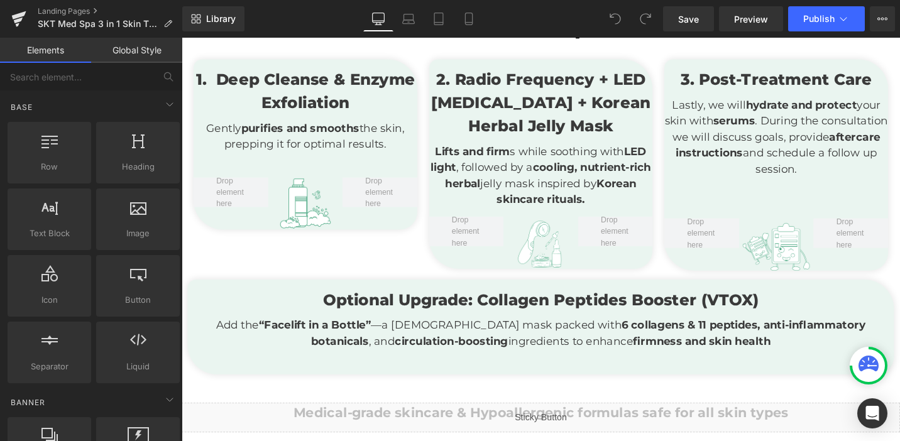
scroll to position [776, 0]
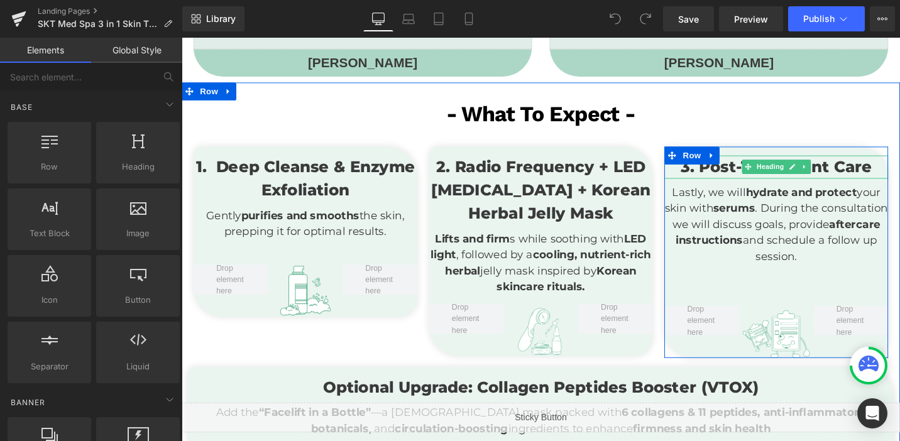
click at [881, 168] on h3 "3. Post-Treatment Care" at bounding box center [810, 175] width 237 height 24
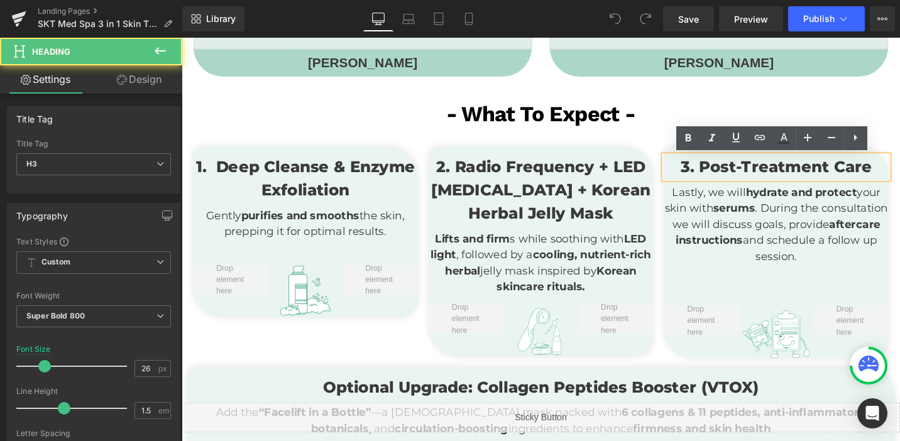
click at [881, 168] on h3 "3. Post-Treatment Care" at bounding box center [810, 175] width 237 height 24
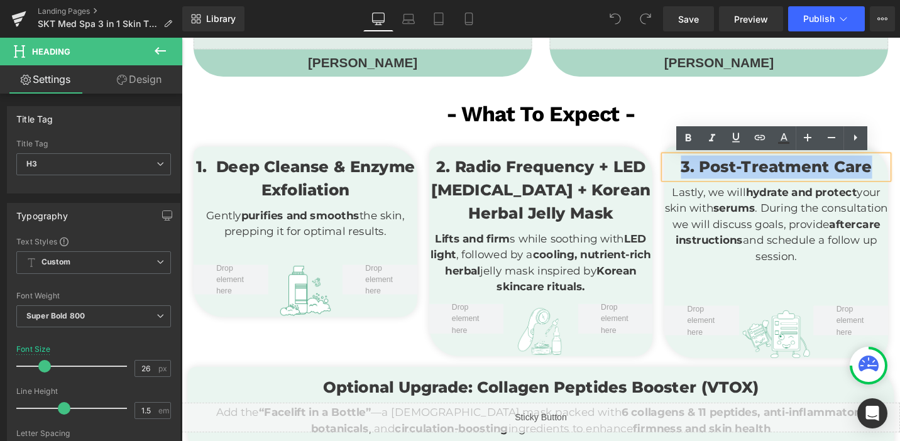
copy h3 "3. Post-Treatment Care"
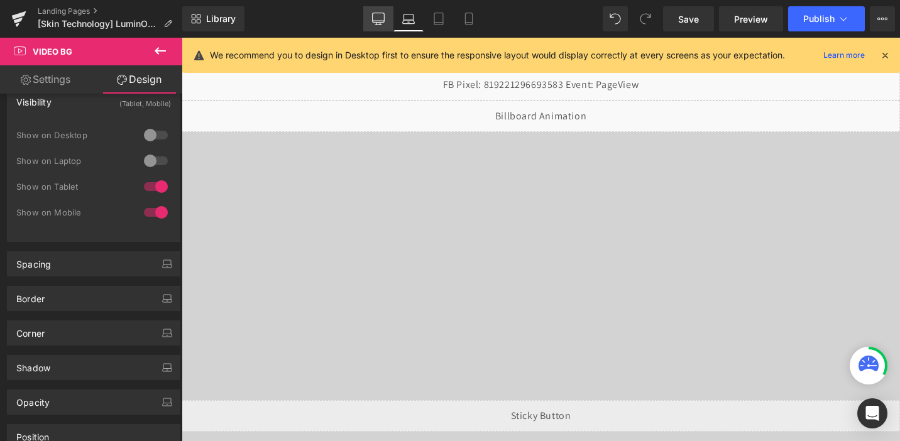
click at [386, 17] on link "Desktop" at bounding box center [378, 18] width 30 height 25
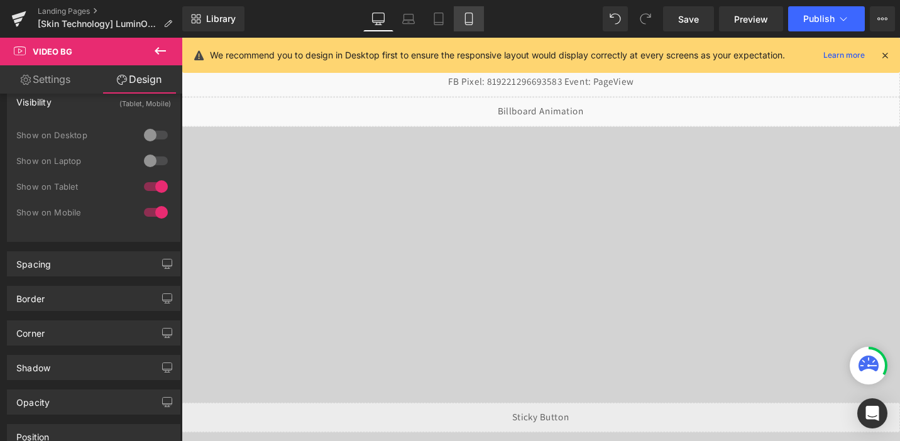
click at [463, 24] on icon at bounding box center [468, 19] width 13 height 13
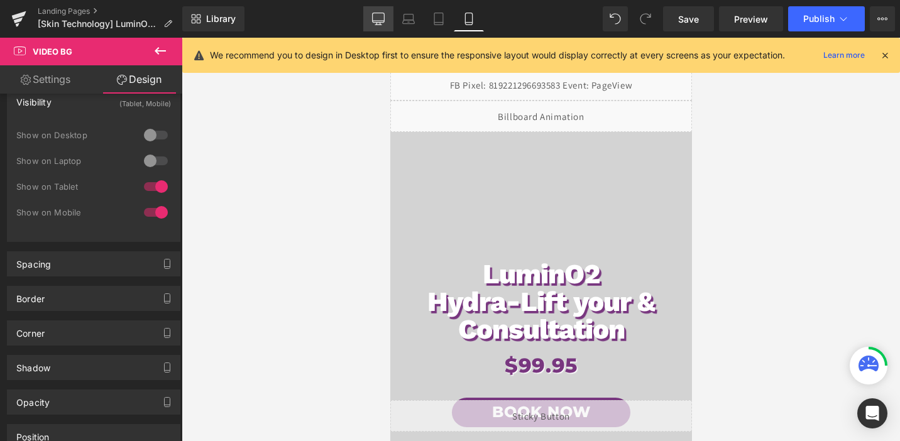
click at [379, 19] on icon at bounding box center [378, 19] width 13 height 13
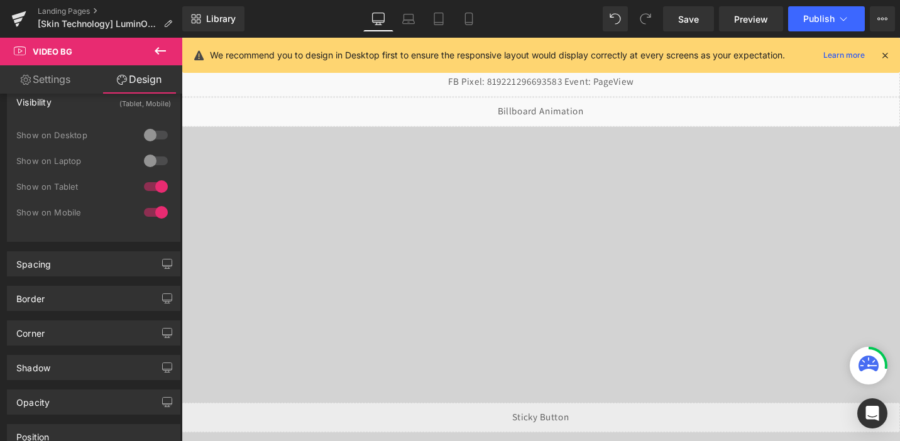
click at [465, 185] on div "LuminO2 Hydra-Lift & Consultation Heading $99.95 Heading Book Now Button Row" at bounding box center [562, 257] width 760 height 251
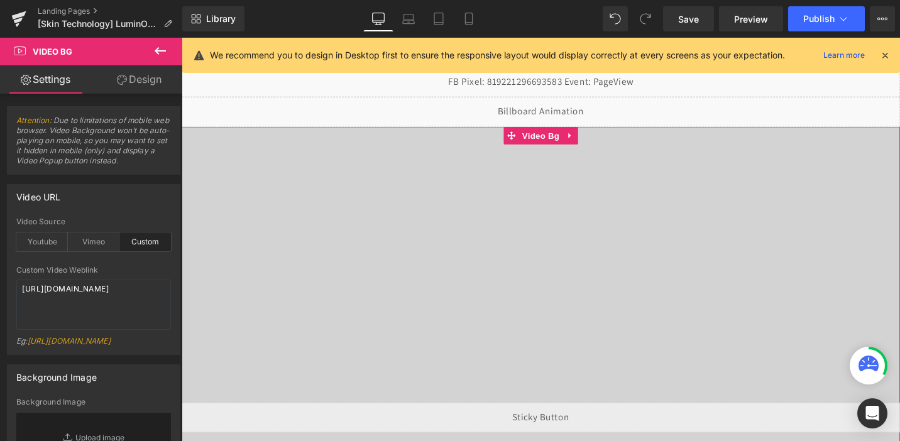
click at [467, 164] on div "LuminO2 Hydra-Lift & Consultation Heading $99.95 Heading Book Now Button Row" at bounding box center [562, 257] width 760 height 251
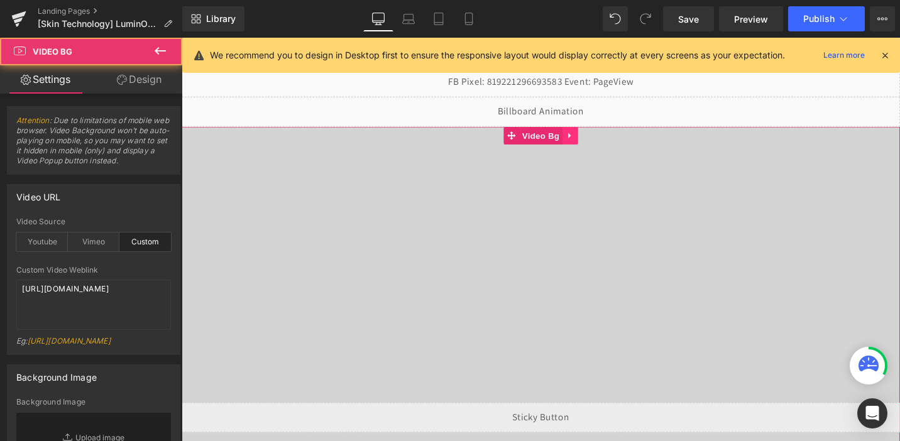
click at [591, 145] on icon at bounding box center [592, 141] width 9 height 9
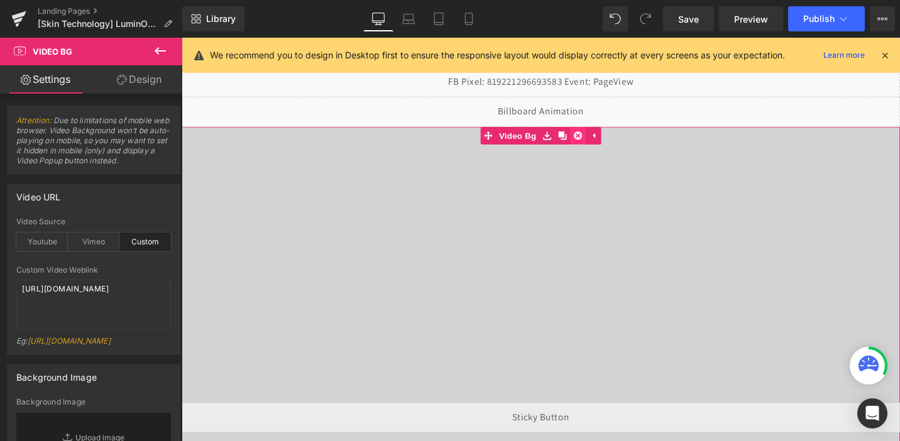
click at [597, 144] on icon at bounding box center [600, 141] width 9 height 9
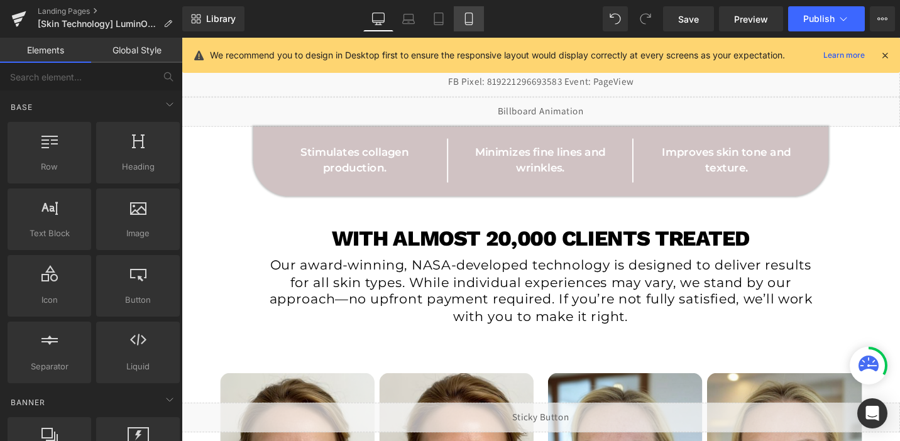
click at [465, 20] on icon at bounding box center [468, 19] width 13 height 13
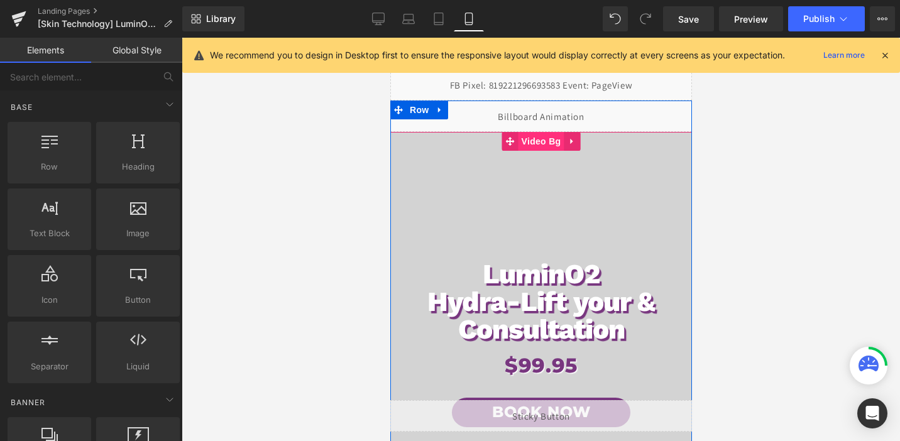
click at [533, 144] on span "Video Bg" at bounding box center [541, 141] width 46 height 19
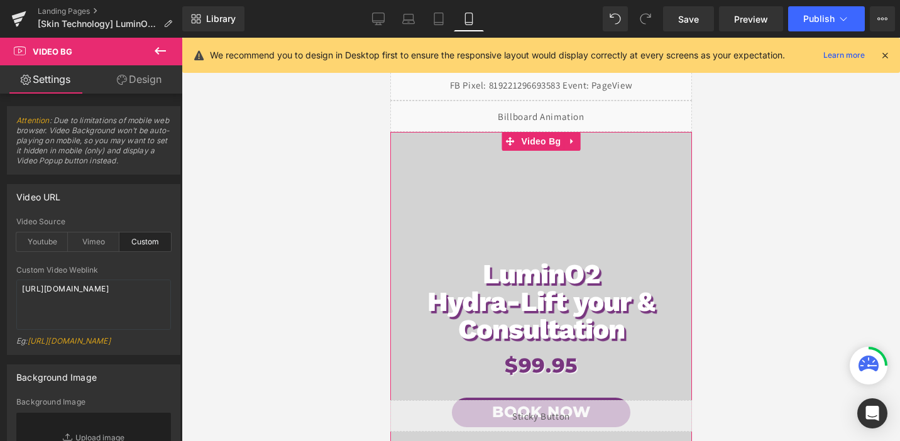
click at [148, 73] on link "Design" at bounding box center [139, 79] width 91 height 28
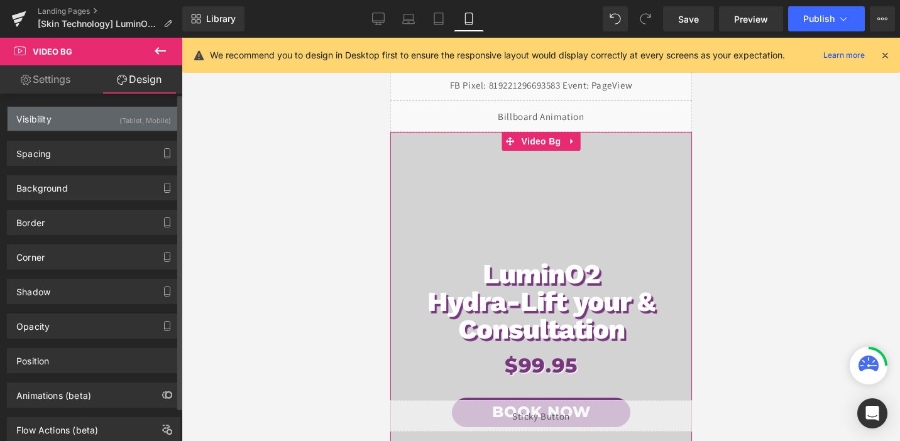
click at [145, 109] on div "(Tablet, Mobile)" at bounding box center [145, 117] width 52 height 21
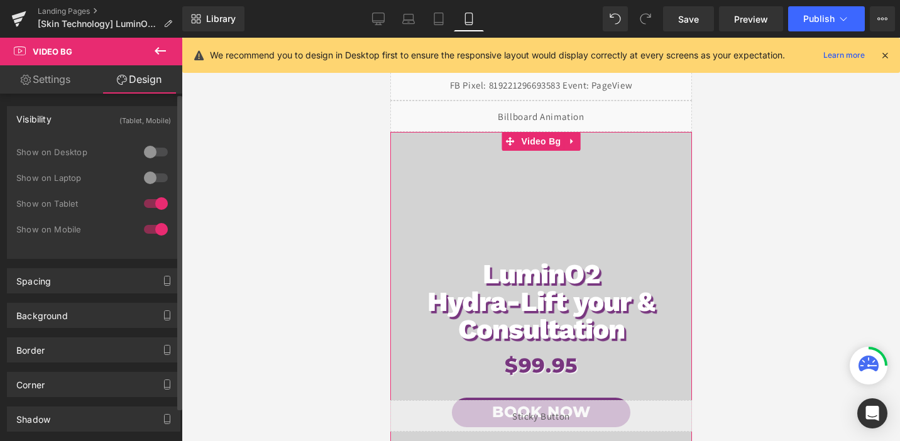
click at [141, 152] on div at bounding box center [156, 152] width 30 height 20
click at [155, 172] on div at bounding box center [156, 178] width 30 height 20
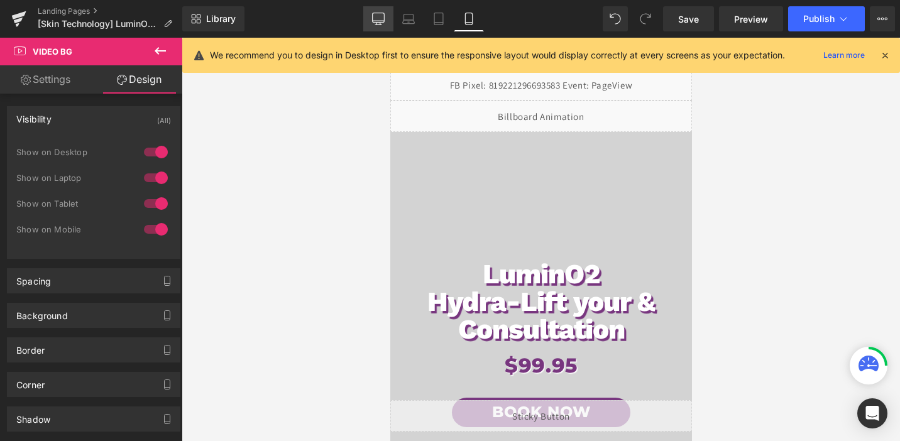
click at [371, 26] on link "Desktop" at bounding box center [378, 18] width 30 height 25
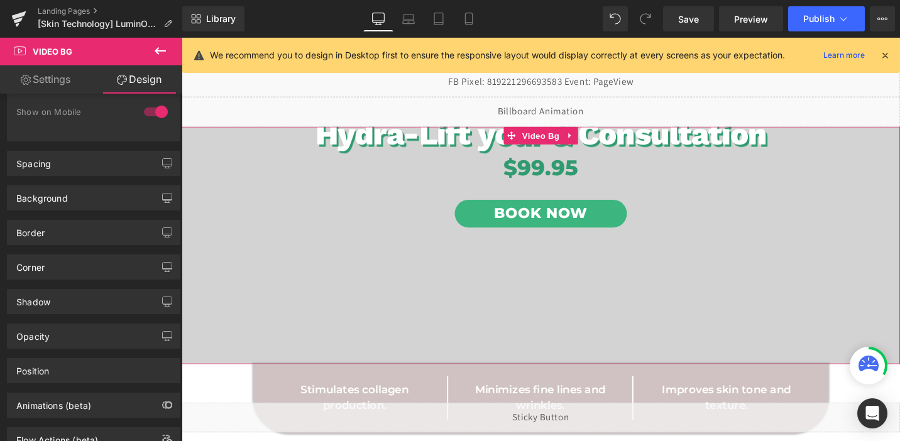
scroll to position [122, 0]
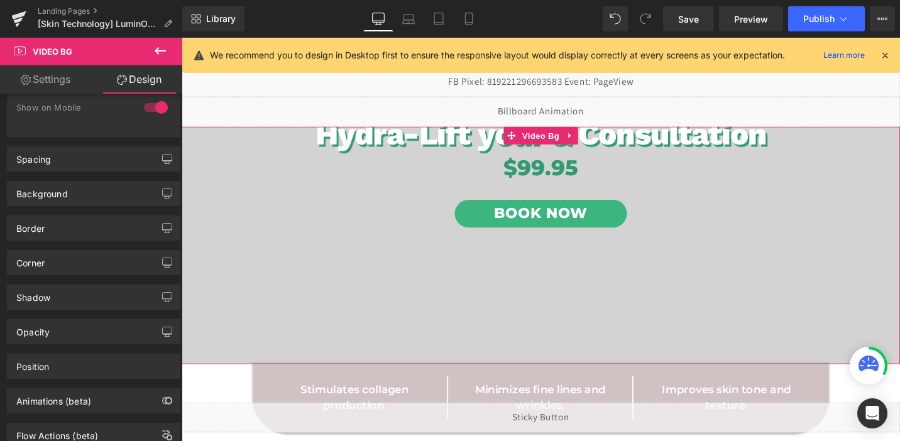
click at [43, 79] on link "Settings" at bounding box center [45, 79] width 91 height 28
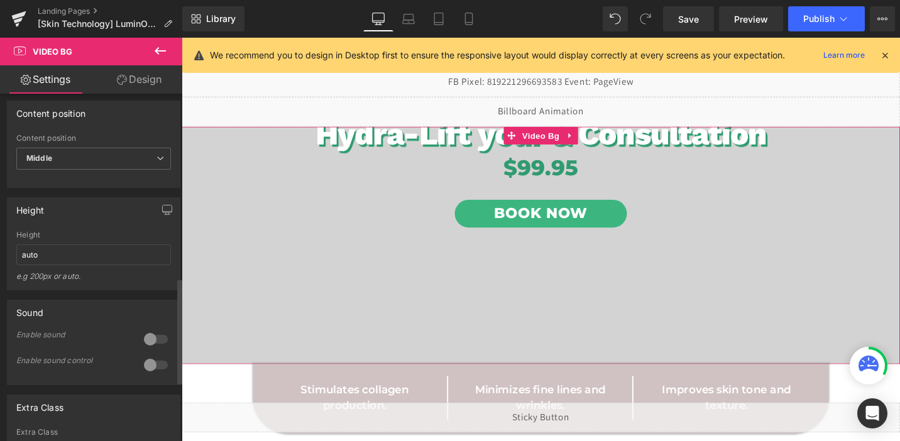
scroll to position [665, 0]
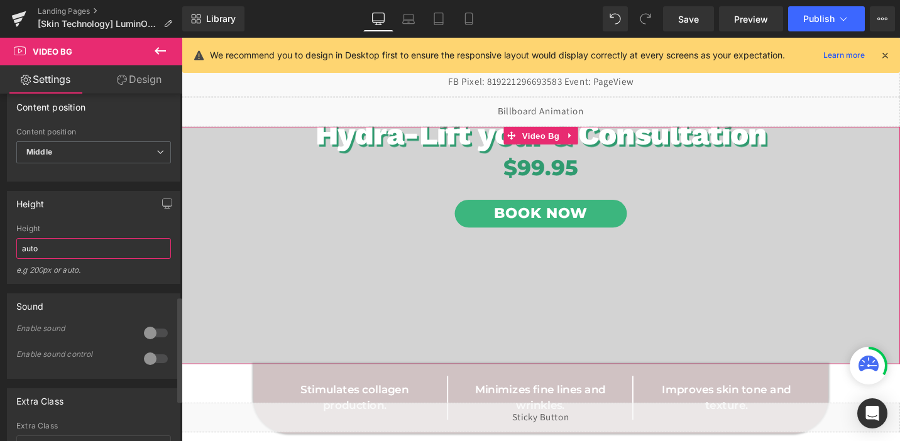
click at [51, 259] on input "auto" at bounding box center [93, 248] width 155 height 21
type input "7"
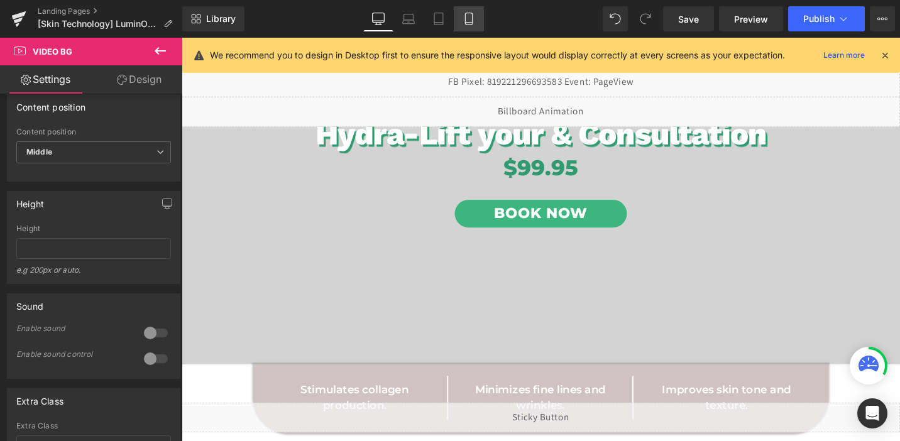
click at [469, 25] on link "Mobile" at bounding box center [469, 18] width 30 height 25
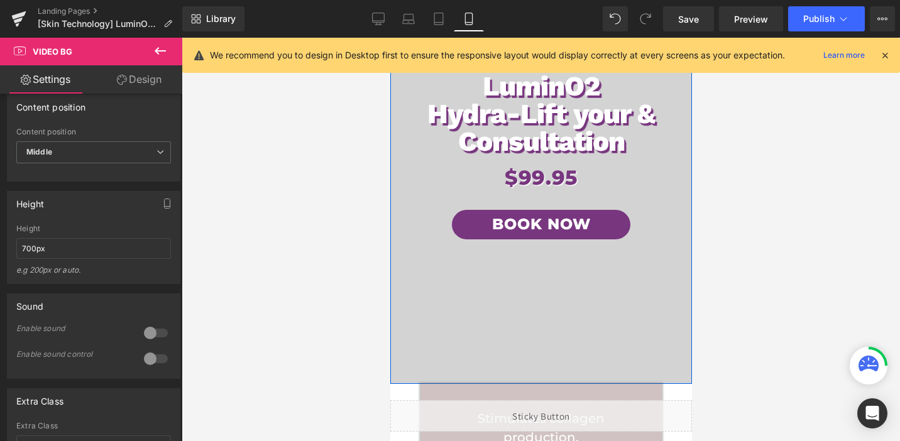
scroll to position [59, 0]
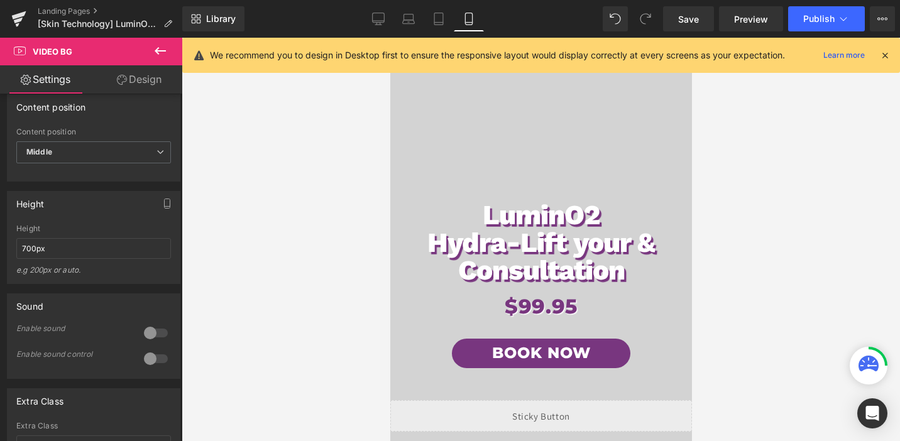
click at [434, 31] on div "Library Mobile Desktop Laptop Tablet Mobile Save Preview Publish Scheduled View…" at bounding box center [540, 19] width 717 height 38
click at [438, 17] on icon at bounding box center [438, 19] width 13 height 13
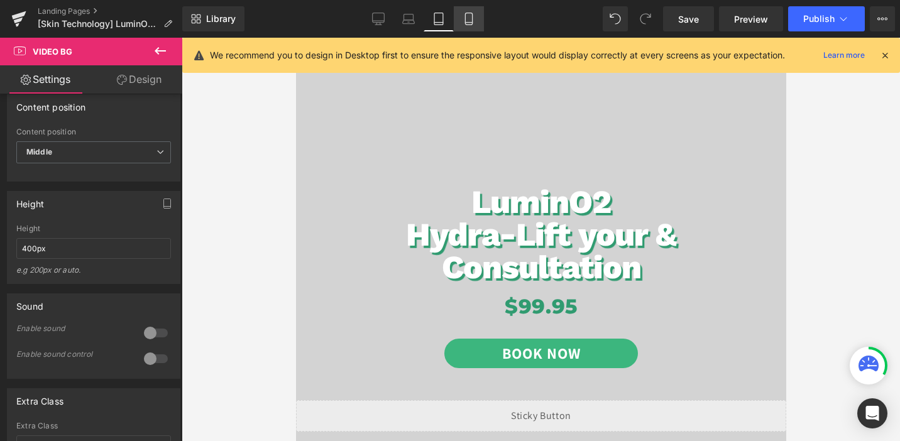
click at [470, 19] on icon at bounding box center [468, 19] width 13 height 13
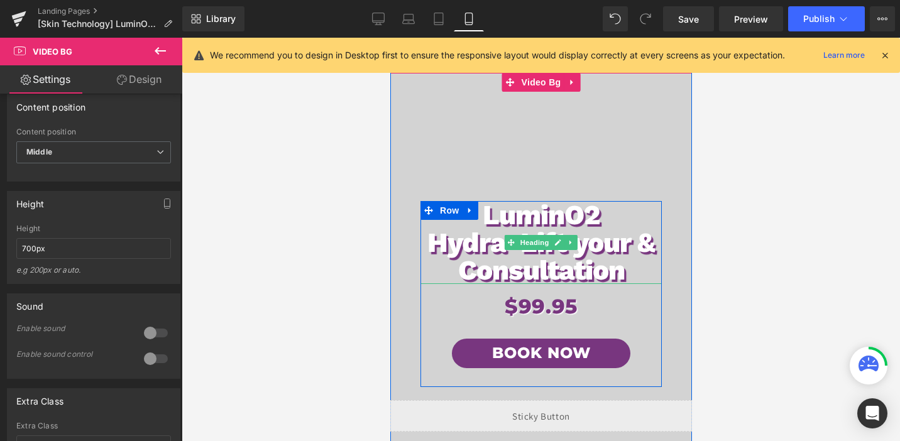
click at [547, 258] on h1 "Hydra-Lift your & Consultation" at bounding box center [540, 256] width 241 height 55
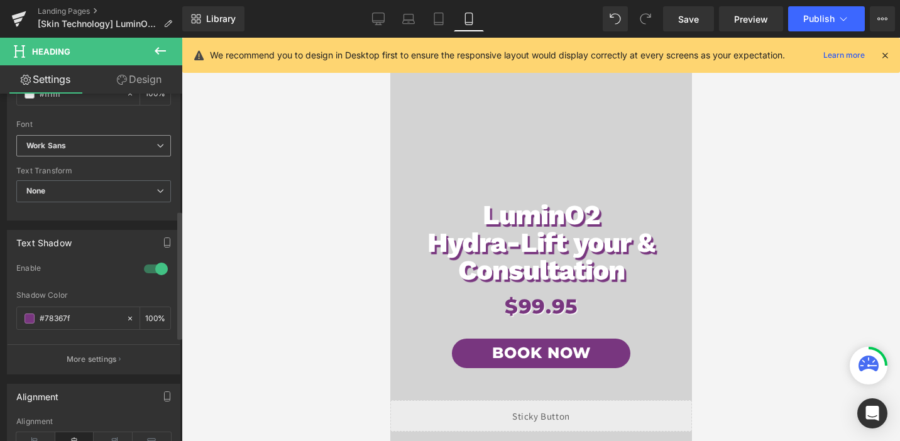
scroll to position [445, 0]
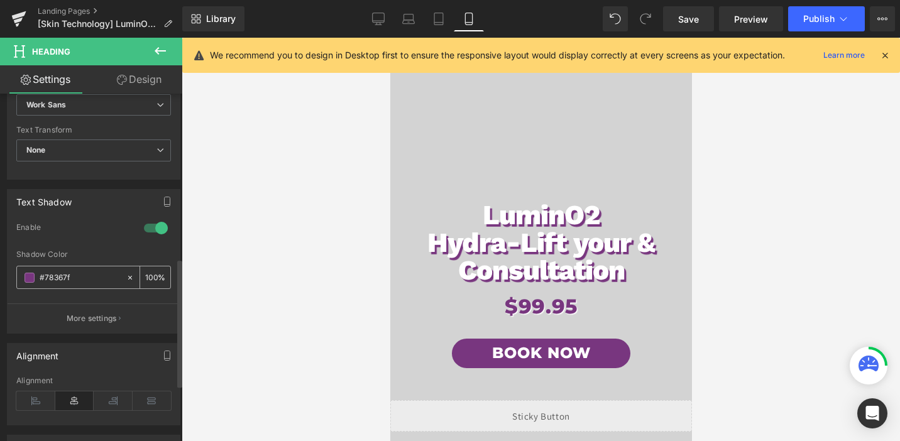
click at [79, 276] on input "#78367f" at bounding box center [80, 278] width 80 height 14
click at [433, 21] on icon at bounding box center [438, 19] width 13 height 13
type input "52"
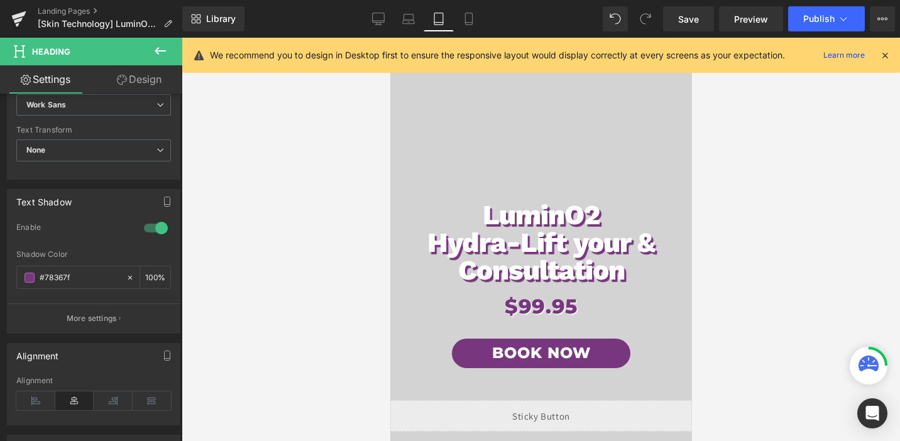
type input "100"
type input "#309b70"
type input "100"
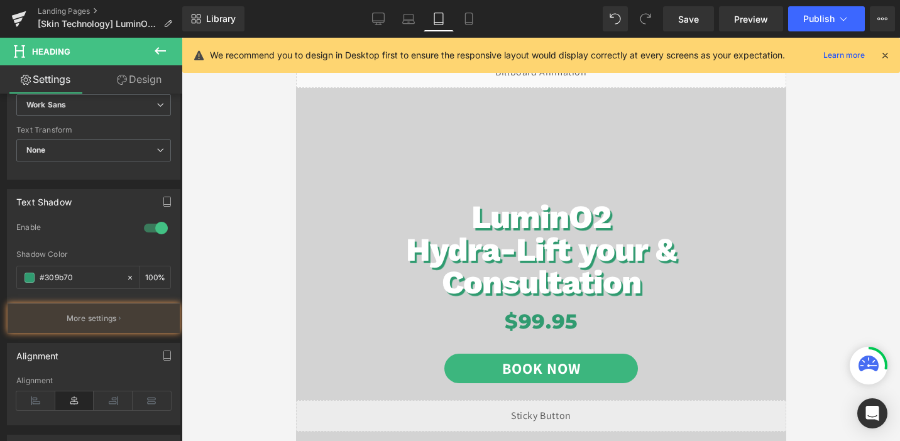
click at [517, 286] on h1 "Hydra-Lift your & Consultation" at bounding box center [540, 266] width 294 height 65
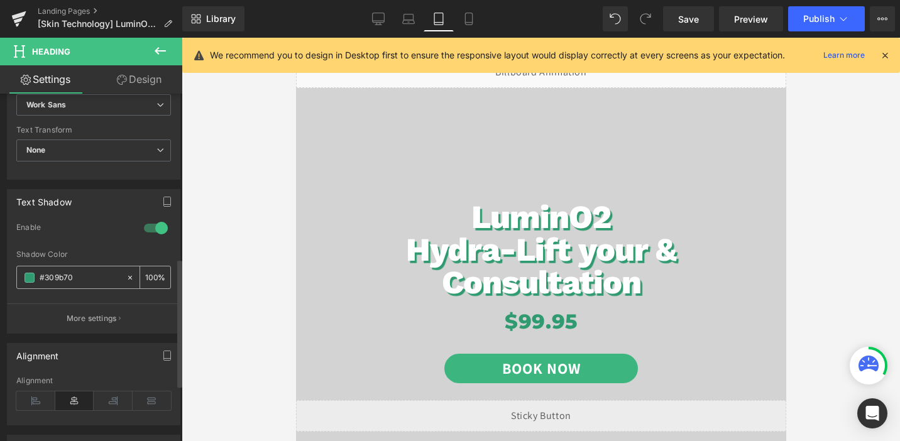
click at [71, 280] on input "#309b70" at bounding box center [80, 278] width 80 height 14
type input "#78367f"
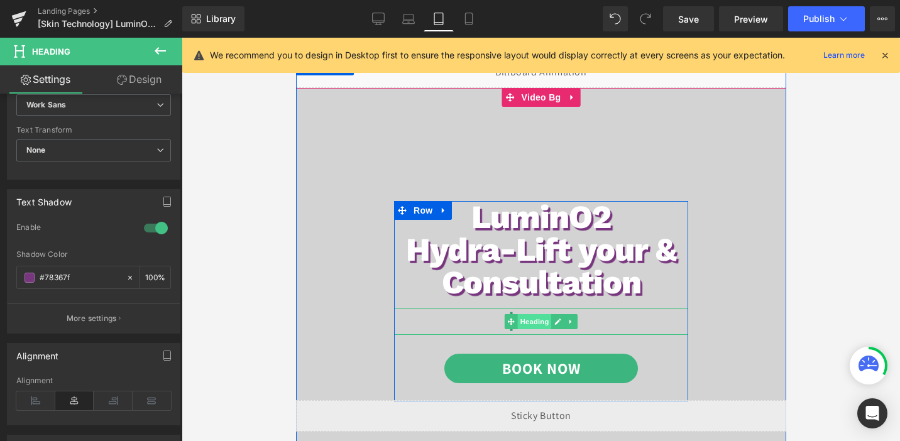
click at [535, 324] on span "Heading" at bounding box center [534, 321] width 34 height 15
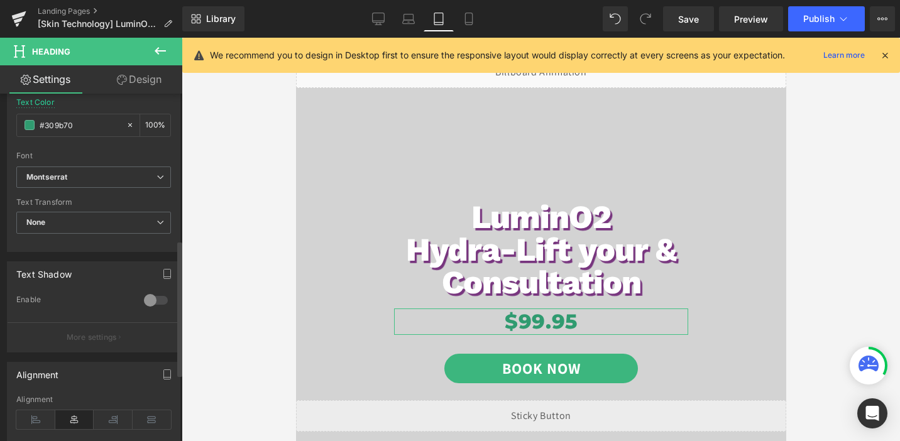
scroll to position [316, 0]
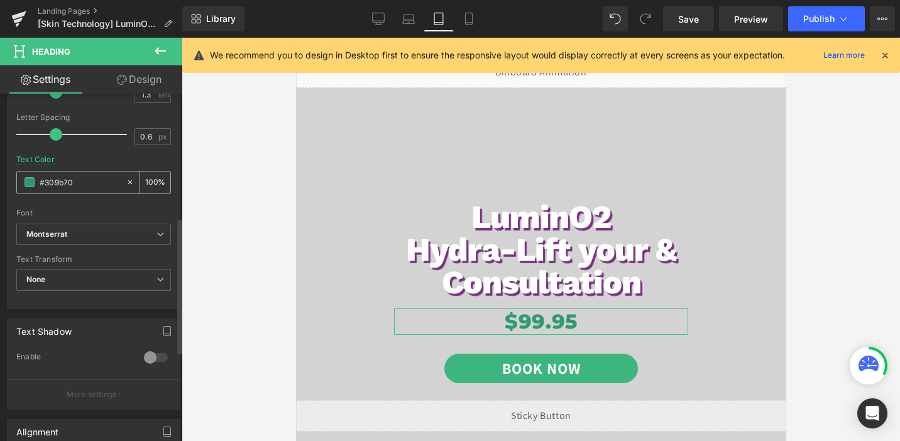
click at [87, 182] on input "#309b70" at bounding box center [80, 182] width 80 height 14
paste input "78367f"
type input "#78367f"
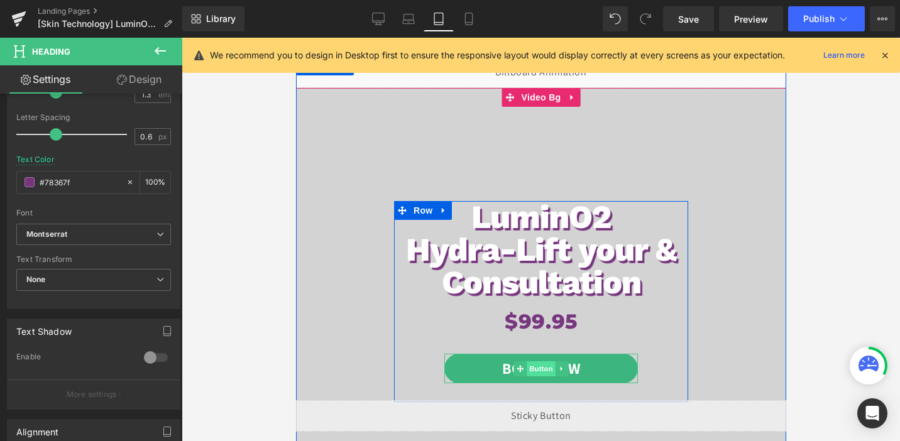
click at [538, 367] on span "Button" at bounding box center [540, 368] width 29 height 15
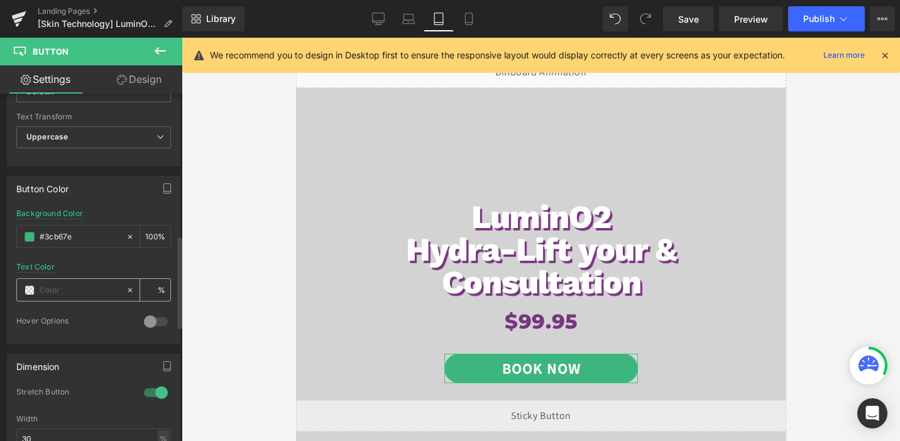
scroll to position [533, 0]
click at [96, 229] on input "#3cb67e" at bounding box center [80, 236] width 80 height 14
paste input "78367f"
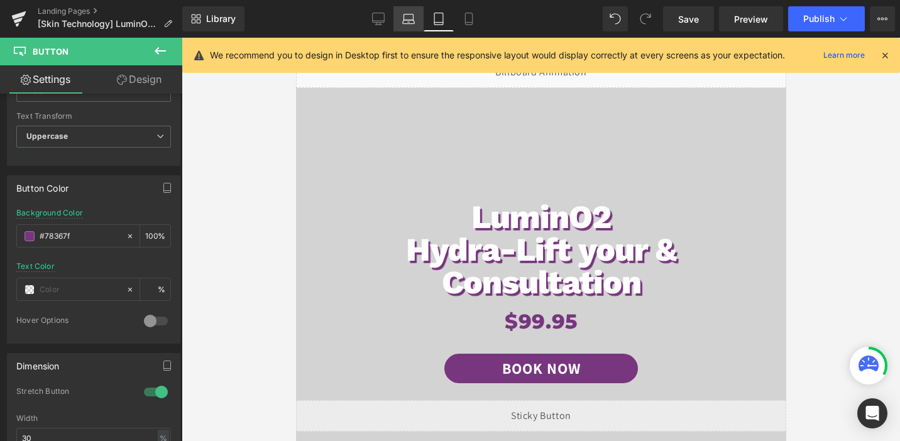
click at [408, 24] on icon at bounding box center [408, 19] width 13 height 13
type input "#3cb67e"
type input "100"
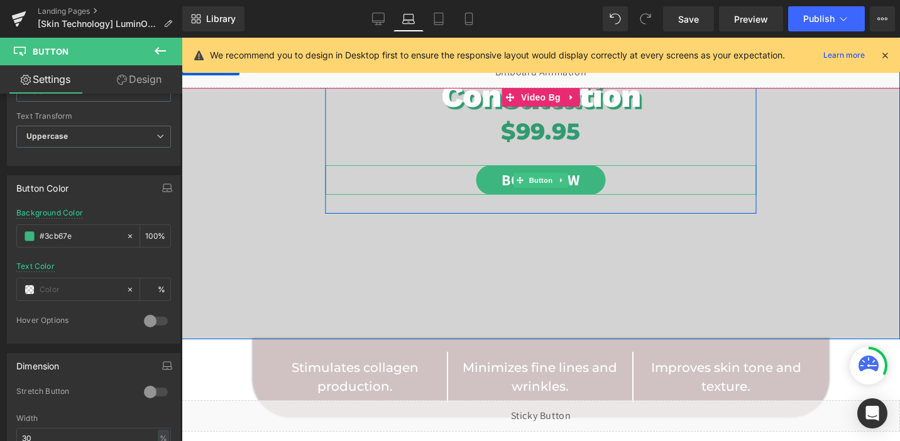
click at [504, 183] on link "Book Now" at bounding box center [540, 180] width 129 height 30
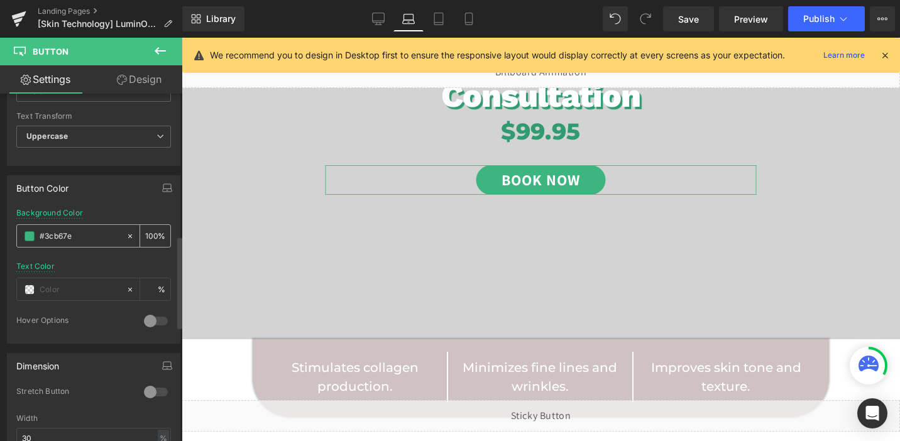
click at [75, 230] on input "#3cb67e" at bounding box center [80, 236] width 80 height 14
type input "#78367f"
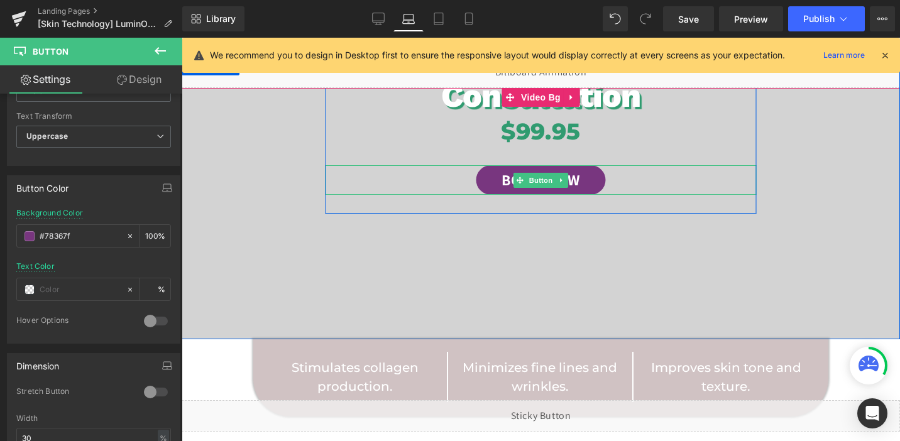
scroll to position [8, 0]
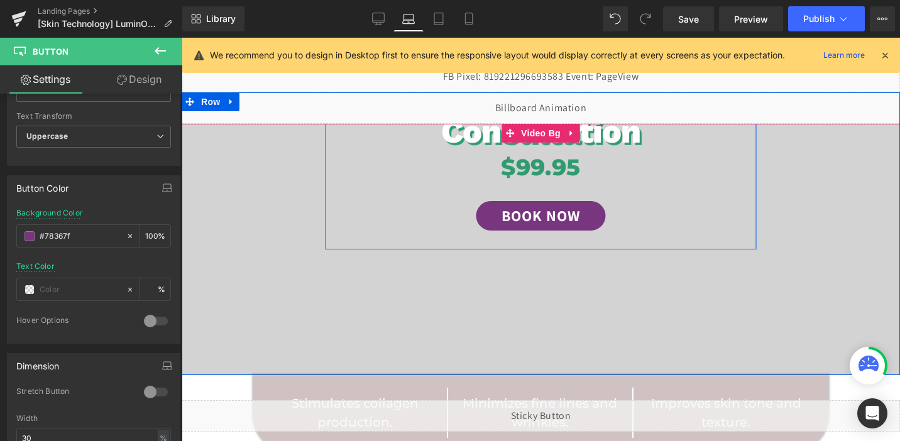
click at [545, 165] on div "$99.95 Heading" at bounding box center [540, 168] width 431 height 30
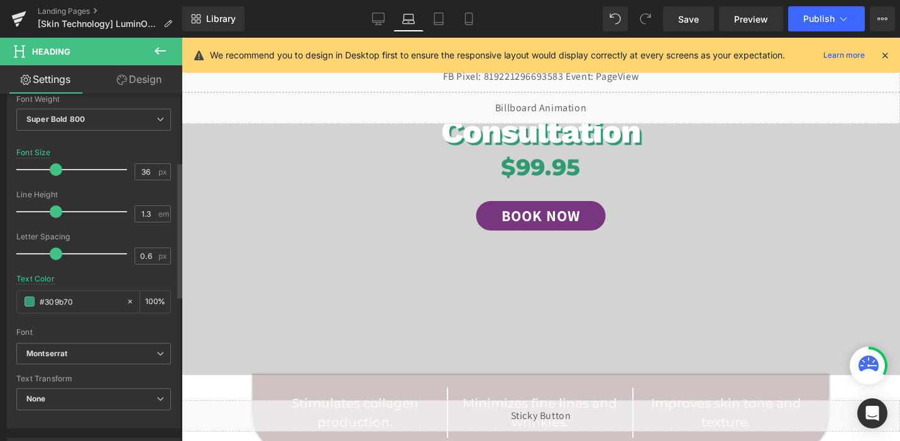
scroll to position [257, 0]
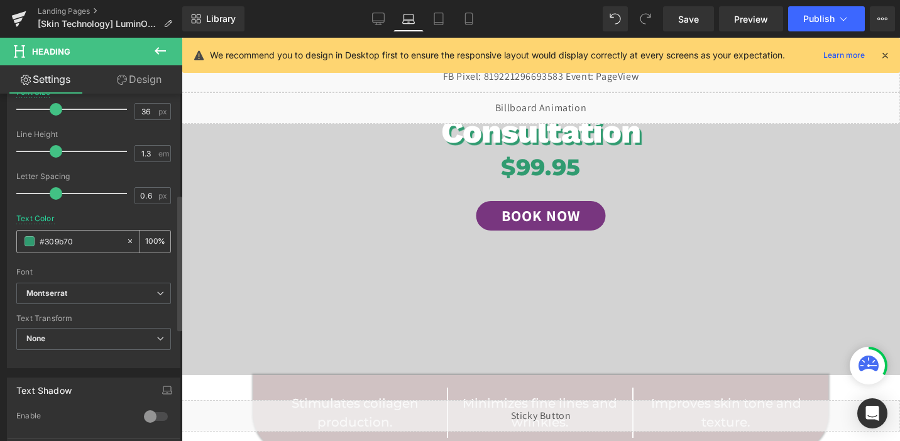
click at [77, 239] on input "#309b70" at bounding box center [80, 241] width 80 height 14
paste input "78367f"
type input "#78367f"
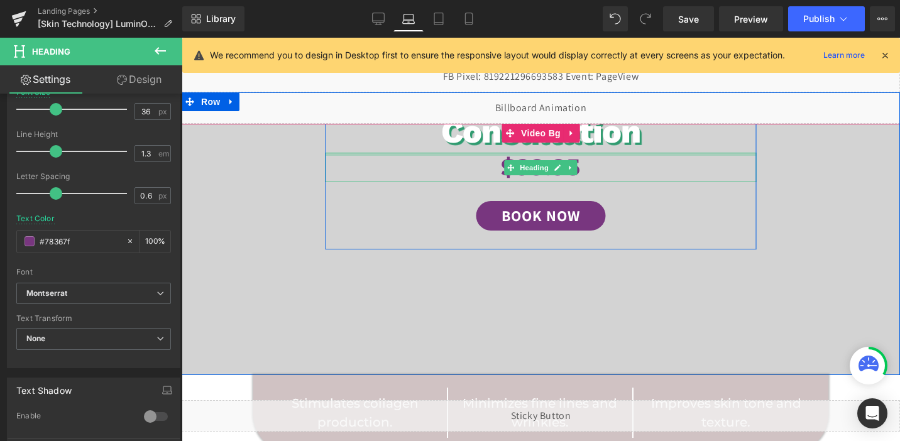
scroll to position [0, 0]
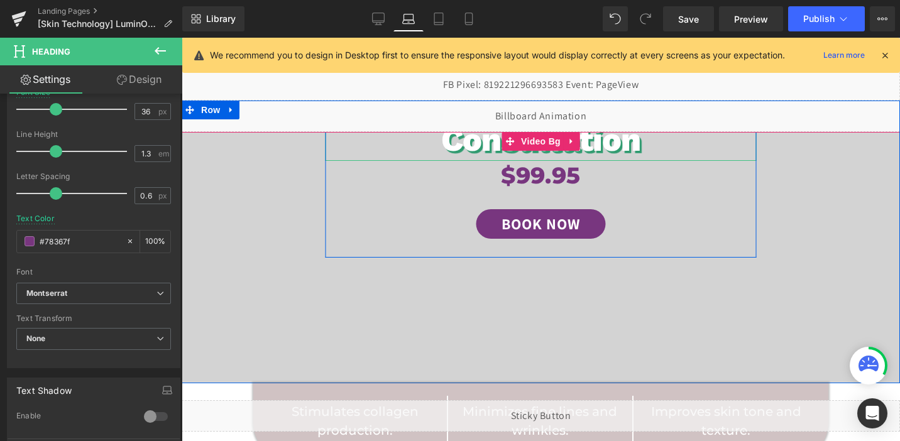
click at [481, 145] on h1 "Hydra-Lift your & Consultation" at bounding box center [540, 118] width 431 height 85
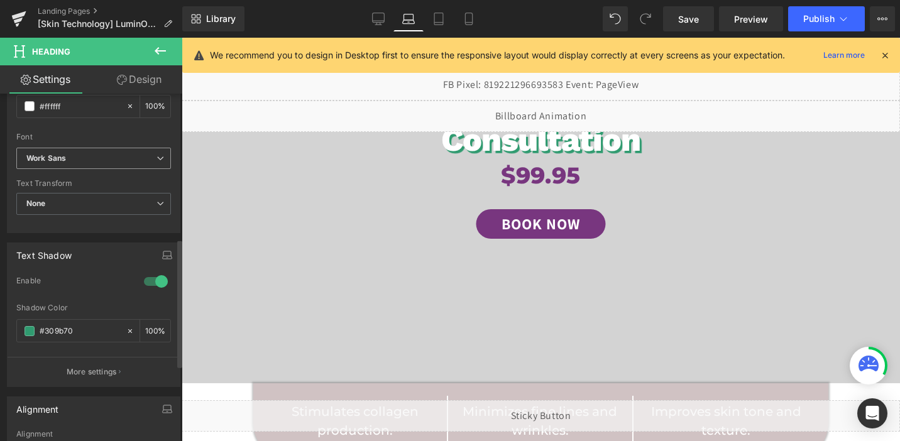
scroll to position [408, 0]
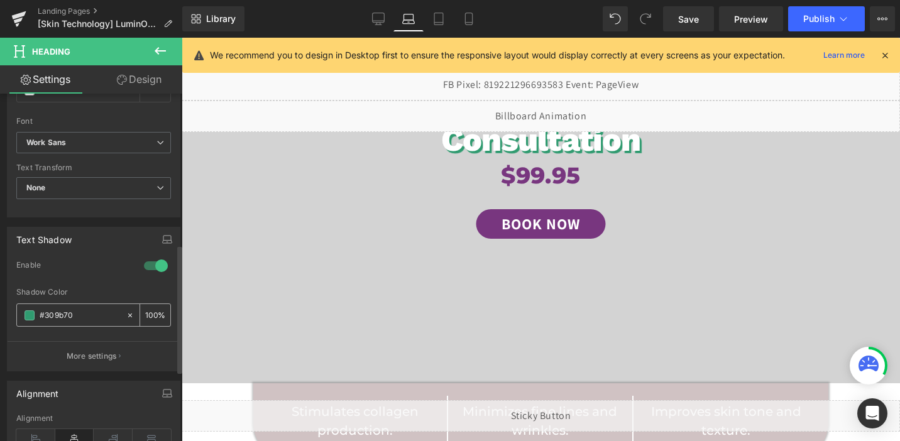
click at [65, 321] on input "#309b70" at bounding box center [80, 315] width 80 height 14
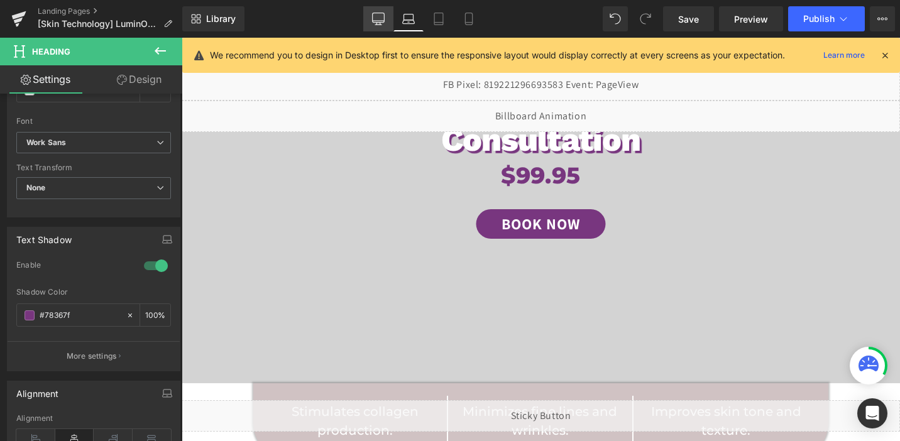
type input "#78367f"
click at [374, 26] on link "Desktop" at bounding box center [378, 18] width 30 height 25
type input "100"
type input "#309b70"
type input "100"
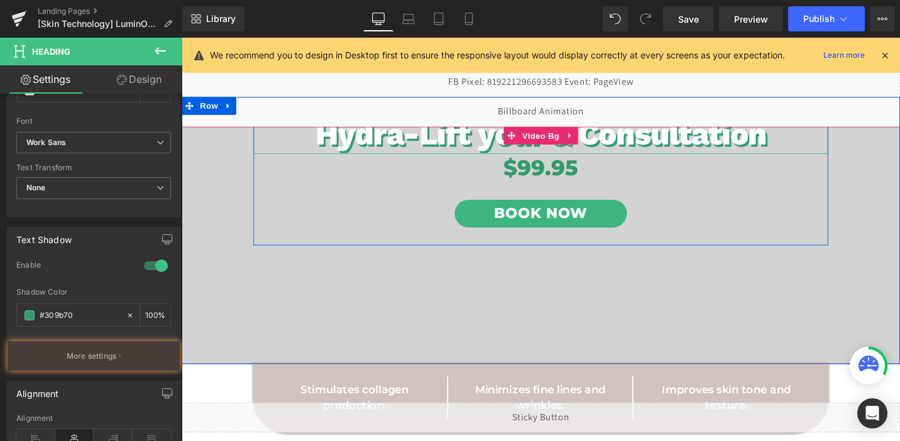
click at [462, 149] on h1 "Hydra-Lift your & Consultation" at bounding box center [562, 140] width 608 height 43
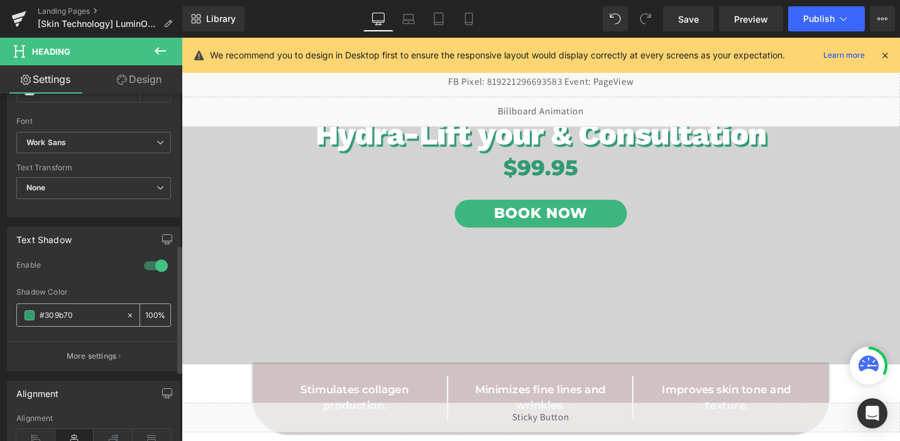
click at [68, 313] on input "#309b70" at bounding box center [80, 315] width 80 height 14
type input "##78367f"
type input "0"
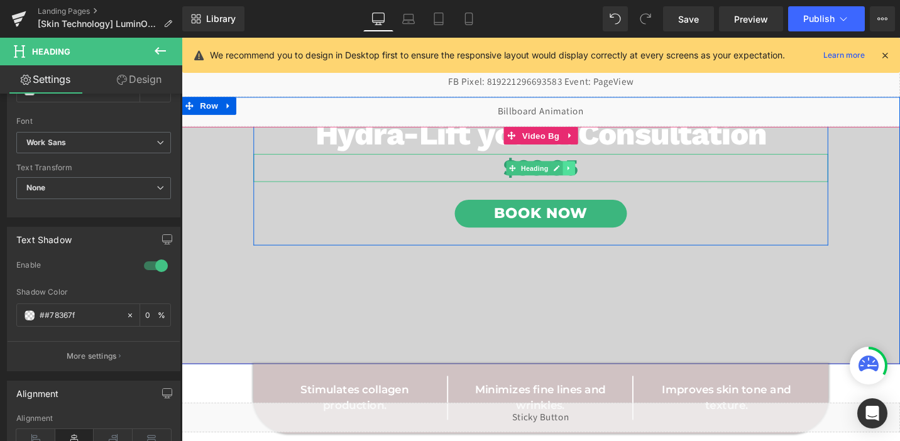
click at [592, 177] on icon at bounding box center [591, 176] width 7 height 8
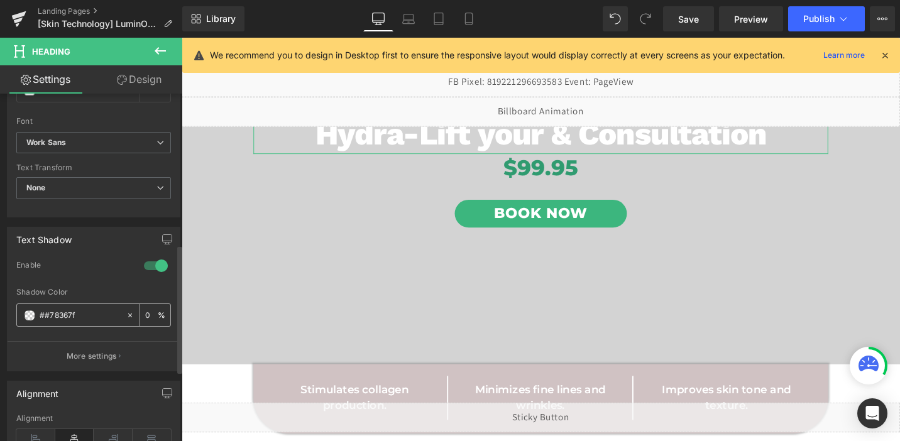
click at [88, 317] on input "##78367f" at bounding box center [80, 315] width 80 height 14
paste input "text"
type input "#78367f"
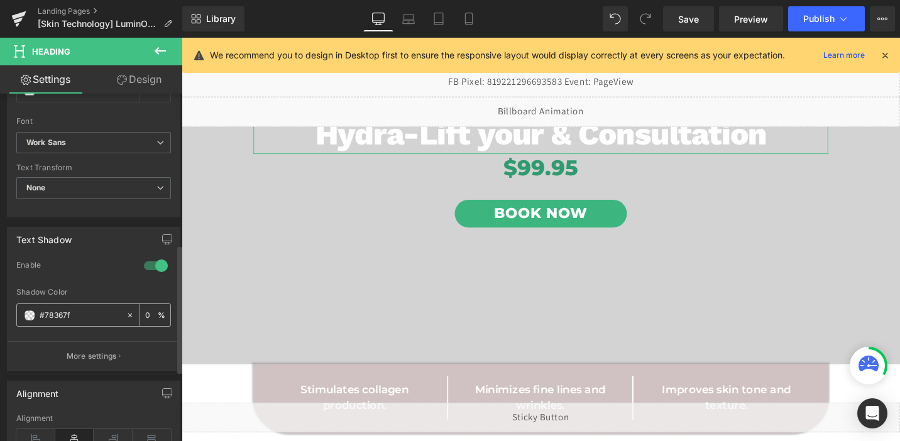
type input "100"
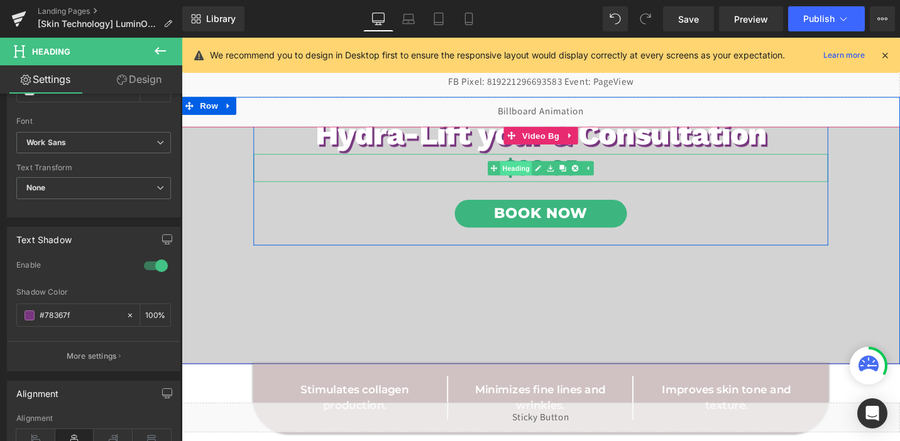
click at [536, 181] on link "Heading" at bounding box center [529, 175] width 47 height 15
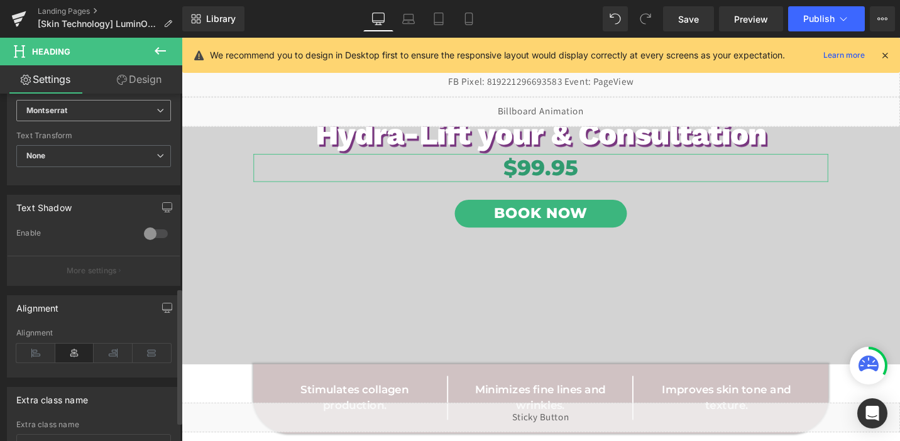
scroll to position [357, 0]
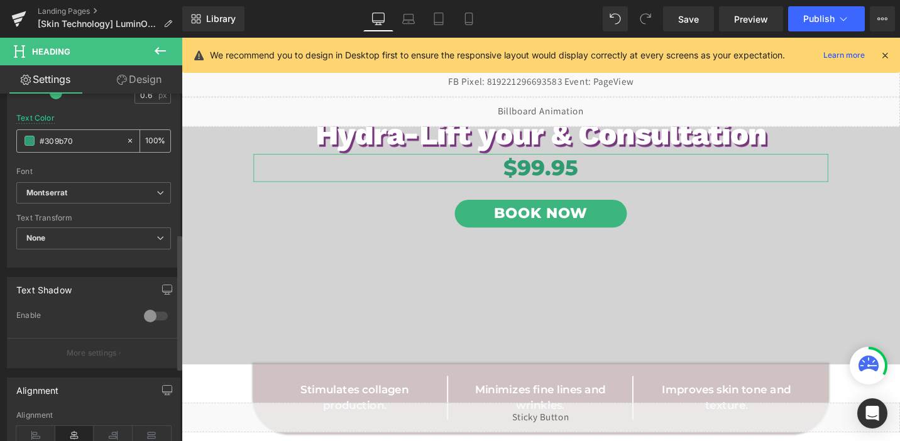
click at [82, 151] on div "#309b70" at bounding box center [71, 141] width 109 height 22
click at [80, 144] on input "#309b70" at bounding box center [80, 141] width 80 height 14
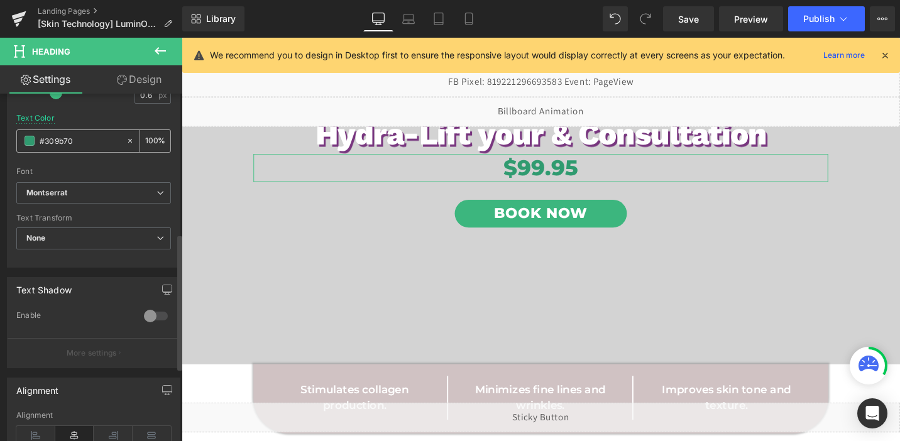
click at [80, 144] on input "#309b70" at bounding box center [80, 141] width 80 height 14
paste input "78367f"
type input "#78367f"
click at [150, 316] on div at bounding box center [156, 316] width 30 height 20
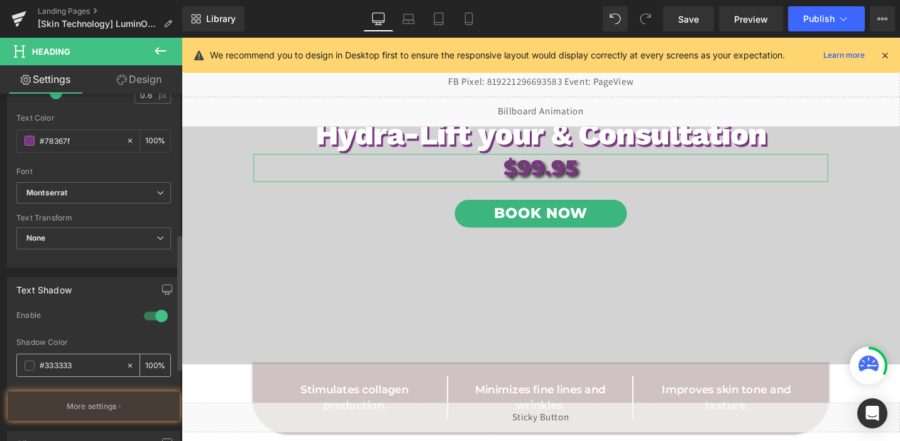
click at [77, 369] on input "#333333" at bounding box center [80, 366] width 80 height 14
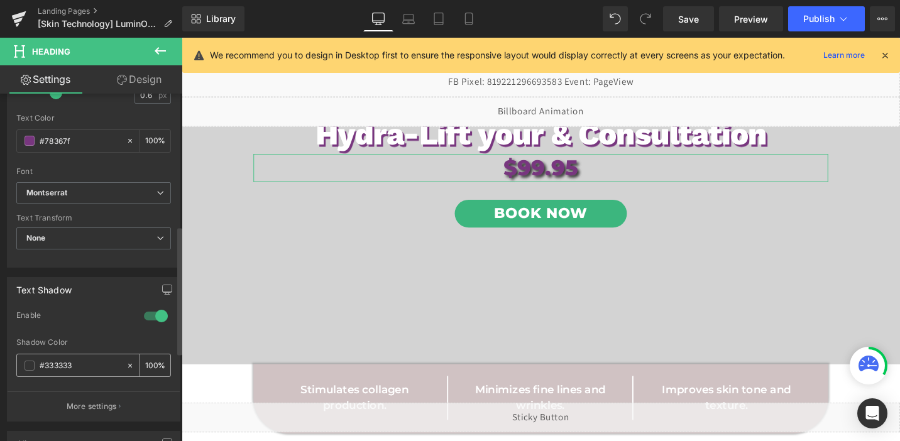
click at [77, 369] on input "#333333" at bounding box center [80, 366] width 80 height 14
type input "#f"
type input "0"
type input "#fff"
type input "100"
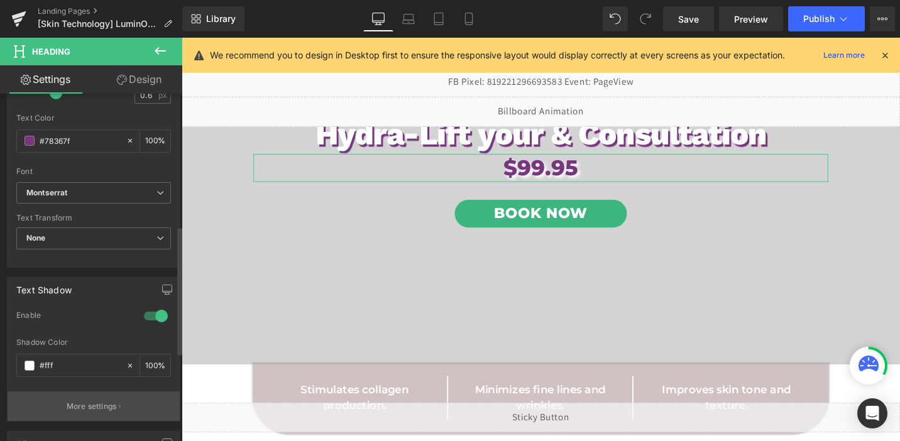
click at [97, 406] on p "More settings" at bounding box center [92, 406] width 50 height 11
type input "#ffffff"
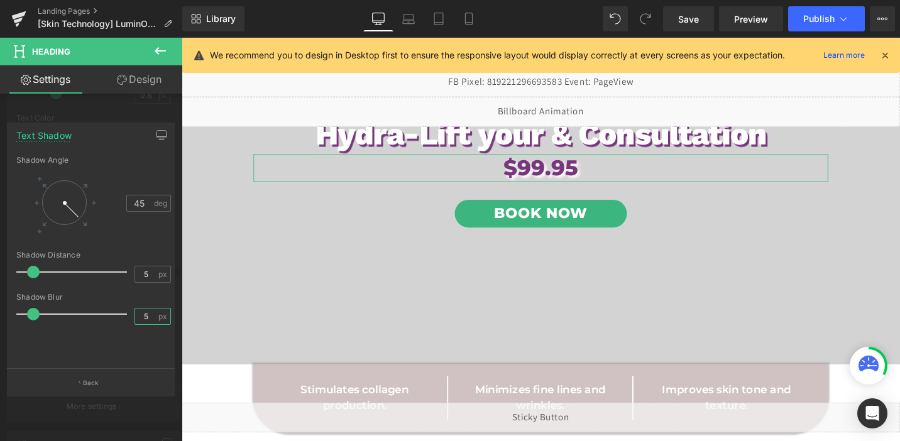
click at [147, 315] on input "5" at bounding box center [146, 316] width 22 height 16
type input "0"
click at [139, 276] on input "5" at bounding box center [146, 274] width 22 height 16
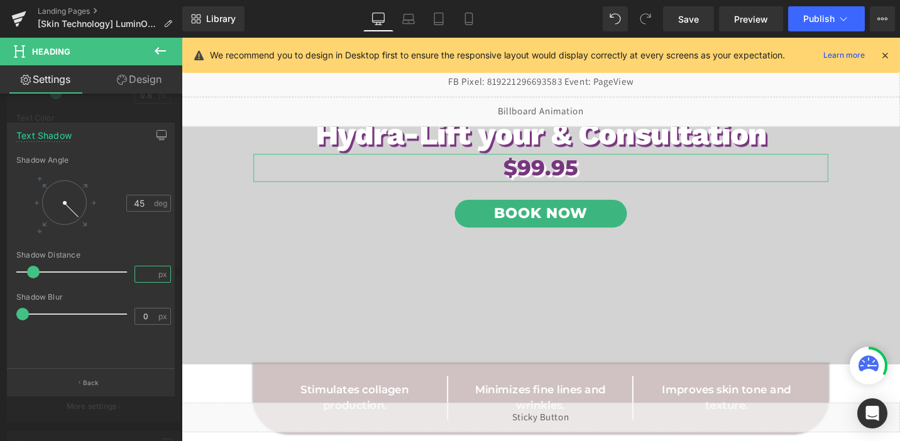
type input "2"
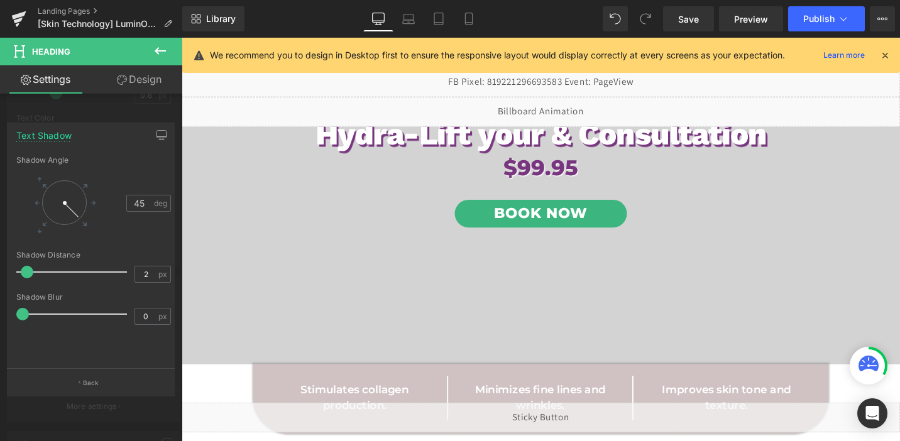
click at [524, 221] on div at bounding box center [562, 251] width 760 height 427
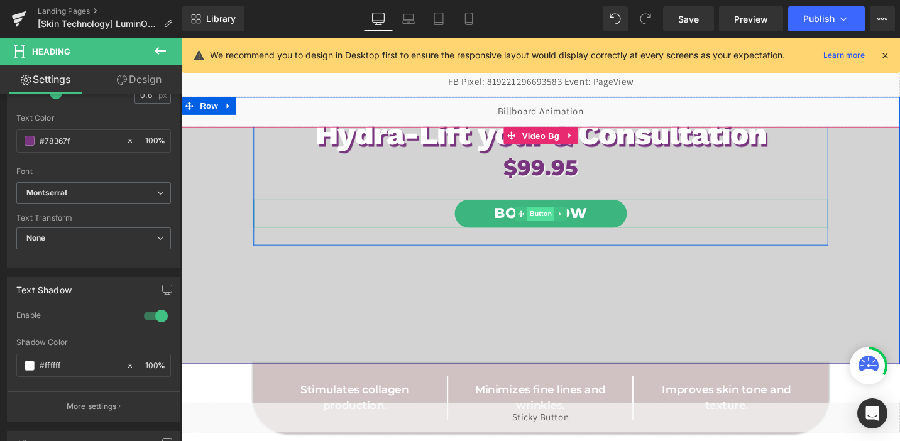
click at [566, 222] on span "Button" at bounding box center [561, 224] width 29 height 15
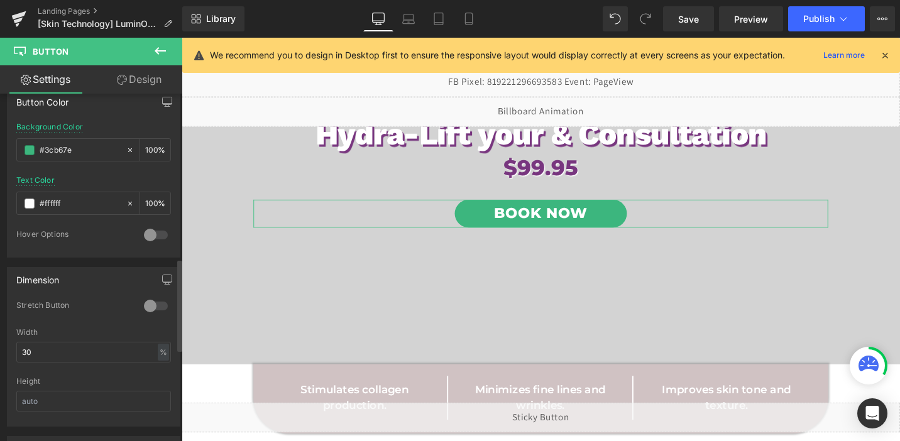
click at [80, 263] on div "Dimension 0 Stretch Button 30% Width 30 % % px Height" at bounding box center [94, 342] width 188 height 169
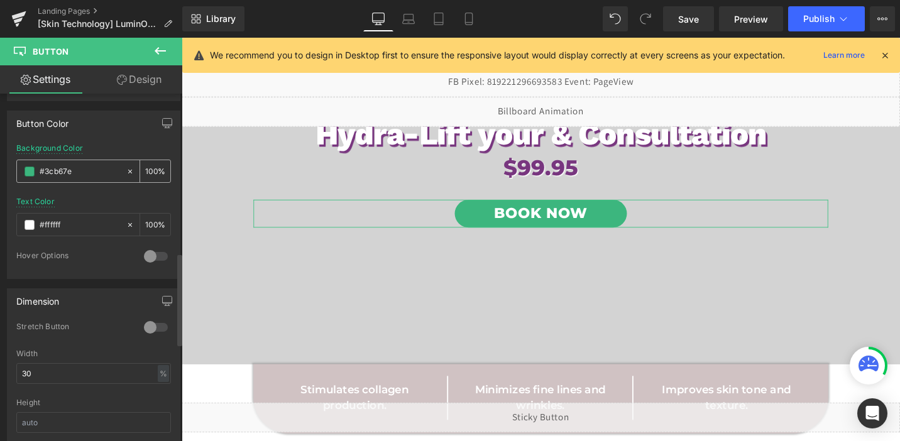
click at [87, 171] on input "#3cb67e" at bounding box center [80, 172] width 80 height 14
paste input "78367f"
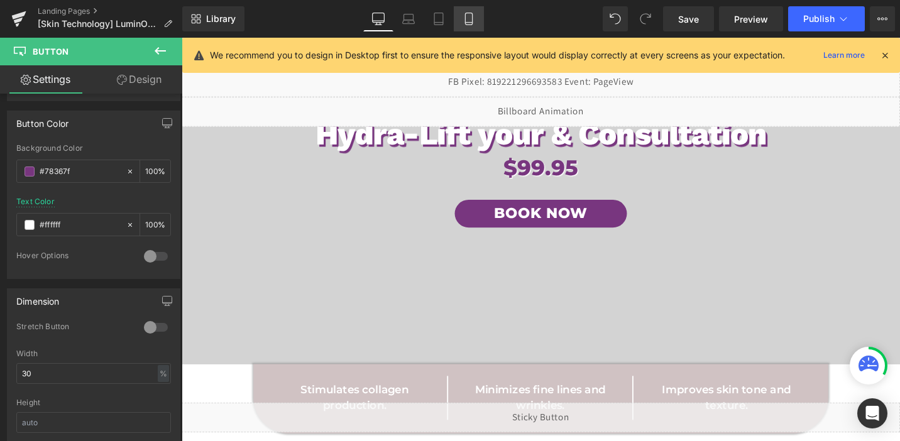
type input "#78367f"
click at [464, 24] on icon at bounding box center [468, 19] width 13 height 13
type input "100"
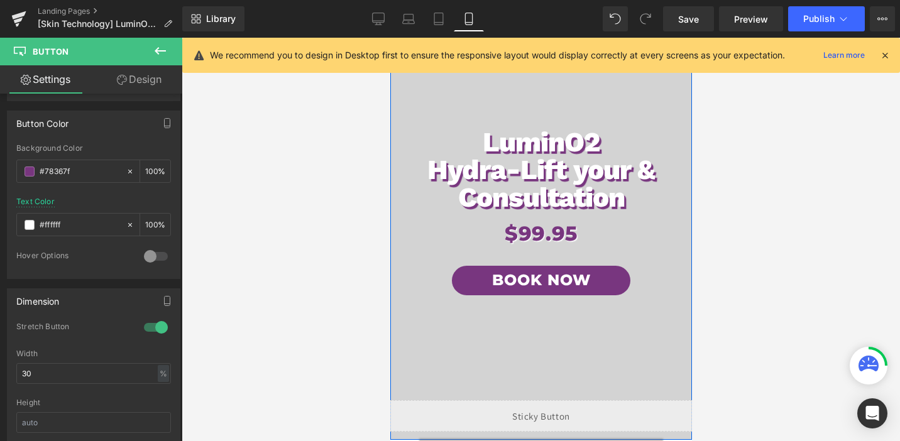
scroll to position [145, 0]
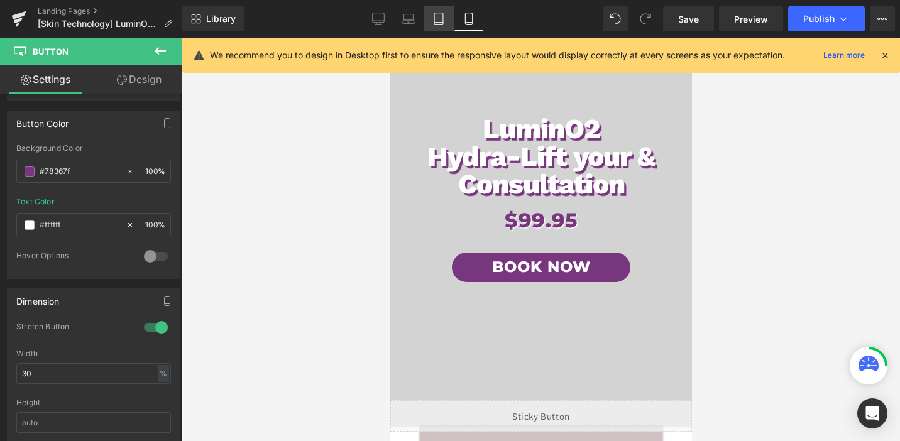
click at [439, 21] on icon at bounding box center [438, 19] width 13 height 13
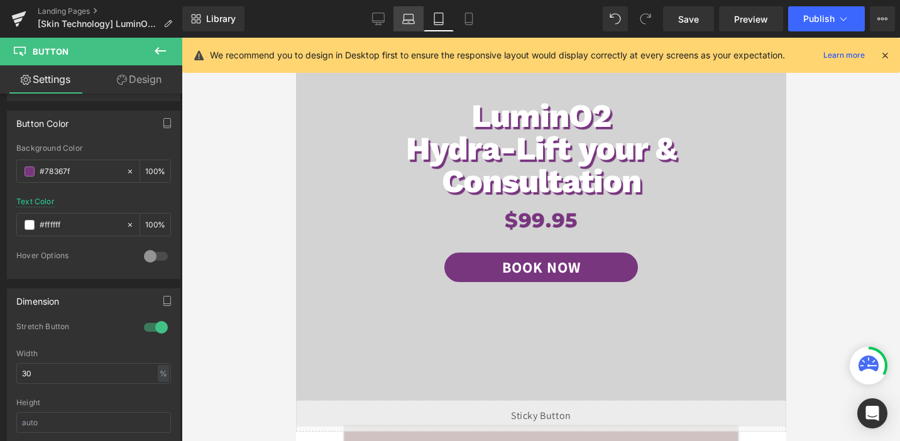
click at [406, 20] on icon at bounding box center [409, 22] width 12 height 4
type input "100"
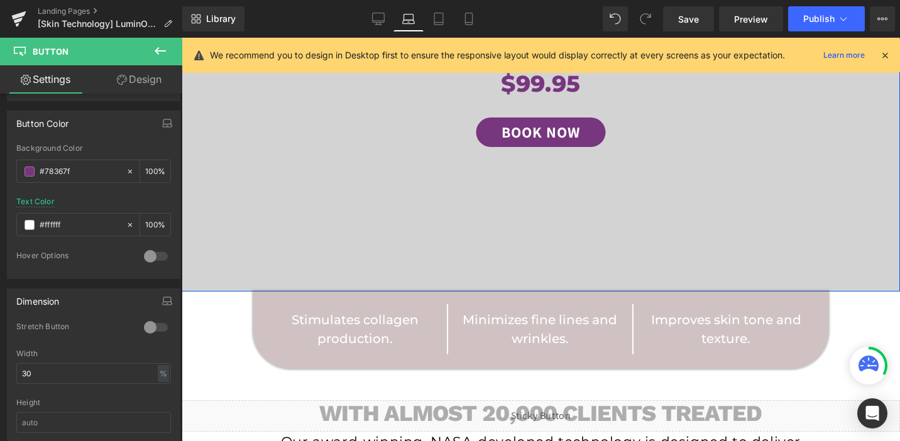
scroll to position [0, 0]
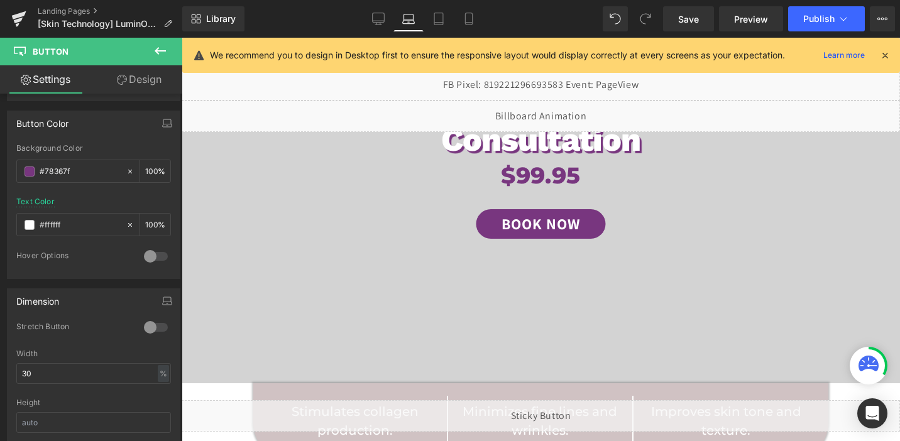
click at [156, 52] on icon at bounding box center [160, 51] width 11 height 8
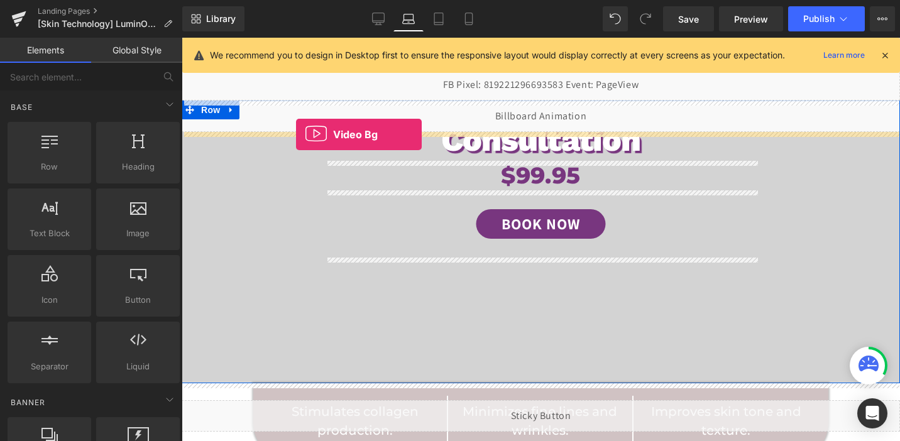
drag, startPoint x: 308, startPoint y: 275, endPoint x: 296, endPoint y: 134, distance: 140.6
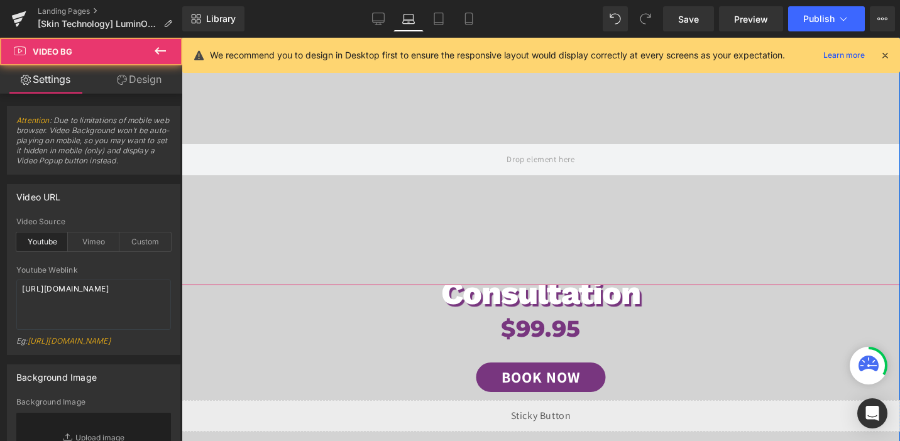
scroll to position [100, 0]
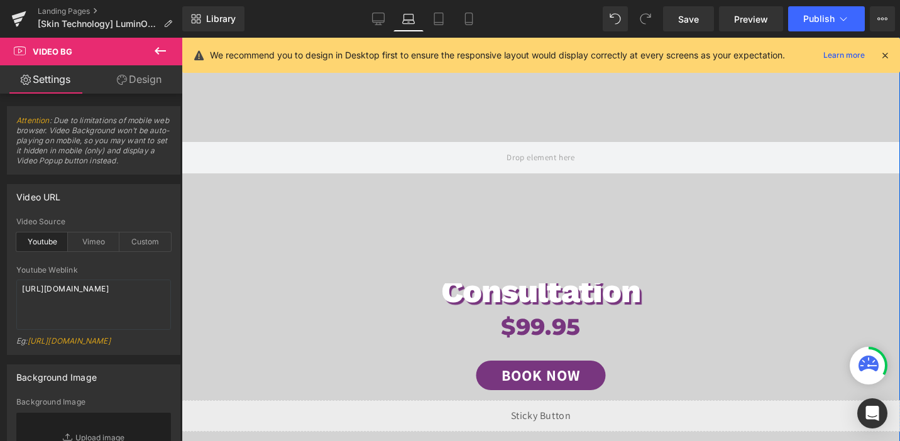
click at [509, 304] on h1 "Hydra-Lift your & Consultation" at bounding box center [540, 269] width 431 height 85
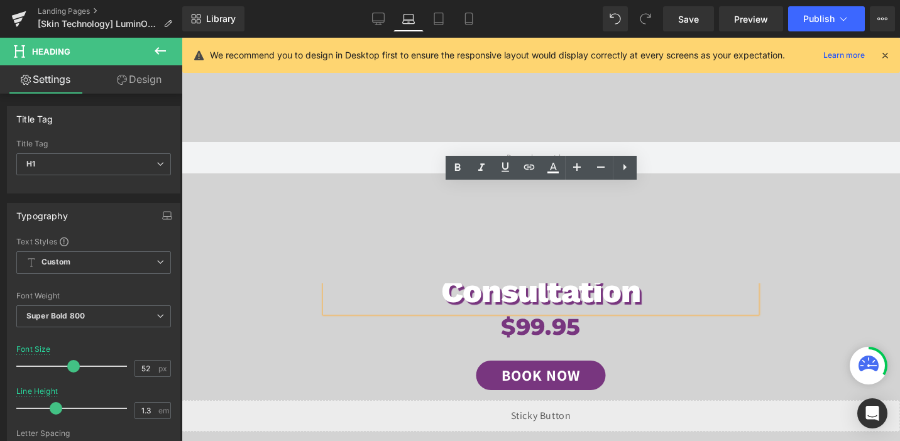
click at [727, 349] on div "LuminO2 Hydra-Lift your & Consultation Heading $99.95 Heading Book Now Button" at bounding box center [540, 297] width 431 height 224
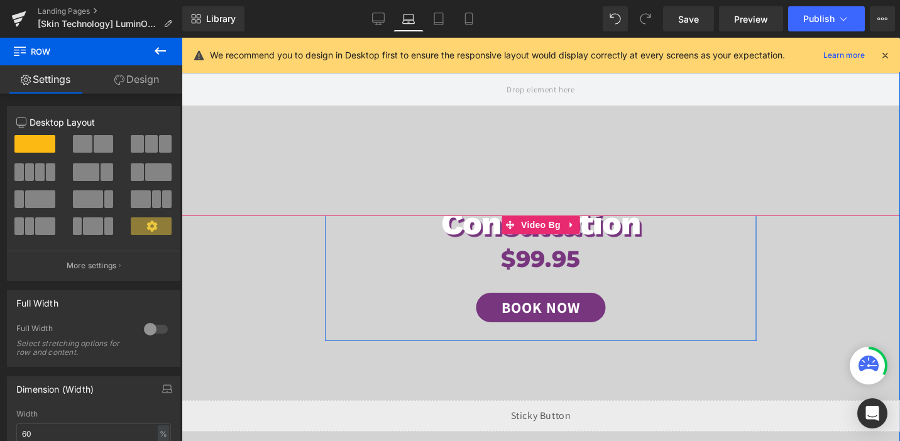
scroll to position [171, 0]
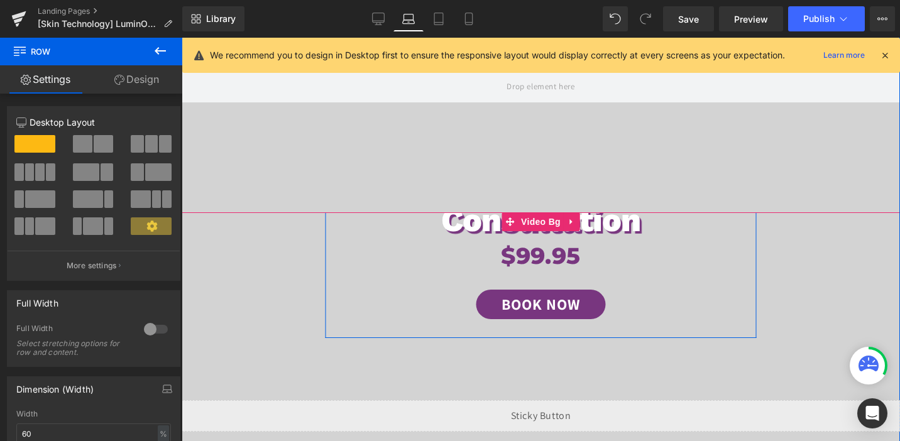
click at [669, 325] on div "LuminO2 Hydra-Lift your & Consultation Heading $99.95 Heading Book Now Button" at bounding box center [540, 226] width 431 height 224
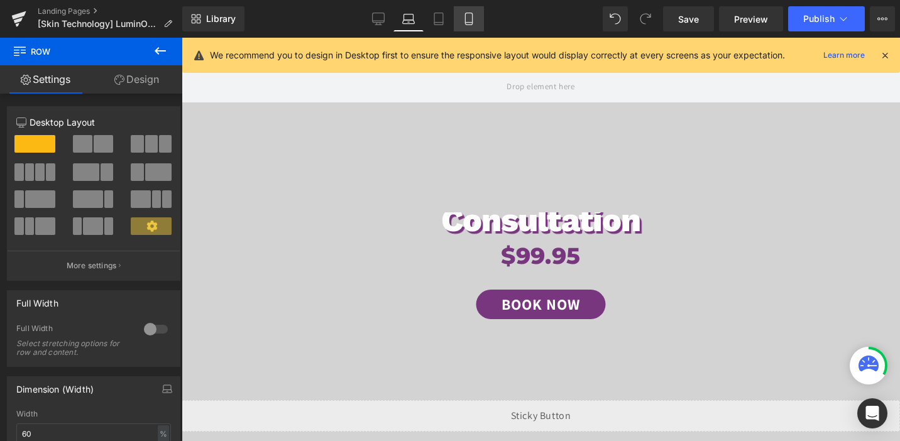
click at [468, 20] on icon at bounding box center [468, 19] width 13 height 13
type input "80"
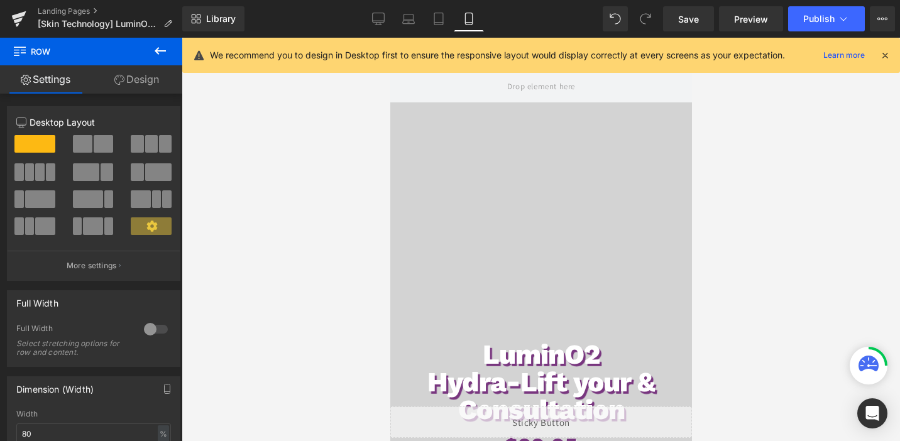
scroll to position [209, 0]
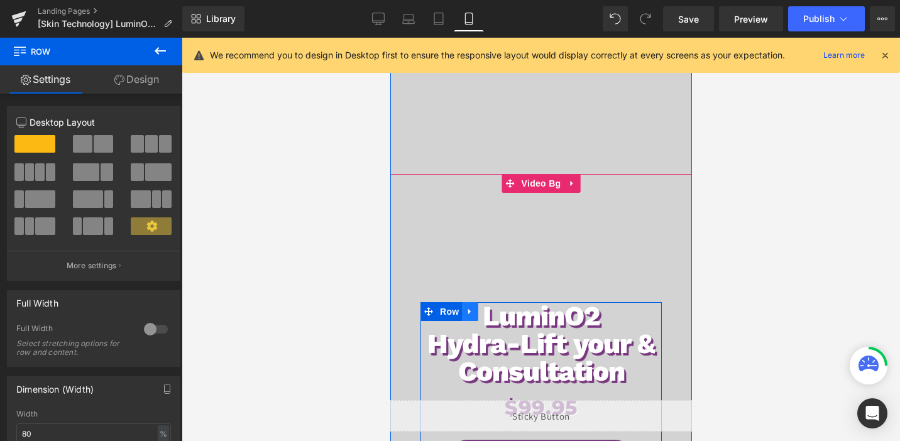
click at [469, 313] on icon at bounding box center [469, 311] width 9 height 9
click at [486, 312] on icon at bounding box center [485, 311] width 9 height 9
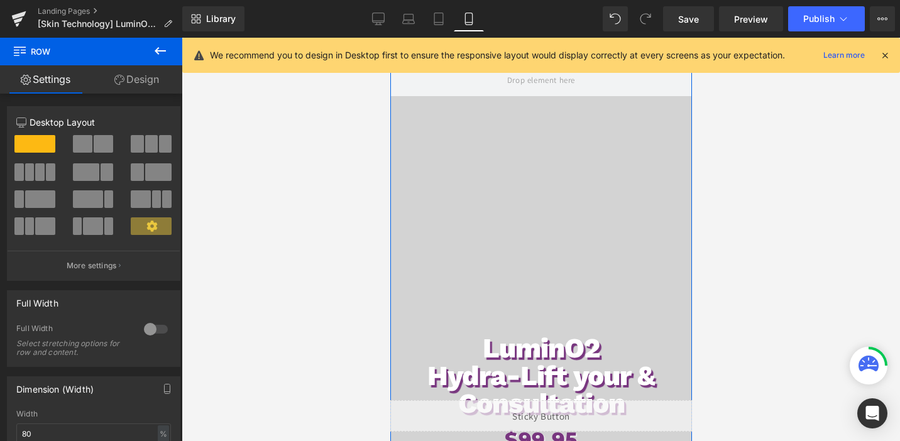
scroll to position [224, 0]
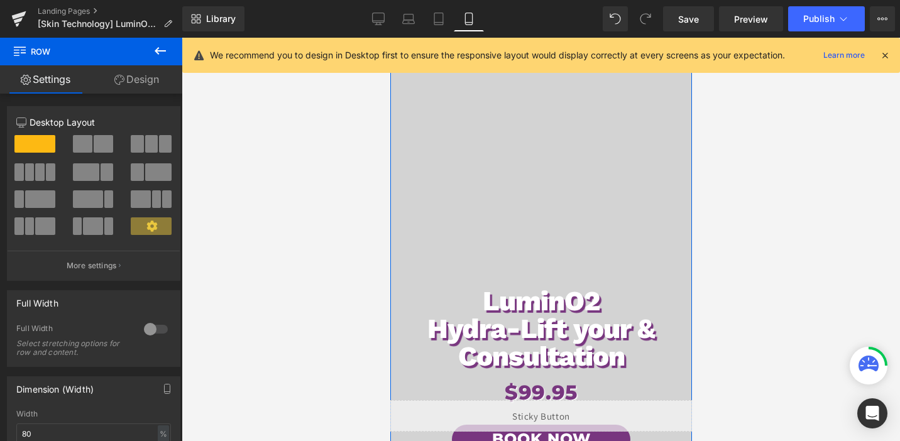
click at [490, 325] on h1 "Hydra-Lift your & Consultation" at bounding box center [540, 342] width 241 height 55
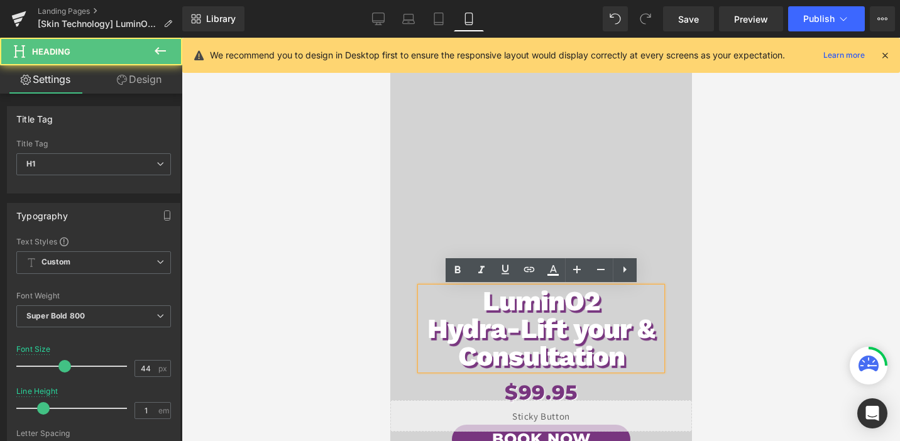
click at [354, 315] on div at bounding box center [541, 239] width 718 height 403
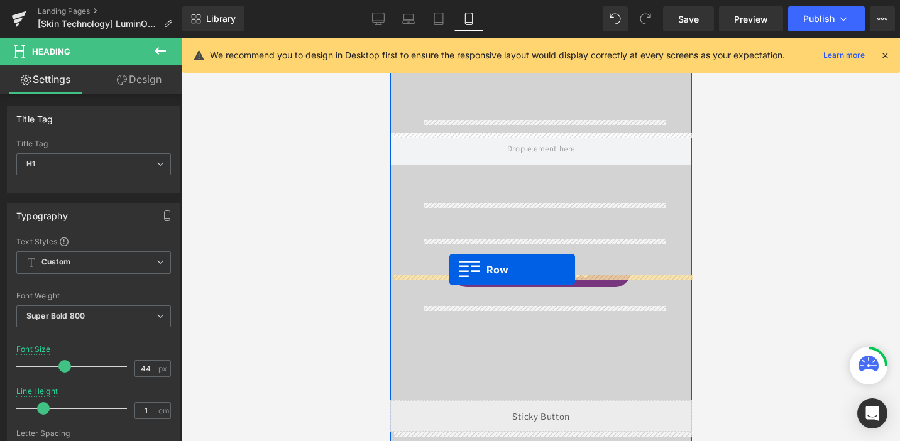
scroll to position [100, 0]
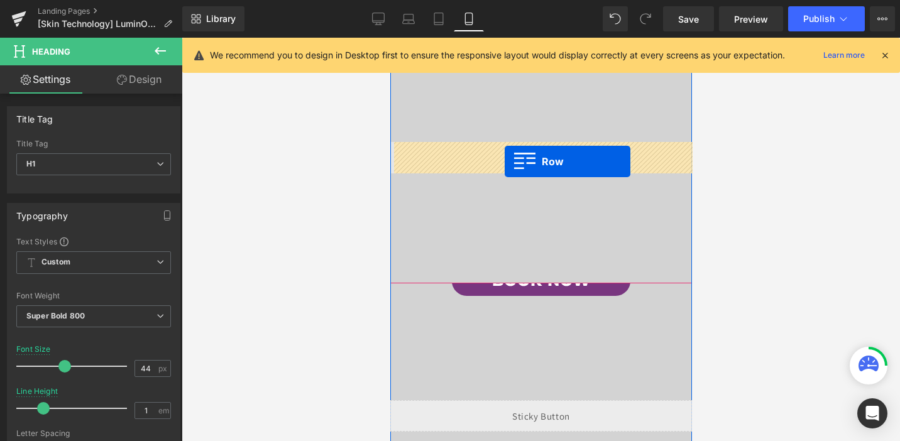
click at [504, 161] on span at bounding box center [540, 157] width 77 height 21
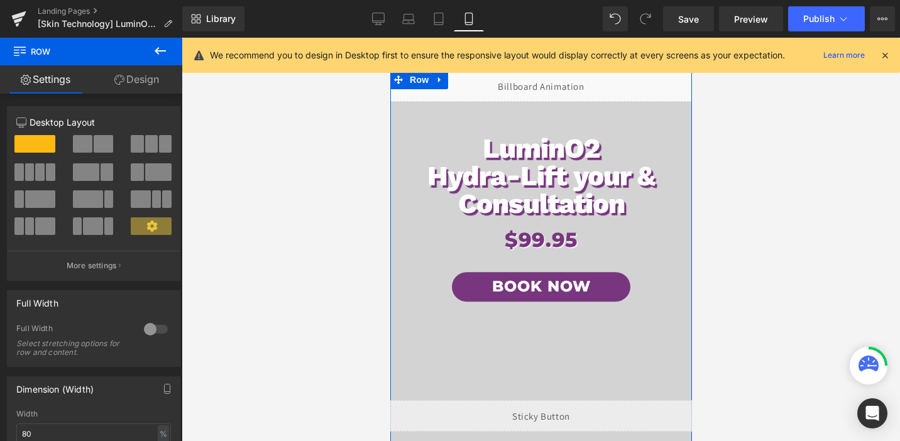
scroll to position [0, 0]
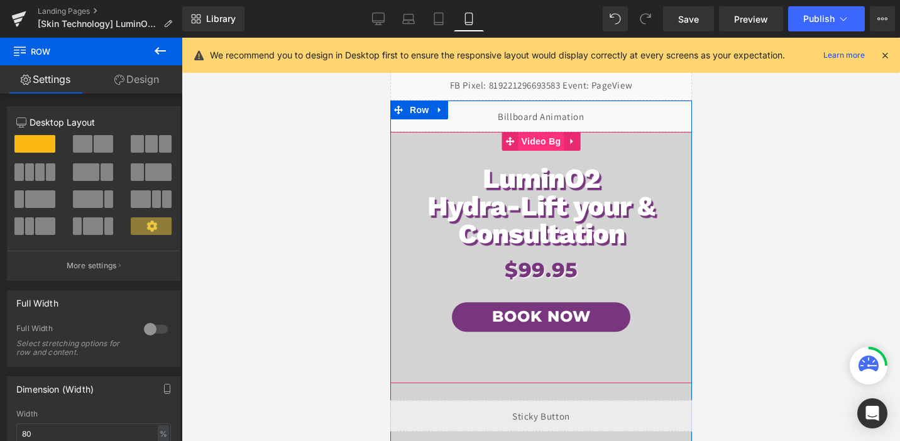
click at [533, 144] on span "Video Bg" at bounding box center [541, 141] width 46 height 19
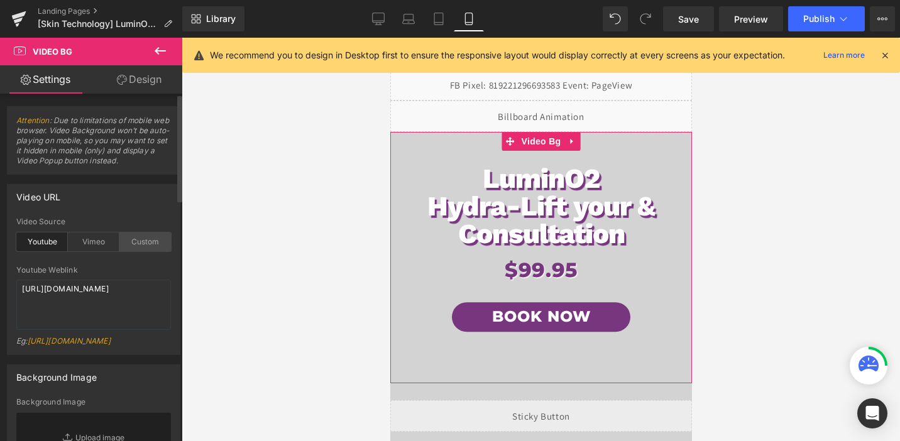
click at [135, 238] on div "Custom" at bounding box center [145, 241] width 52 height 19
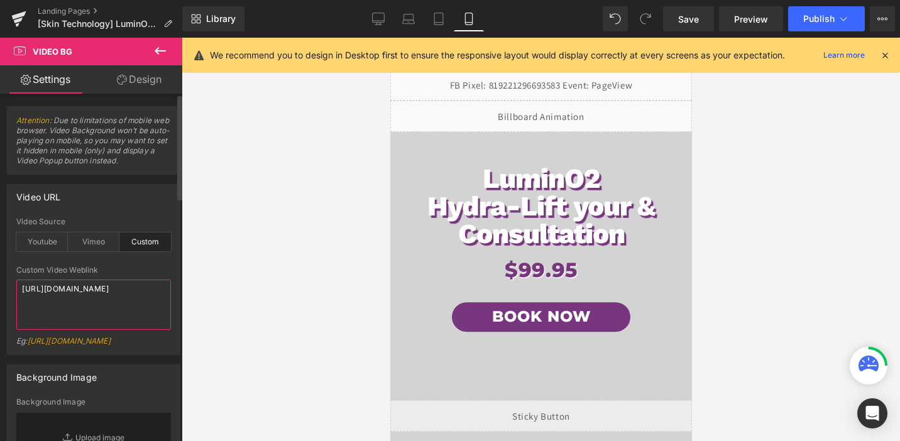
click at [48, 305] on textarea "[URL][DOMAIN_NAME]" at bounding box center [93, 305] width 155 height 50
paste textarea "videos/c/o/v/8beb1adc6f484ed9aee655266feb31ba.mp4"
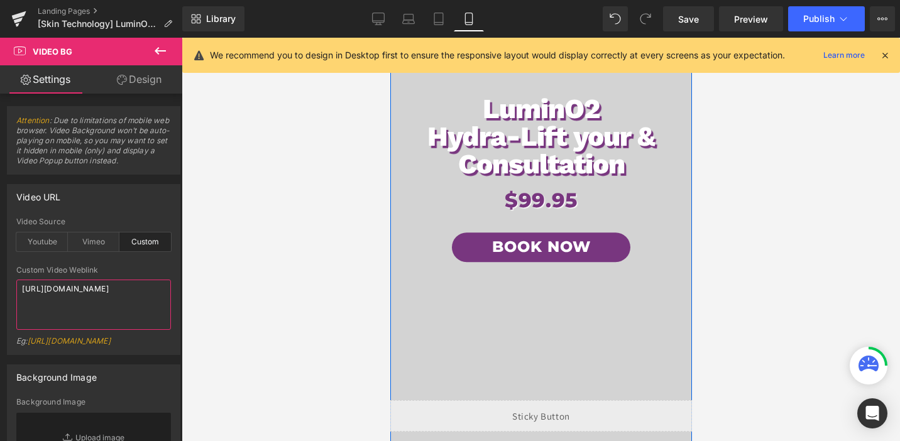
scroll to position [68, 0]
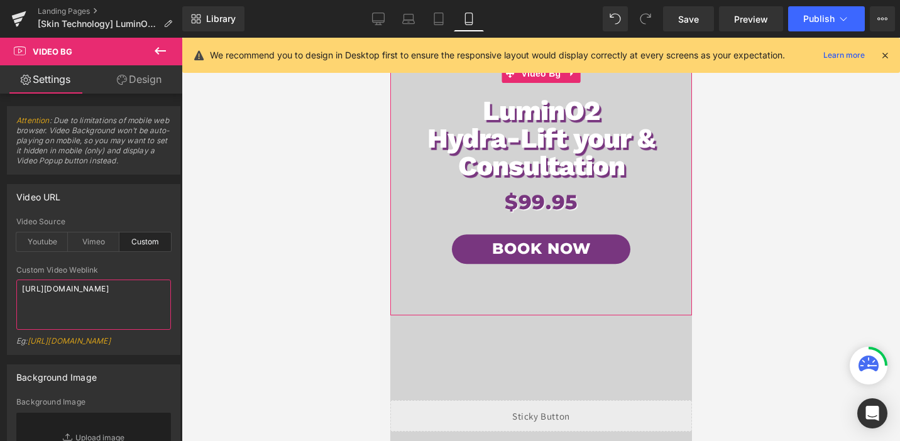
type textarea "[URL][DOMAIN_NAME]"
click at [133, 84] on link "Design" at bounding box center [139, 79] width 91 height 28
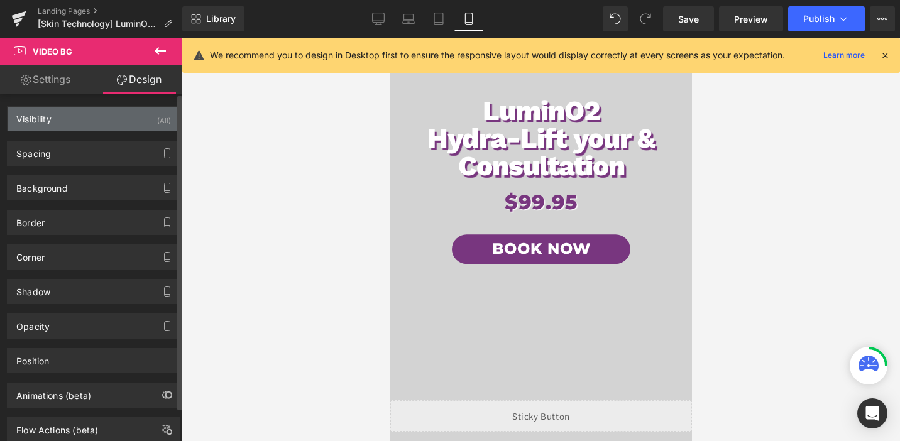
click at [117, 128] on div "Visibility (All)" at bounding box center [94, 119] width 172 height 24
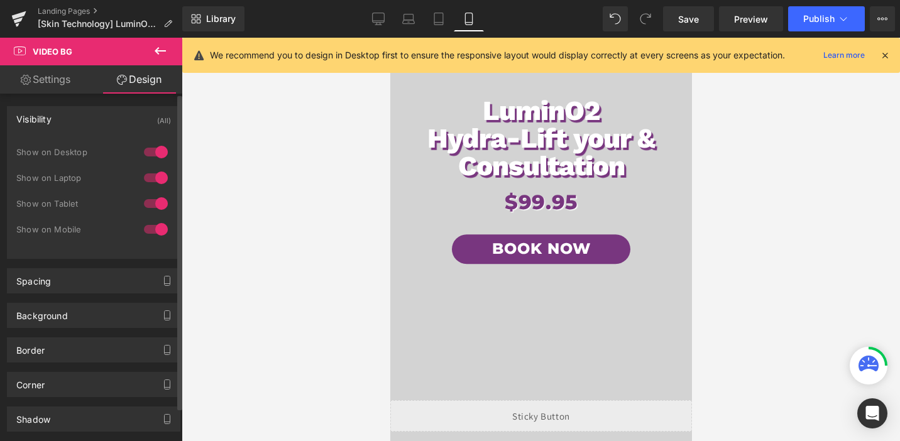
click at [148, 207] on div at bounding box center [156, 203] width 30 height 20
click at [155, 229] on div at bounding box center [156, 229] width 30 height 20
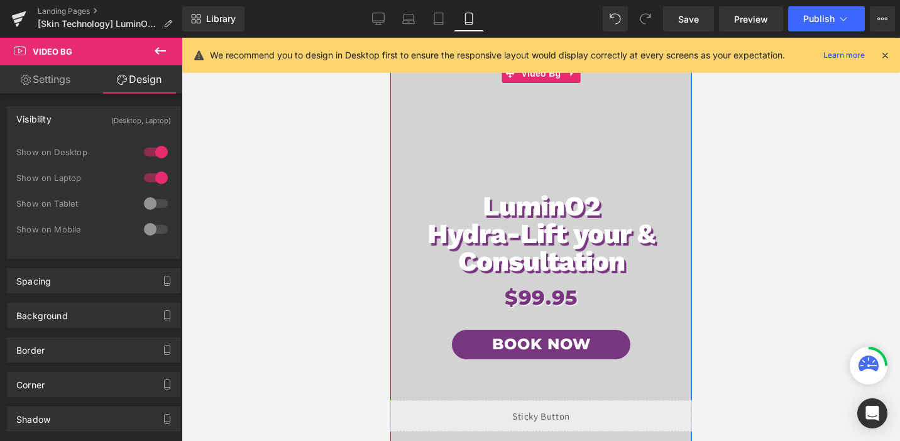
scroll to position [24, 0]
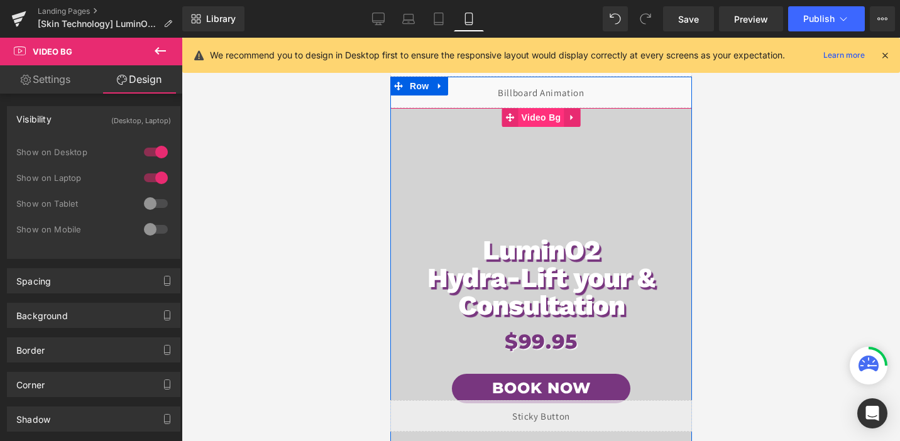
click at [536, 116] on span "Video Bg" at bounding box center [541, 117] width 46 height 19
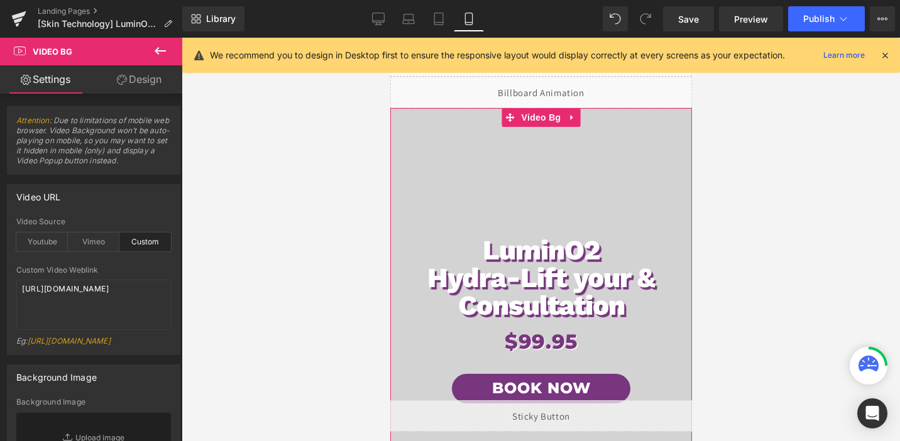
click at [145, 83] on link "Design" at bounding box center [139, 79] width 91 height 28
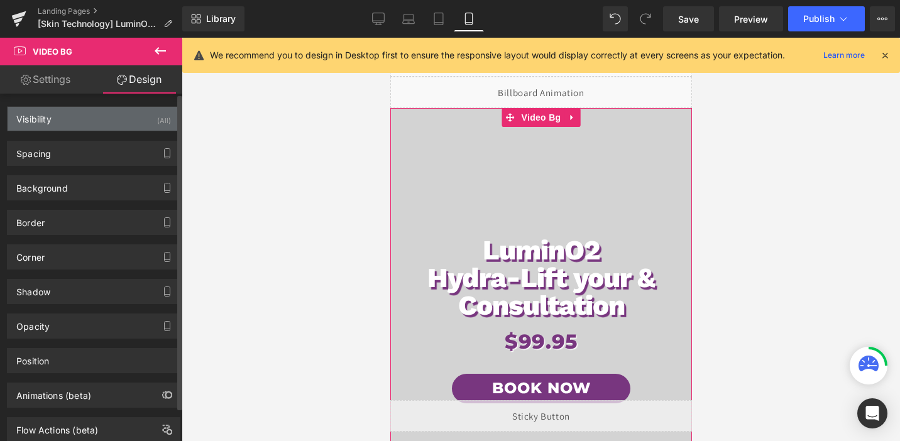
click at [151, 113] on div "Visibility (All)" at bounding box center [94, 119] width 172 height 24
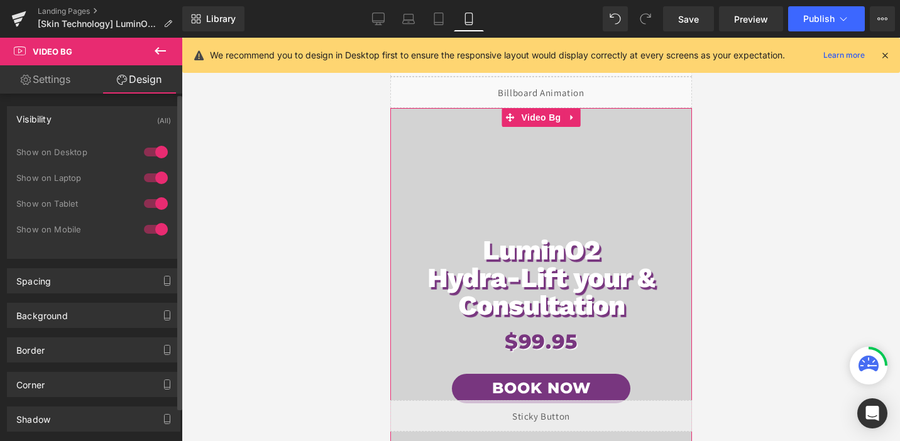
click at [152, 170] on div at bounding box center [156, 178] width 30 height 20
click at [151, 158] on div at bounding box center [156, 152] width 30 height 20
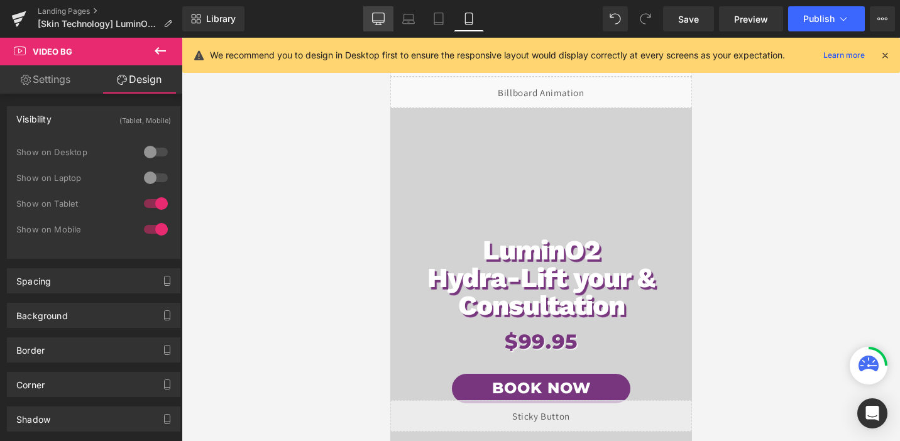
click at [382, 19] on icon at bounding box center [378, 19] width 13 height 13
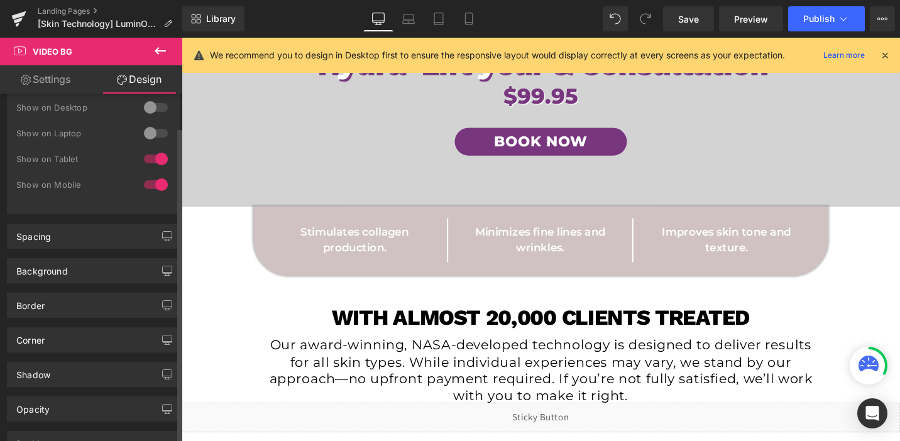
scroll to position [45, 0]
click at [29, 83] on link "Settings" at bounding box center [45, 79] width 91 height 28
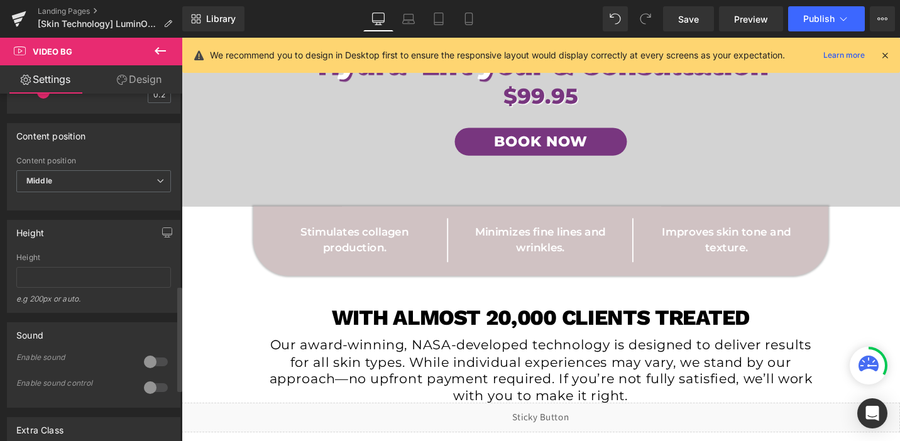
scroll to position [636, 0]
click at [76, 288] on input "text" at bounding box center [93, 277] width 155 height 21
type input "800px"
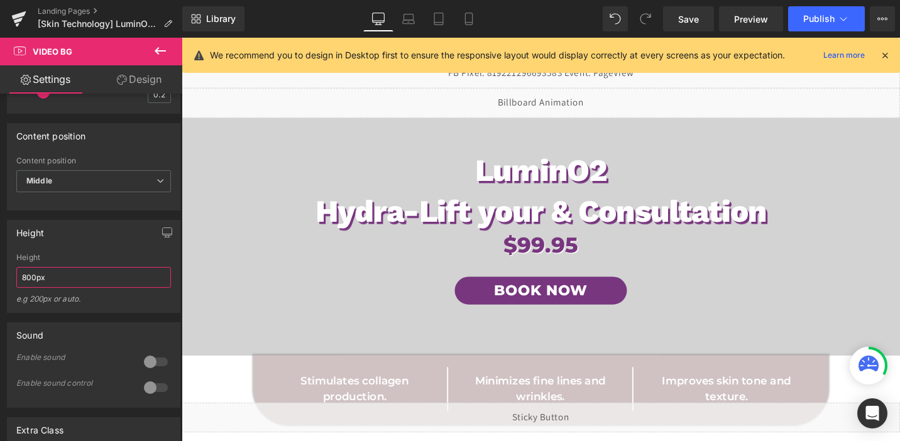
scroll to position [0, 0]
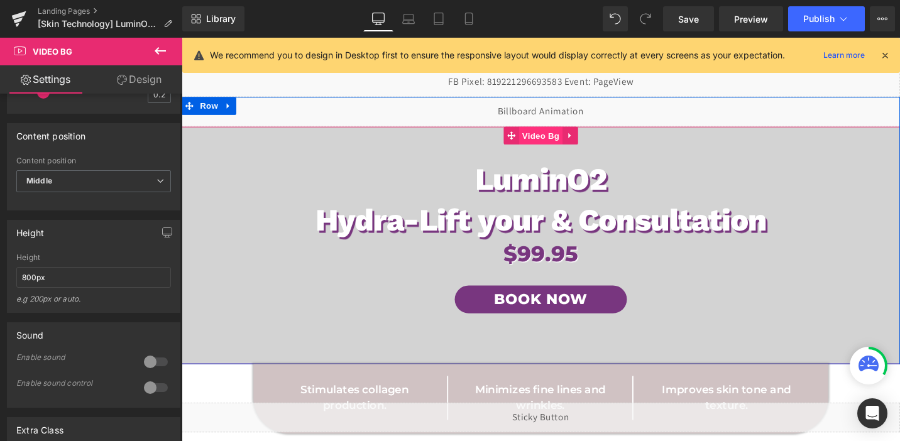
click at [558, 143] on span "Video Bg" at bounding box center [562, 141] width 46 height 19
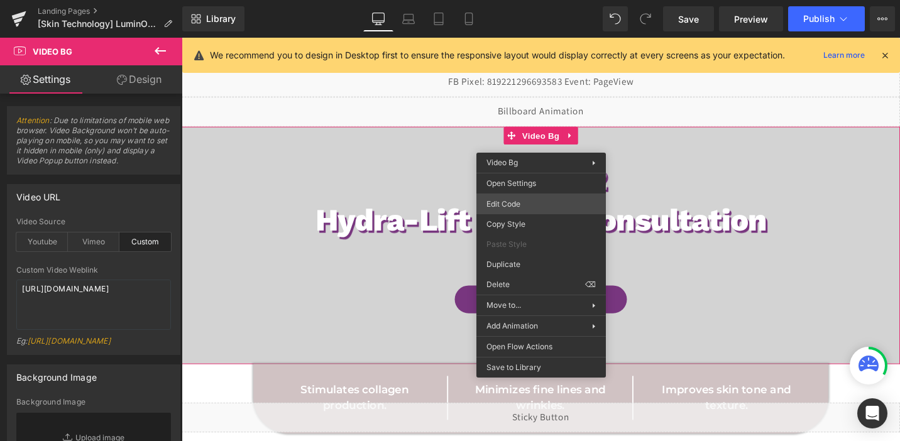
click at [514, 0] on div "Video Bg You are previewing how the will restyle your page. You can not edit El…" at bounding box center [450, 0] width 900 height 0
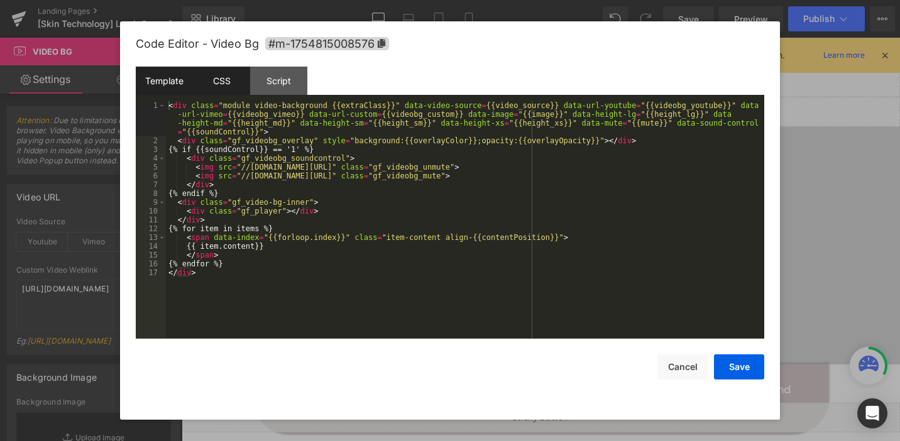
click at [225, 68] on div "CSS" at bounding box center [221, 81] width 57 height 28
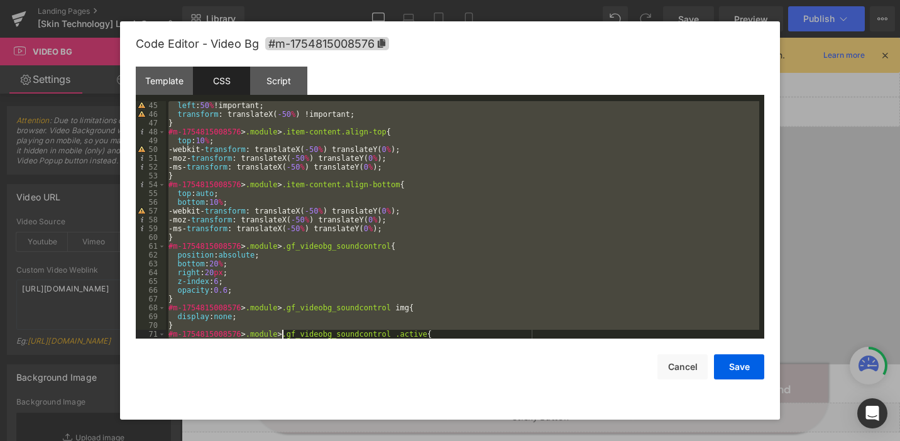
scroll to position [616, 0]
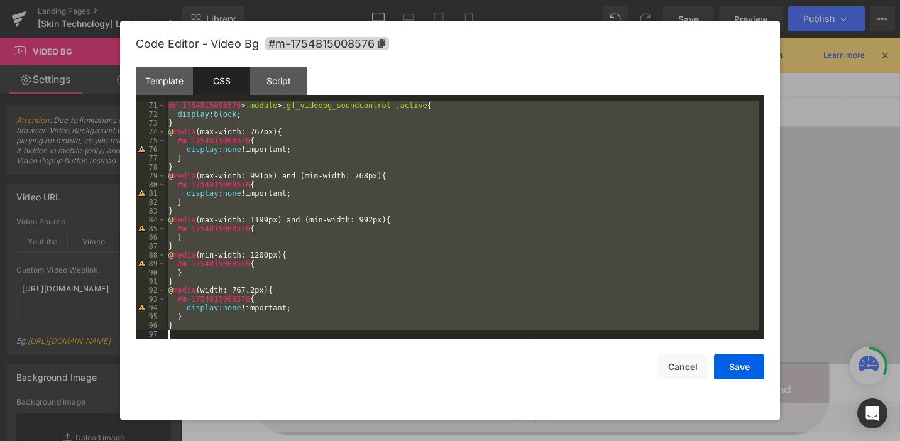
drag, startPoint x: 170, startPoint y: 104, endPoint x: 286, endPoint y: 448, distance: 362.7
click at [286, 440] on html "Video Bg You are previewing how the will restyle your page. You can not edit El…" at bounding box center [450, 220] width 900 height 441
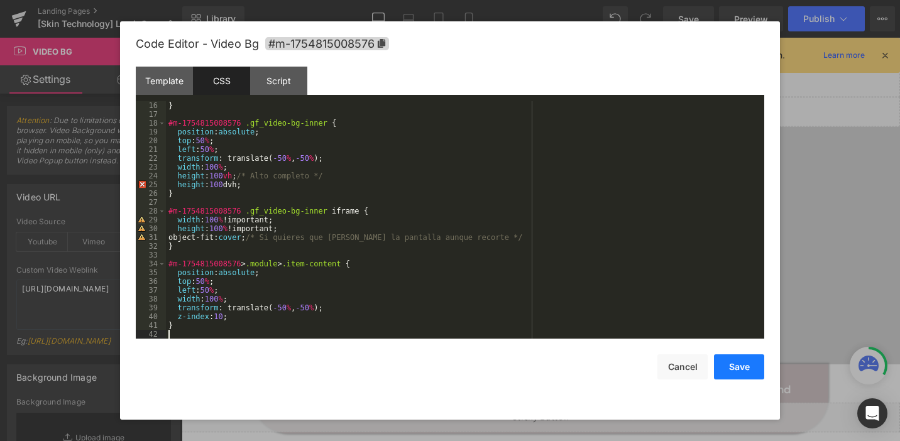
click at [717, 372] on button "Save" at bounding box center [739, 366] width 50 height 25
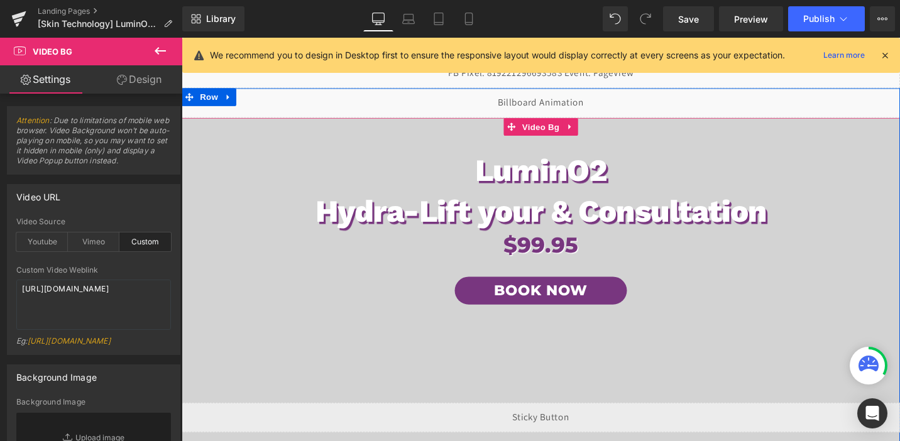
scroll to position [0, 0]
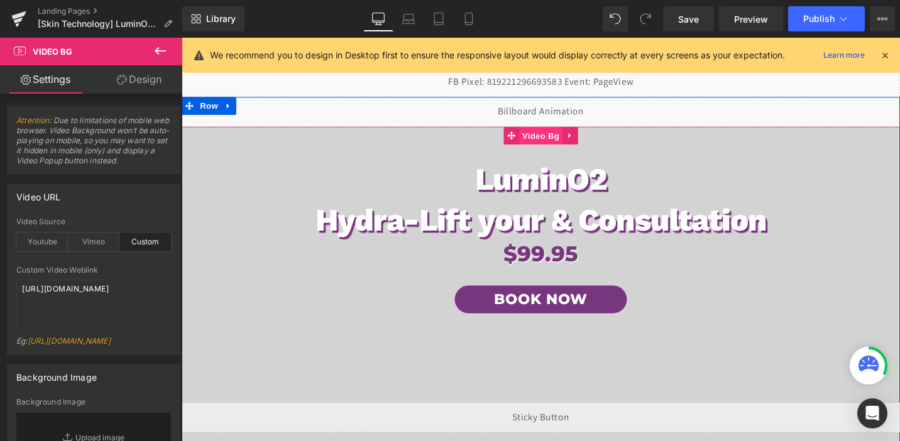
click at [562, 143] on span "Video Bg" at bounding box center [562, 141] width 46 height 19
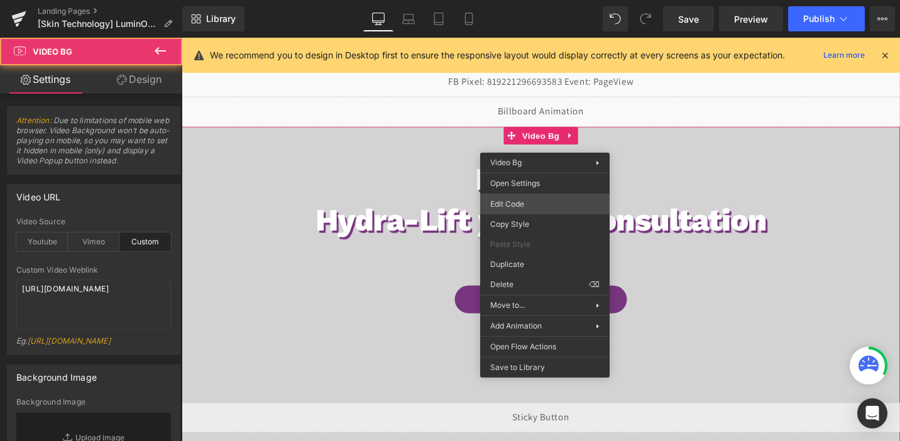
click at [506, 0] on div "Video Bg You are previewing how the will restyle your page. You can not edit El…" at bounding box center [450, 0] width 900 height 0
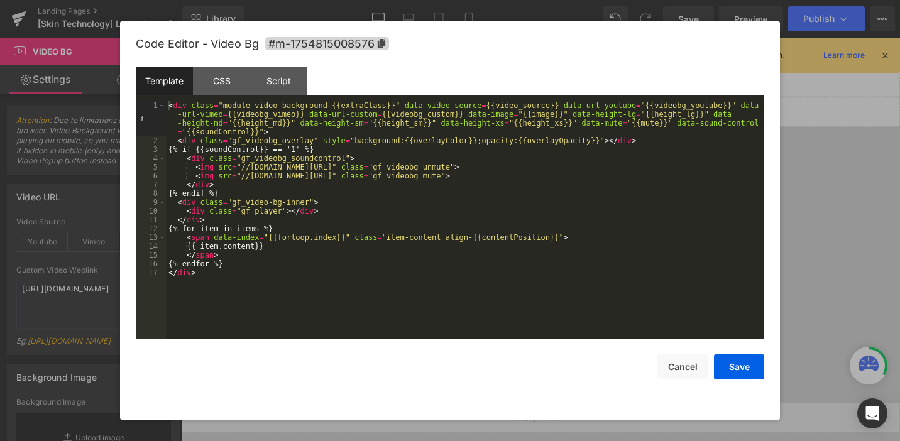
click at [220, 95] on div "Template CSS Script Data" at bounding box center [450, 84] width 628 height 35
click at [219, 82] on div "CSS" at bounding box center [221, 81] width 57 height 28
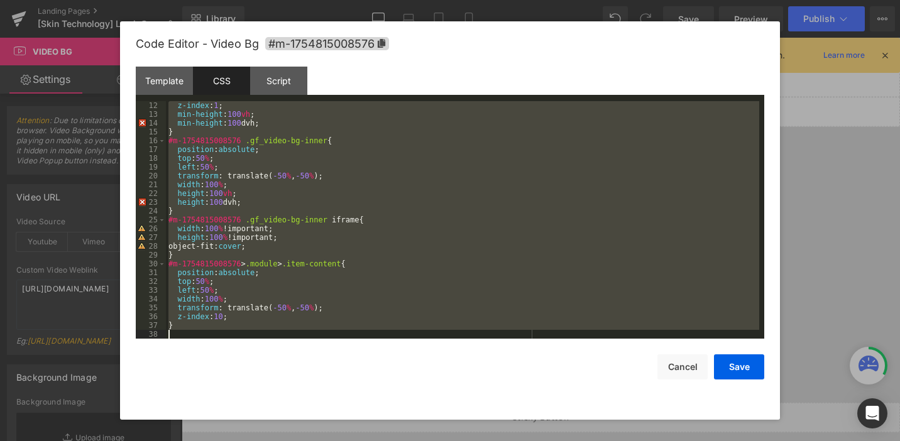
scroll to position [97, 0]
drag, startPoint x: 167, startPoint y: 104, endPoint x: 265, endPoint y: 428, distance: 338.6
click at [265, 428] on body "Video Bg You are previewing how the will restyle your page. You can not edit El…" at bounding box center [450, 220] width 900 height 441
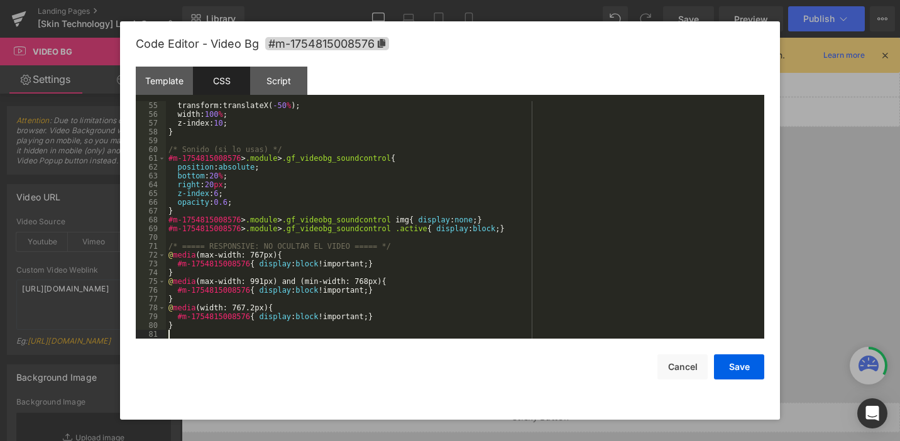
scroll to position [475, 0]
click at [739, 371] on button "Save" at bounding box center [739, 366] width 50 height 25
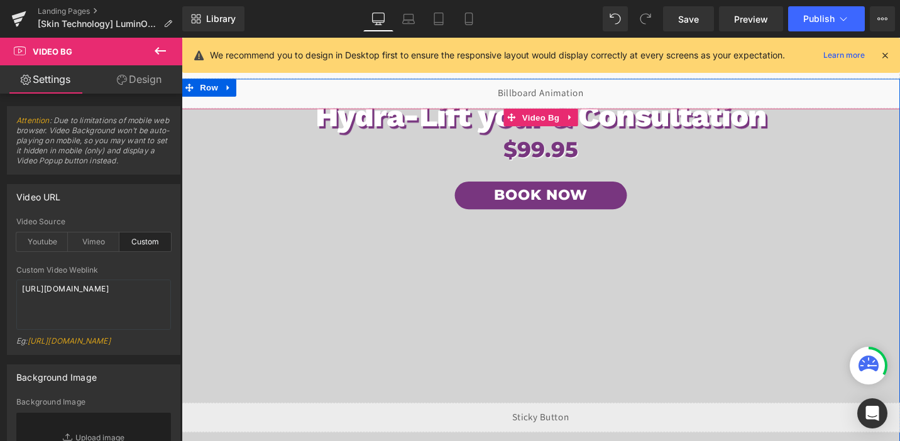
scroll to position [3, 0]
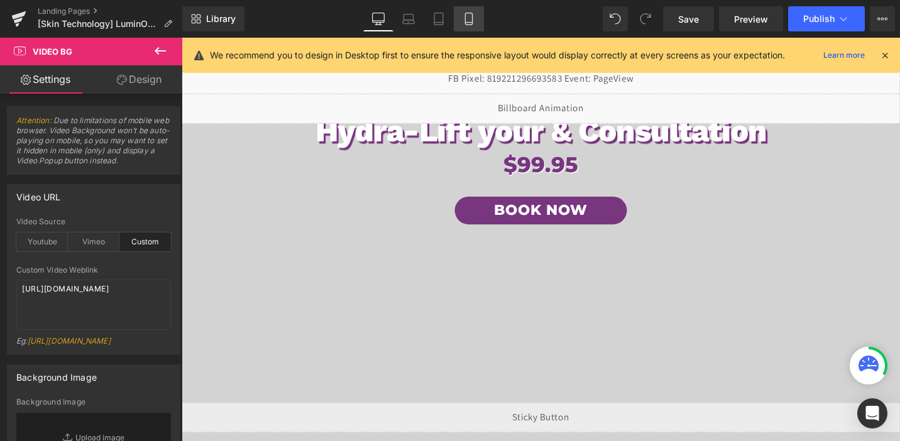
click at [465, 25] on link "Mobile" at bounding box center [469, 18] width 30 height 25
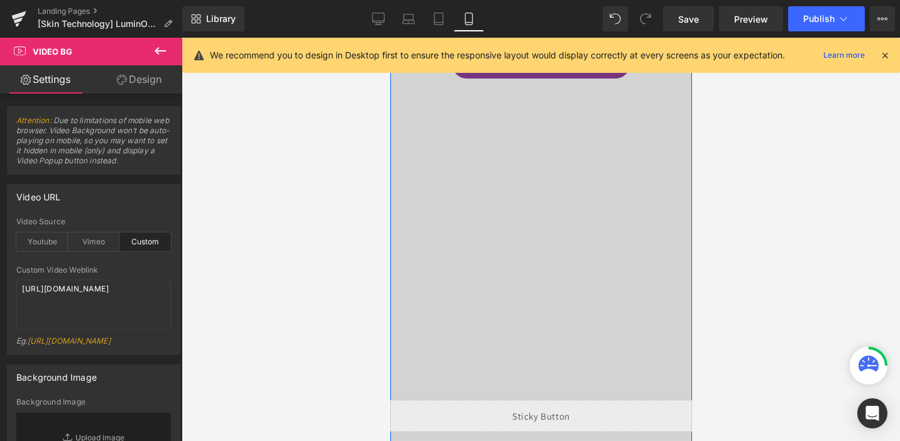
scroll to position [0, 0]
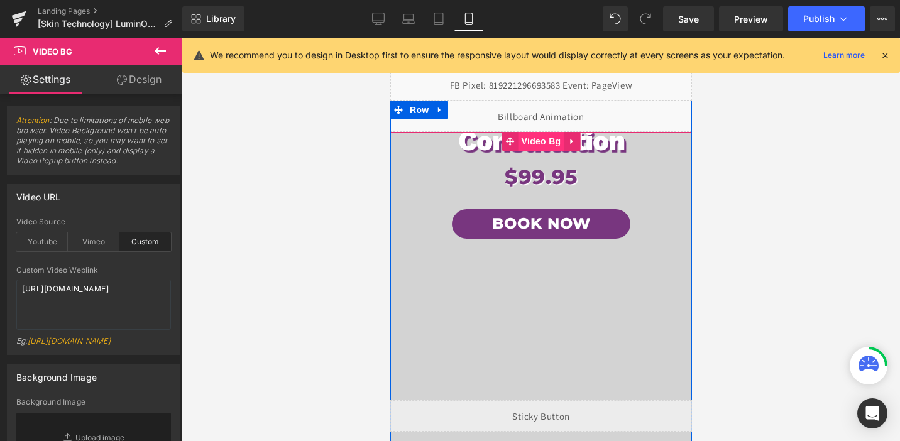
click at [537, 138] on span "Video Bg" at bounding box center [541, 141] width 46 height 19
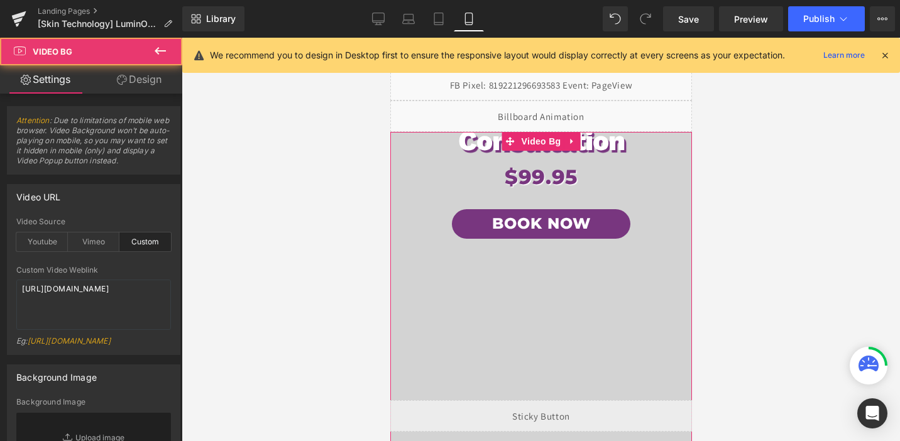
click at [140, 72] on link "Design" at bounding box center [139, 79] width 91 height 28
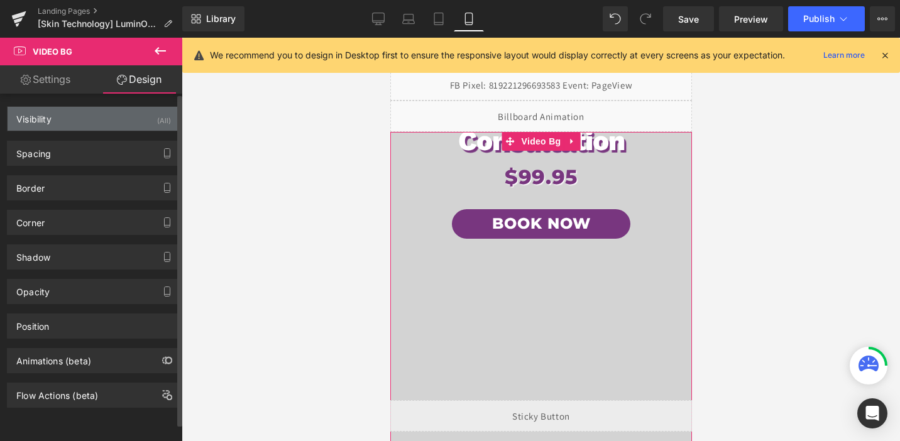
click at [142, 120] on div "Visibility (All)" at bounding box center [94, 119] width 172 height 24
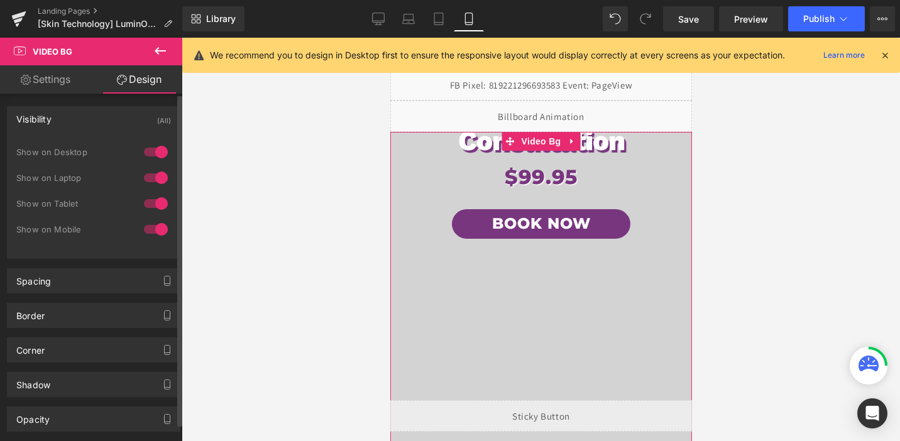
click at [147, 203] on div at bounding box center [156, 203] width 30 height 20
click at [151, 227] on div at bounding box center [156, 229] width 30 height 20
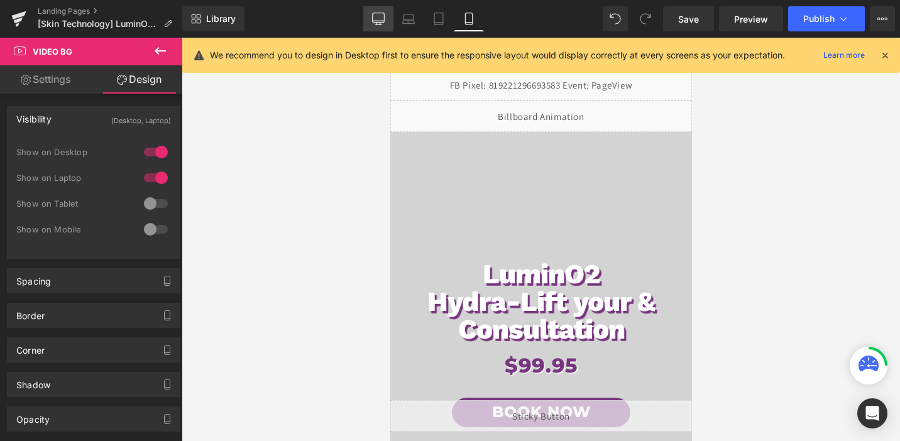
click at [383, 23] on icon at bounding box center [378, 19] width 13 height 13
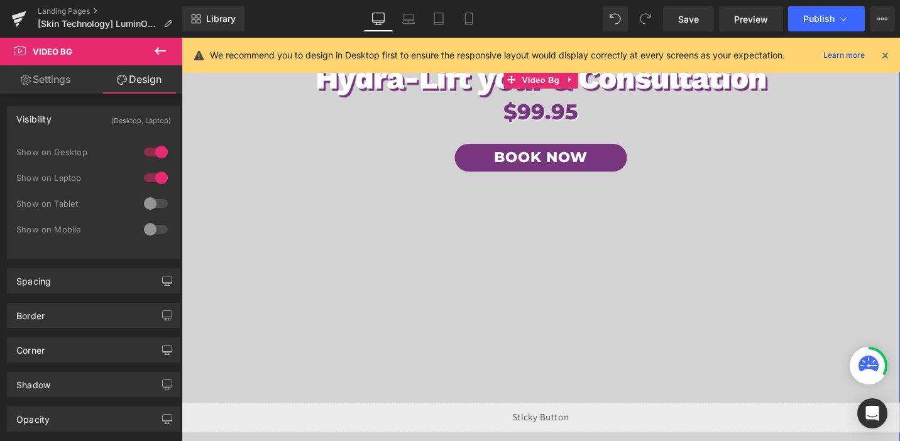
scroll to position [40, 0]
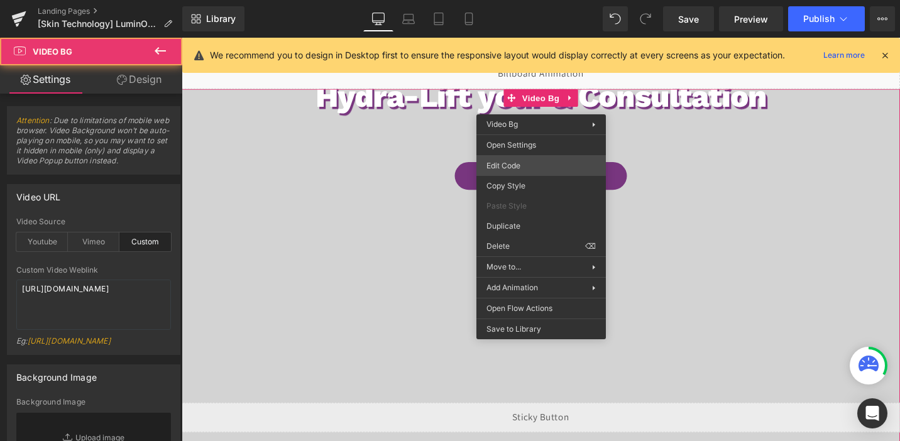
click at [509, 0] on div "Video Bg You are previewing how the will restyle your page. You can not edit El…" at bounding box center [450, 0] width 900 height 0
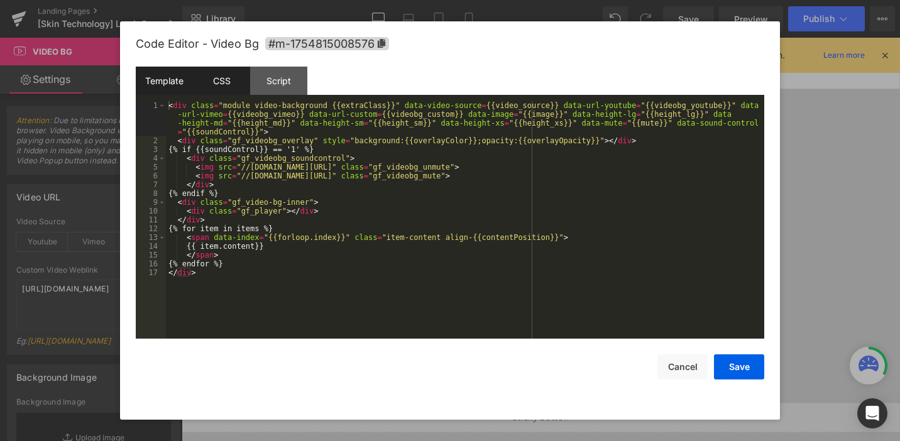
click at [215, 84] on div "CSS" at bounding box center [221, 81] width 57 height 28
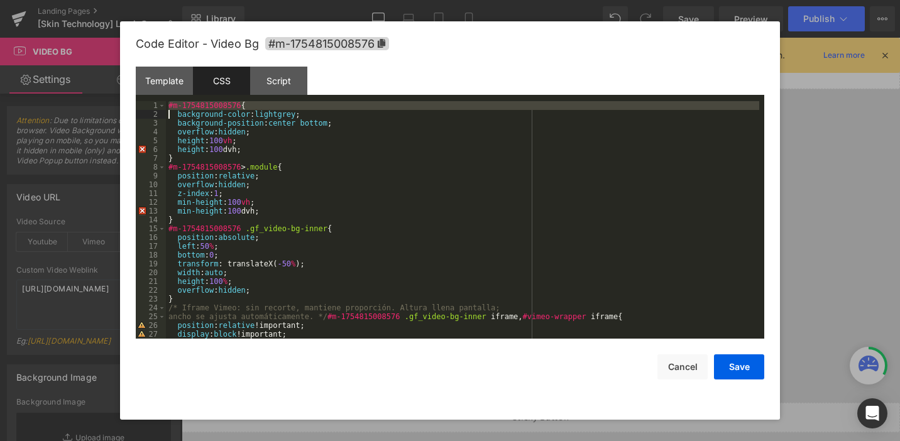
scroll to position [501, 0]
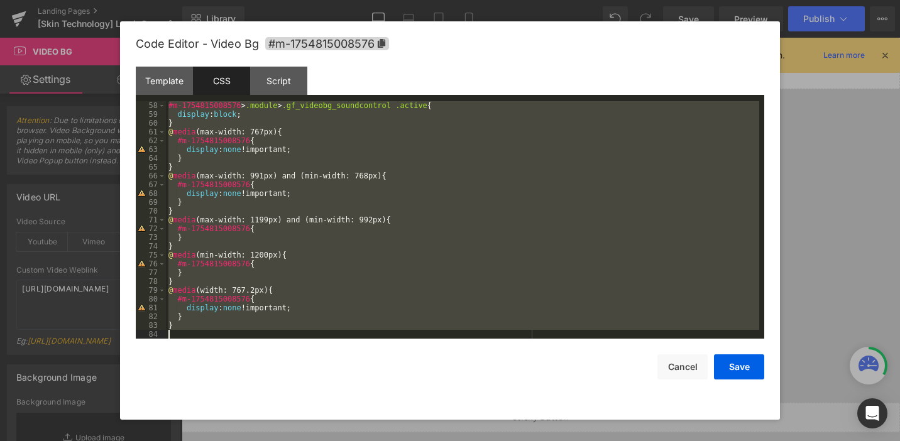
drag, startPoint x: 167, startPoint y: 108, endPoint x: 227, endPoint y: 476, distance: 372.9
click at [227, 440] on html "Video Bg You are previewing how the will restyle your page. You can not edit El…" at bounding box center [450, 220] width 900 height 441
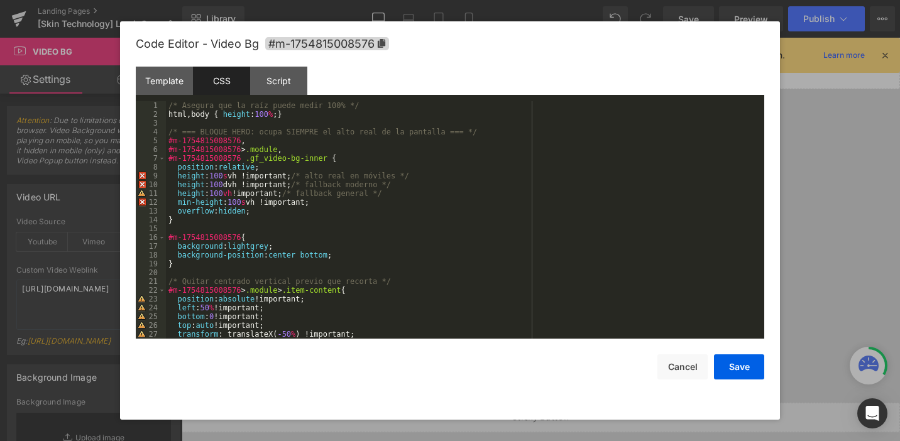
scroll to position [0, 0]
click at [235, 183] on div "/* Asegura que la raíz puede medir 100% */ html , body { height : 100 % ; } /* …" at bounding box center [462, 228] width 593 height 255
click at [227, 195] on div "/* Asegura que la raíz puede medir 100% */ html , body { height : 100 % ; } /* …" at bounding box center [462, 228] width 593 height 255
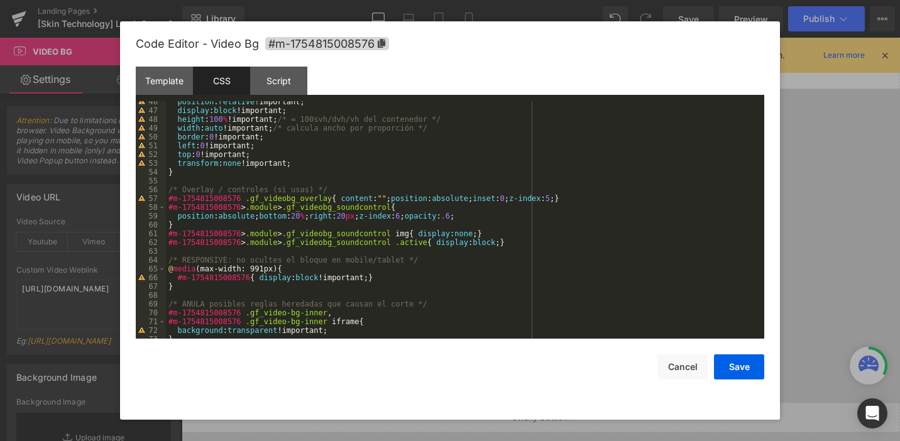
scroll to position [413, 0]
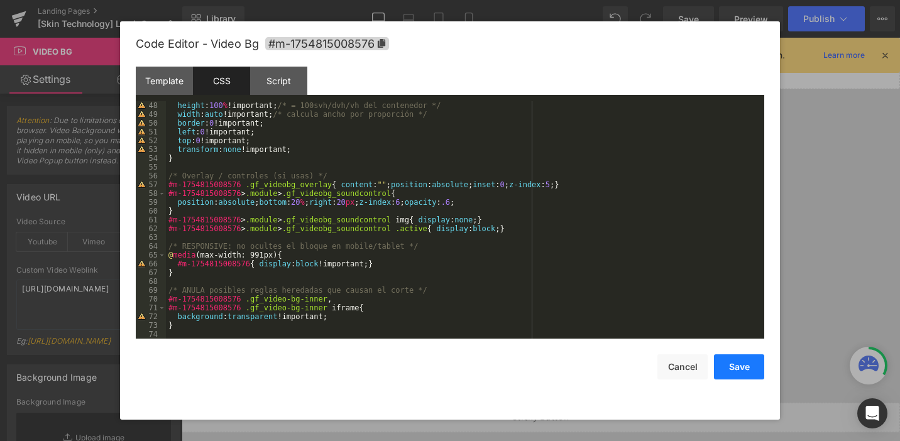
click at [741, 367] on button "Save" at bounding box center [739, 366] width 50 height 25
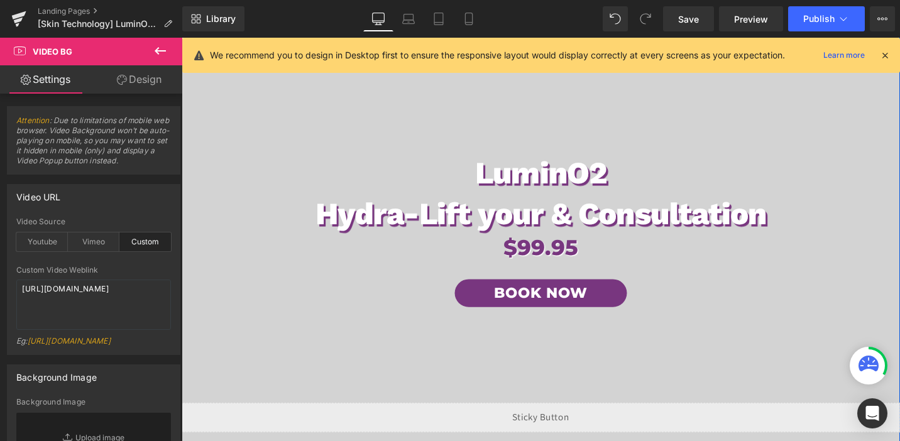
scroll to position [0, 0]
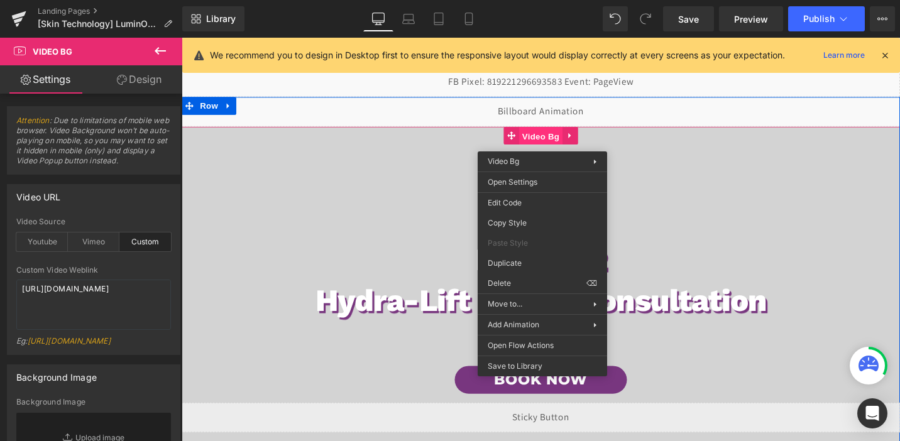
click at [560, 142] on span "Video Bg" at bounding box center [562, 142] width 46 height 19
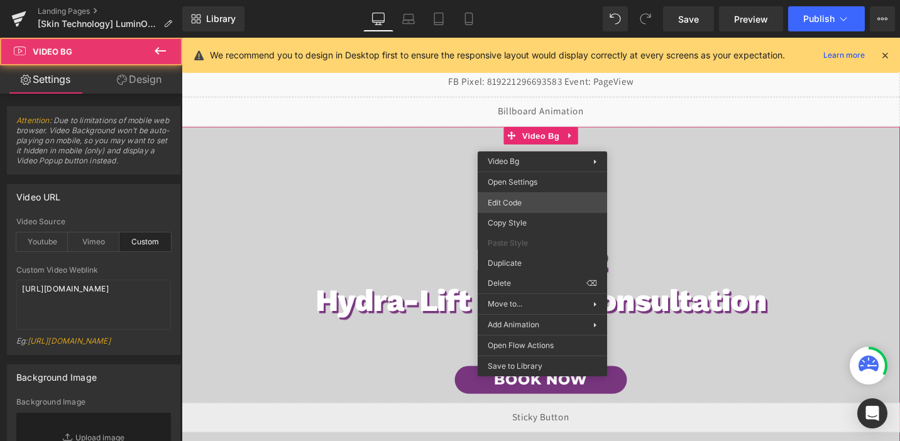
click at [494, 0] on div "Video Bg You are previewing how the will restyle your page. You can not edit El…" at bounding box center [450, 0] width 900 height 0
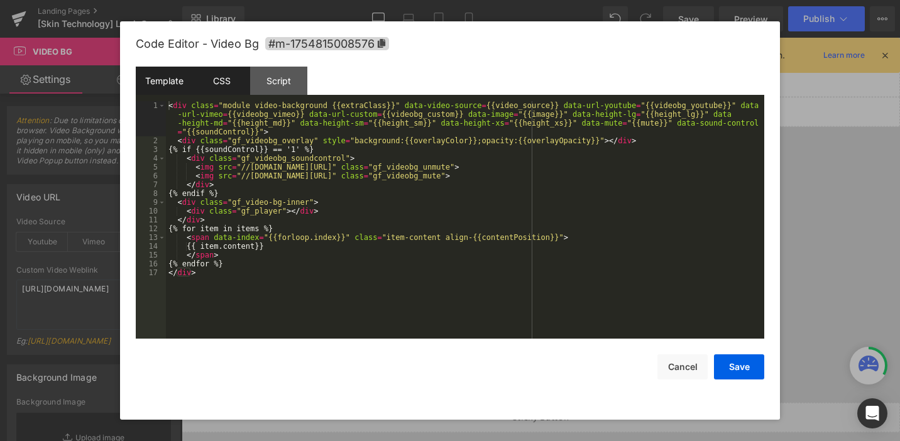
click at [224, 89] on div "CSS" at bounding box center [221, 81] width 57 height 28
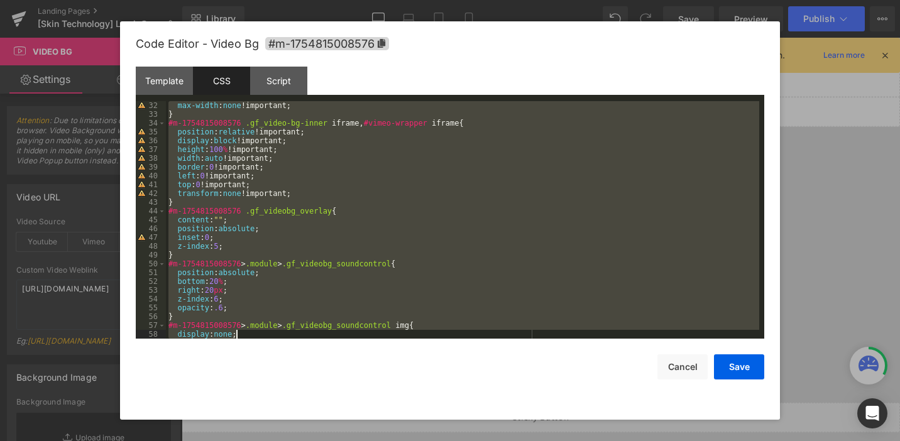
scroll to position [387, 0]
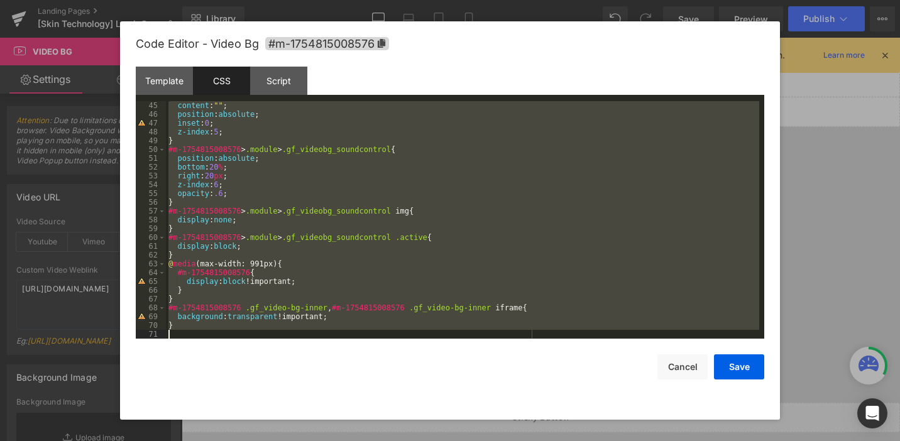
drag, startPoint x: 171, startPoint y: 106, endPoint x: 280, endPoint y: 373, distance: 289.1
click at [280, 373] on div "Code Editor - Video Bg #m-1754815008576 Template CSS Script Data 1 2 3 4 5 6 7 …" at bounding box center [450, 220] width 628 height 398
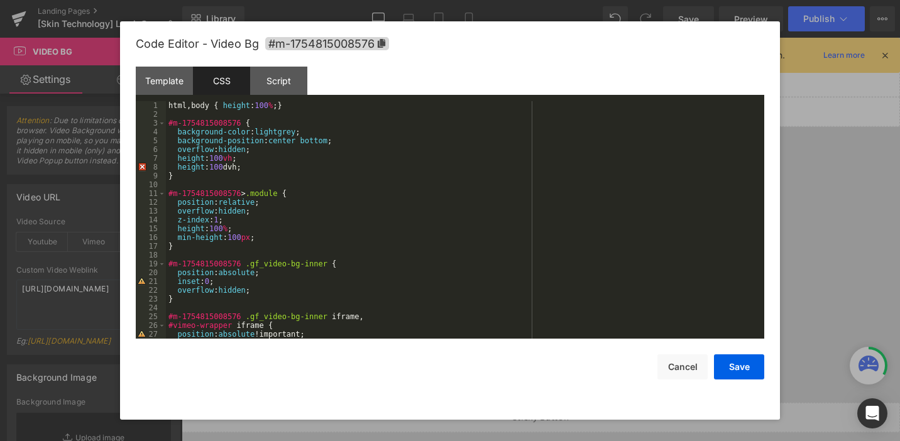
scroll to position [0, 0]
click at [229, 168] on div "html , body { height : 100 % ; } #m-1754815008576 { background-color : lightgre…" at bounding box center [462, 228] width 593 height 255
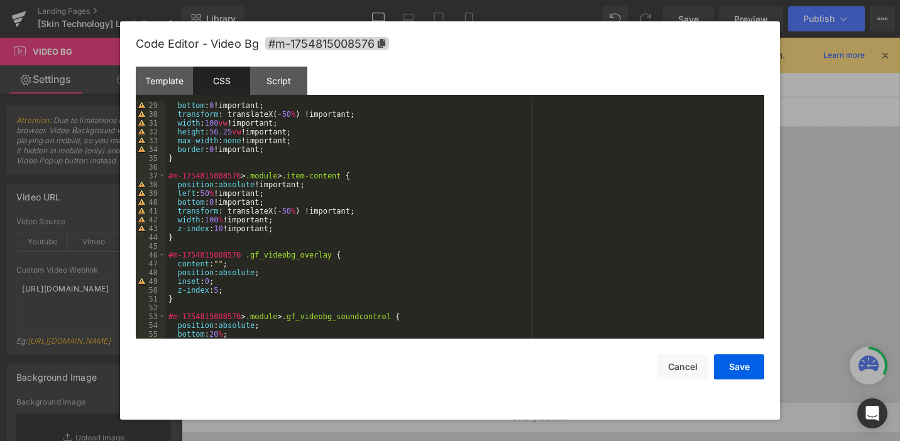
scroll to position [261, 0]
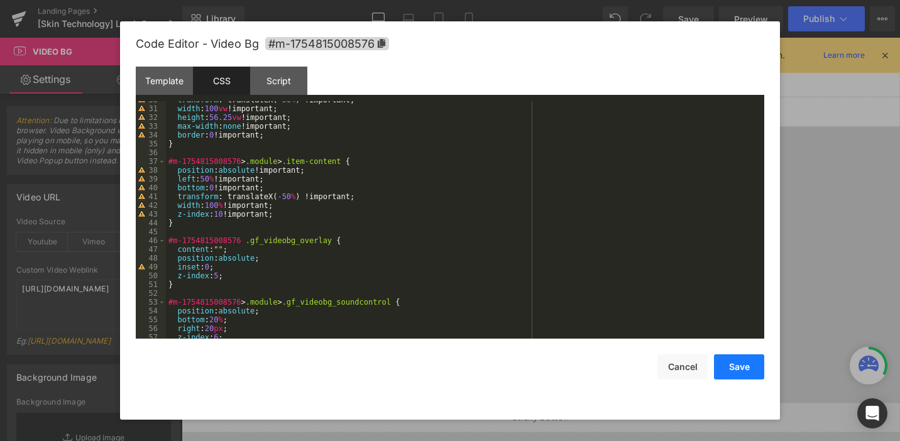
click at [745, 364] on button "Save" at bounding box center [739, 366] width 50 height 25
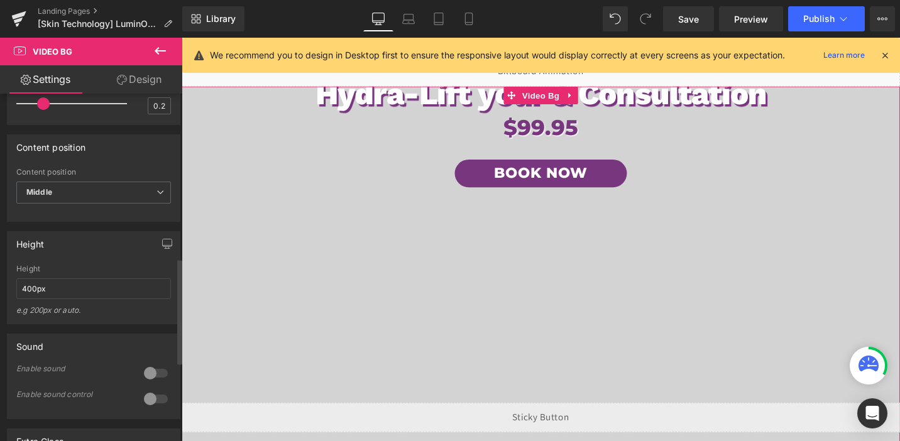
scroll to position [635, 0]
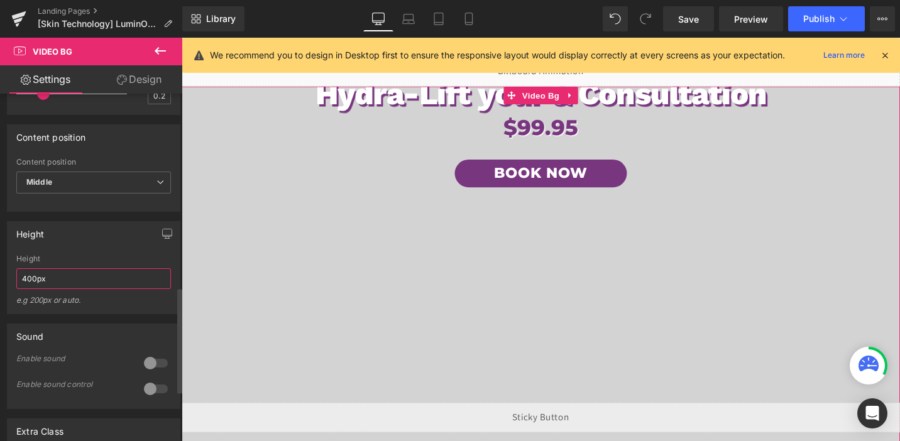
click at [72, 289] on input "400px" at bounding box center [93, 278] width 155 height 21
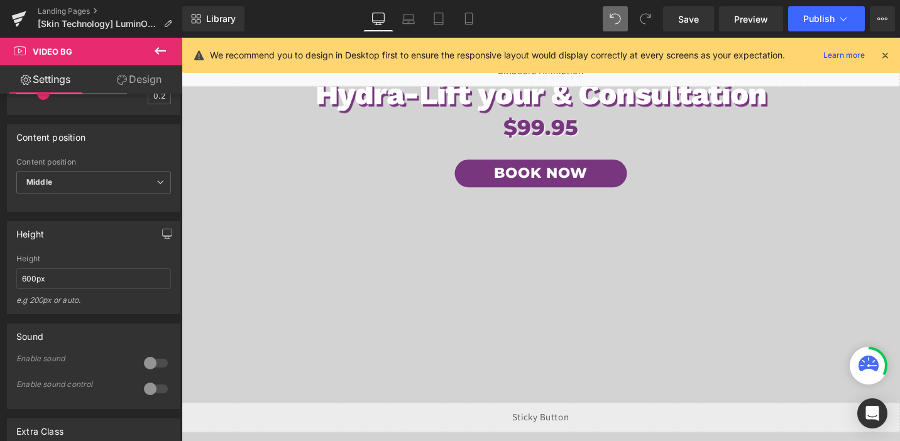
click at [612, 14] on icon at bounding box center [614, 18] width 11 height 11
type input "400px"
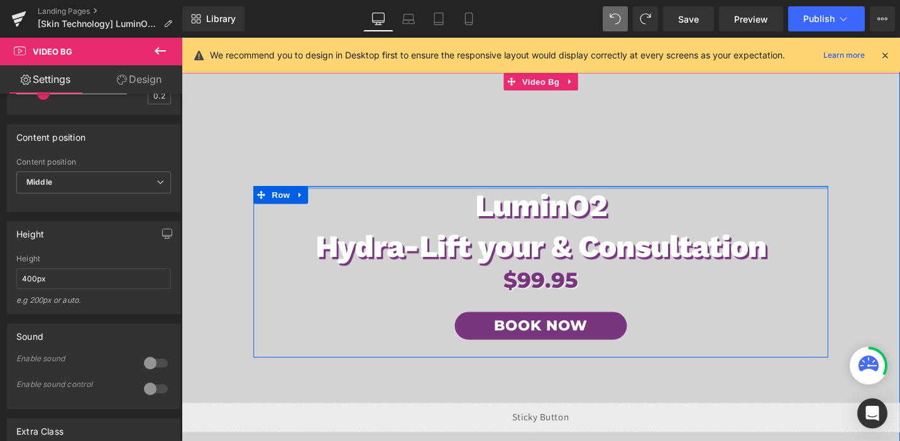
scroll to position [31, 0]
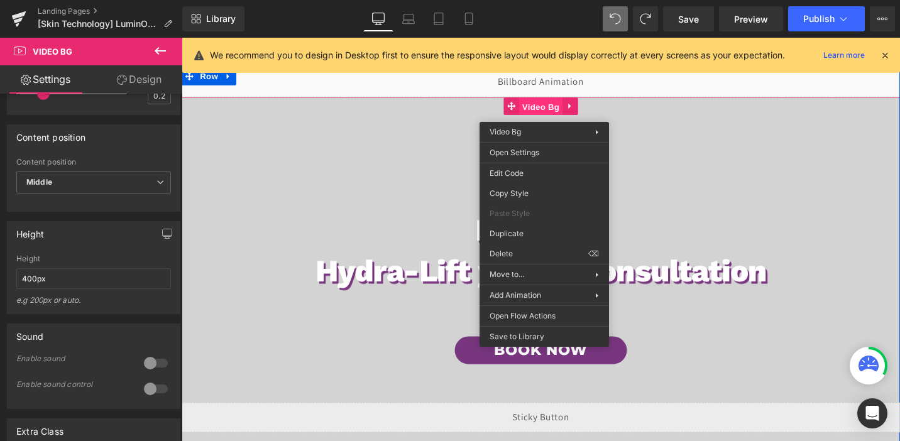
click at [562, 112] on span "Video Bg" at bounding box center [562, 110] width 46 height 19
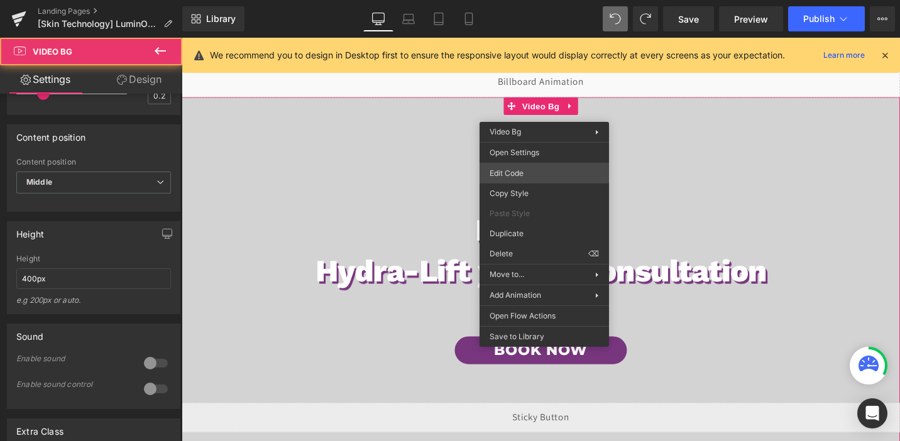
click at [504, 0] on div "Video Bg You are previewing how the will restyle your page. You can not edit El…" at bounding box center [450, 0] width 900 height 0
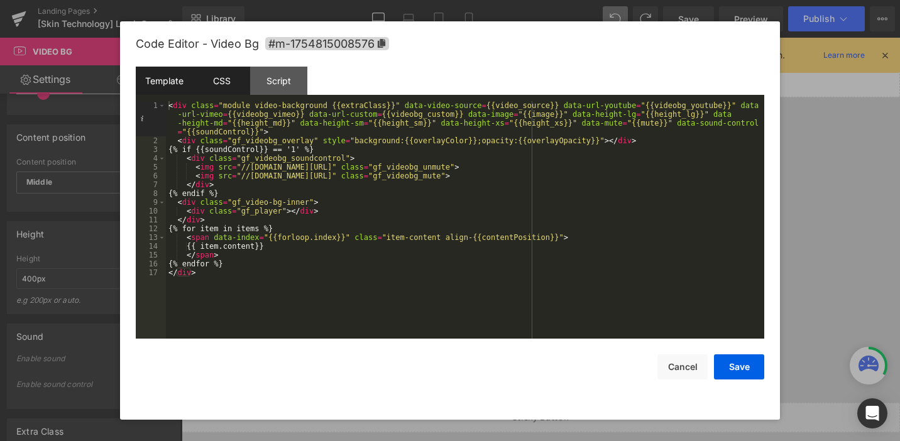
click at [215, 93] on div "CSS" at bounding box center [221, 81] width 57 height 28
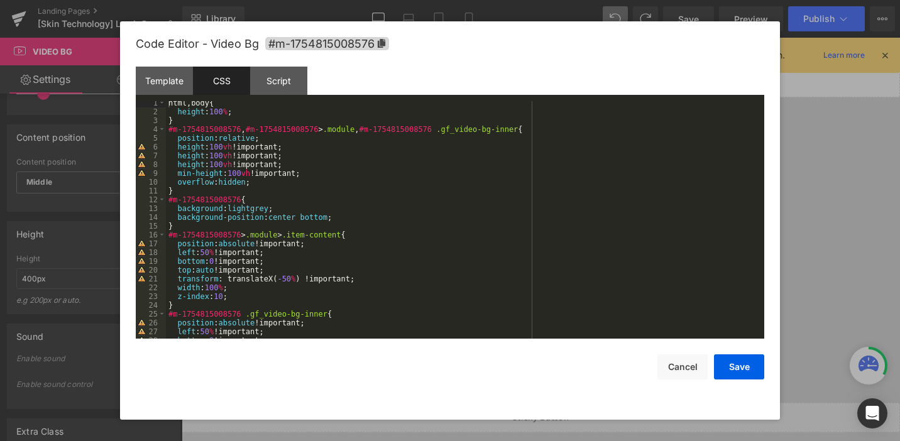
scroll to position [0, 0]
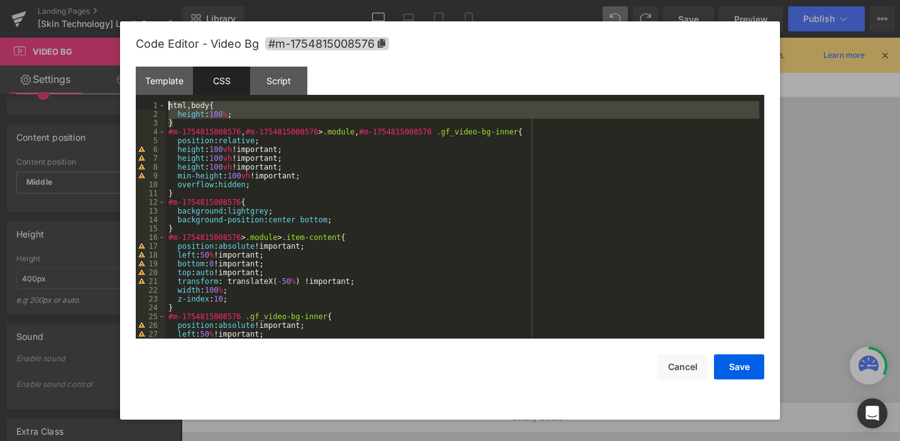
drag, startPoint x: 196, startPoint y: 123, endPoint x: 165, endPoint y: 101, distance: 37.8
click at [165, 101] on pre "1 2 3 4 5 6 7 8 9 10 11 12 13 14 15 16 17 18 19 20 21 22 23 24 25 26 27 28 html…" at bounding box center [450, 219] width 628 height 237
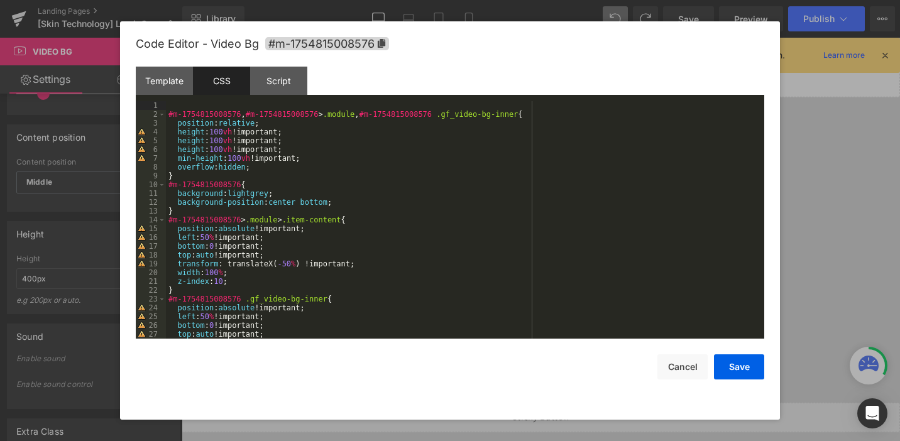
click at [297, 146] on div "#m-1754815008576 , #m-1754815008576 > .module , #m-1754815008576 .gf_video-bg-i…" at bounding box center [462, 228] width 593 height 255
click at [237, 160] on div "#m-1754815008576 , #m-1754815008576 > .module , #m-1754815008576 .gf_video-bg-i…" at bounding box center [462, 228] width 593 height 255
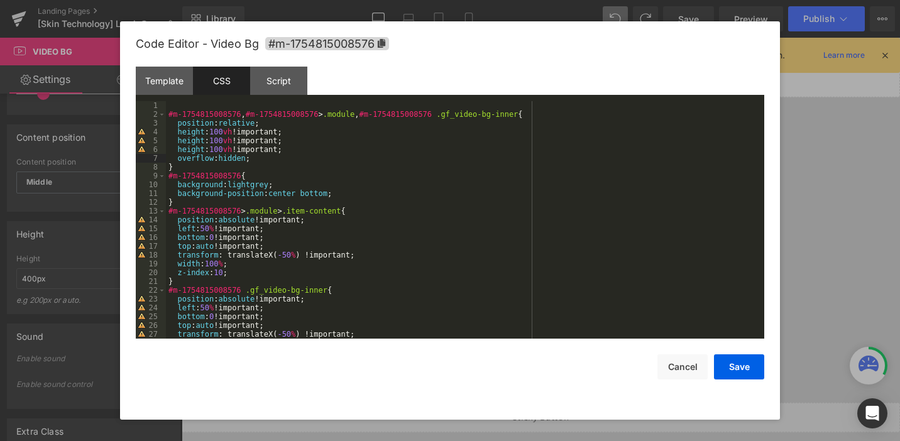
click at [300, 148] on div "#m-1754815008576 , #m-1754815008576 > .module , #m-1754815008576 .gf_video-bg-i…" at bounding box center [462, 228] width 593 height 255
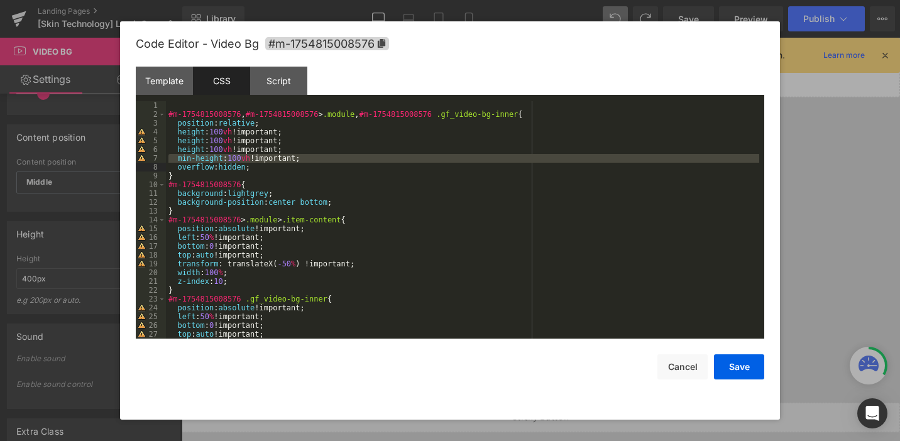
click at [242, 162] on div "#m-1754815008576 , #m-1754815008576 > .module , #m-1754815008576 .gf_video-bg-i…" at bounding box center [462, 228] width 593 height 255
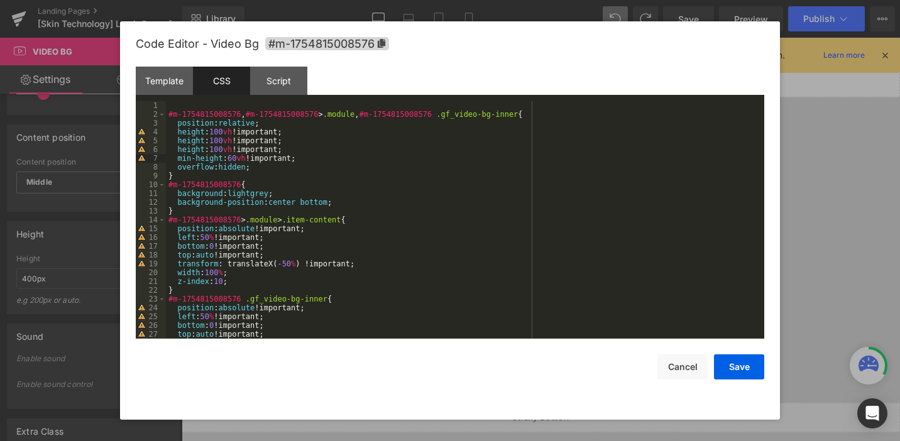
click at [220, 134] on div "#m-1754815008576 , #m-1754815008576 > .module , #m-1754815008576 .gf_video-bg-i…" at bounding box center [462, 228] width 593 height 255
click at [268, 122] on div "#m-1754815008576 , #m-1754815008576 > .module , #m-1754815008576 .gf_video-bg-i…" at bounding box center [462, 228] width 593 height 255
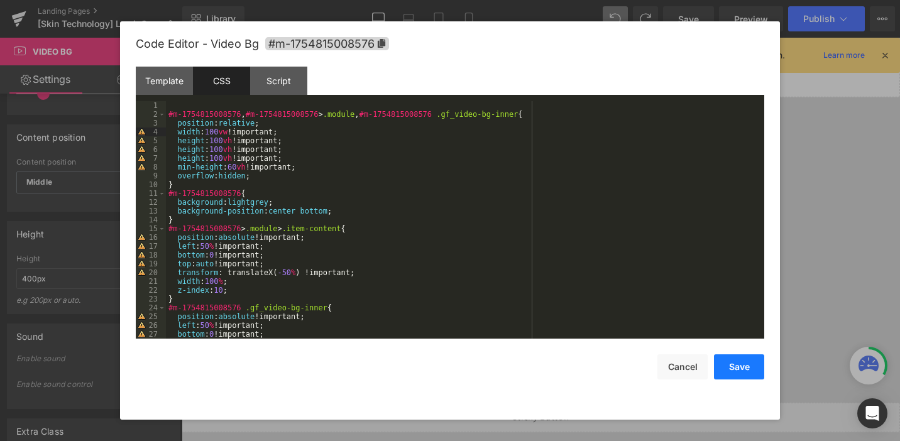
click at [722, 372] on button "Save" at bounding box center [739, 366] width 50 height 25
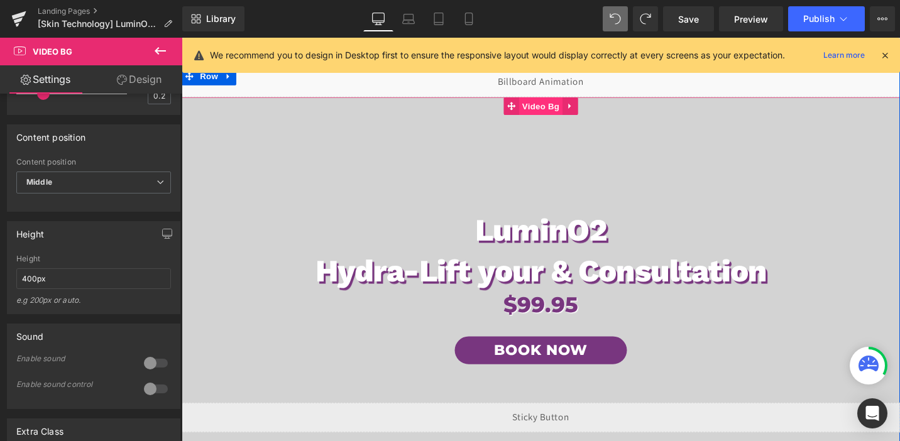
click at [568, 108] on span "Video Bg" at bounding box center [562, 110] width 46 height 19
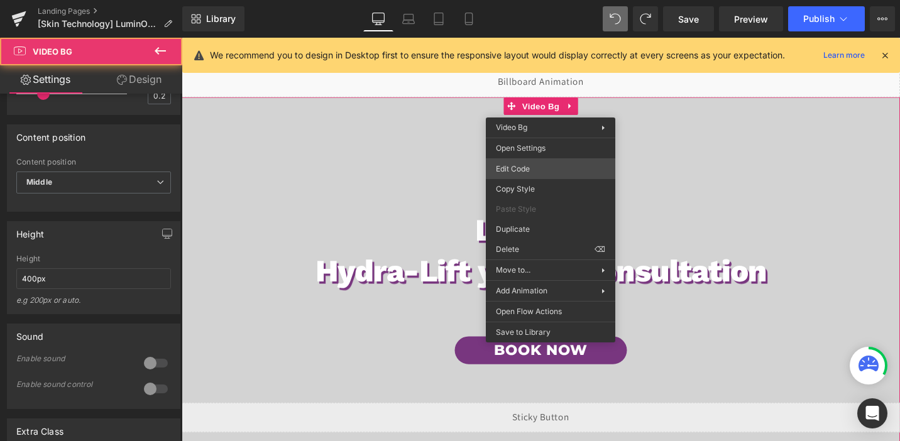
click at [518, 0] on div "Video Bg You are previewing how the will restyle your page. You can not edit El…" at bounding box center [450, 0] width 900 height 0
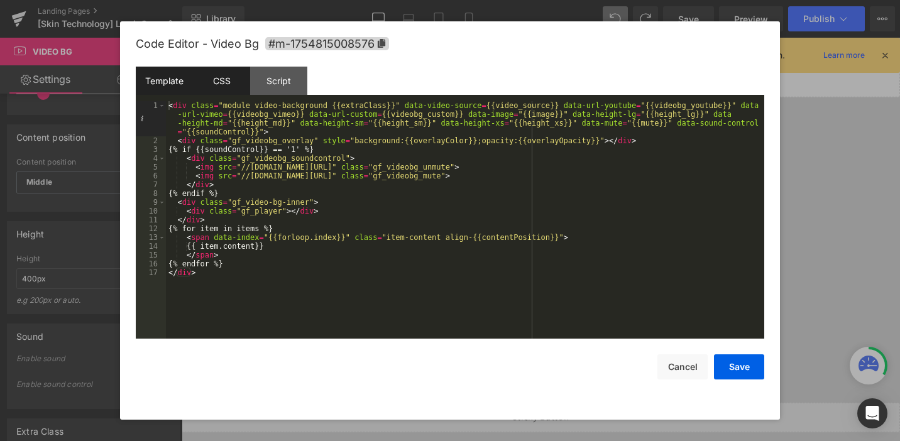
click at [221, 94] on div "CSS" at bounding box center [221, 81] width 57 height 28
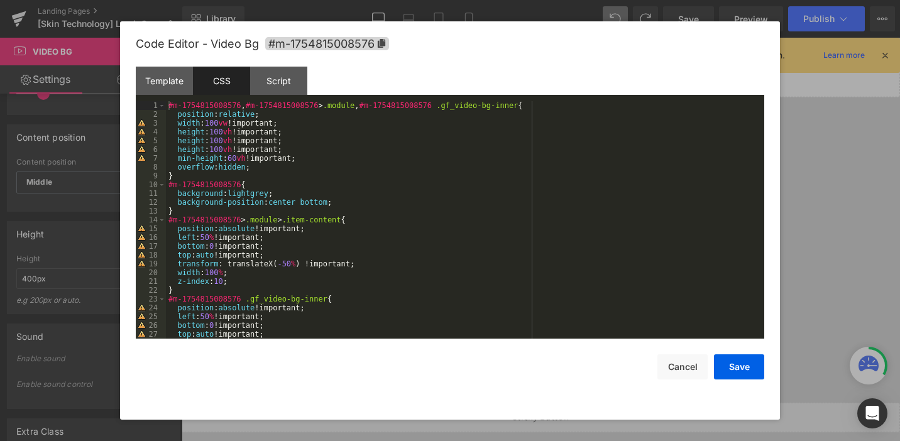
click at [236, 124] on div "#m-1754815008576 , #m-1754815008576 > .module , #m-1754815008576 .gf_video-bg-i…" at bounding box center [462, 228] width 593 height 255
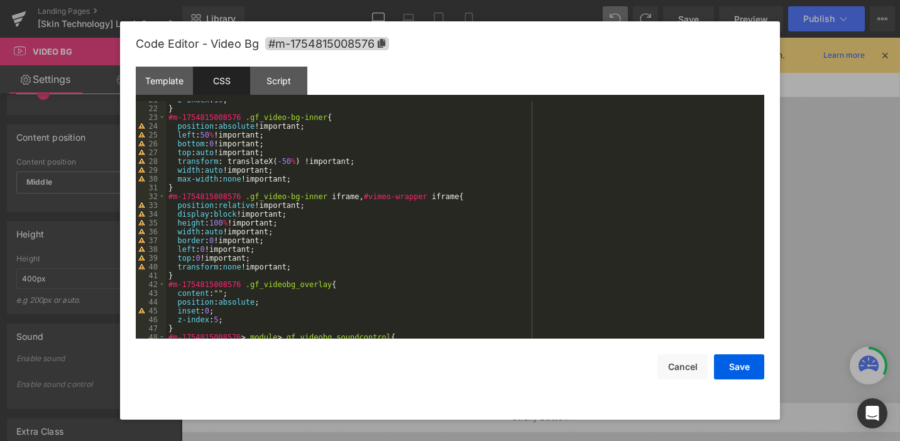
scroll to position [182, 0]
drag, startPoint x: 228, startPoint y: 229, endPoint x: 208, endPoint y: 232, distance: 20.5
click at [208, 232] on div "z-index : 10 ; } #m-1754815008576 .gf_video-bg-inner { position : absolute !imp…" at bounding box center [462, 222] width 593 height 255
click at [734, 361] on button "Save" at bounding box center [739, 366] width 50 height 25
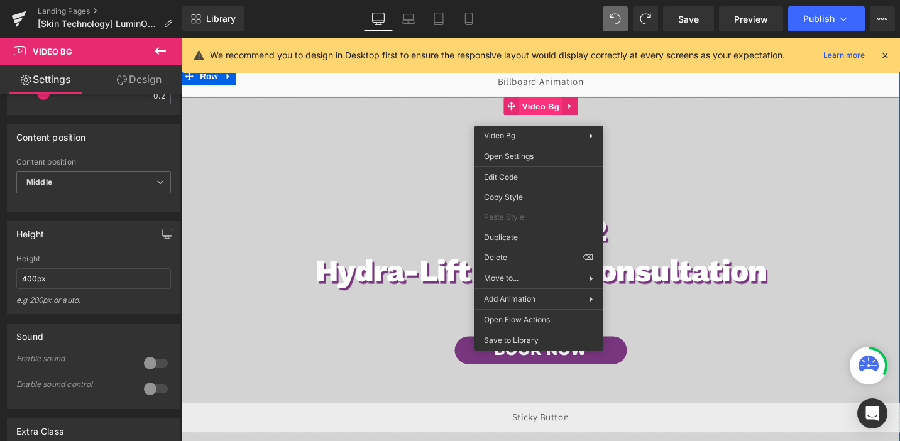
click at [555, 116] on span "Video Bg" at bounding box center [562, 110] width 46 height 19
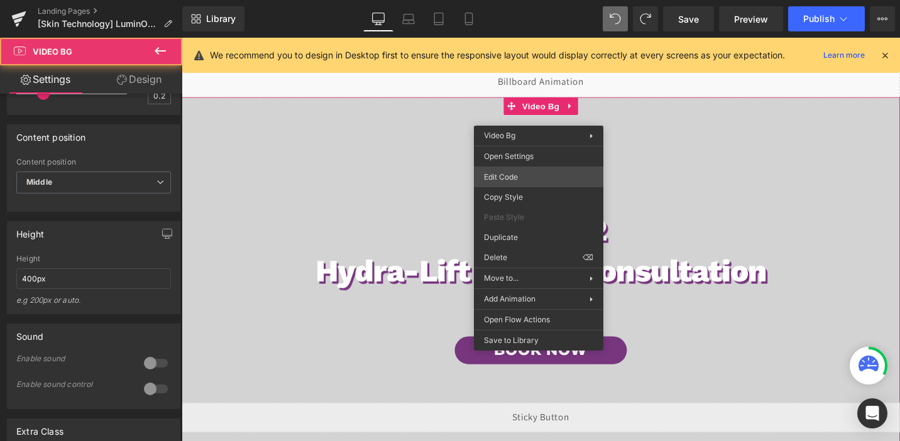
click at [501, 0] on div "Video Bg You are previewing how the will restyle your page. You can not edit El…" at bounding box center [450, 0] width 900 height 0
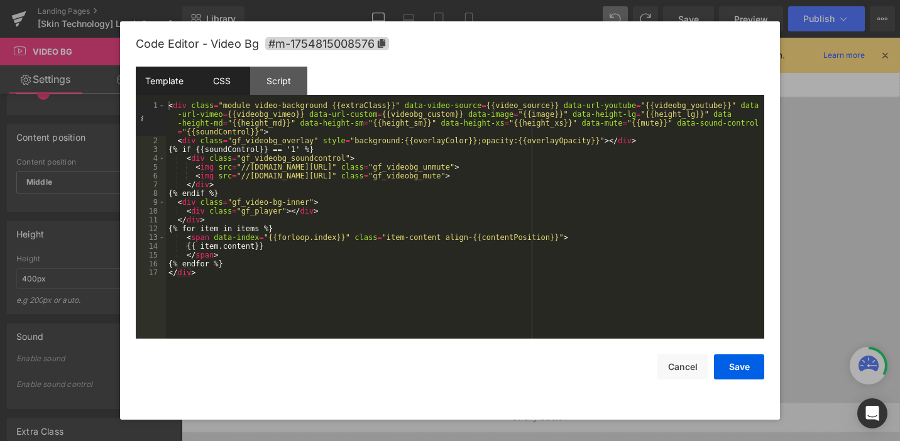
click at [211, 83] on div "CSS" at bounding box center [221, 81] width 57 height 28
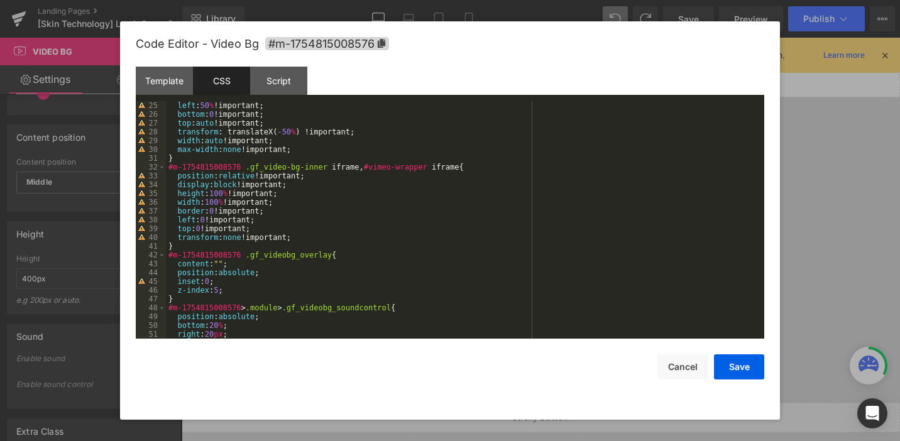
scroll to position [214, 0]
click at [236, 190] on div "left : 50 % !important; bottom : 0 !important; top : auto !important; transform…" at bounding box center [462, 226] width 593 height 255
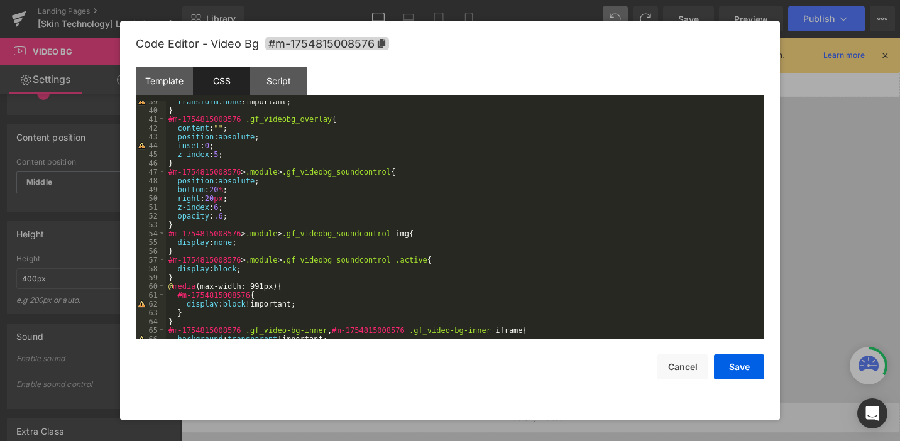
scroll to position [361, 0]
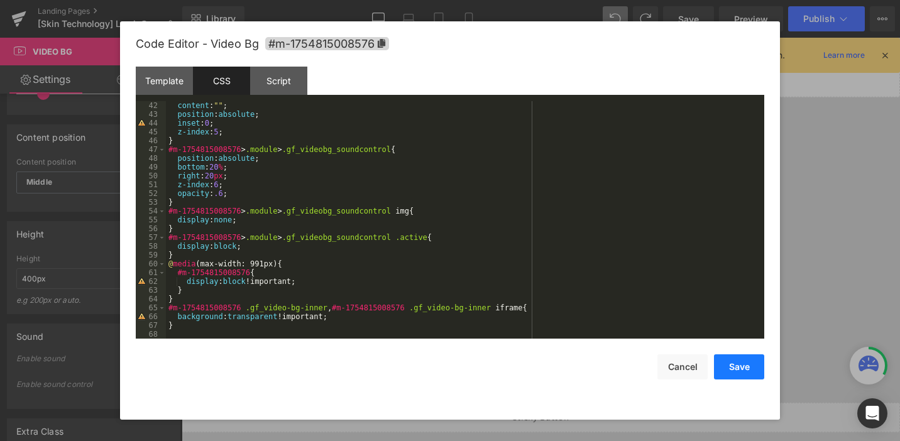
click at [734, 363] on button "Save" at bounding box center [739, 366] width 50 height 25
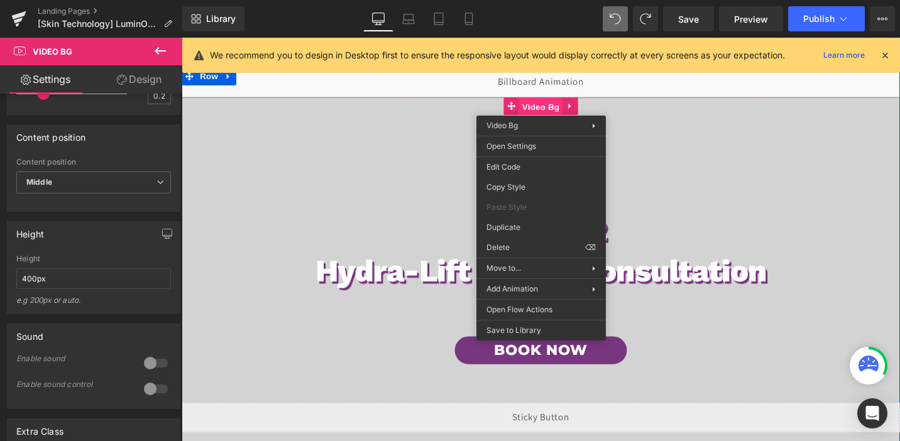
click at [558, 106] on span "Video Bg" at bounding box center [562, 110] width 46 height 19
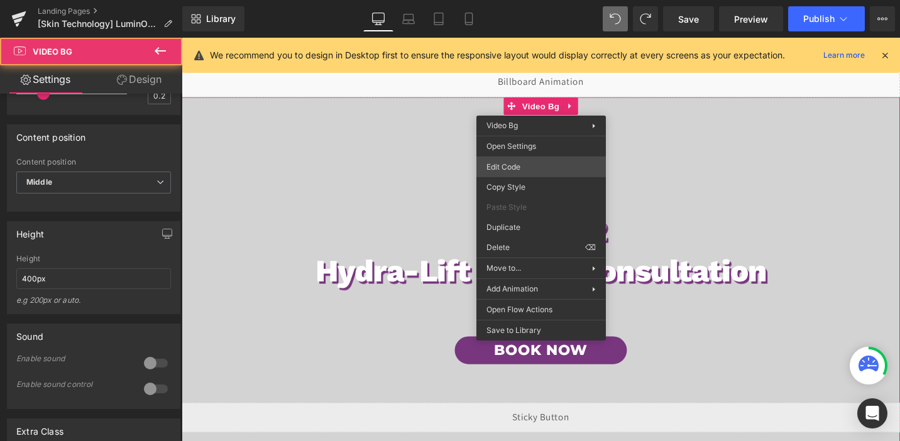
click at [502, 0] on div "Video Bg You are previewing how the will restyle your page. You can not edit El…" at bounding box center [450, 0] width 900 height 0
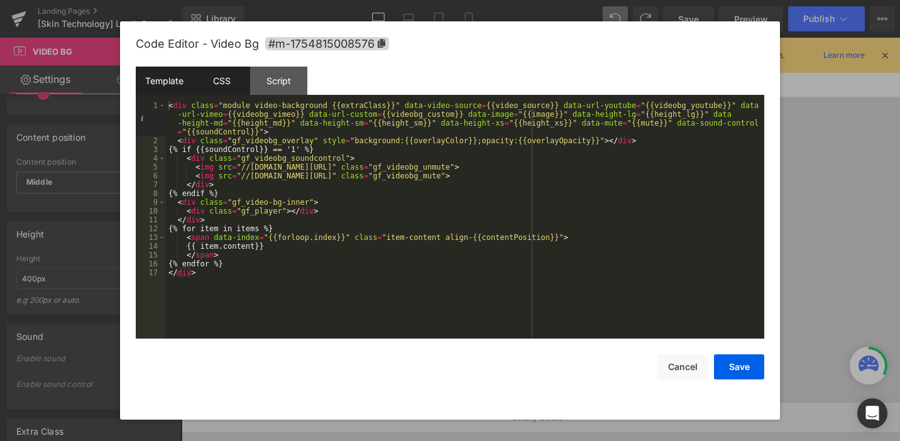
click at [217, 94] on div "CSS" at bounding box center [221, 81] width 57 height 28
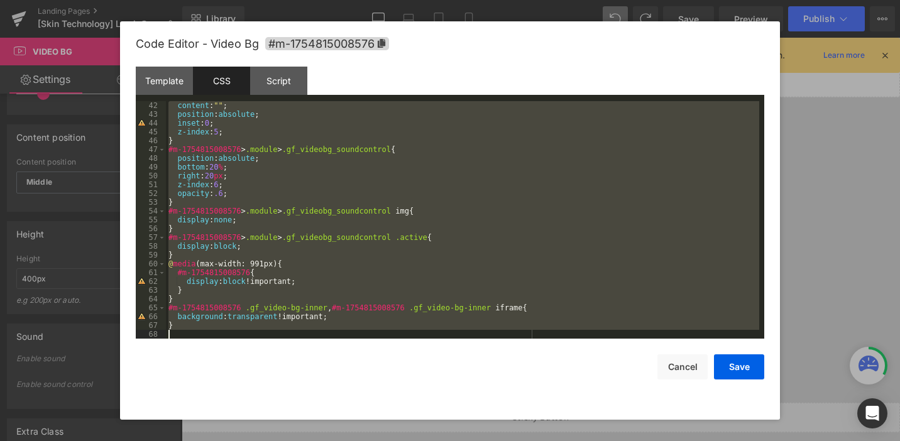
drag, startPoint x: 168, startPoint y: 106, endPoint x: 290, endPoint y: 468, distance: 382.4
click at [290, 440] on html "Video Bg You are previewing how the will restyle your page. You can not edit El…" at bounding box center [450, 220] width 900 height 441
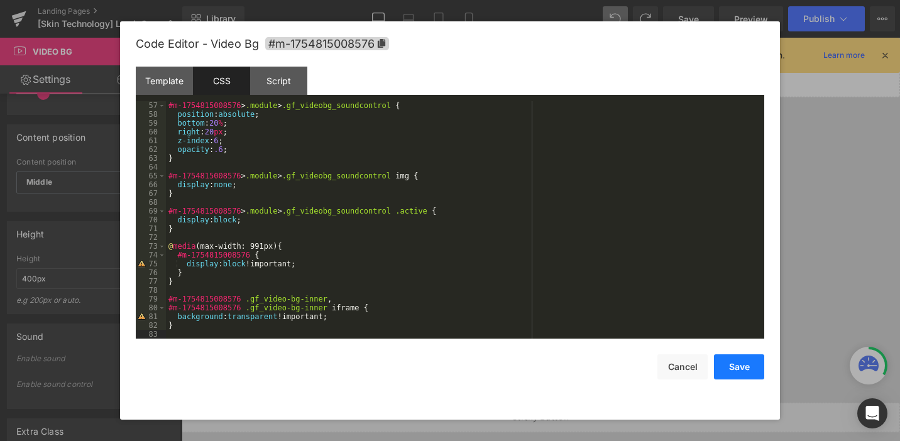
click at [742, 374] on button "Save" at bounding box center [739, 366] width 50 height 25
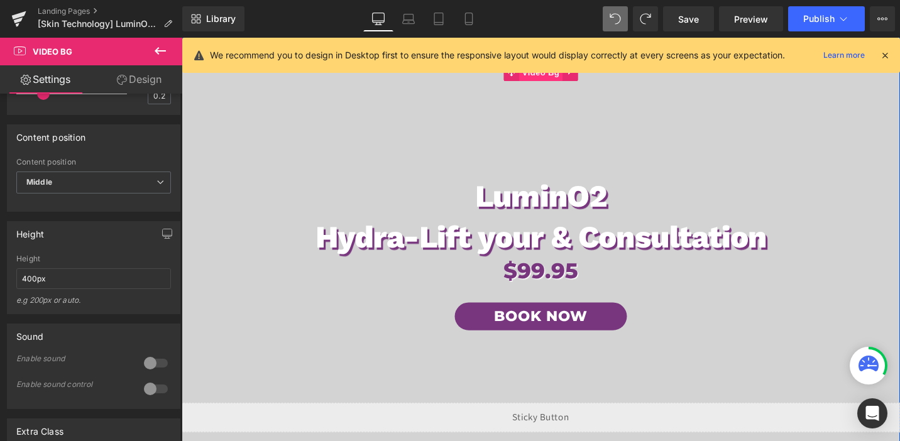
scroll to position [41, 0]
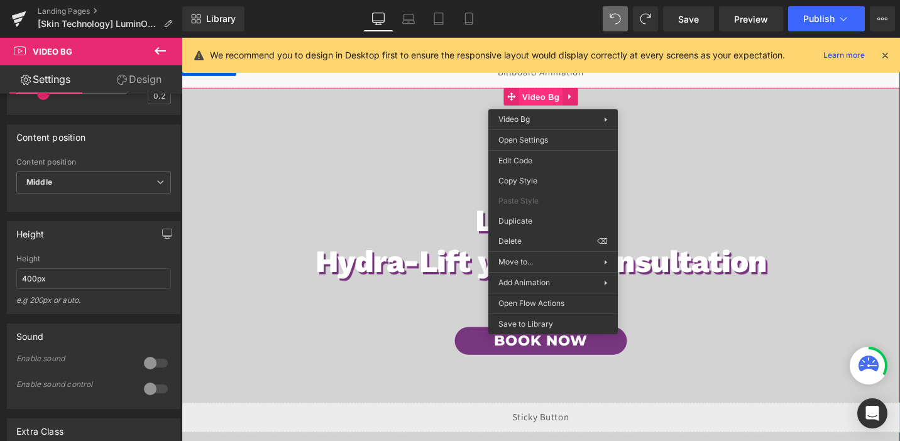
click at [571, 100] on span "Video Bg" at bounding box center [562, 99] width 46 height 19
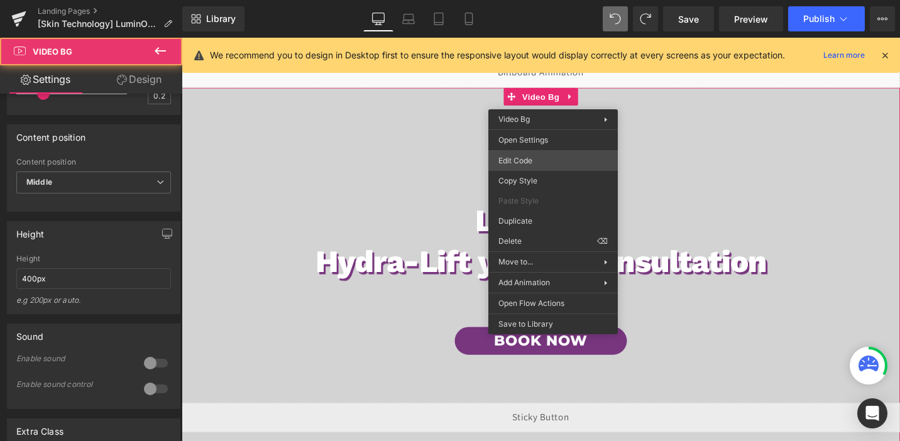
click at [525, 0] on div "Video Bg You are previewing how the will restyle your page. You can not edit El…" at bounding box center [450, 0] width 900 height 0
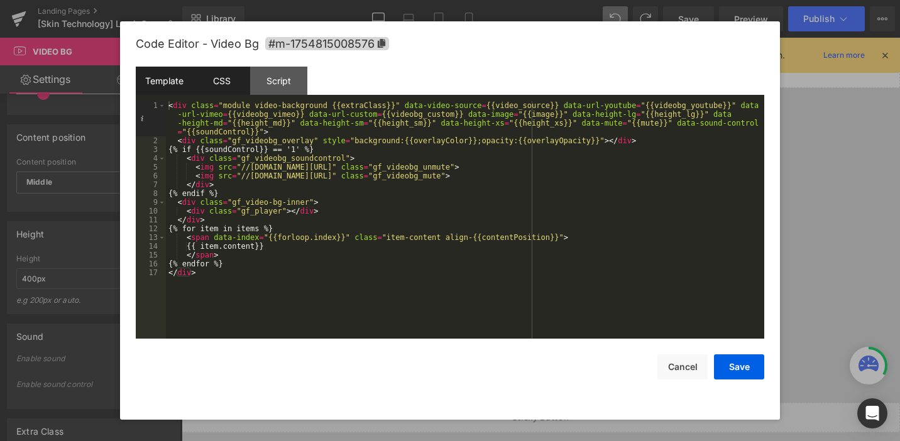
click at [222, 87] on div "CSS" at bounding box center [221, 81] width 57 height 28
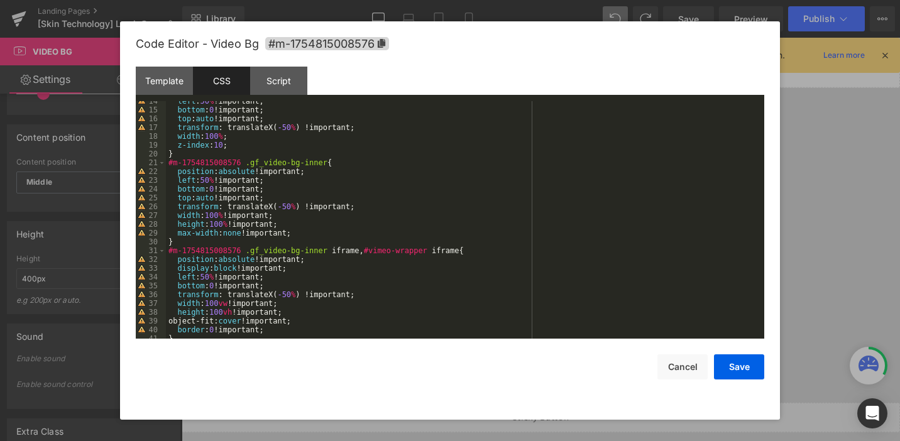
scroll to position [121, 0]
click at [183, 237] on div "left : 50 % !important; bottom : 0 !important; top : auto !important; transform…" at bounding box center [462, 221] width 593 height 255
click at [185, 148] on div "left : 50 % !important; bottom : 0 !important; top : auto !important; transform…" at bounding box center [462, 221] width 593 height 255
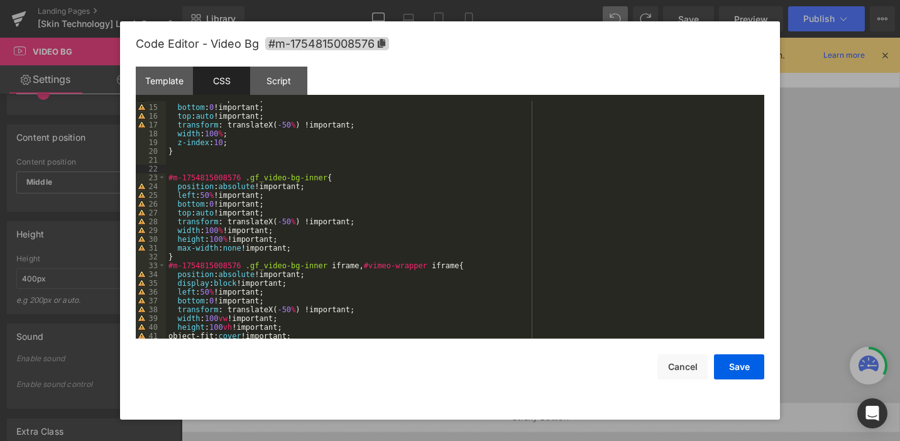
paste textarea
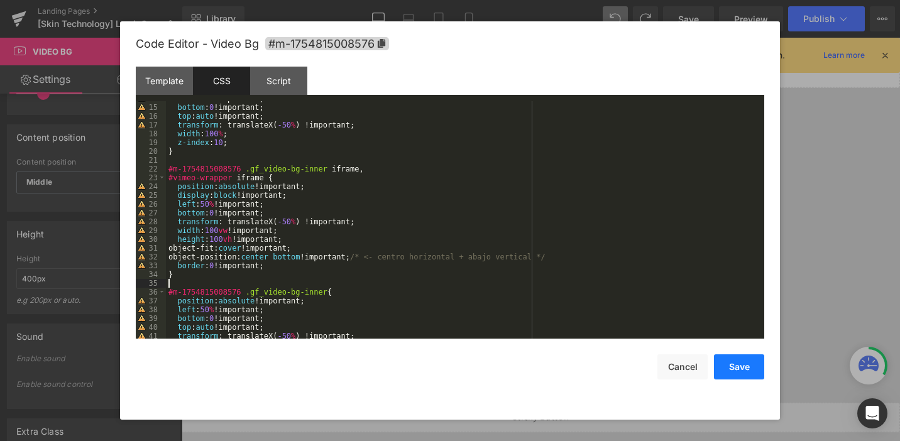
click at [742, 365] on button "Save" at bounding box center [739, 366] width 50 height 25
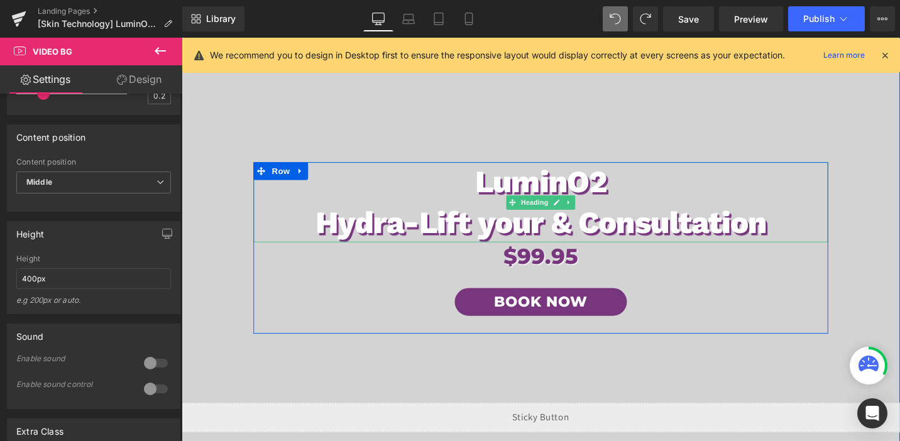
scroll to position [23, 0]
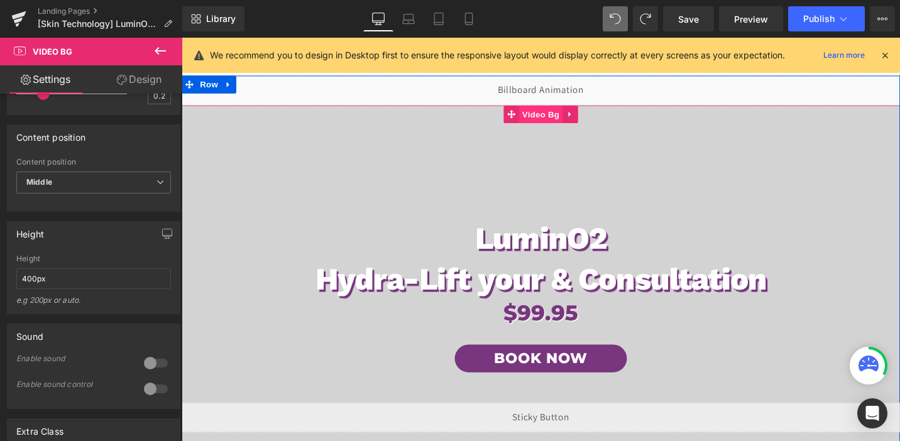
click at [550, 117] on span "Video Bg" at bounding box center [562, 118] width 46 height 19
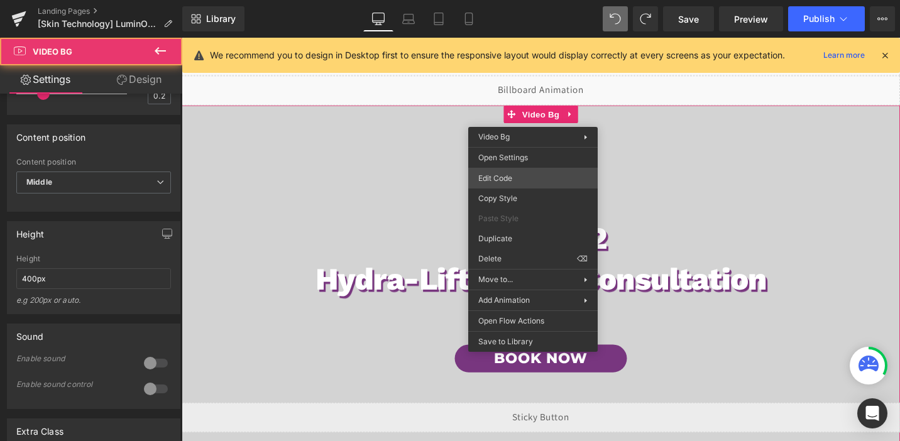
click at [492, 0] on div "Video Bg You are previewing how the will restyle your page. You can not edit El…" at bounding box center [450, 0] width 900 height 0
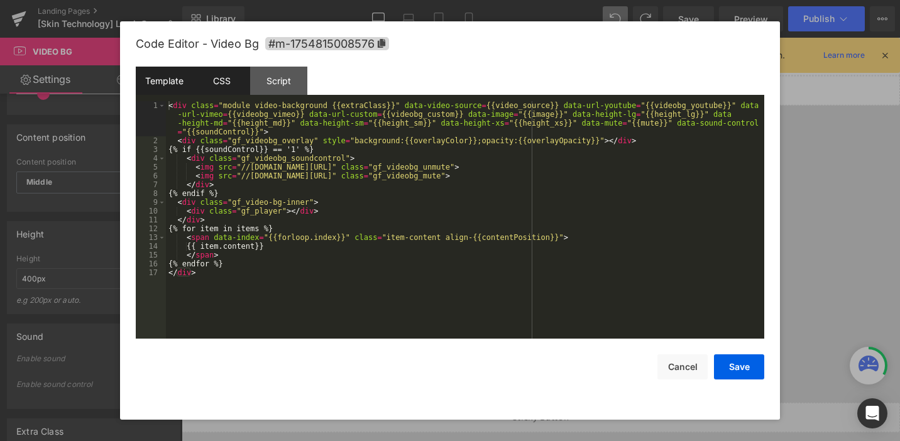
click at [220, 80] on div "CSS" at bounding box center [221, 81] width 57 height 28
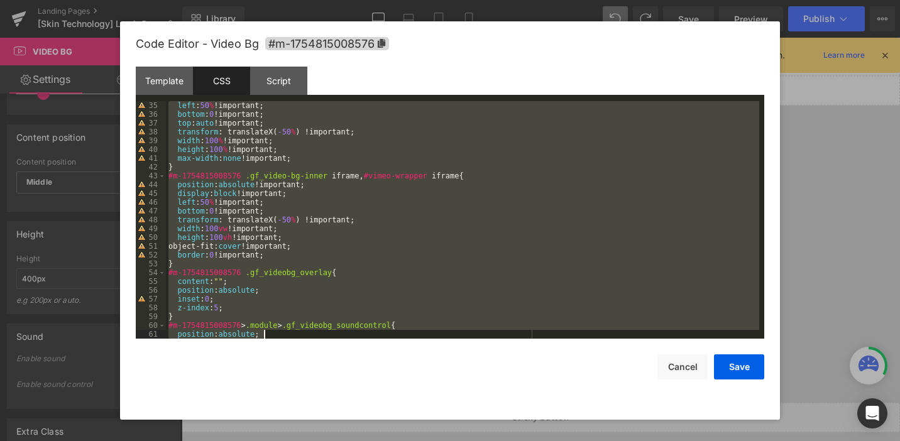
scroll to position [475, 0]
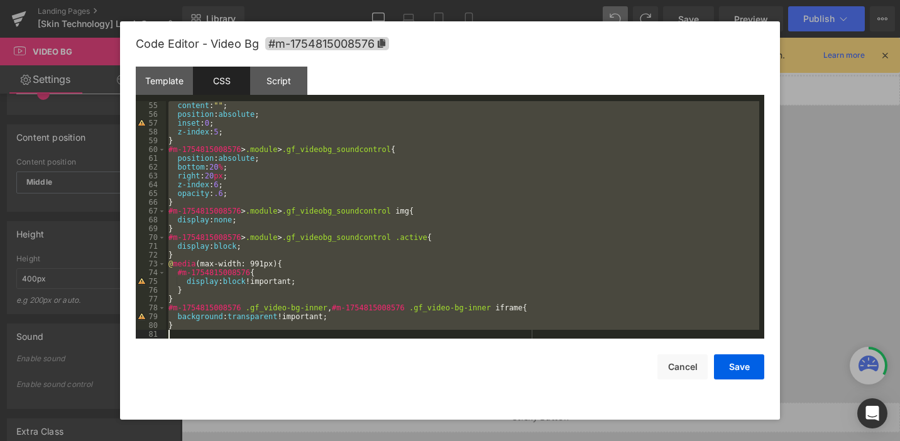
drag, startPoint x: 170, startPoint y: 104, endPoint x: 280, endPoint y: 393, distance: 309.2
click at [280, 393] on div "Code Editor - Video Bg #m-1754815008576 Template CSS Script Data 1 2 3 4 5 6 7 …" at bounding box center [450, 220] width 628 height 398
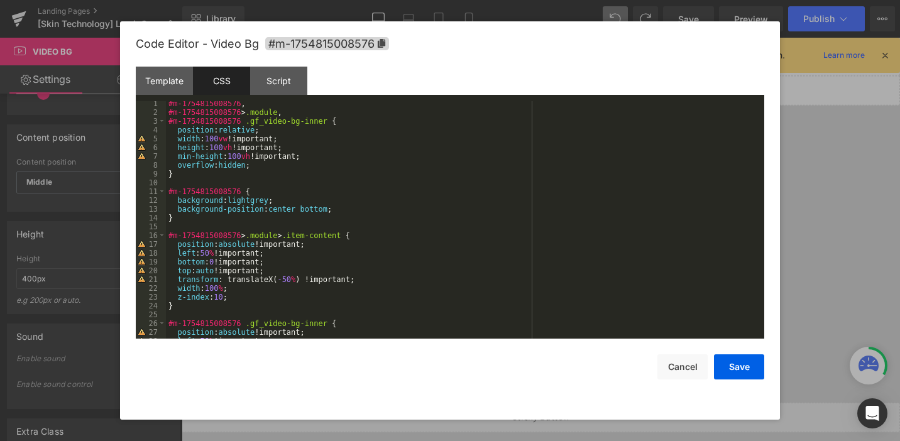
scroll to position [0, 0]
click at [732, 362] on button "Save" at bounding box center [739, 366] width 50 height 25
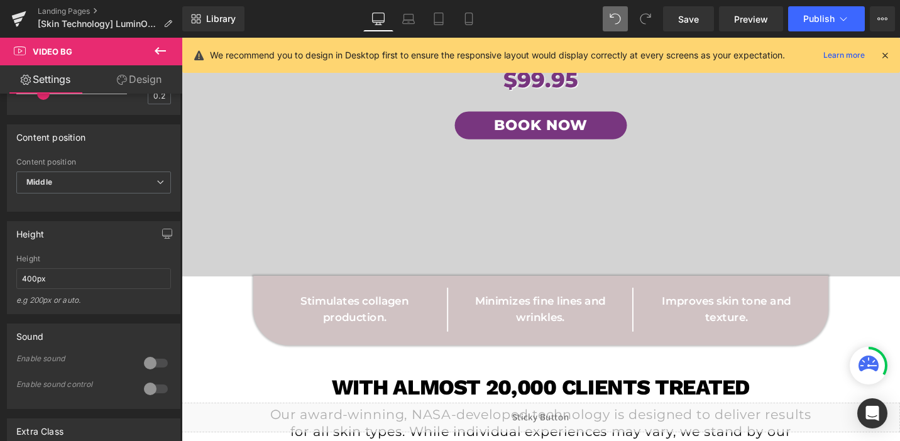
scroll to position [260, 0]
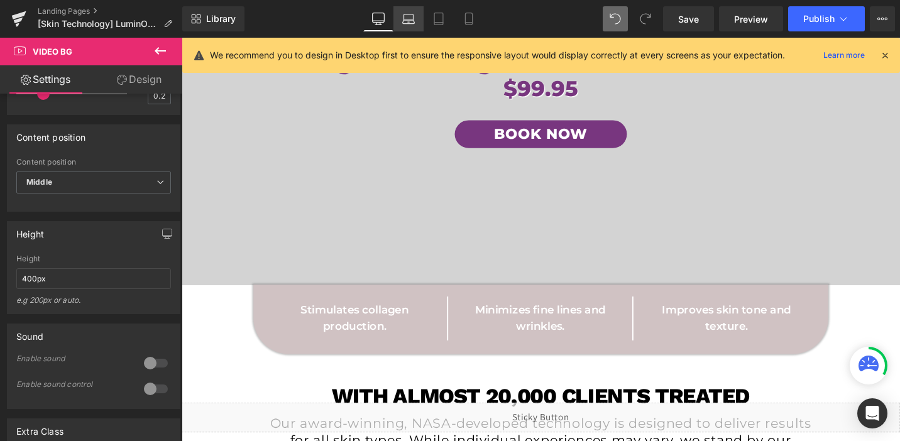
click at [402, 14] on icon at bounding box center [408, 19] width 13 height 13
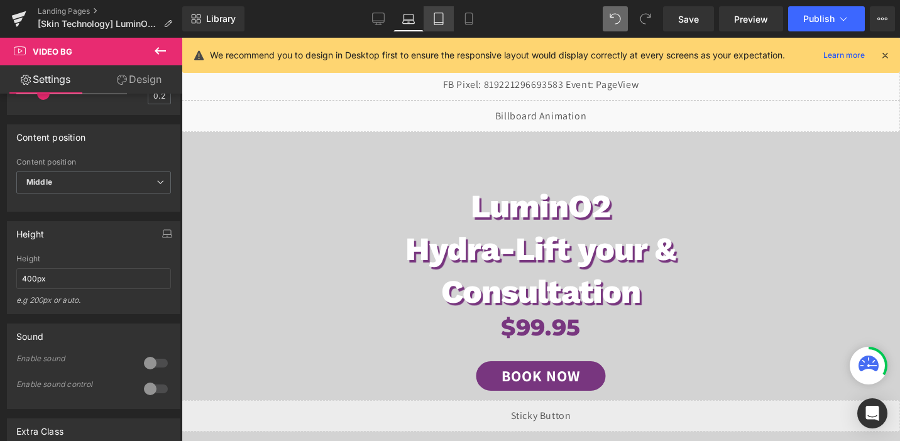
click at [441, 19] on icon at bounding box center [438, 19] width 13 height 13
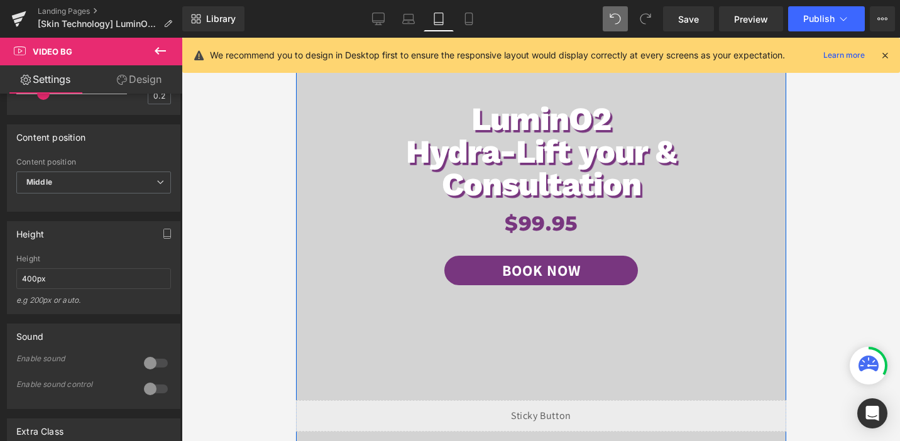
scroll to position [99, 0]
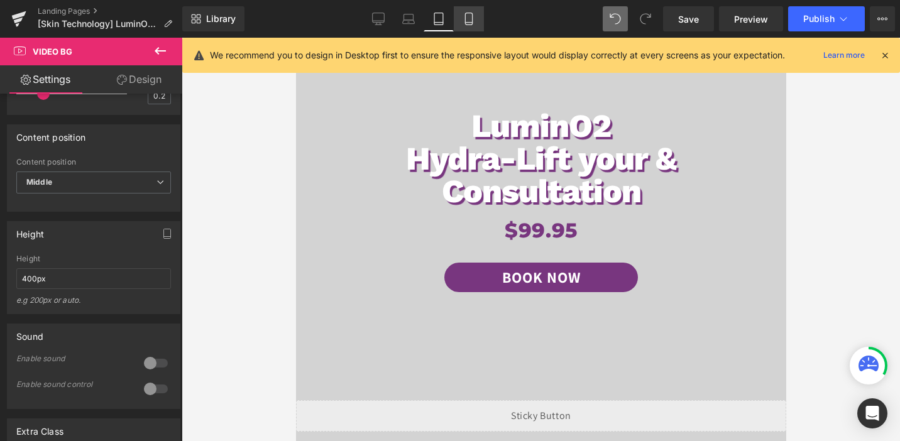
click at [464, 24] on icon at bounding box center [468, 19] width 13 height 13
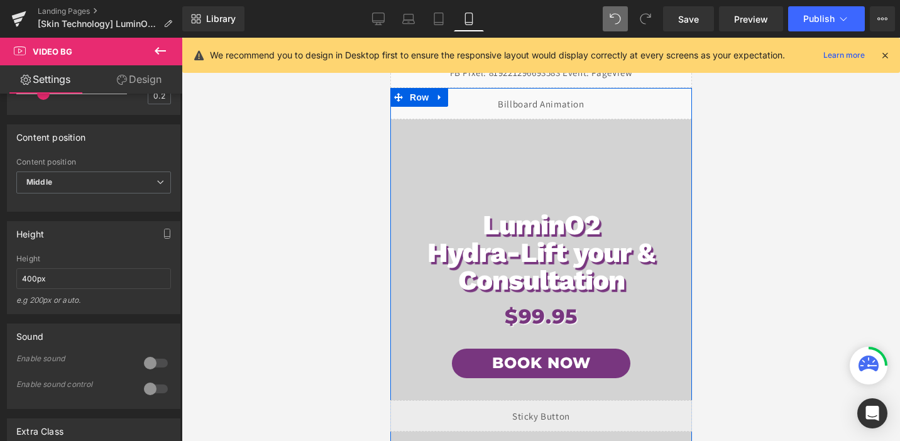
scroll to position [0, 0]
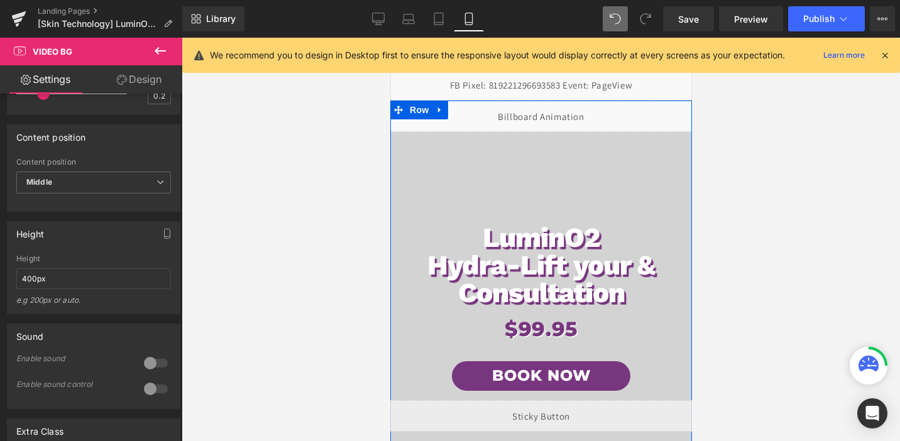
click at [533, 149] on div "LuminO2 Hydra-Lift your & Consultation Heading $99.95 Heading Book Now Button R…" at bounding box center [540, 333] width 302 height 403
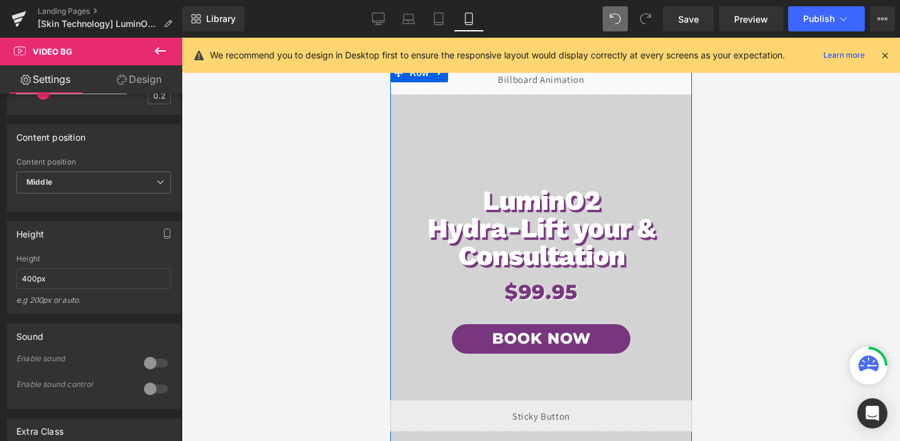
scroll to position [36, 0]
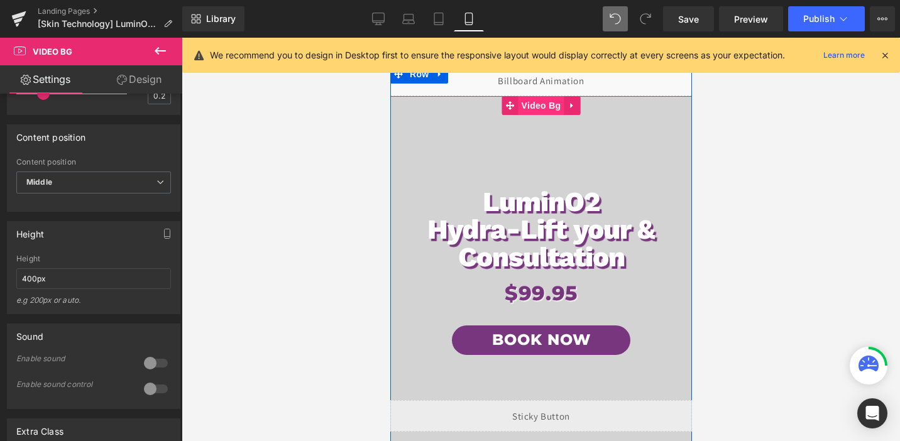
click at [547, 99] on span "Video Bg" at bounding box center [541, 105] width 46 height 19
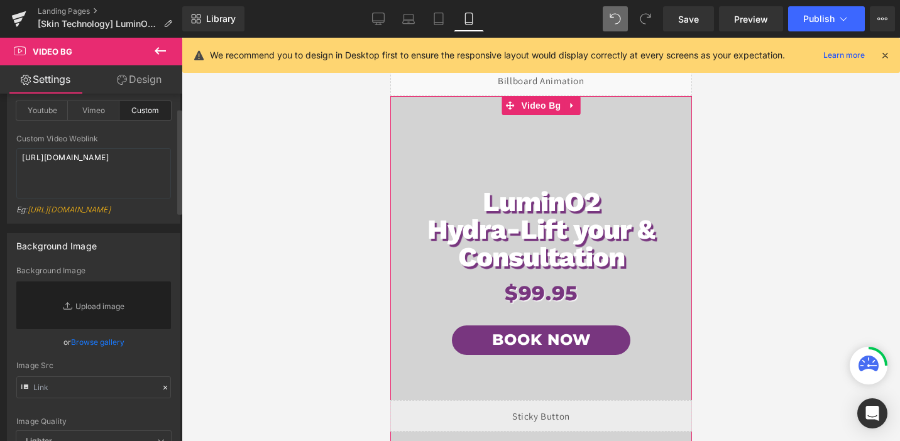
scroll to position [0, 0]
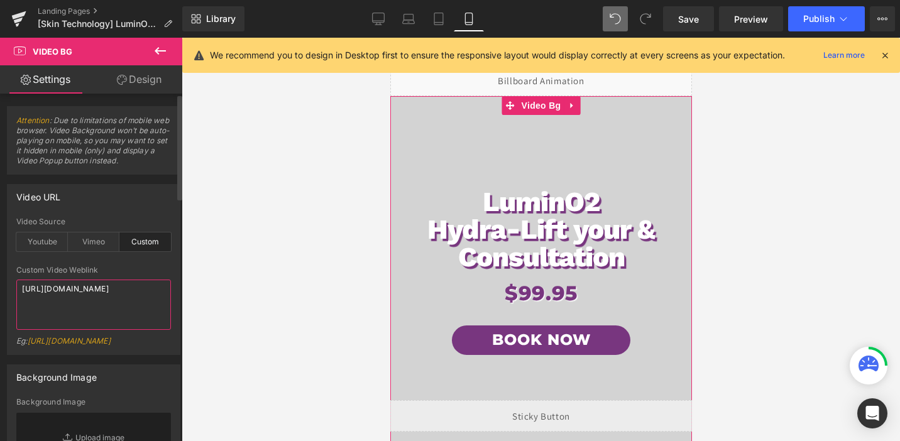
click at [55, 310] on textarea "[URL][DOMAIN_NAME]" at bounding box center [93, 305] width 155 height 50
paste textarea "4e17cbb400a144ae9e7977a461d8ec70"
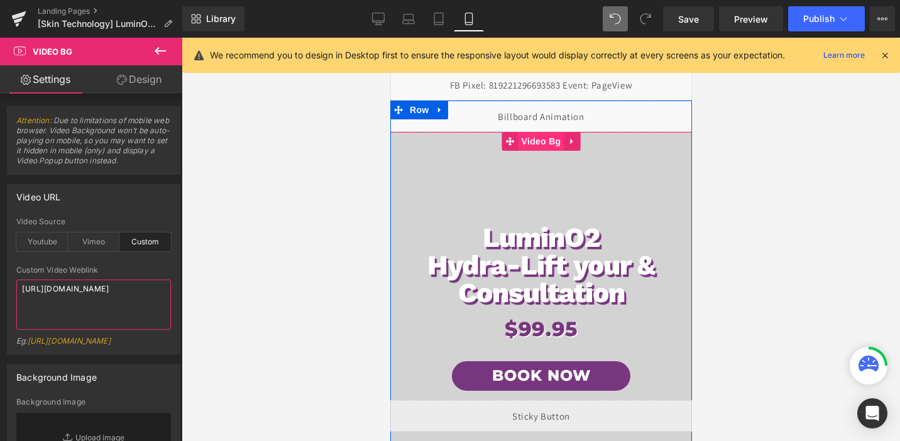
click at [536, 147] on span "Video Bg" at bounding box center [541, 141] width 46 height 19
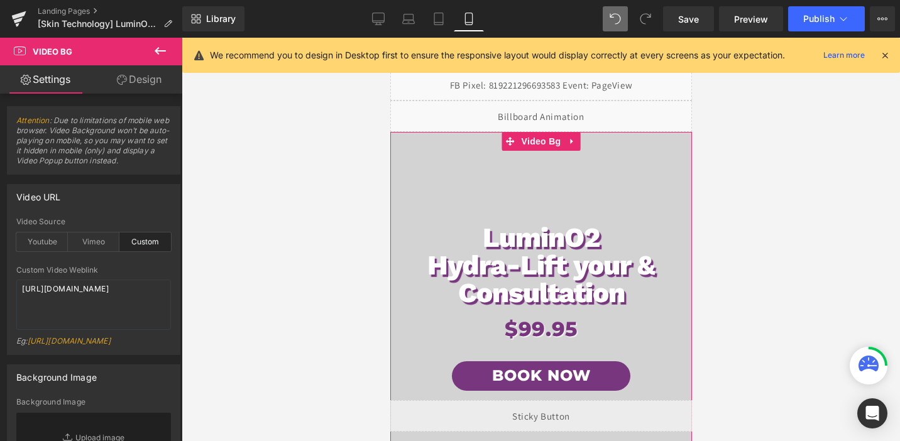
click at [131, 73] on link "Design" at bounding box center [139, 79] width 91 height 28
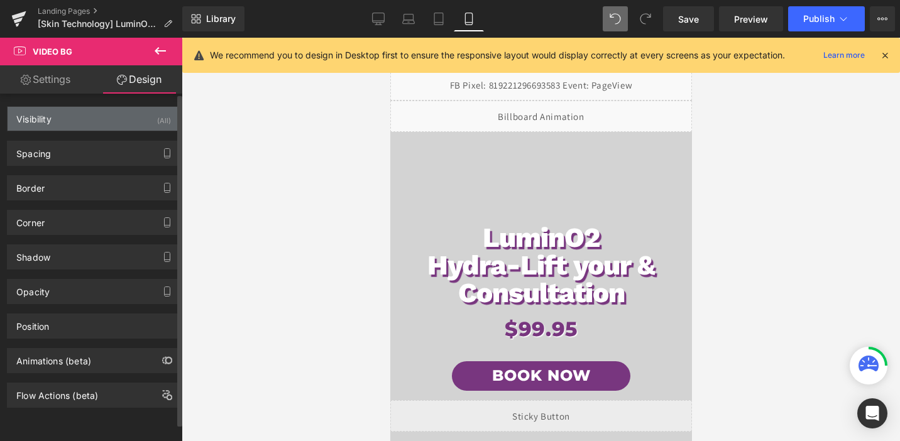
click at [145, 121] on div "Visibility (All)" at bounding box center [94, 119] width 172 height 24
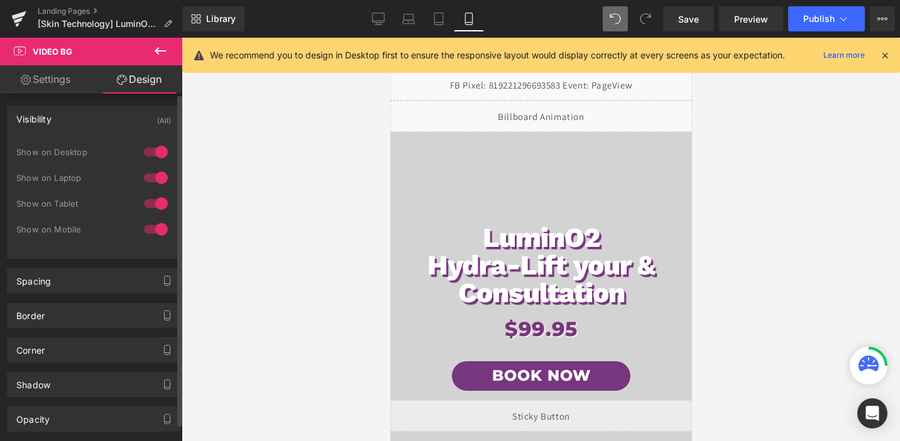
click at [149, 205] on div at bounding box center [156, 203] width 30 height 20
click at [153, 232] on div at bounding box center [156, 229] width 30 height 20
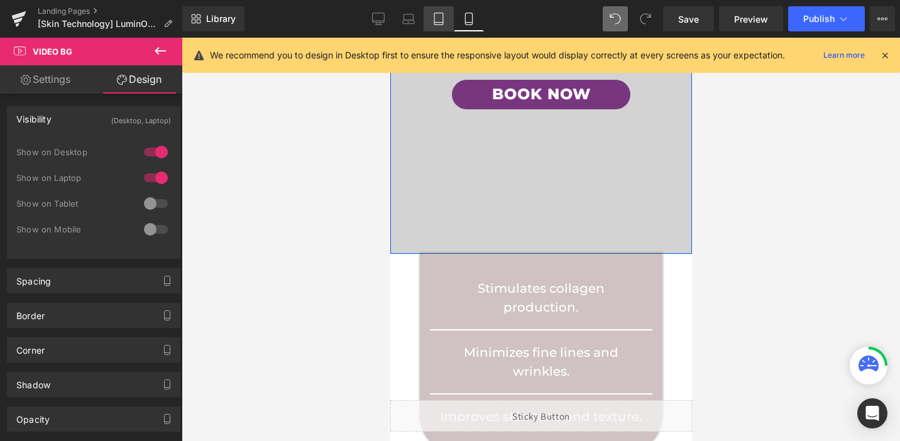
scroll to position [317, 0]
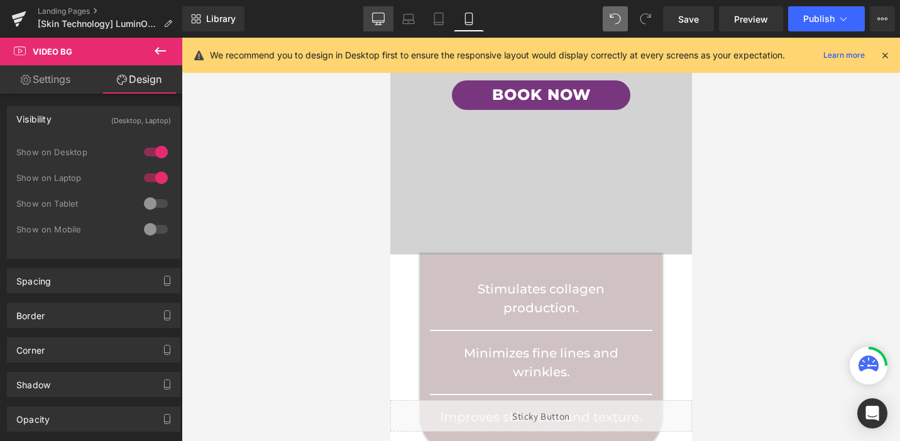
click at [377, 23] on icon at bounding box center [378, 17] width 12 height 9
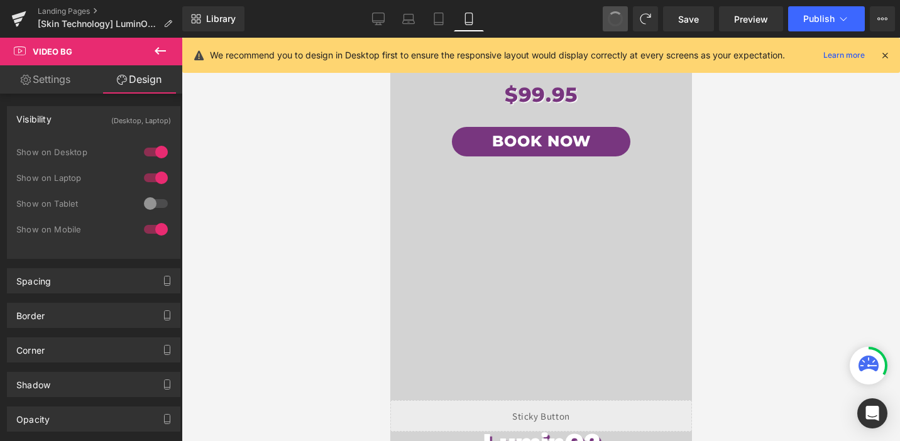
scroll to position [0, 0]
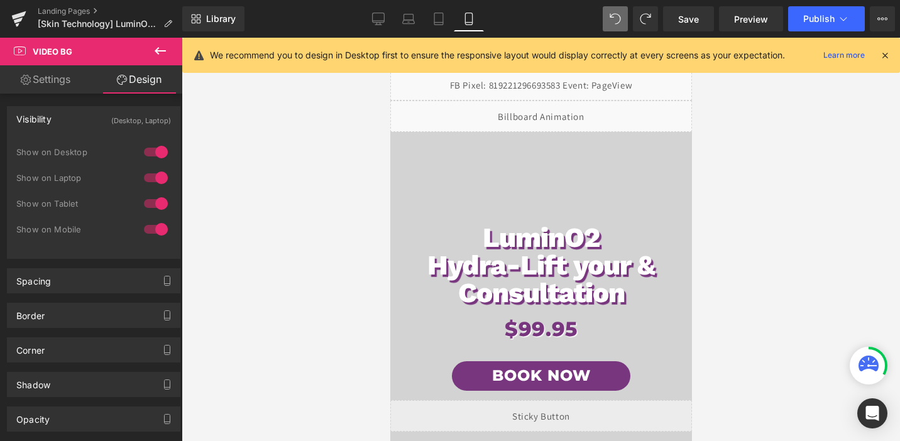
type textarea "[URL][DOMAIN_NAME]"
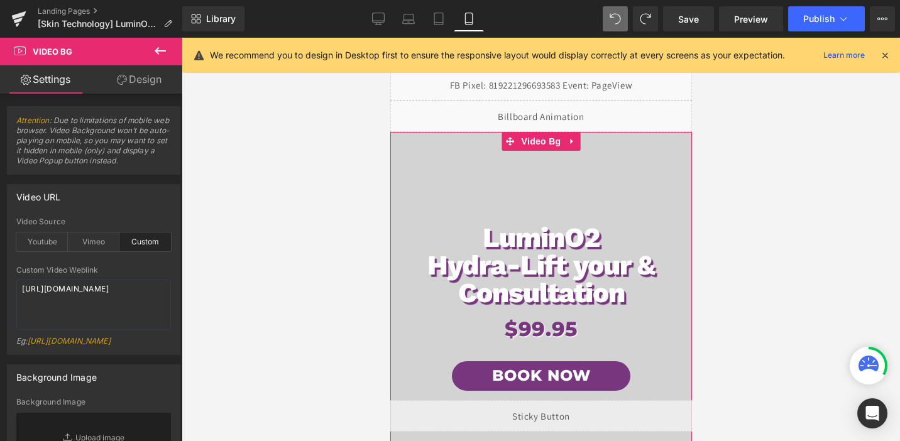
click at [132, 84] on link "Design" at bounding box center [139, 79] width 91 height 28
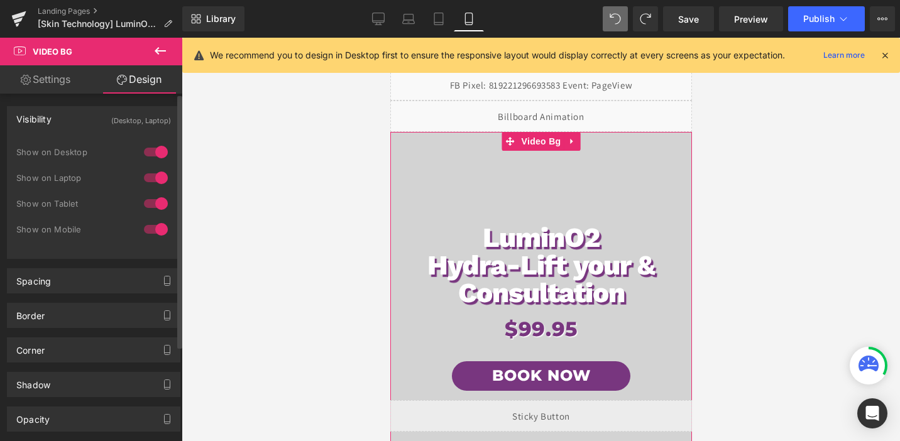
click at [150, 207] on div at bounding box center [156, 203] width 30 height 20
click at [154, 231] on div at bounding box center [156, 229] width 30 height 20
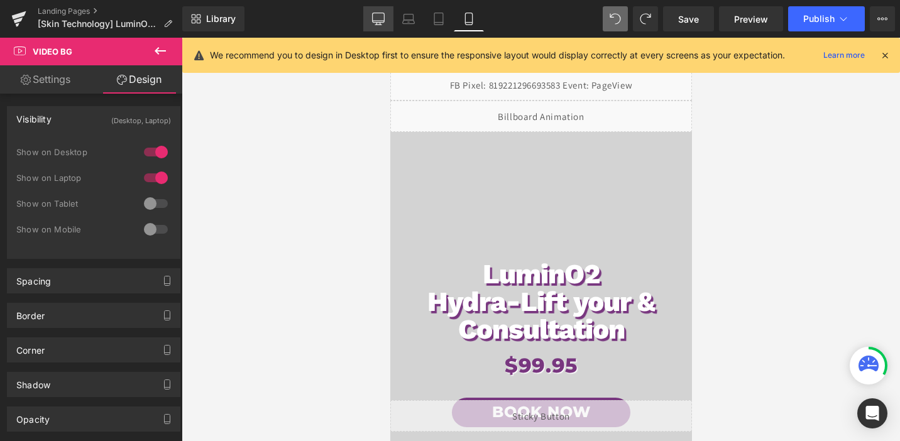
click at [378, 14] on icon at bounding box center [378, 19] width 13 height 13
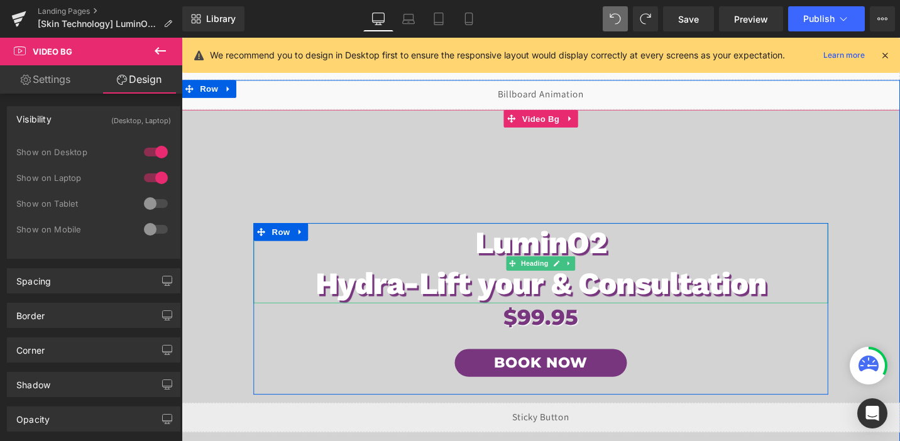
scroll to position [14, 0]
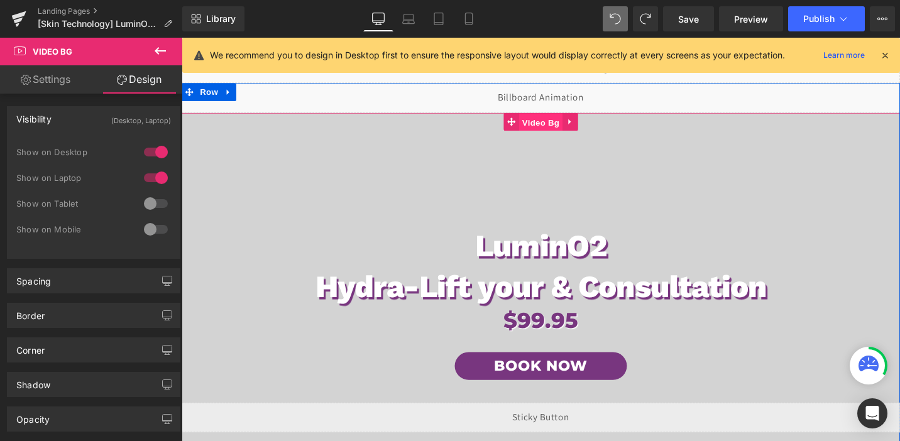
click at [553, 133] on span "Video Bg" at bounding box center [562, 127] width 46 height 19
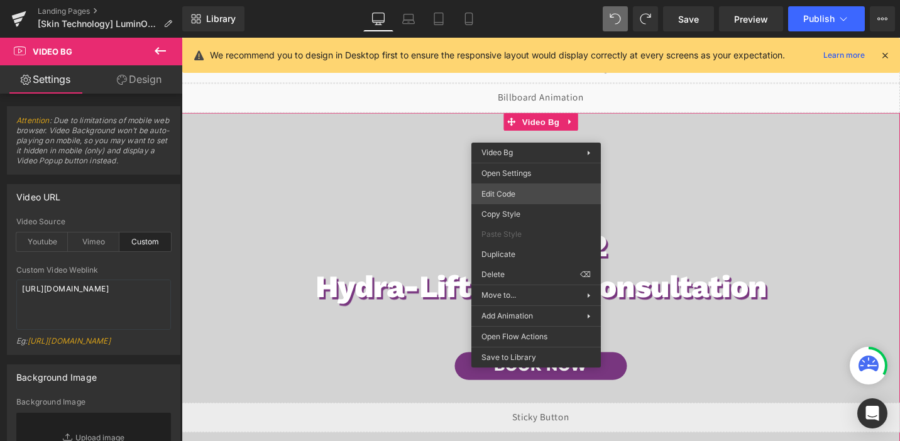
click at [498, 0] on div "Video Bg You are previewing how the will restyle your page. You can not edit El…" at bounding box center [450, 0] width 900 height 0
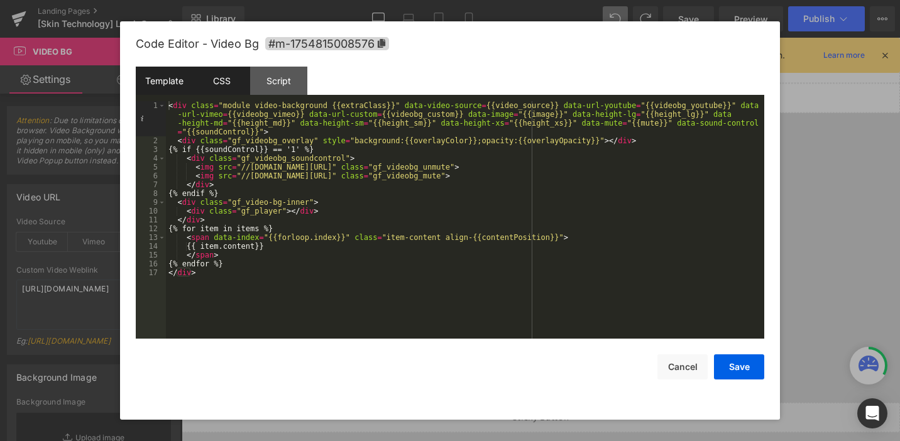
click at [219, 73] on div "CSS" at bounding box center [221, 81] width 57 height 28
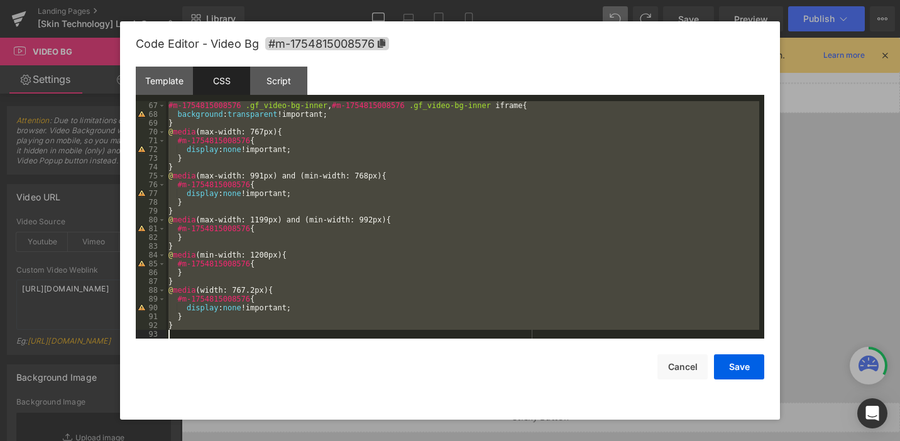
scroll to position [580, 0]
drag, startPoint x: 169, startPoint y: 106, endPoint x: 279, endPoint y: 470, distance: 380.6
click at [279, 440] on html "Video Bg You are previewing how the will restyle your page. You can not edit El…" at bounding box center [450, 220] width 900 height 441
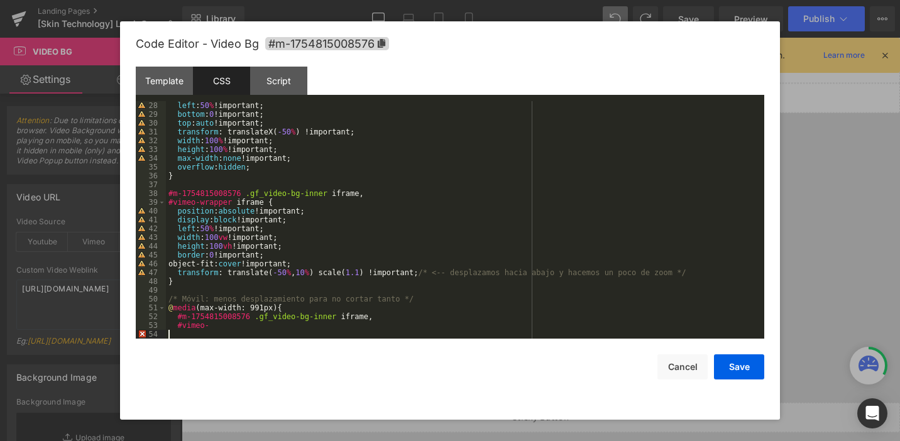
scroll to position [0, 0]
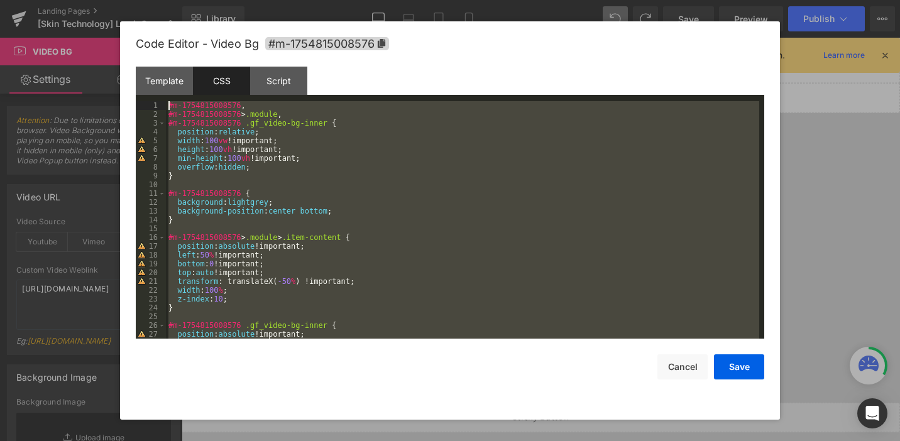
drag, startPoint x: 198, startPoint y: 330, endPoint x: 251, endPoint y: -40, distance: 373.7
click at [251, 0] on html "Video Bg You are previewing how the will restyle your page. You can not edit El…" at bounding box center [450, 220] width 900 height 441
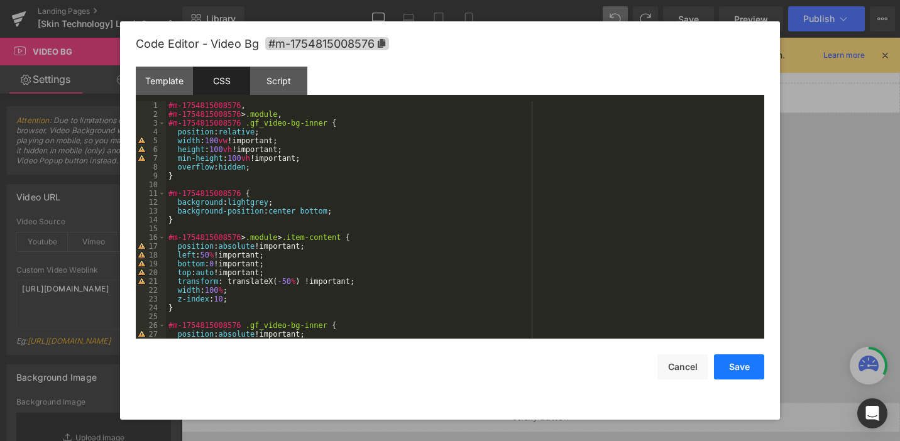
click at [738, 374] on button "Save" at bounding box center [739, 366] width 50 height 25
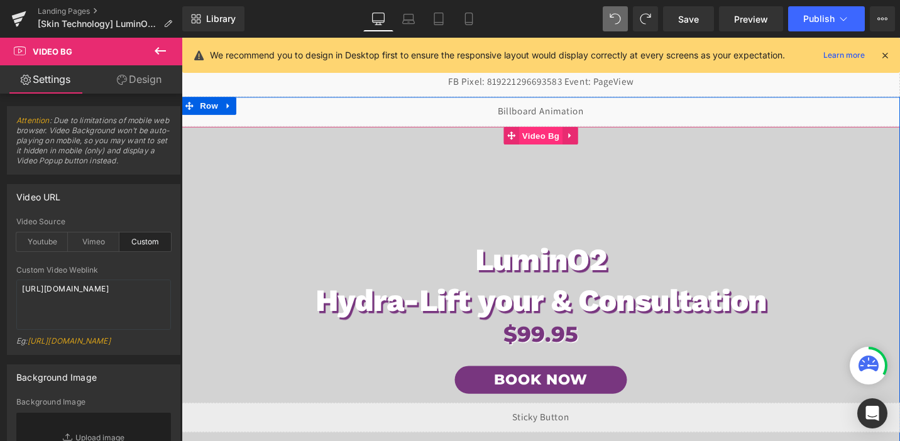
click at [555, 143] on span "Video Bg" at bounding box center [562, 141] width 46 height 19
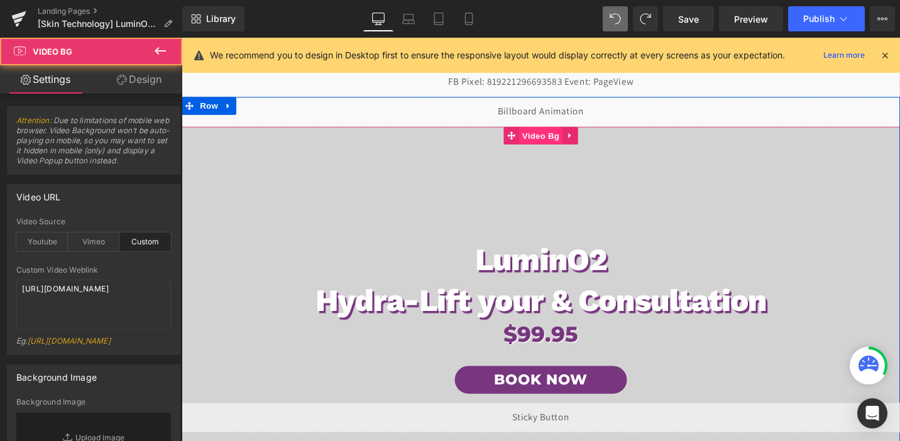
click at [555, 143] on span "Video Bg" at bounding box center [562, 141] width 46 height 19
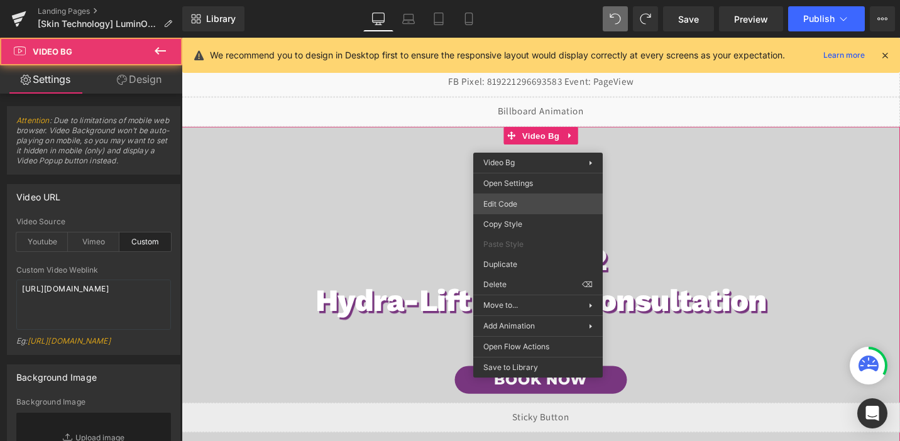
click at [489, 0] on div "Video Bg You are previewing how the will restyle your page. You can not edit El…" at bounding box center [450, 0] width 900 height 0
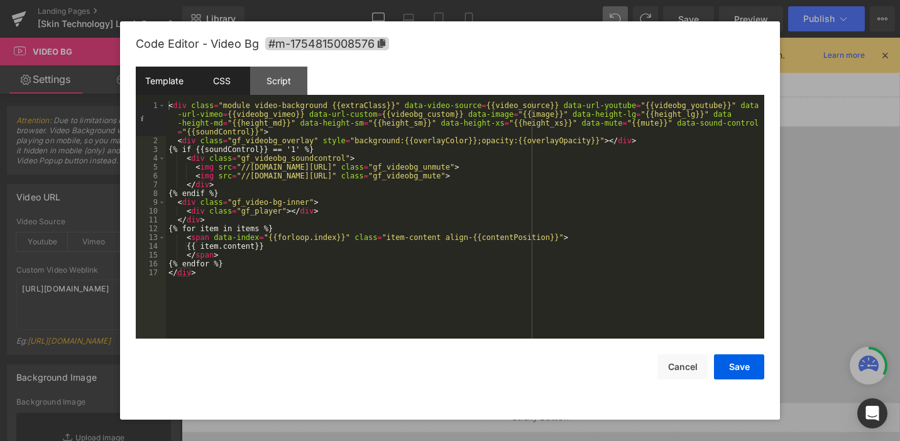
click at [219, 85] on div "CSS" at bounding box center [221, 81] width 57 height 28
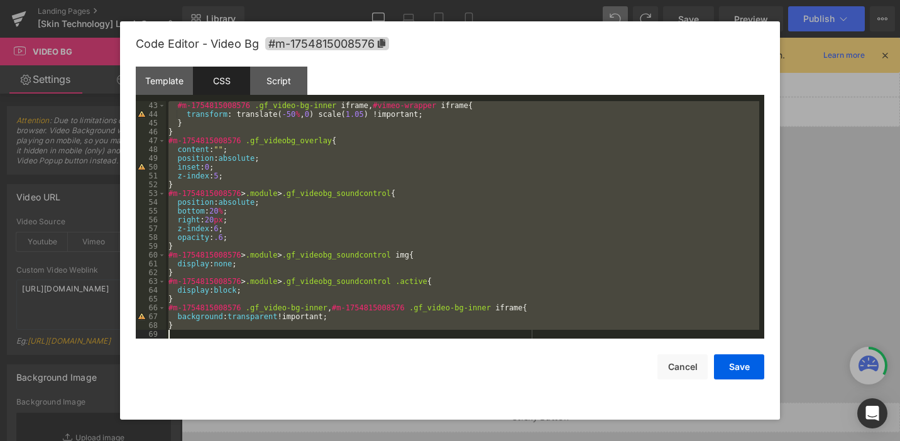
drag, startPoint x: 168, startPoint y: 102, endPoint x: 262, endPoint y: 383, distance: 296.0
click at [262, 383] on div "Code Editor - Video Bg #m-1754815008576 Template CSS Script Data 1 2 3 4 5 6 7 …" at bounding box center [450, 220] width 628 height 398
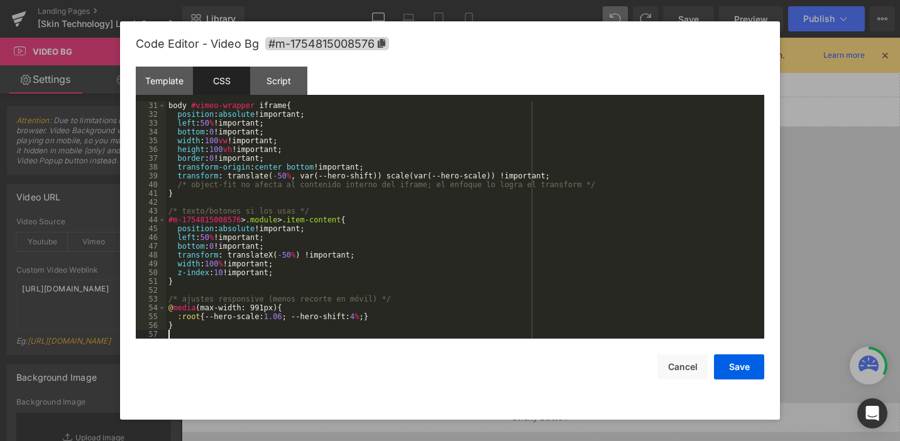
scroll to position [264, 0]
click at [737, 374] on button "Save" at bounding box center [739, 366] width 50 height 25
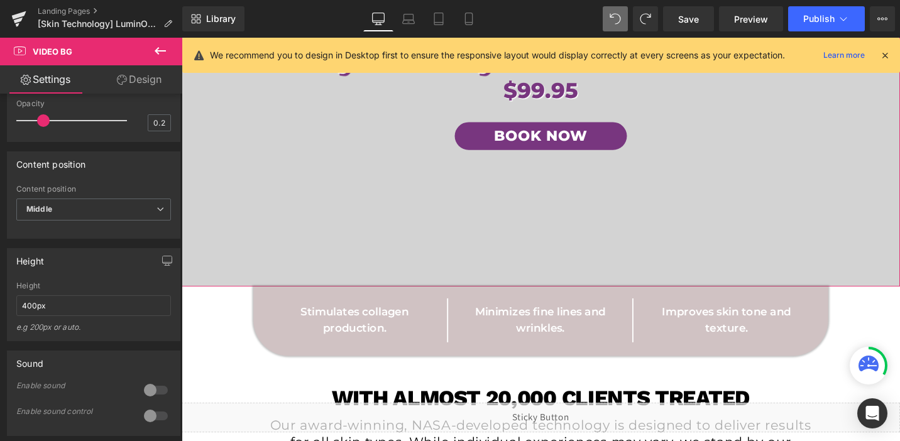
scroll to position [692, 0]
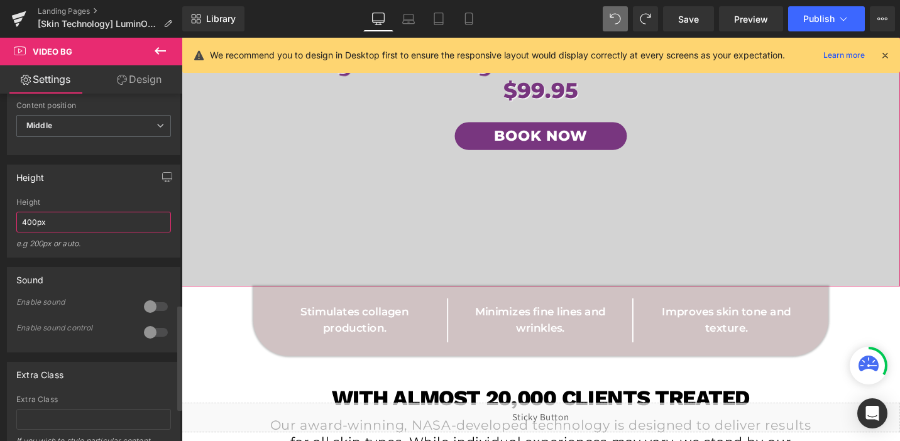
click at [100, 232] on input "400px" at bounding box center [93, 222] width 155 height 21
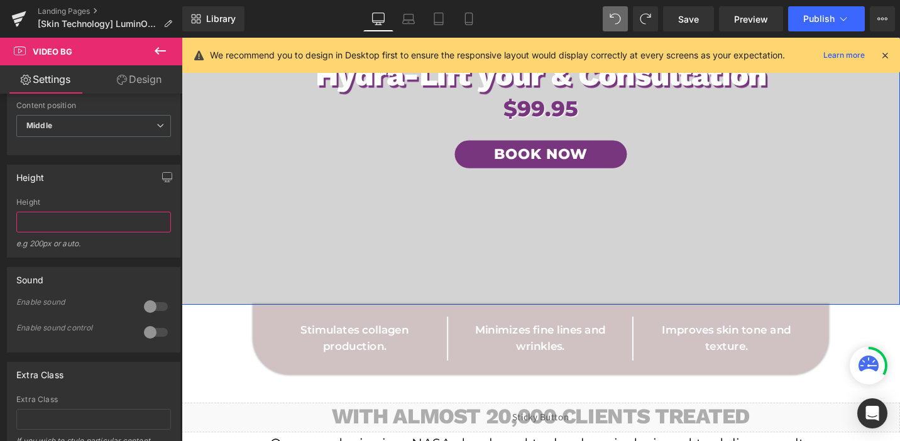
scroll to position [231, 0]
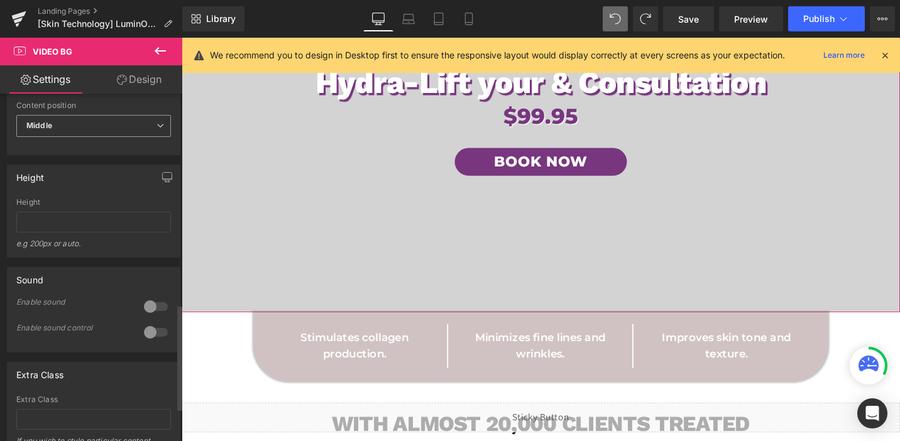
click at [71, 143] on div "Middle Top Middle Bottom" at bounding box center [93, 129] width 155 height 28
click at [78, 137] on span "Middle" at bounding box center [93, 126] width 155 height 22
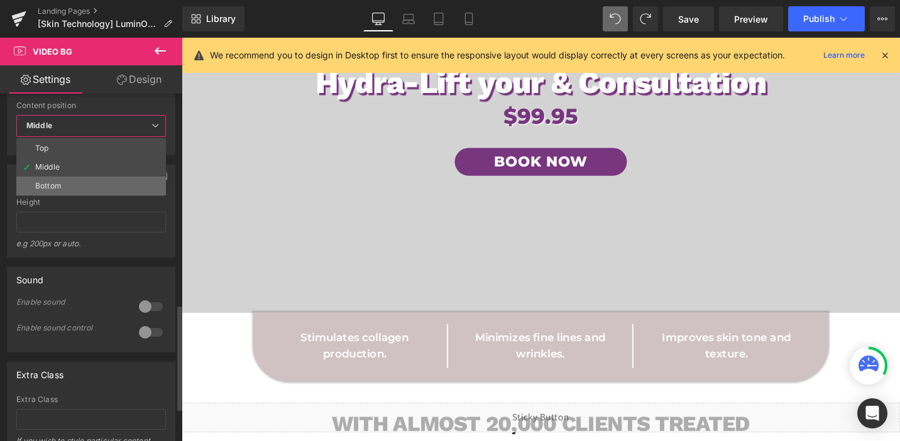
click at [75, 195] on li "Bottom" at bounding box center [91, 186] width 150 height 19
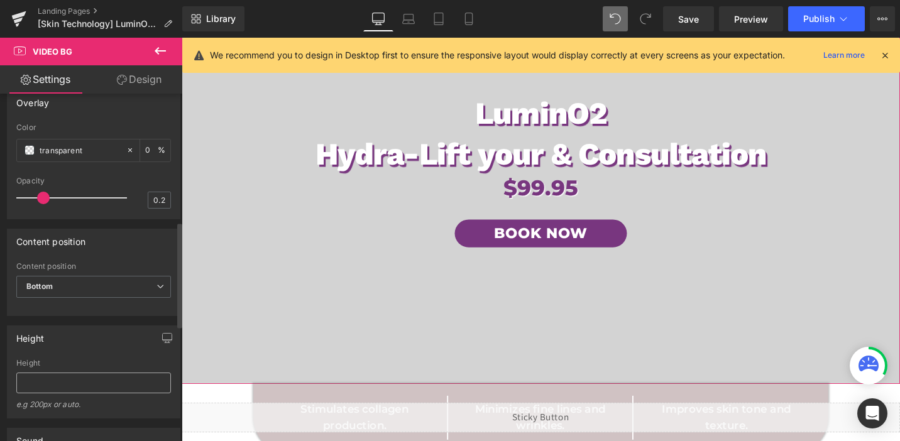
scroll to position [800, 0]
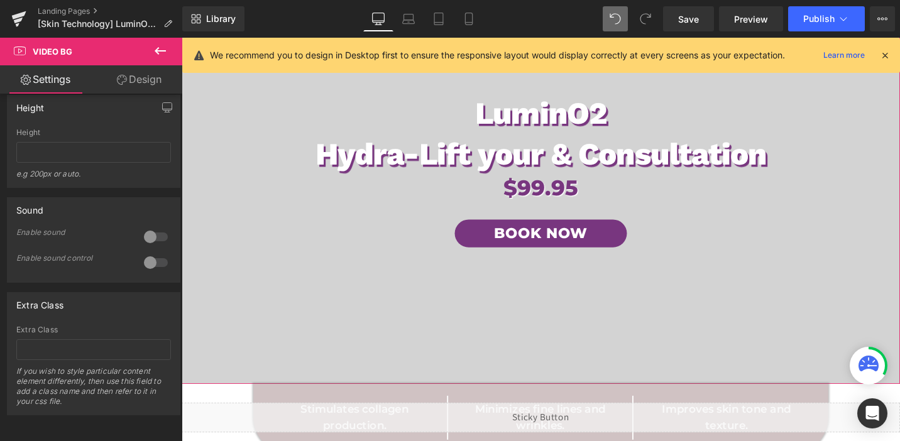
click at [150, 89] on link "Design" at bounding box center [139, 79] width 91 height 28
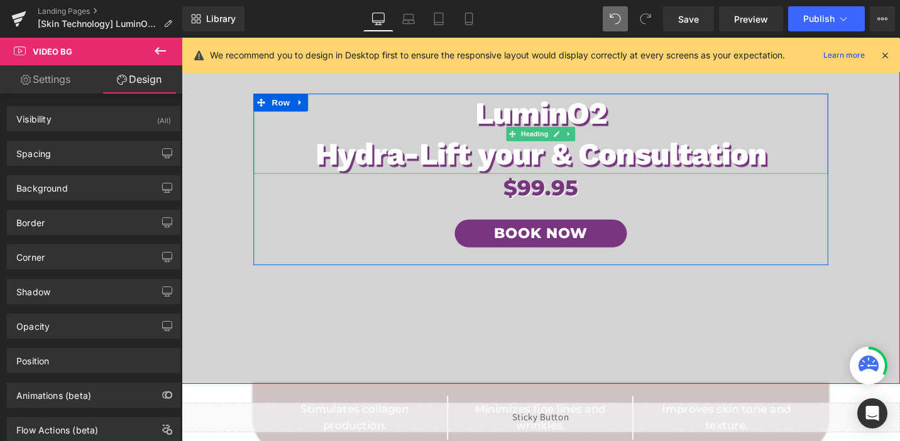
scroll to position [24, 0]
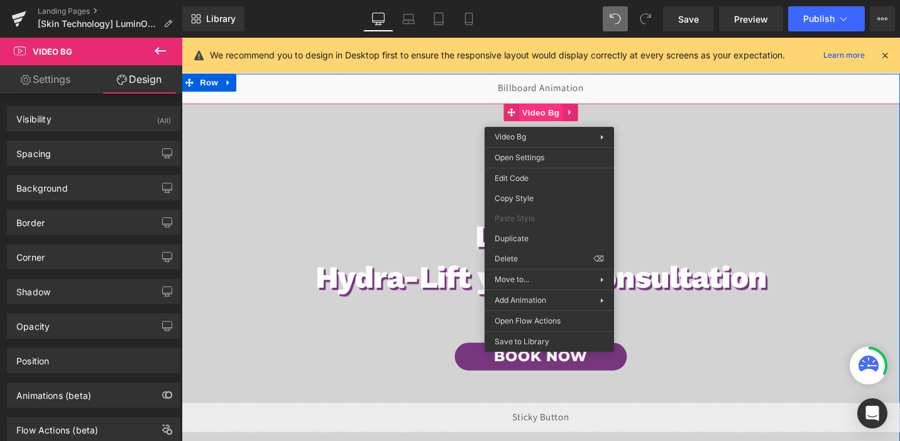
click at [567, 117] on span "Video Bg" at bounding box center [562, 116] width 46 height 19
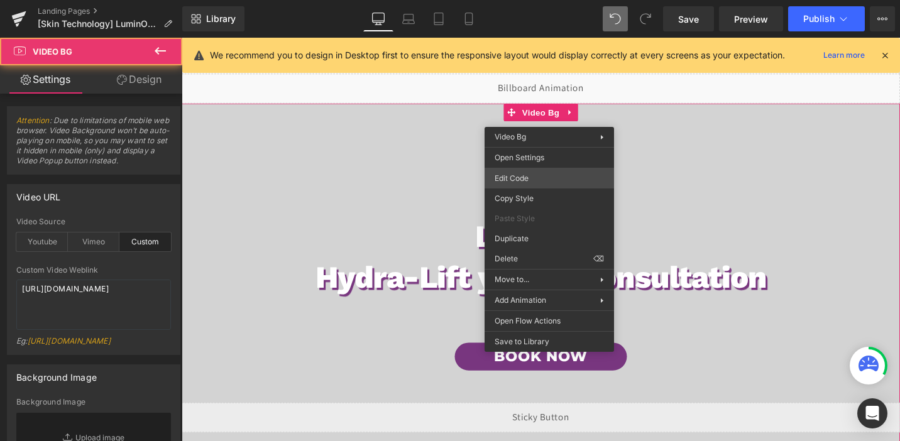
click at [521, 0] on div "Video Bg You are previewing how the will restyle your page. You can not edit El…" at bounding box center [450, 0] width 900 height 0
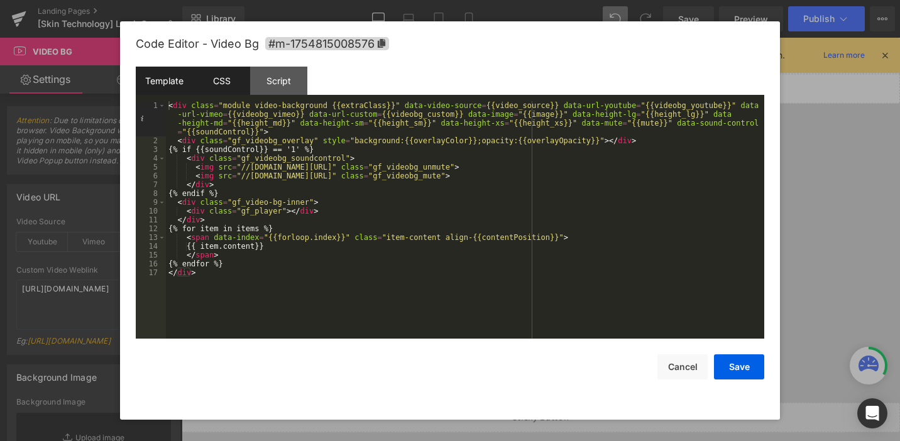
click at [219, 89] on div "CSS" at bounding box center [221, 81] width 57 height 28
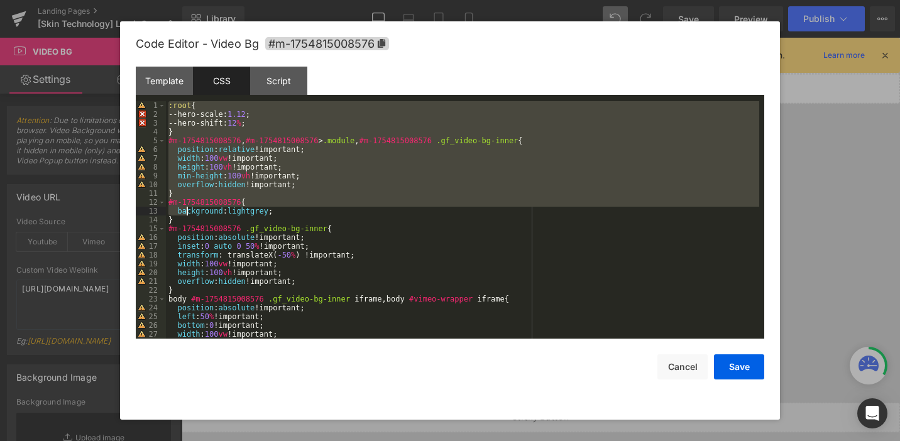
scroll to position [176, 0]
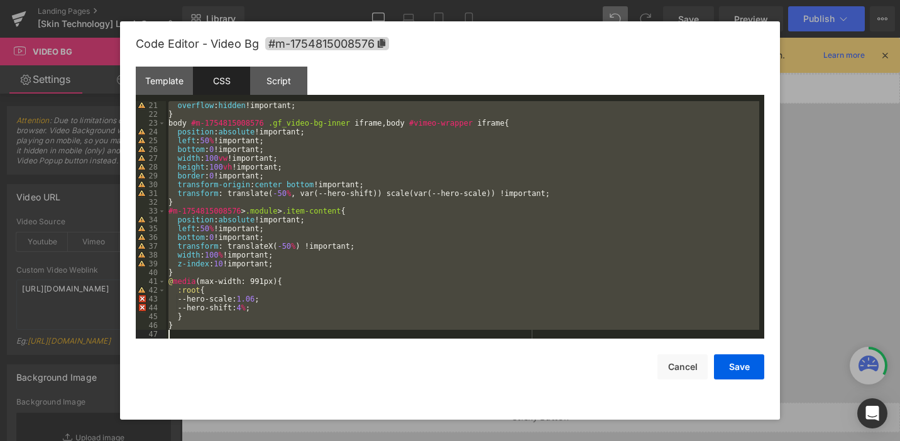
drag, startPoint x: 170, startPoint y: 107, endPoint x: 249, endPoint y: 434, distance: 336.6
click at [249, 434] on body "Video Bg You are previewing how the will restyle your page. You can not edit El…" at bounding box center [450, 220] width 900 height 441
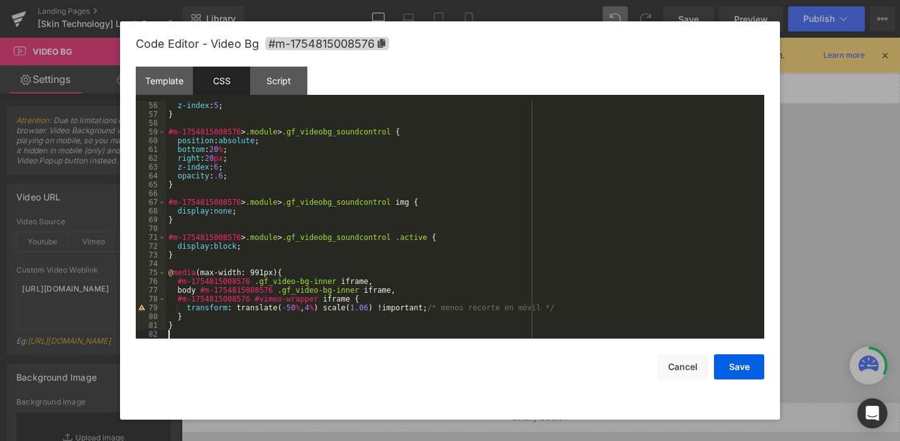
scroll to position [0, 0]
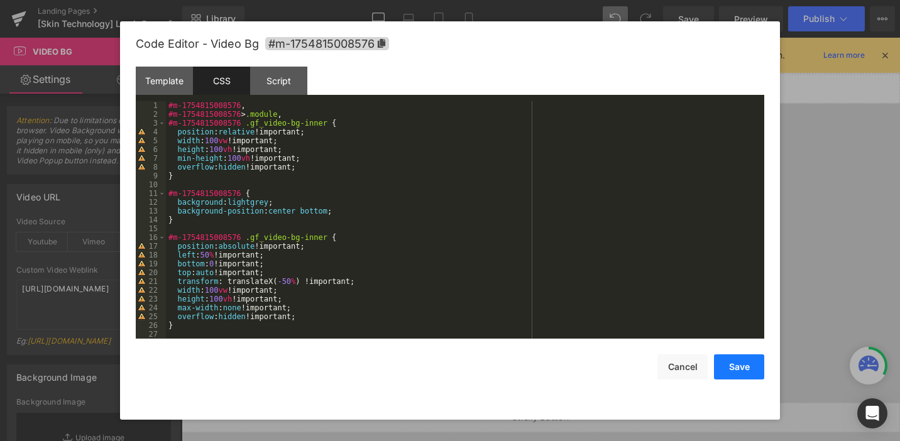
click at [748, 374] on button "Save" at bounding box center [739, 366] width 50 height 25
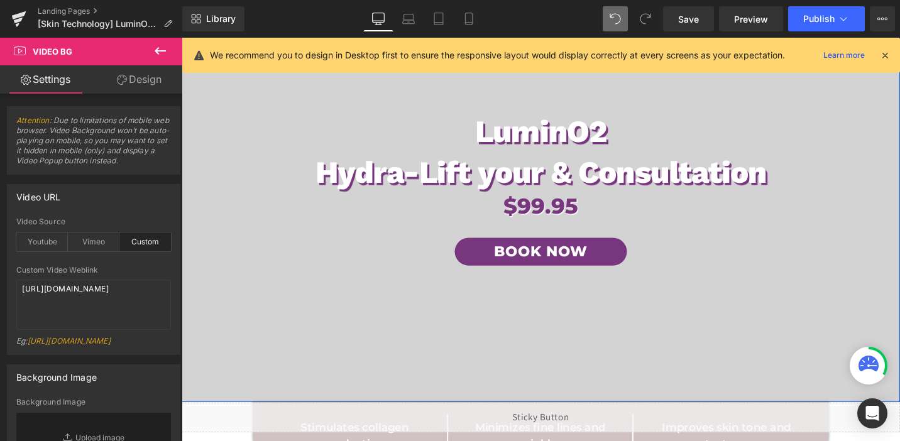
scroll to position [57, 0]
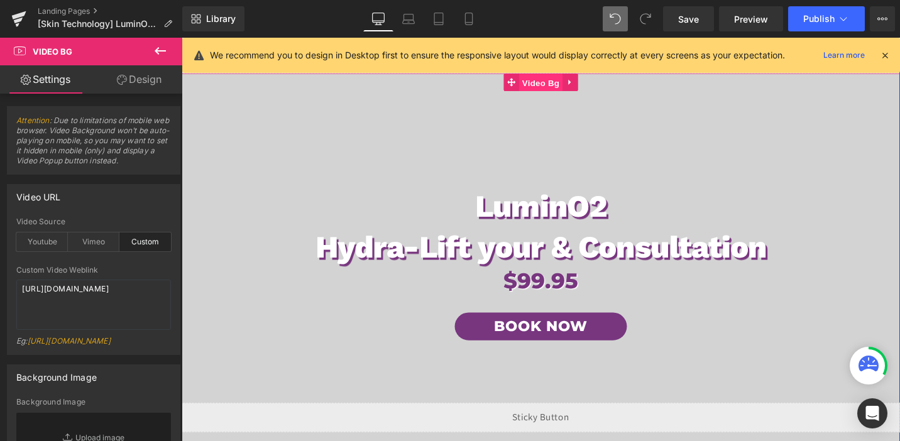
click at [564, 83] on span "Video Bg" at bounding box center [562, 85] width 46 height 19
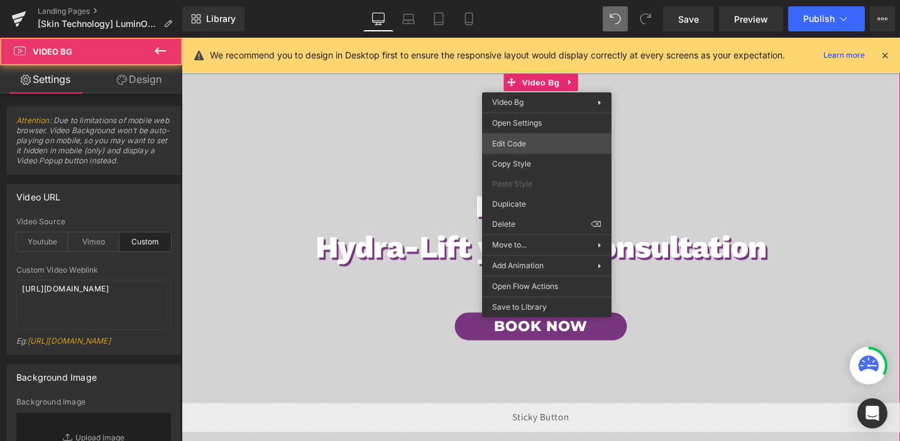
click at [513, 0] on div "Video Bg You are previewing how the will restyle your page. You can not edit El…" at bounding box center [450, 0] width 900 height 0
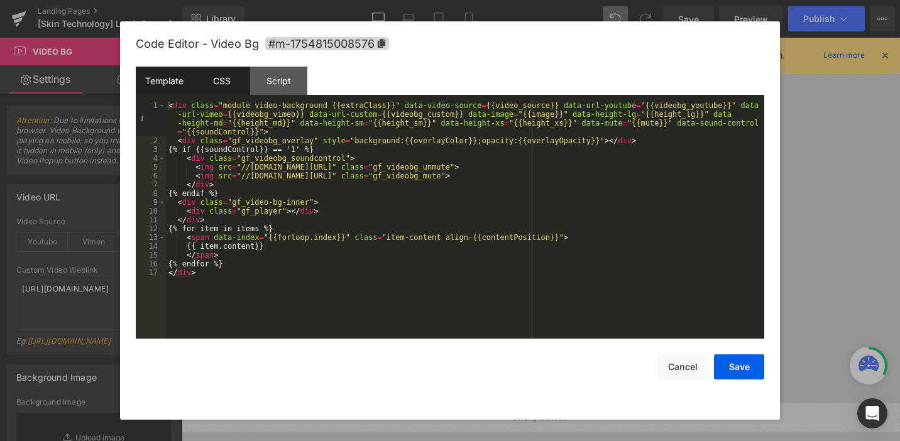
click at [210, 94] on div "CSS" at bounding box center [221, 81] width 57 height 28
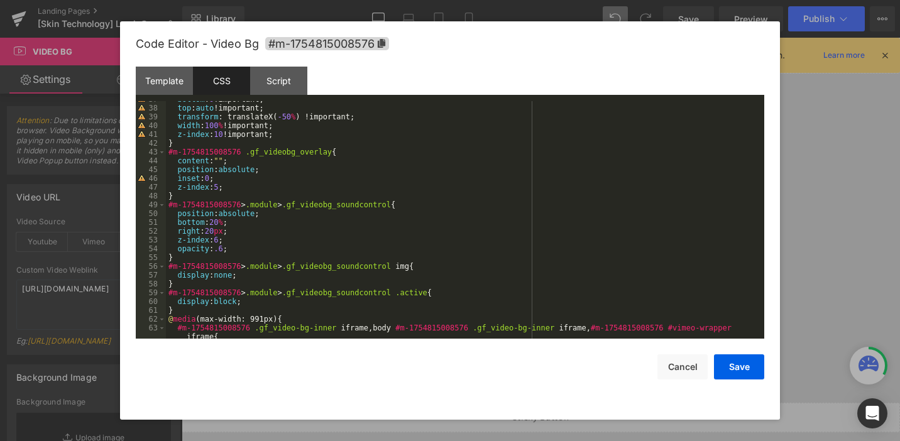
scroll to position [369, 0]
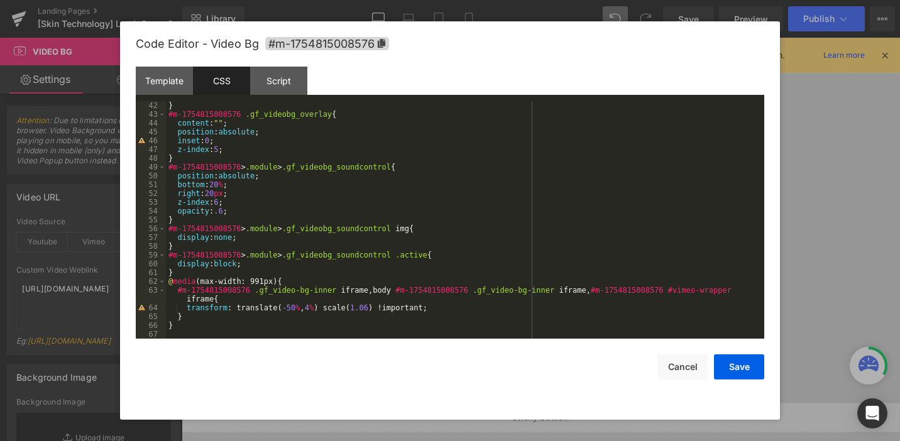
click at [229, 271] on div "} #m-1754815008576 .gf_videobg_overlay { content : " " ; position : absolute ; …" at bounding box center [462, 228] width 593 height 255
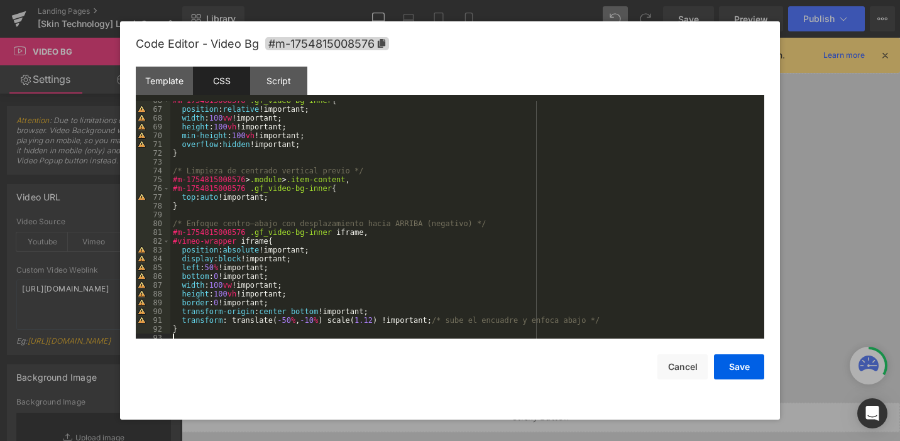
scroll to position [555, 0]
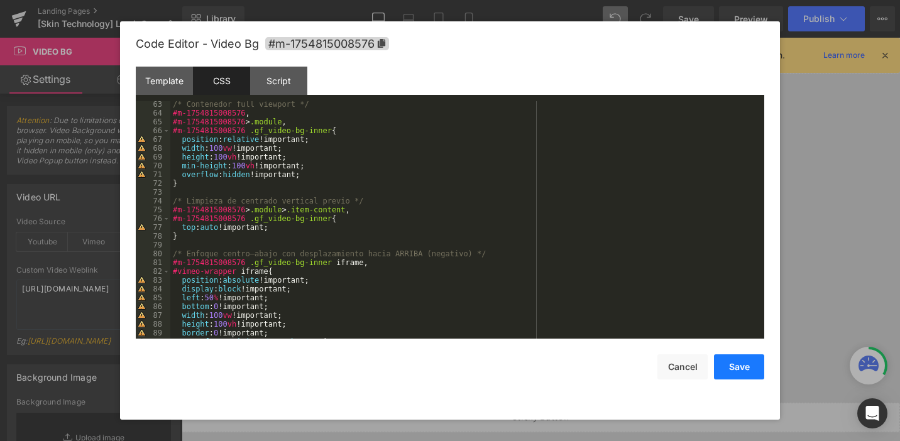
click at [725, 371] on button "Save" at bounding box center [739, 366] width 50 height 25
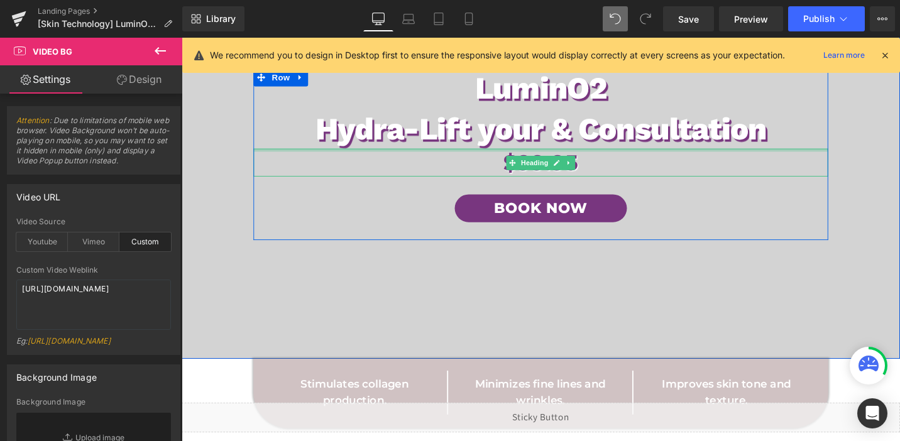
scroll to position [182, 0]
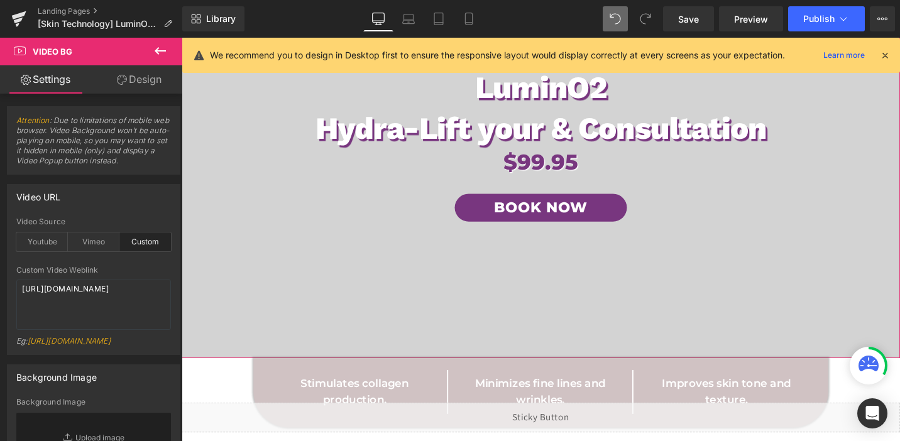
click at [129, 83] on link "Design" at bounding box center [139, 79] width 91 height 28
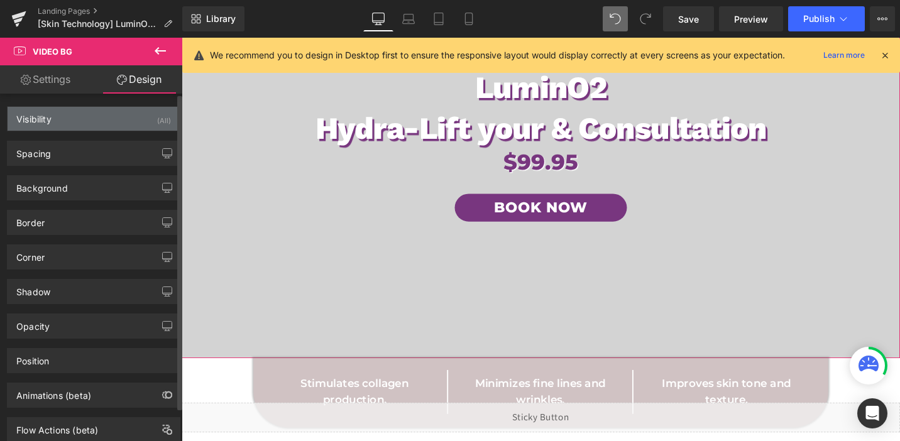
click at [141, 122] on div "Visibility (All)" at bounding box center [94, 119] width 172 height 24
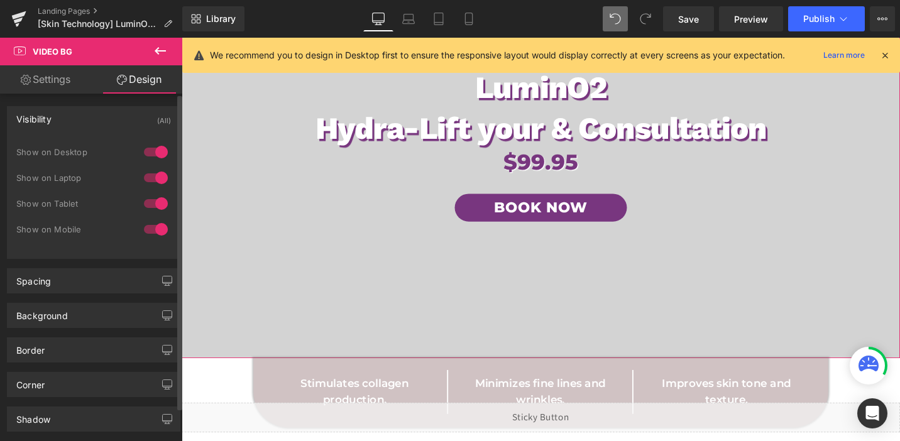
click at [150, 202] on div at bounding box center [156, 203] width 30 height 20
click at [151, 233] on div at bounding box center [156, 229] width 30 height 20
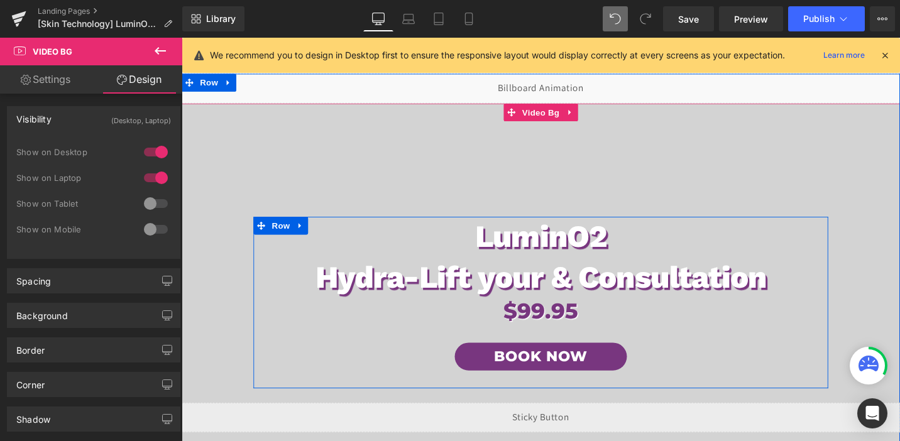
scroll to position [9, 0]
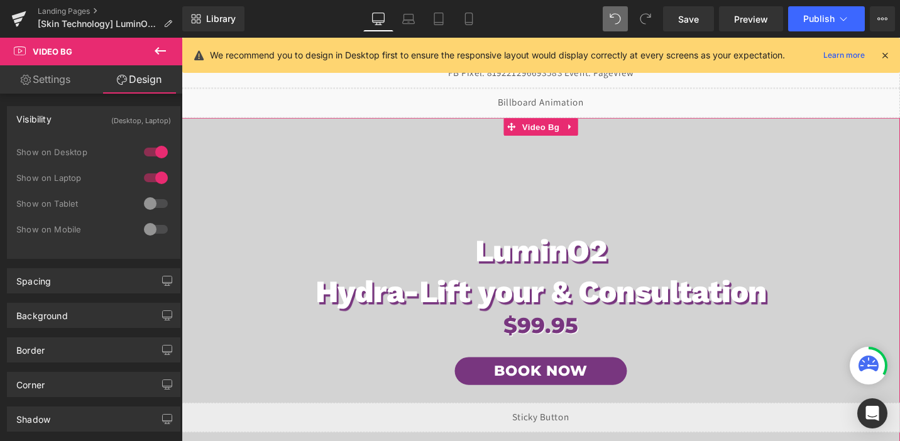
click at [63, 89] on link "Settings" at bounding box center [45, 79] width 91 height 28
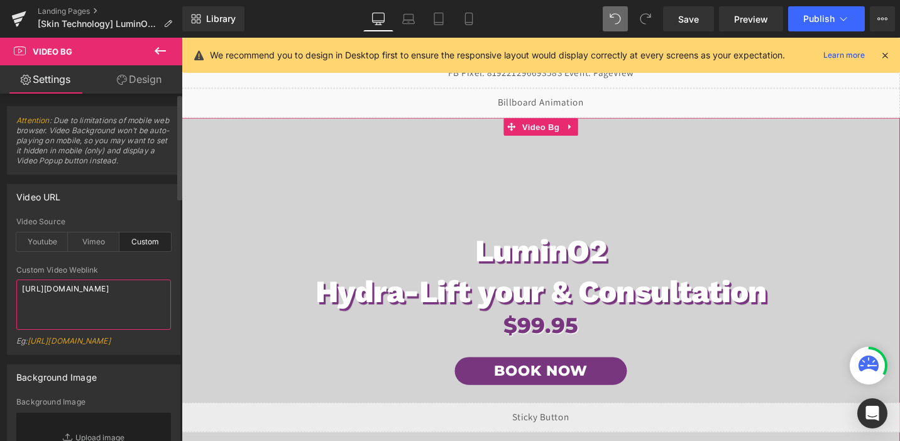
click at [115, 290] on textarea "[URL][DOMAIN_NAME]" at bounding box center [93, 305] width 155 height 50
paste textarea "4e17cbb400a144ae9e7977a461d8ec70"
type textarea "[URL][DOMAIN_NAME]"
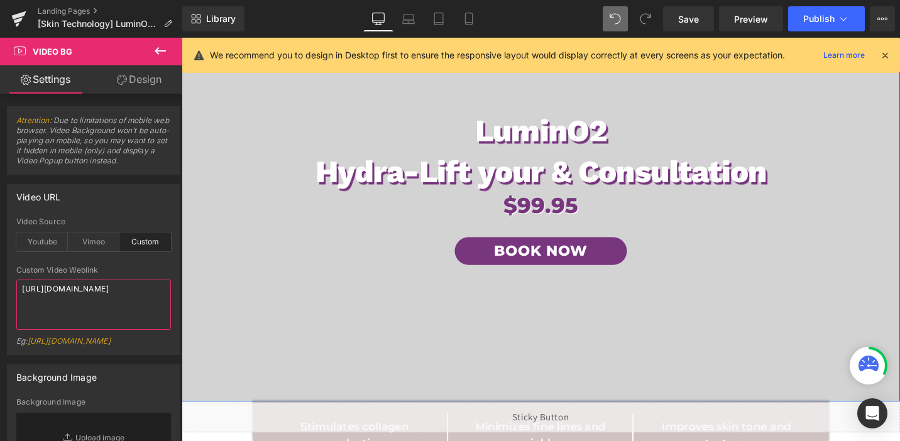
scroll to position [138, 0]
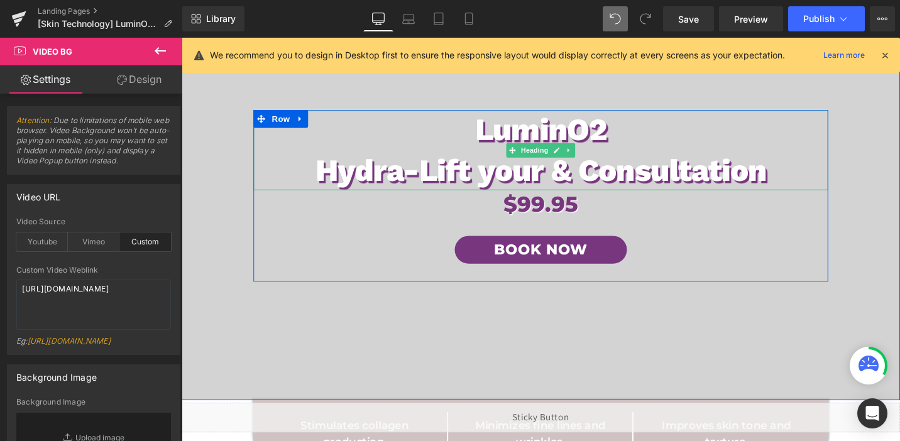
click at [328, 178] on h1 "Hydra-Lift your & Consultation" at bounding box center [562, 178] width 608 height 43
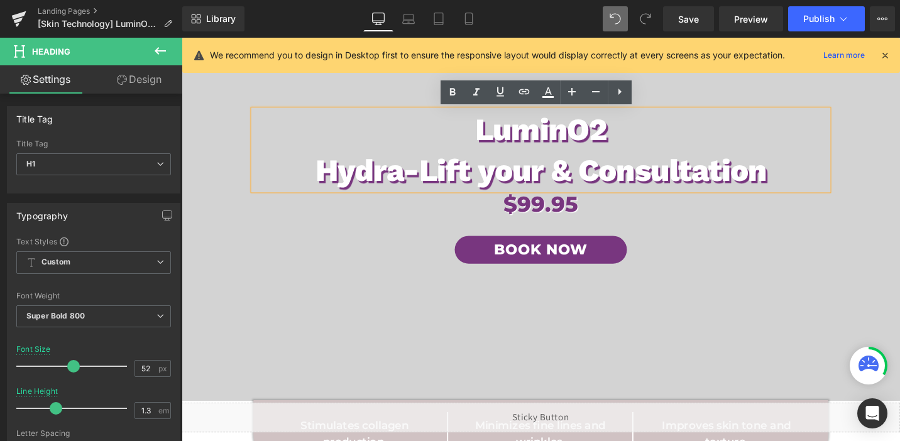
click at [316, 183] on h1 "Hydra-Lift your & Consultation" at bounding box center [562, 178] width 608 height 43
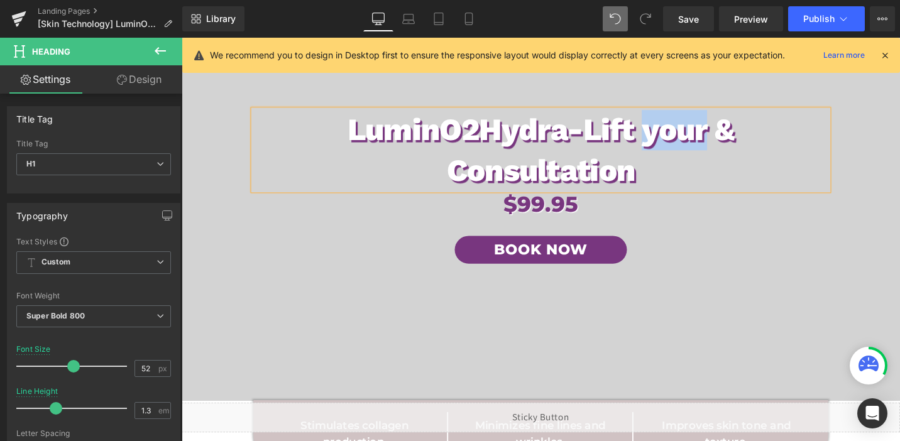
drag, startPoint x: 678, startPoint y: 137, endPoint x: 728, endPoint y: 128, distance: 50.5
click at [729, 131] on span "Hydra-Lift your & Consultation" at bounding box center [614, 156] width 305 height 81
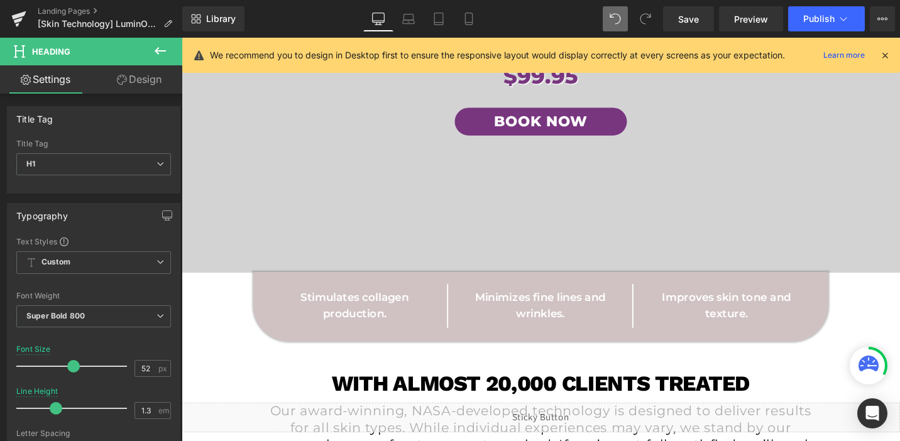
scroll to position [261, 0]
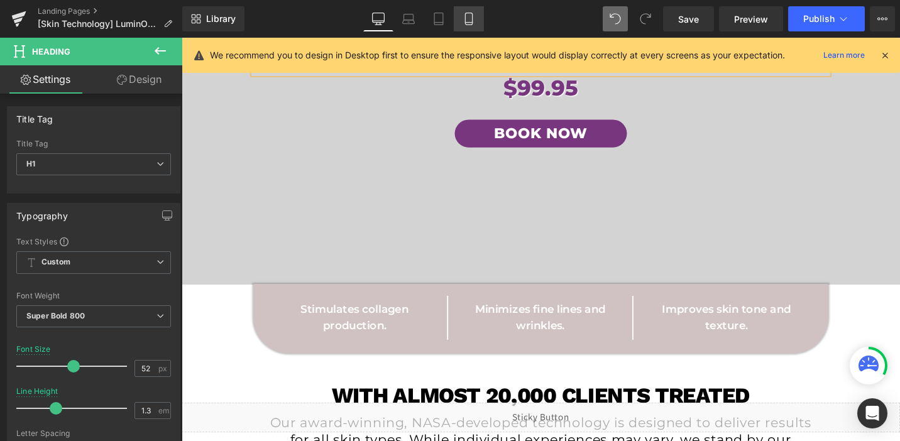
click at [475, 20] on icon at bounding box center [468, 19] width 13 height 13
type input "44"
type input "1"
type input "100"
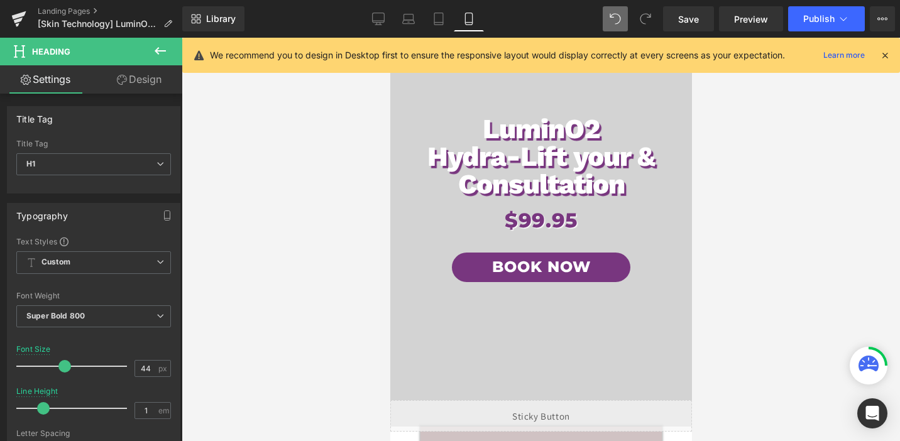
scroll to position [159, 0]
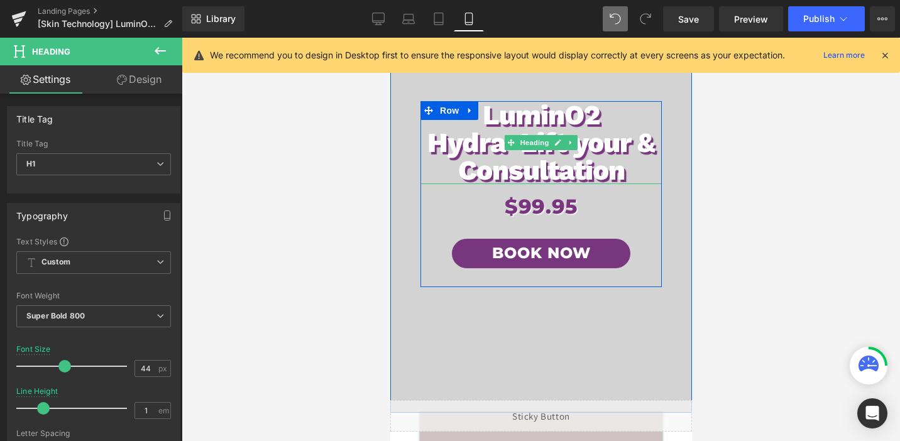
click at [616, 144] on h1 "Hydra-Lift your & Consultation" at bounding box center [540, 156] width 241 height 55
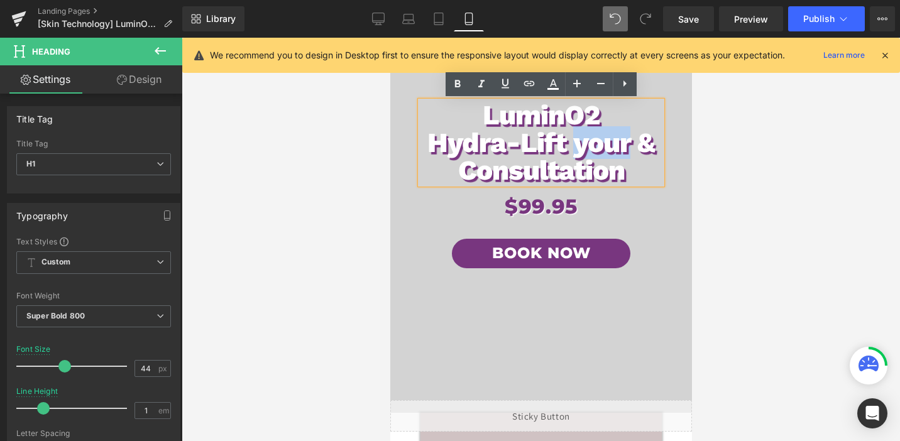
drag, startPoint x: 631, startPoint y: 145, endPoint x: 571, endPoint y: 153, distance: 60.2
click at [571, 153] on h1 "Hydra-Lift your & Consultation" at bounding box center [540, 156] width 241 height 55
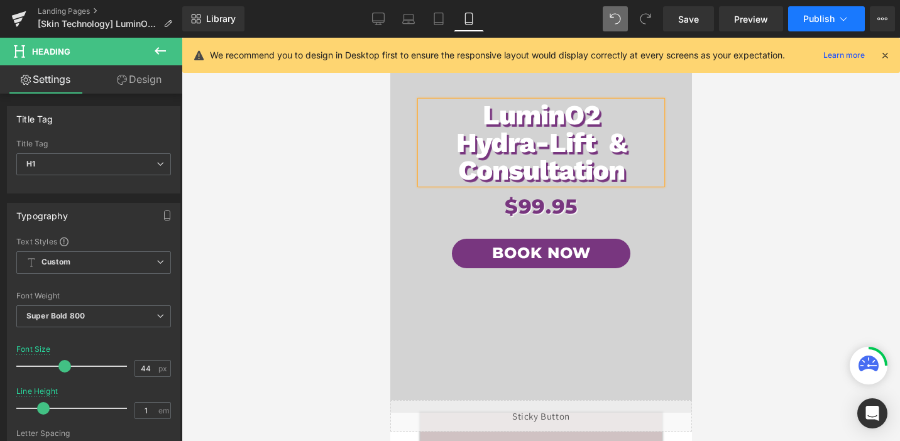
click at [805, 16] on span "Publish" at bounding box center [818, 19] width 31 height 10
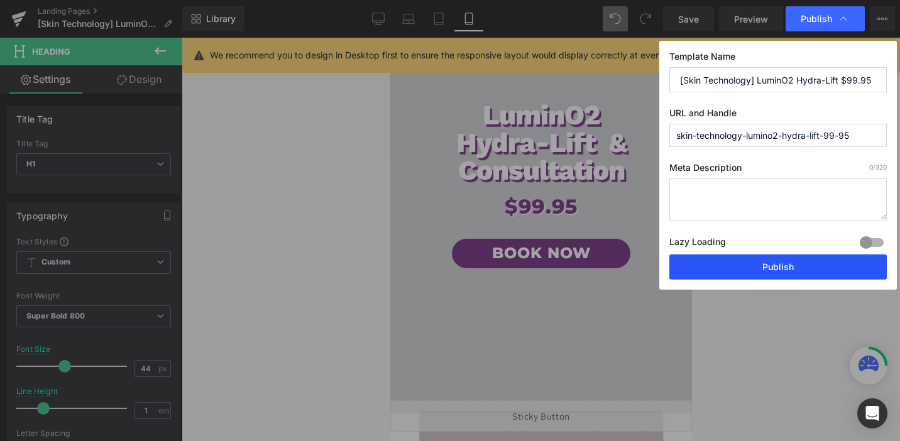
click at [755, 266] on button "Publish" at bounding box center [777, 266] width 217 height 25
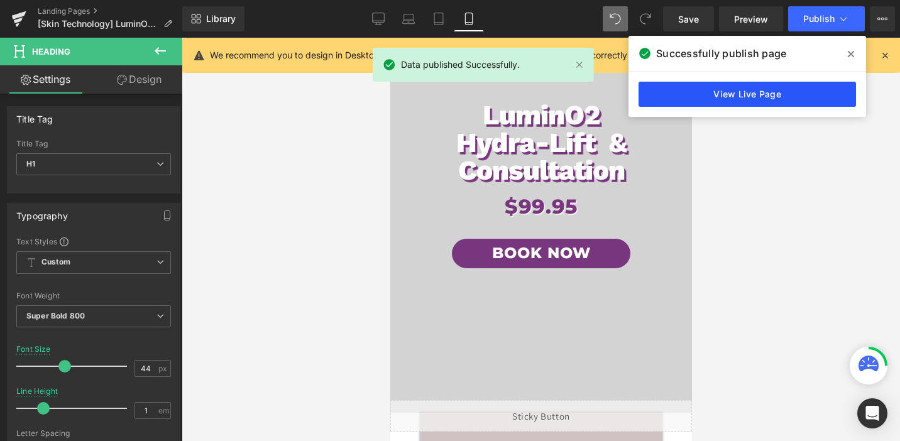
click at [712, 94] on link "View Live Page" at bounding box center [746, 94] width 217 height 25
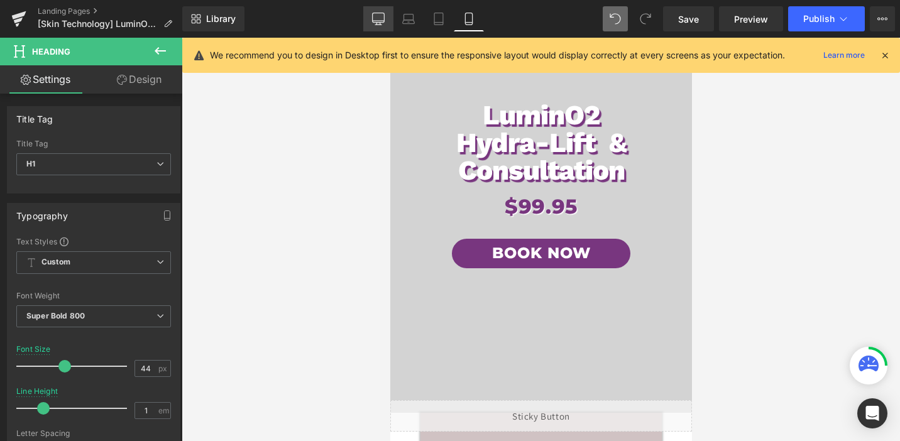
click at [381, 16] on icon at bounding box center [378, 19] width 13 height 13
type input "52"
type input "1.3"
type input "100"
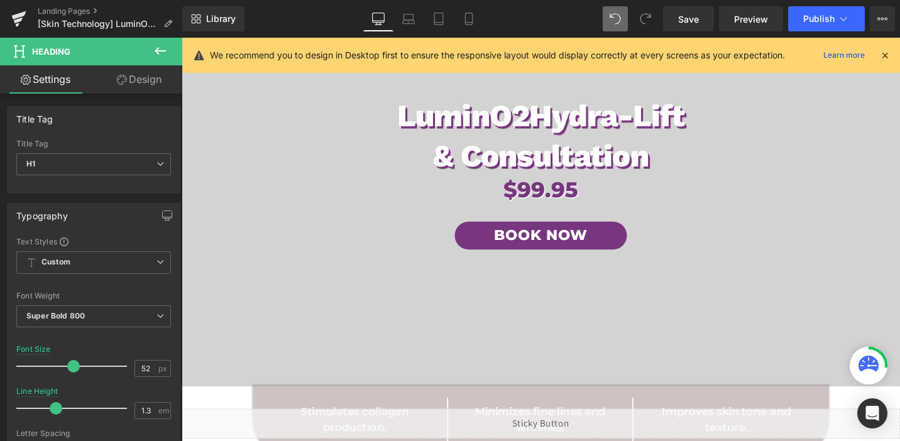
scroll to position [0, 0]
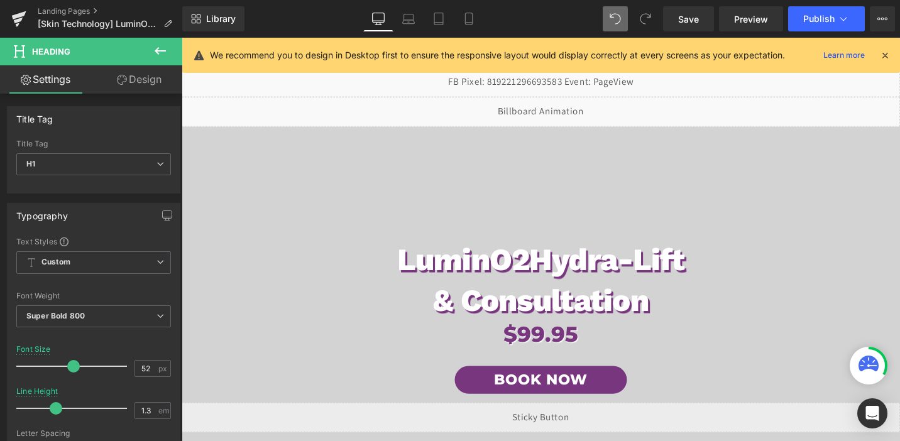
click at [537, 172] on span "LuminO2 Hydra-Lift & Consultation Heading $99.95 Heading Book Now Button Row" at bounding box center [562, 342] width 760 height 433
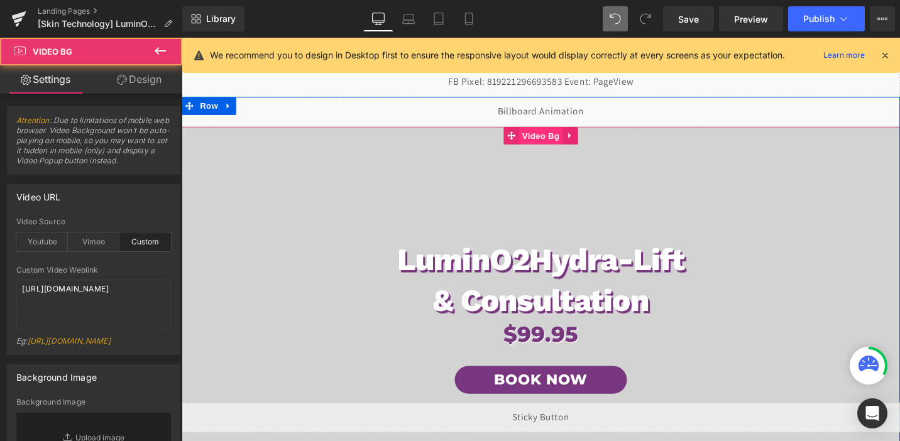
click at [566, 141] on span "Video Bg" at bounding box center [562, 141] width 46 height 19
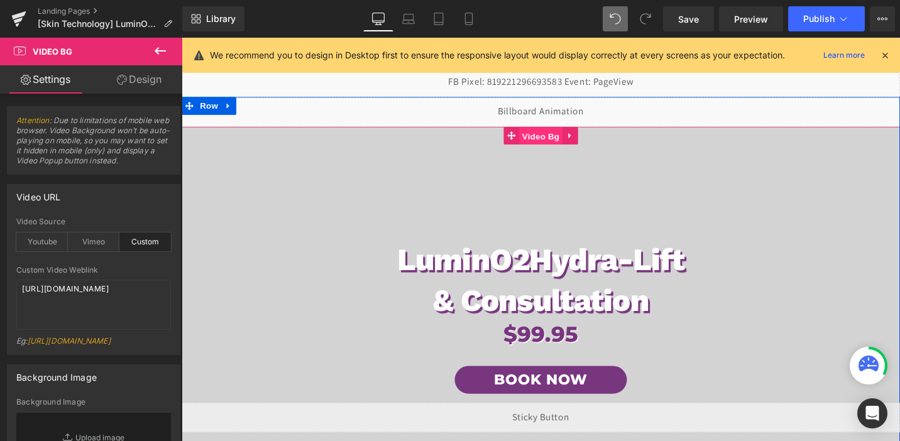
click at [566, 141] on span "Video Bg" at bounding box center [562, 142] width 46 height 19
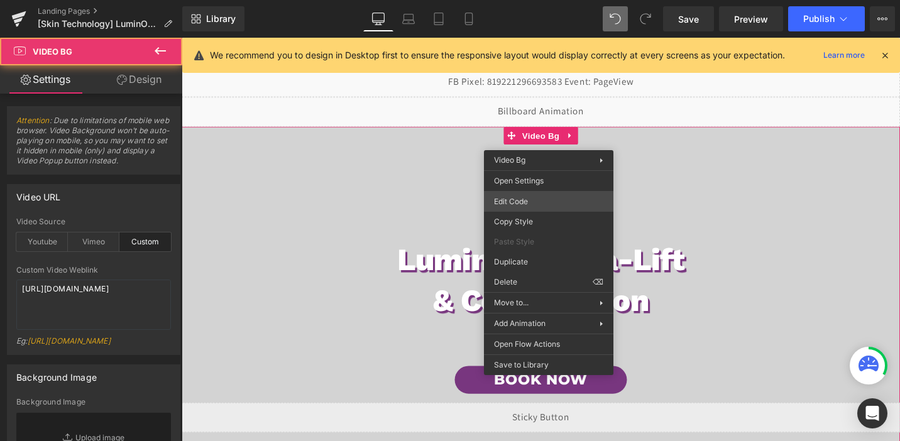
click at [536, 0] on div "Video Bg You are previewing how the will restyle your page. You can not edit El…" at bounding box center [450, 0] width 900 height 0
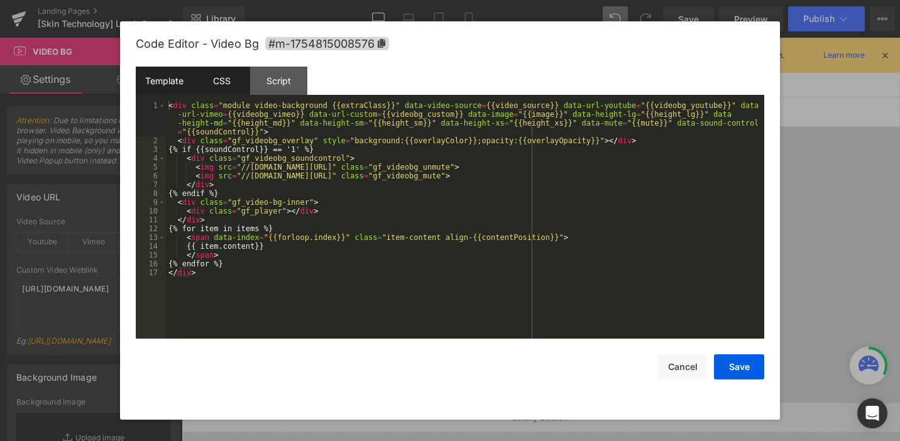
click at [228, 77] on div "CSS" at bounding box center [221, 81] width 57 height 28
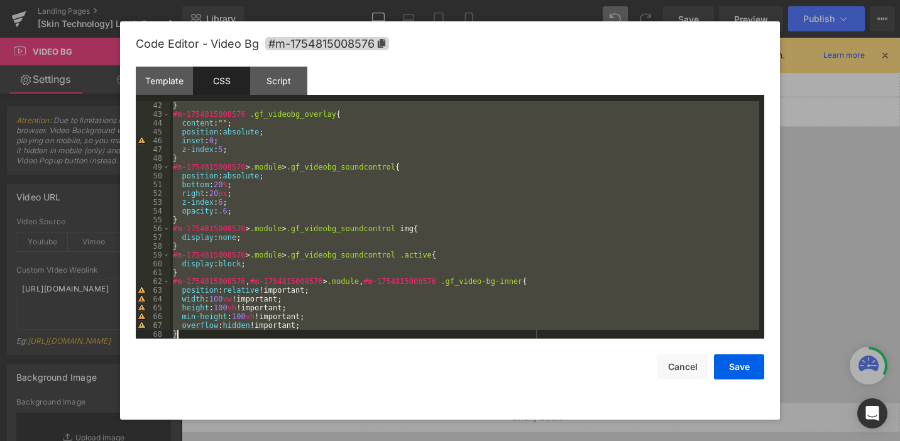
scroll to position [756, 0]
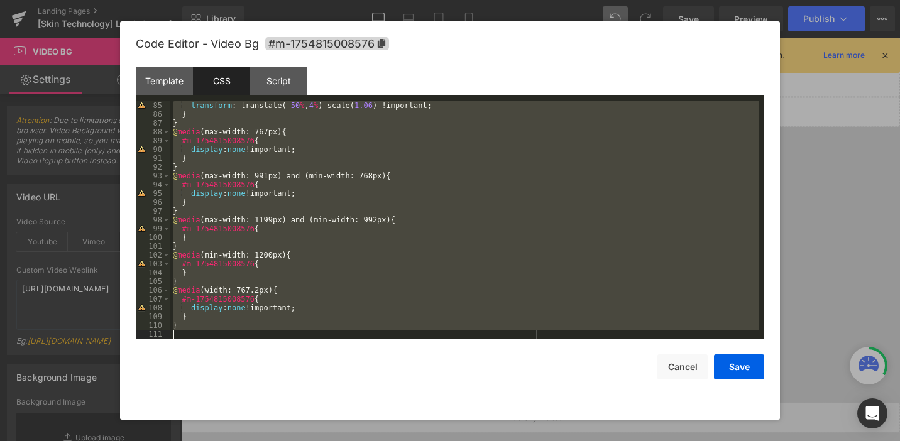
drag, startPoint x: 173, startPoint y: 106, endPoint x: 217, endPoint y: 486, distance: 382.6
click at [217, 440] on html "Video Bg You are previewing how the will restyle your page. You can not edit El…" at bounding box center [450, 220] width 900 height 441
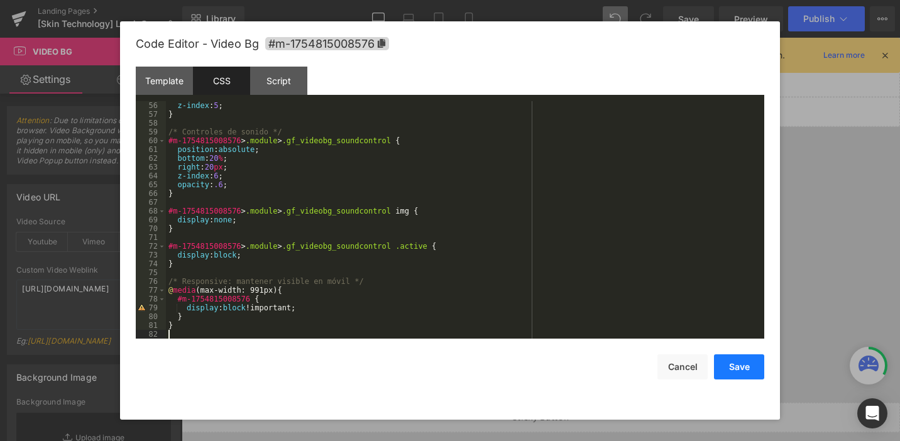
click at [719, 370] on button "Save" at bounding box center [739, 366] width 50 height 25
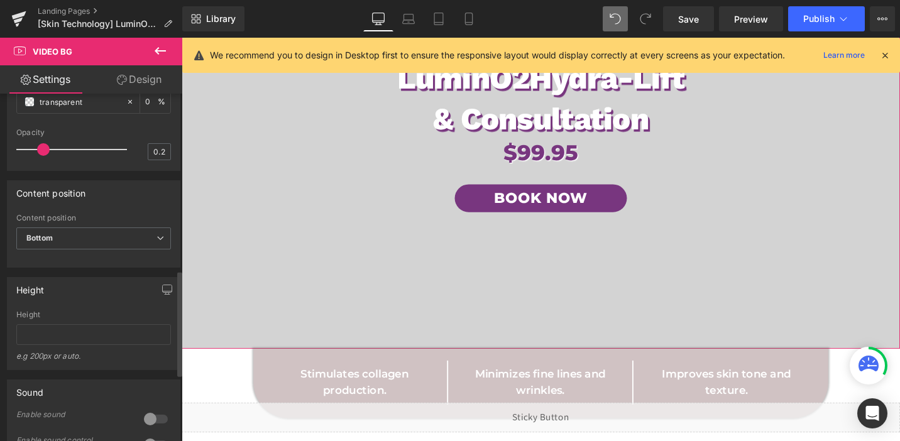
scroll to position [509, 0]
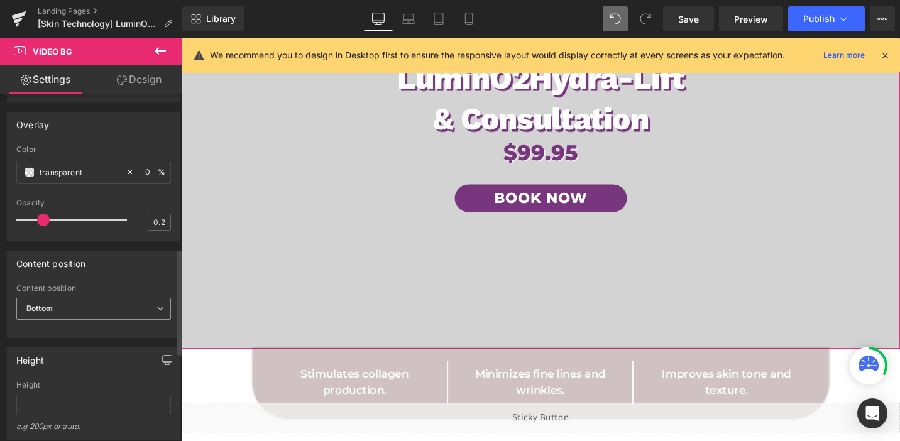
click at [68, 320] on span "Bottom" at bounding box center [93, 309] width 155 height 22
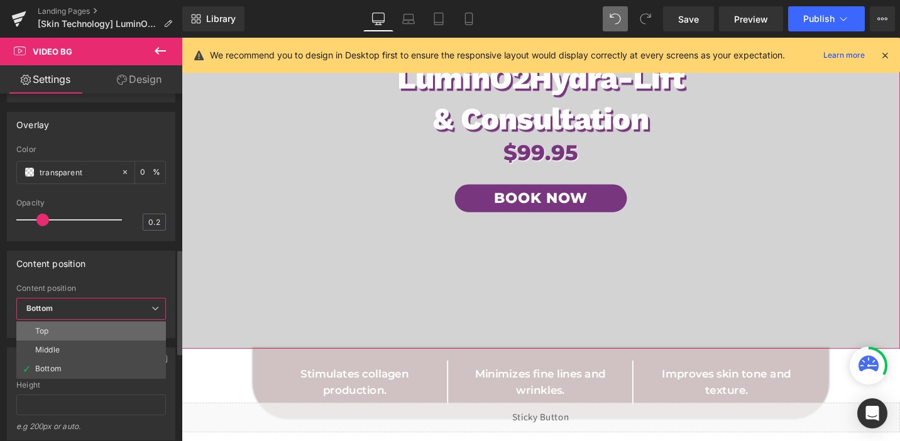
click at [67, 340] on li "Top" at bounding box center [91, 331] width 150 height 19
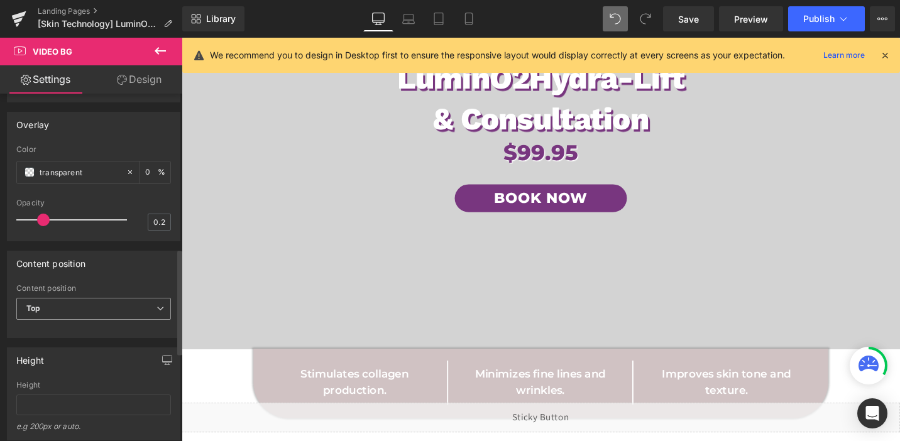
click at [75, 320] on span "Top" at bounding box center [93, 309] width 155 height 22
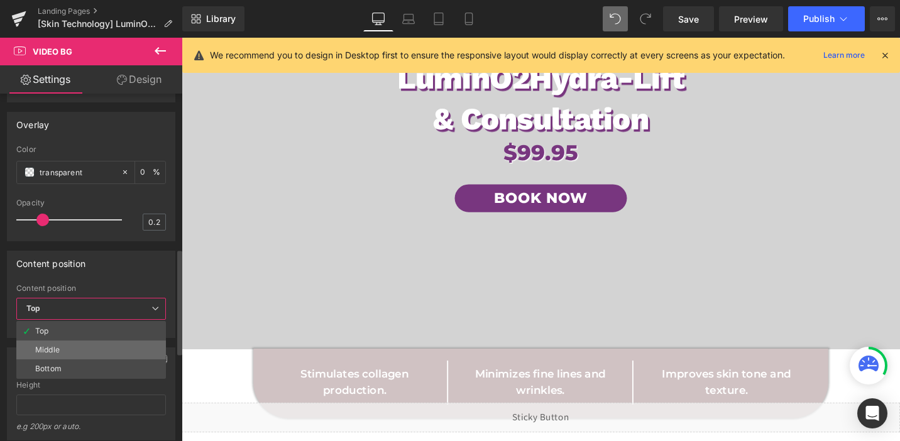
click at [75, 359] on li "Middle" at bounding box center [91, 349] width 150 height 19
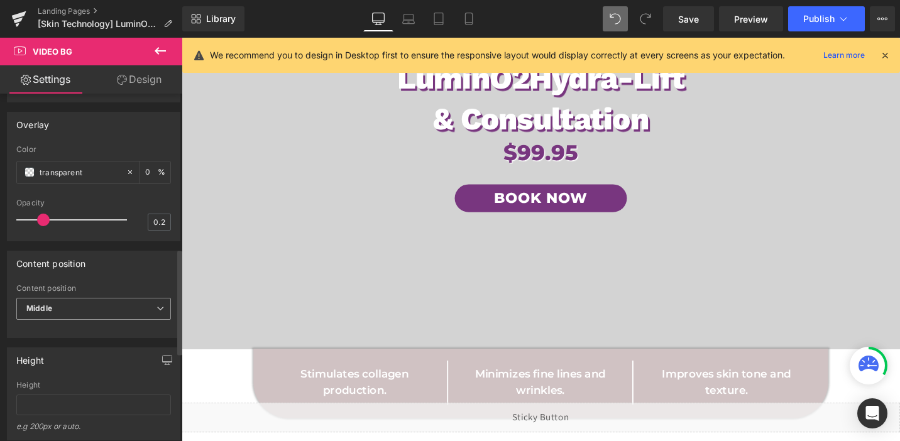
click at [72, 320] on span "Middle" at bounding box center [93, 309] width 155 height 22
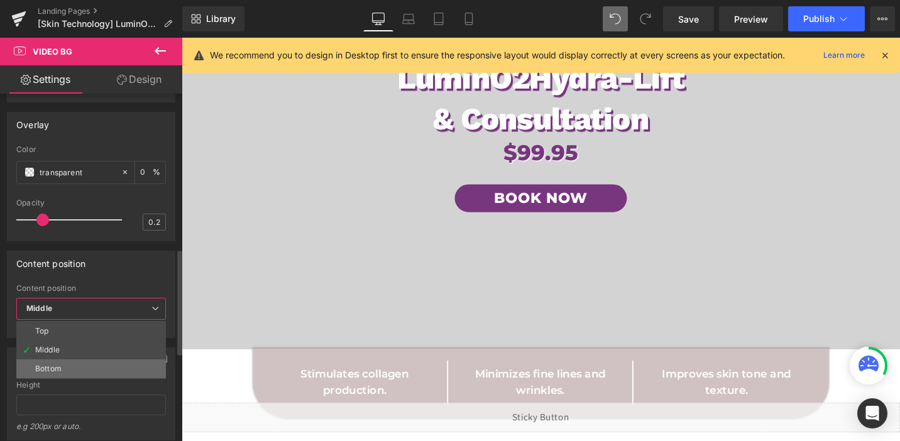
click at [68, 378] on li "Bottom" at bounding box center [91, 368] width 150 height 19
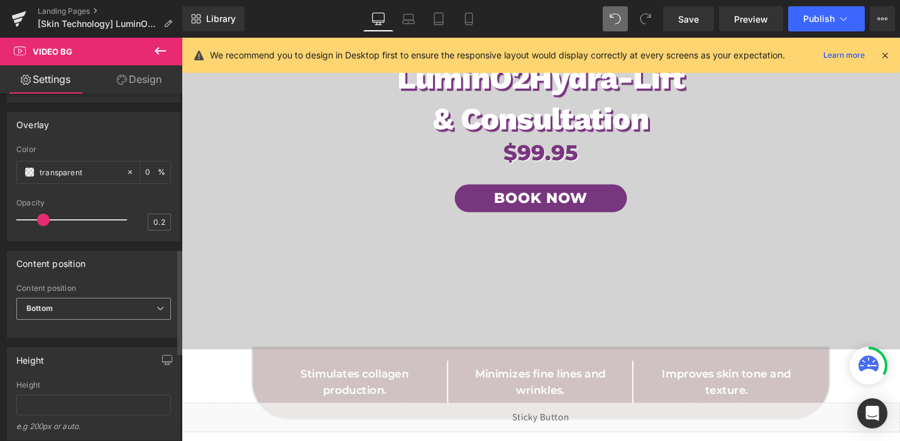
click at [85, 320] on span "Bottom" at bounding box center [93, 309] width 155 height 22
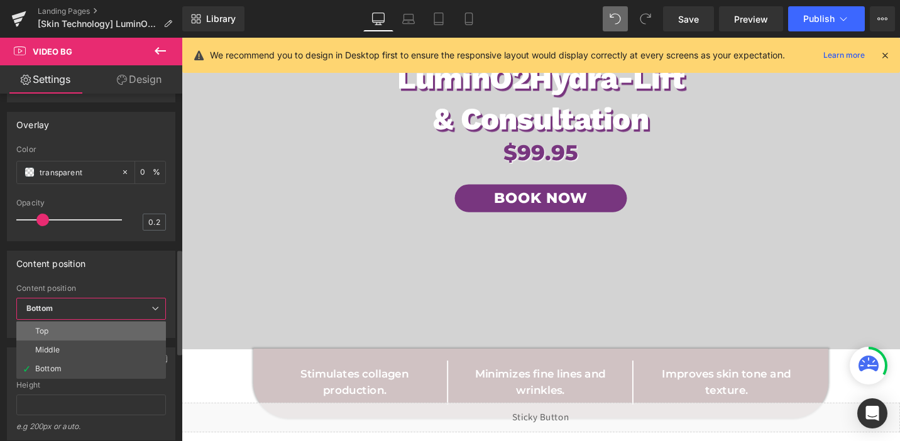
click at [86, 340] on li "Top" at bounding box center [91, 331] width 150 height 19
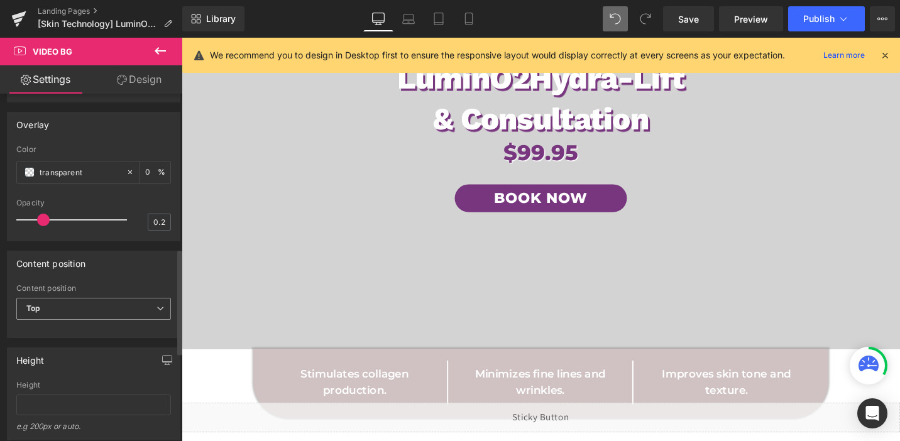
click at [90, 320] on span "Top" at bounding box center [93, 309] width 155 height 22
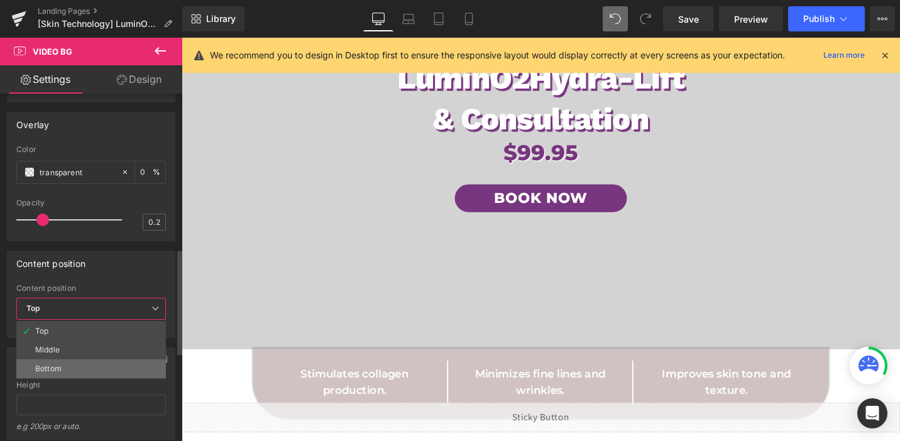
click at [80, 378] on li "Bottom" at bounding box center [91, 368] width 150 height 19
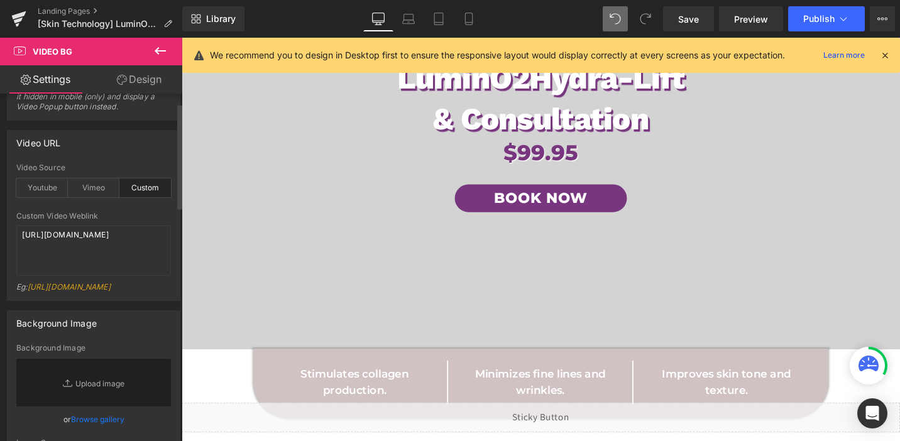
scroll to position [0, 0]
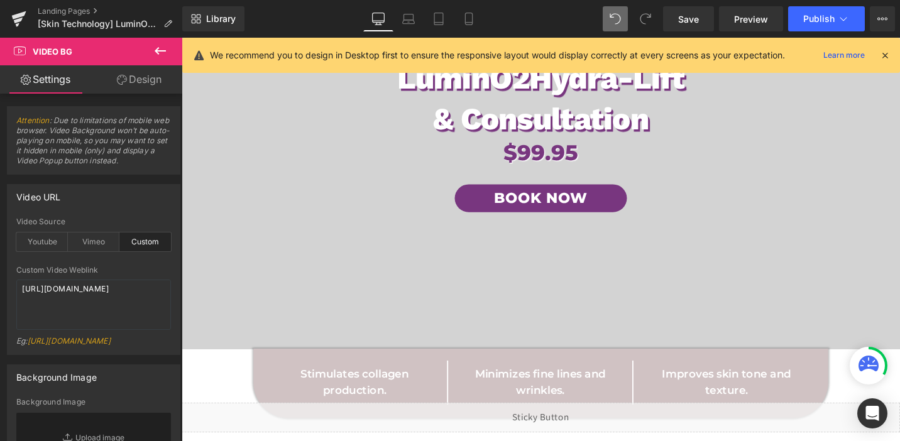
click at [134, 88] on link "Design" at bounding box center [139, 79] width 91 height 28
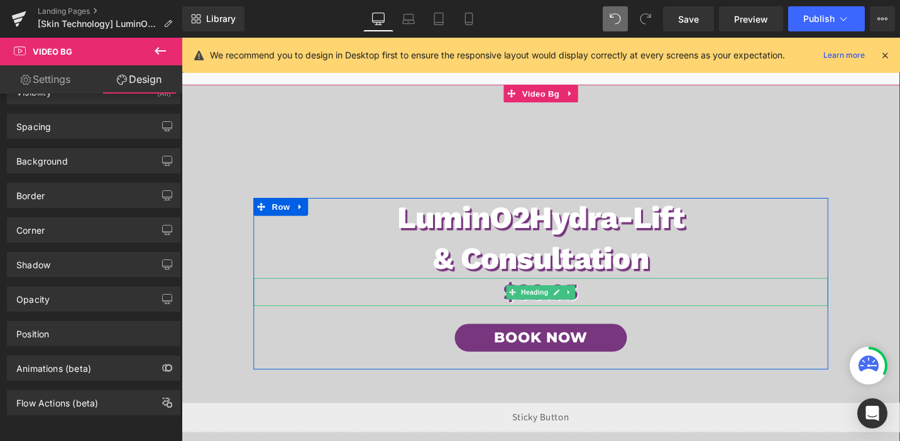
scroll to position [19, 0]
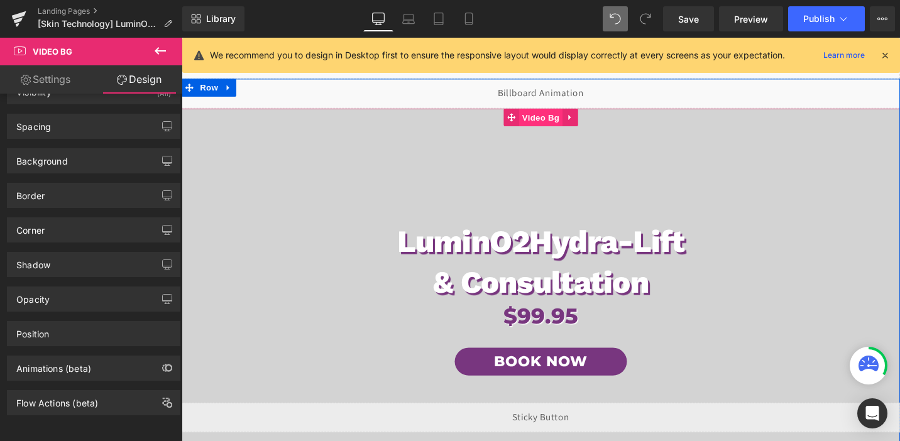
click at [566, 130] on span "Video Bg" at bounding box center [562, 121] width 46 height 19
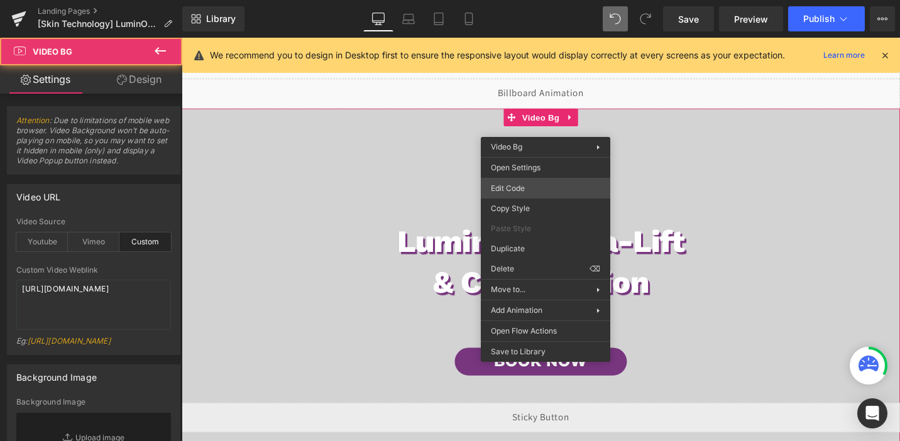
click at [522, 0] on div "Video Bg You are previewing how the will restyle your page. You can not edit El…" at bounding box center [450, 0] width 900 height 0
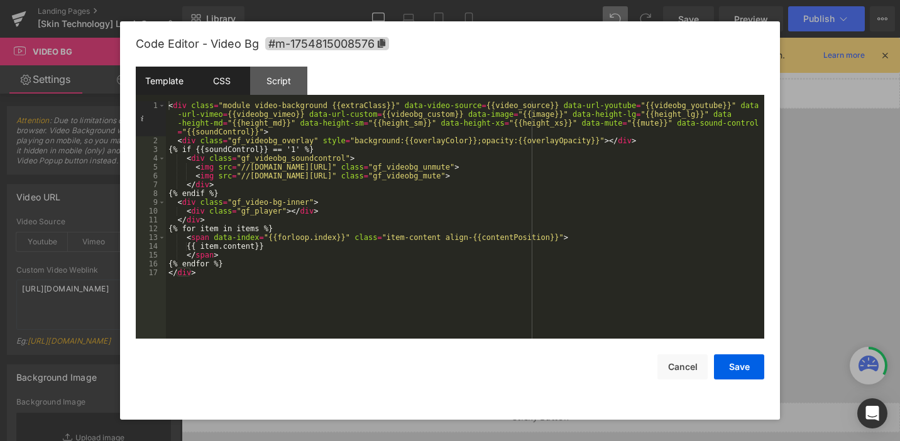
click at [230, 85] on div "CSS" at bounding box center [221, 81] width 57 height 28
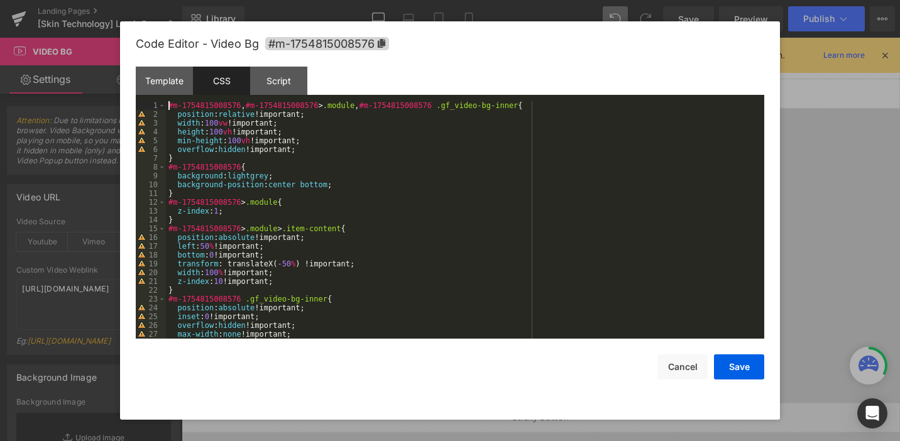
scroll to position [308, 0]
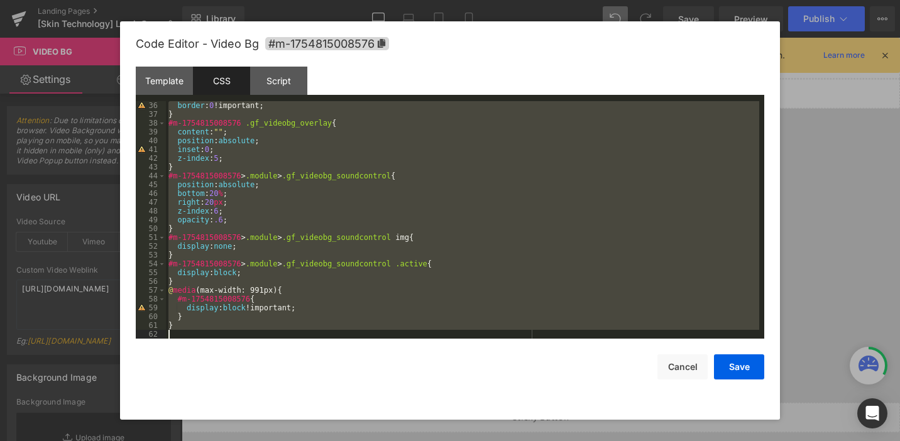
drag, startPoint x: 169, startPoint y: 106, endPoint x: 244, endPoint y: 489, distance: 391.1
click at [244, 440] on html "Video Bg You are previewing how the will restyle your page. You can not edit El…" at bounding box center [450, 220] width 900 height 441
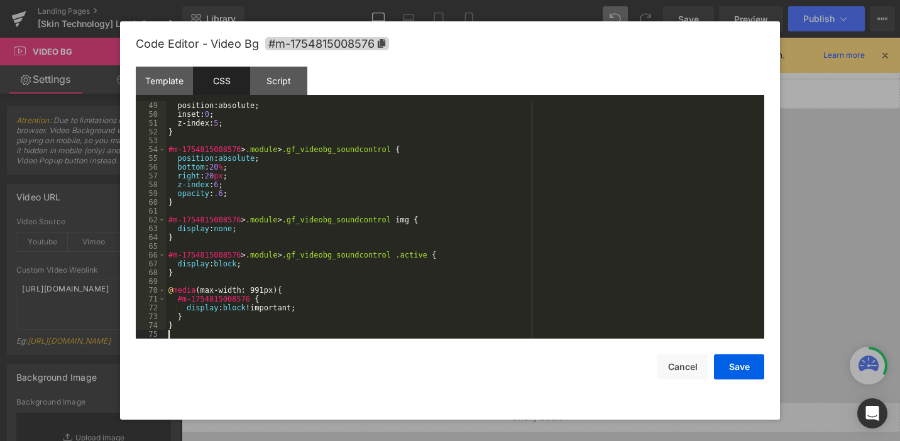
scroll to position [422, 0]
click at [724, 371] on button "Save" at bounding box center [739, 366] width 50 height 25
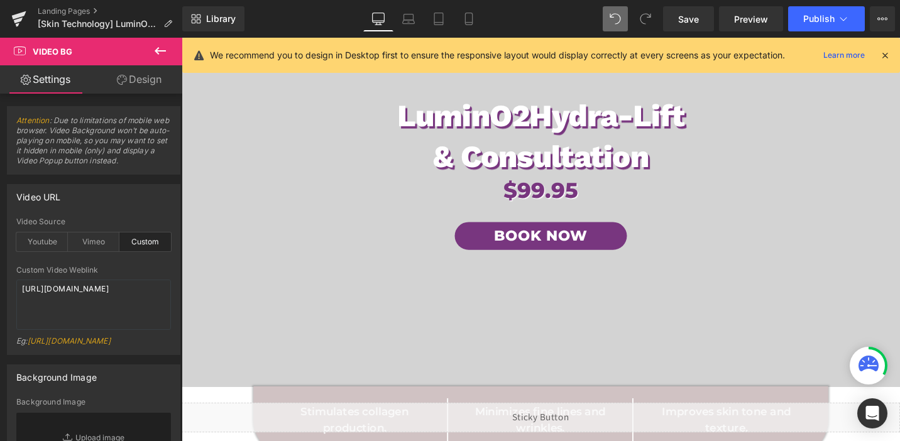
scroll to position [264, 0]
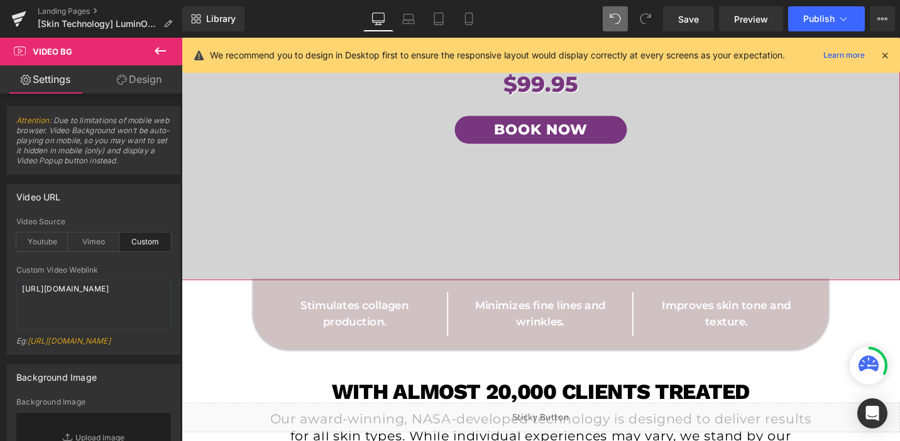
click at [144, 75] on link "Design" at bounding box center [139, 79] width 91 height 28
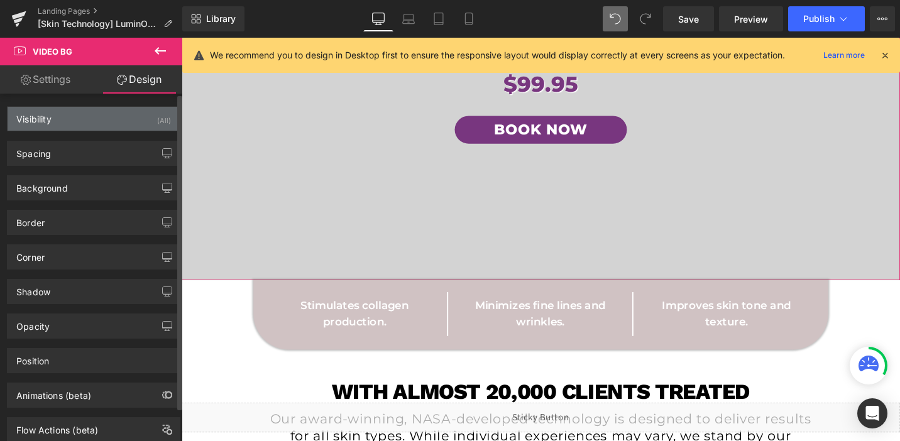
click at [147, 111] on div "Visibility (All)" at bounding box center [94, 119] width 172 height 24
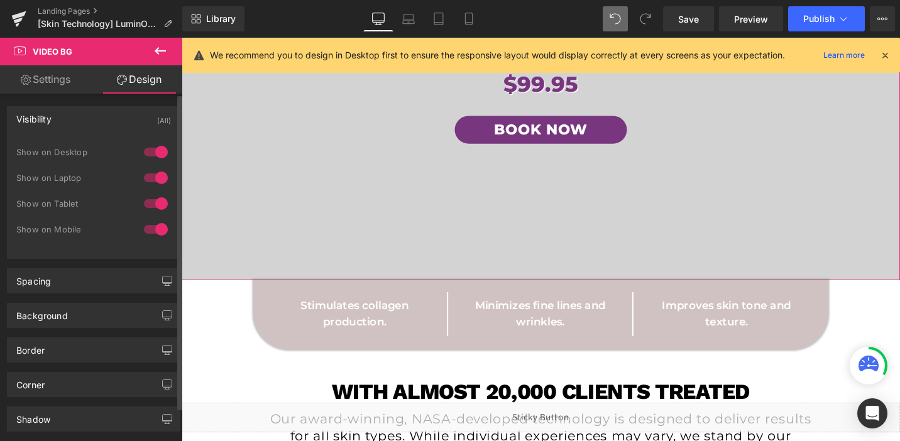
click at [154, 199] on div at bounding box center [156, 203] width 30 height 20
click at [155, 234] on div at bounding box center [156, 229] width 30 height 20
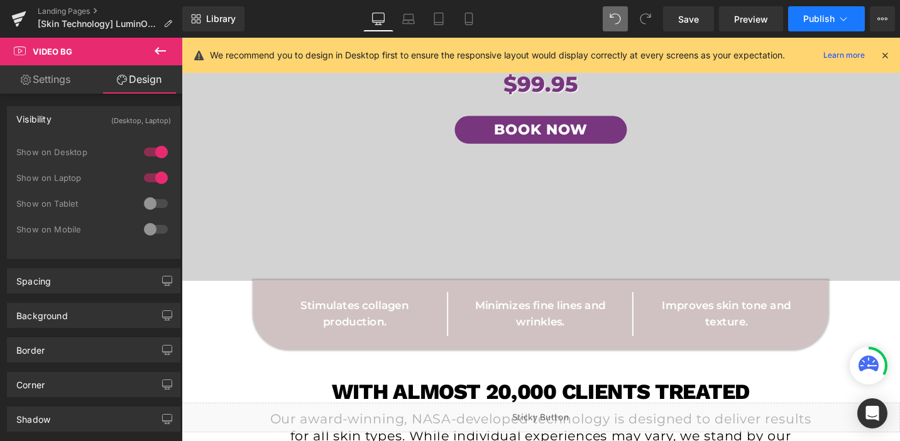
click at [833, 18] on span "Publish" at bounding box center [818, 19] width 31 height 10
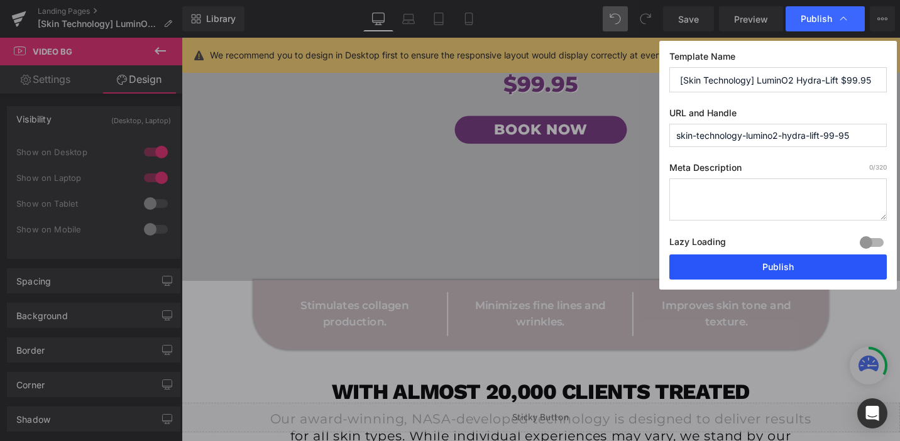
click at [769, 264] on button "Publish" at bounding box center [777, 266] width 217 height 25
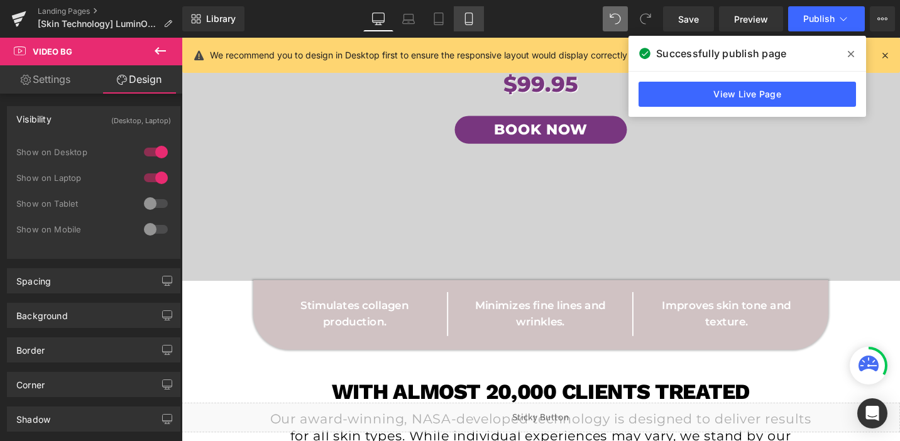
click at [473, 23] on icon at bounding box center [468, 19] width 13 height 13
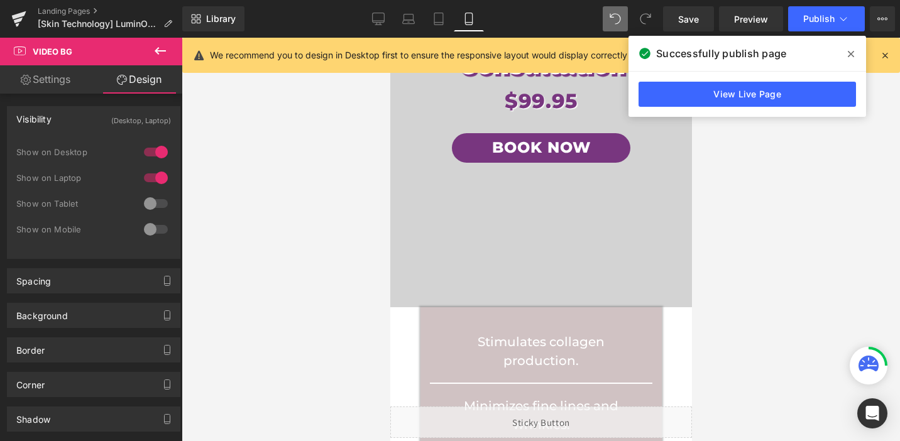
scroll to position [0, 0]
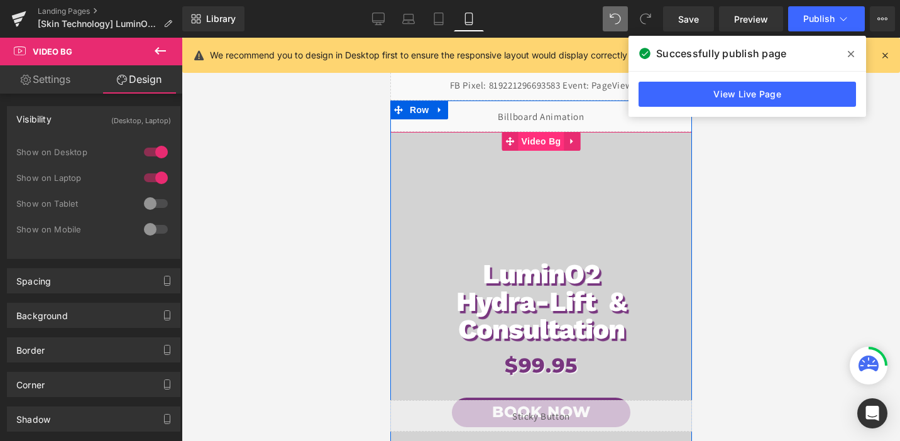
click at [528, 144] on span "Video Bg" at bounding box center [541, 141] width 46 height 19
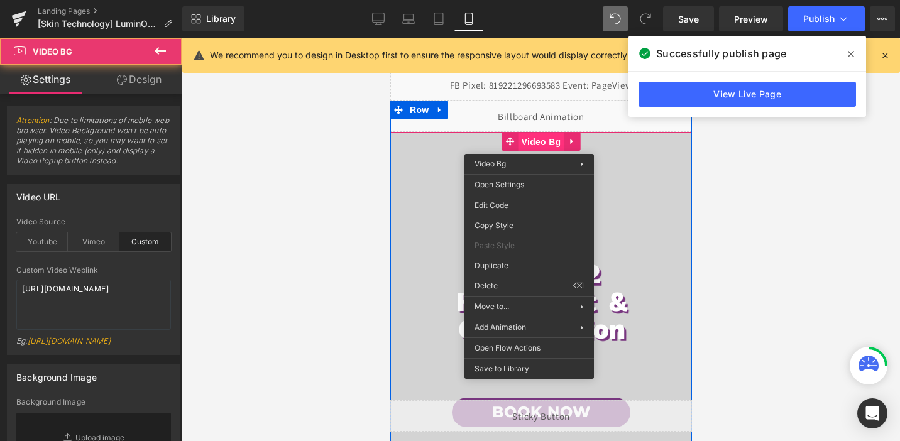
click at [528, 144] on span "Video Bg" at bounding box center [541, 142] width 46 height 19
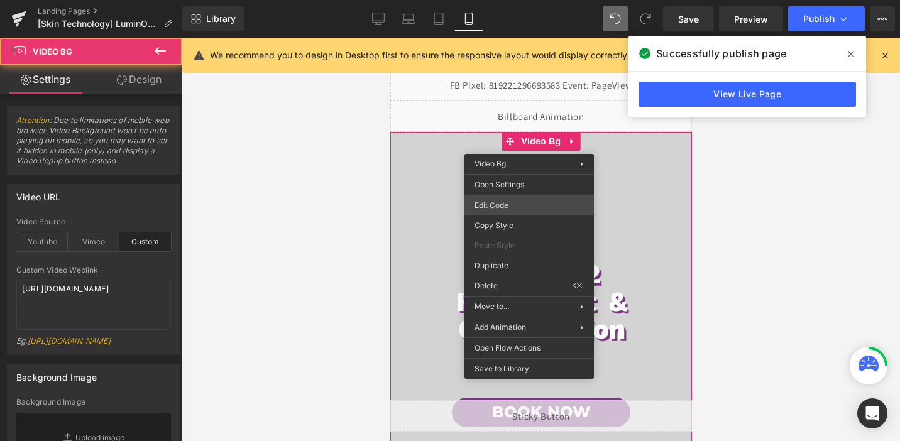
click at [511, 0] on div "Video Bg You are previewing how the will restyle your page. You can not edit El…" at bounding box center [450, 0] width 900 height 0
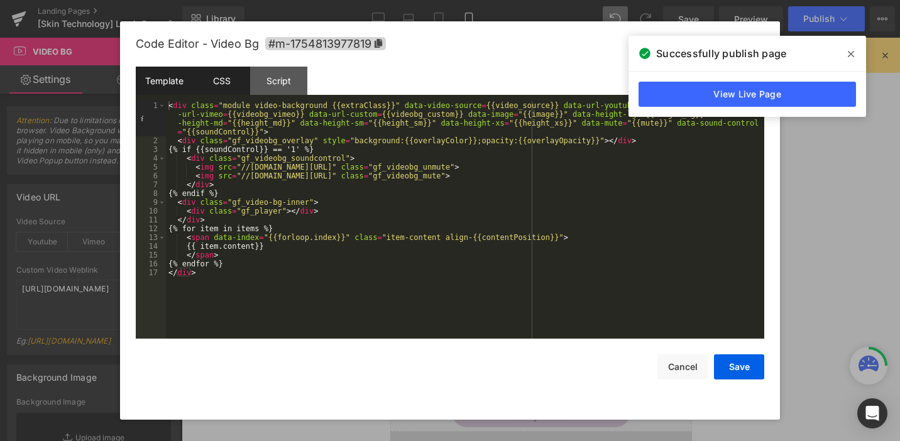
click at [234, 77] on div "CSS" at bounding box center [221, 81] width 57 height 28
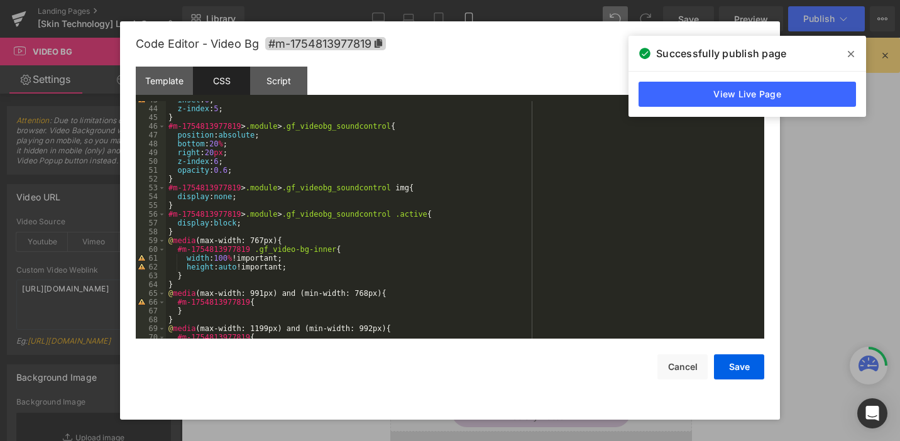
scroll to position [394, 0]
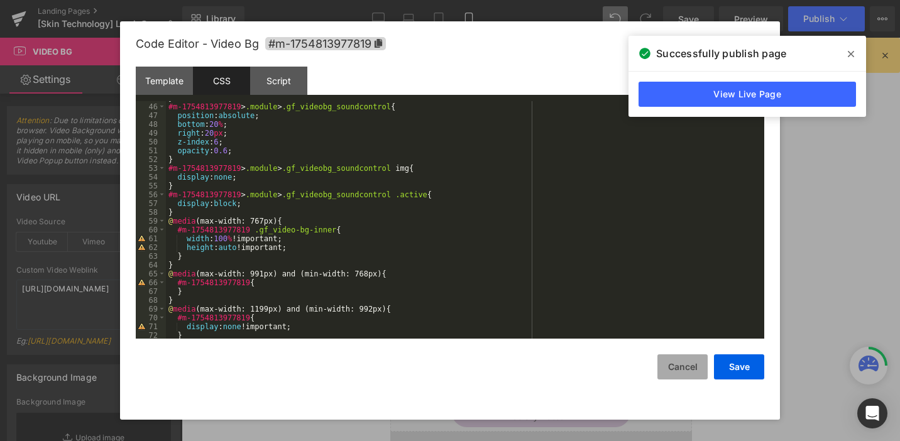
click at [683, 364] on button "Cancel" at bounding box center [682, 366] width 50 height 25
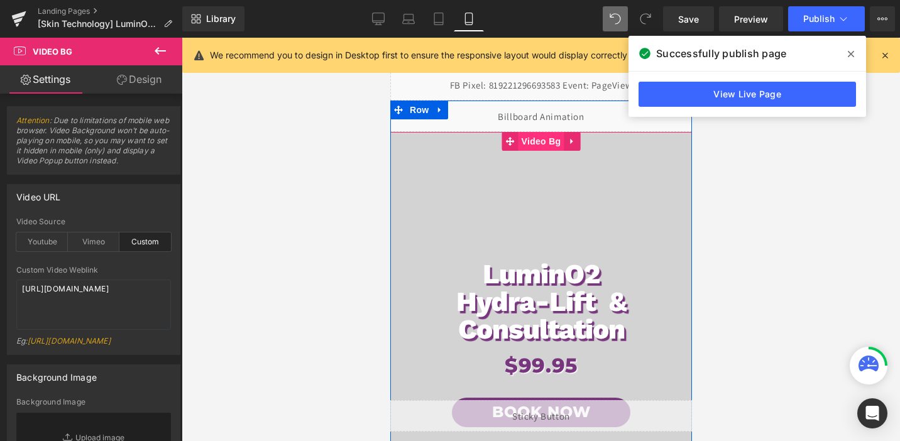
click at [532, 144] on span "Video Bg" at bounding box center [541, 141] width 46 height 19
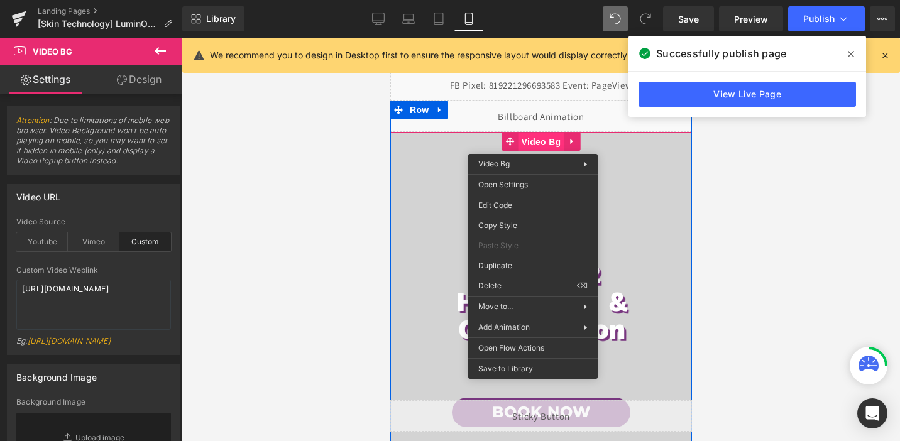
click at [532, 144] on span "Video Bg" at bounding box center [541, 142] width 46 height 19
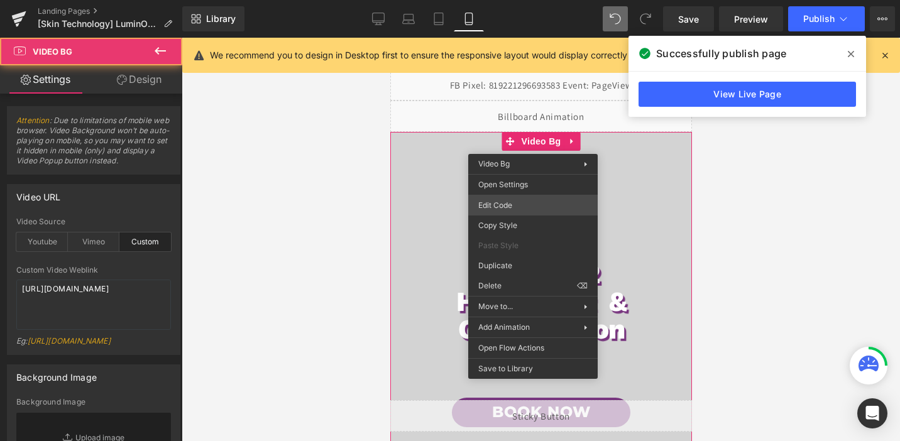
click at [503, 0] on div "Video Bg You are previewing how the will restyle your page. You can not edit El…" at bounding box center [450, 0] width 900 height 0
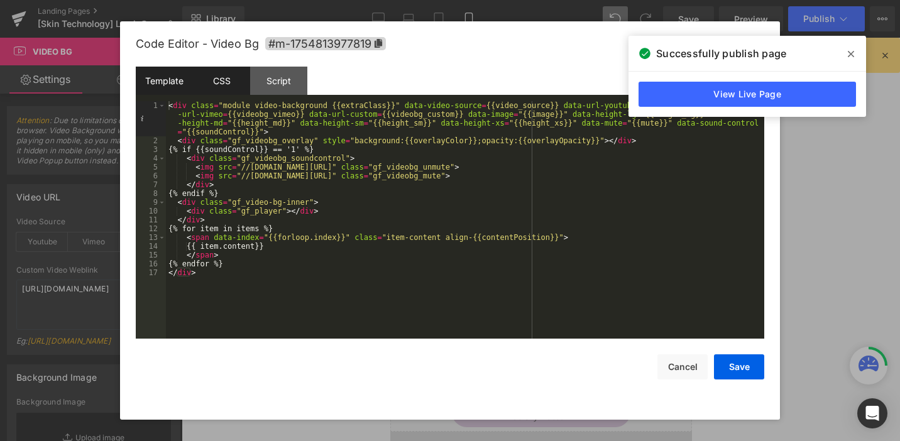
click at [226, 76] on div "CSS" at bounding box center [221, 81] width 57 height 28
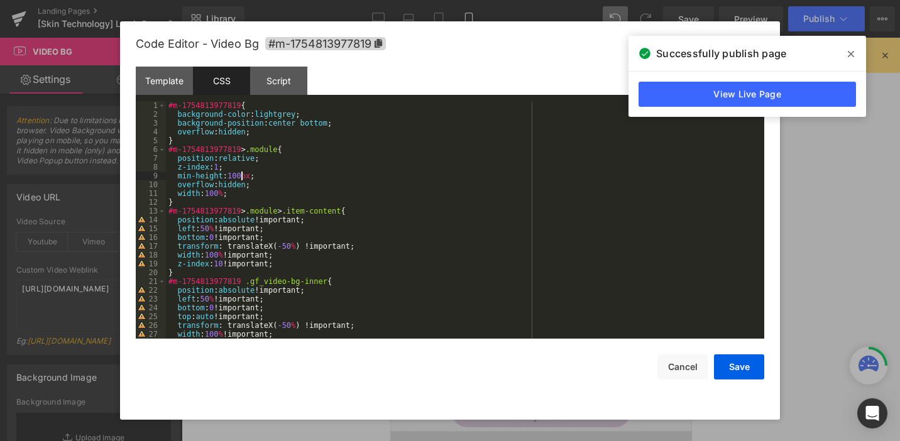
click at [240, 177] on div "#m-1754813977819 { background-color : lightgrey ; background-position : center …" at bounding box center [462, 228] width 593 height 255
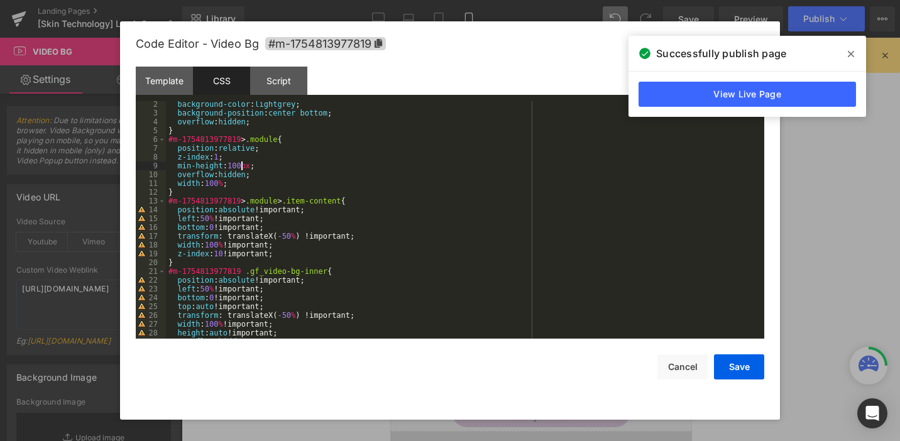
scroll to position [0, 0]
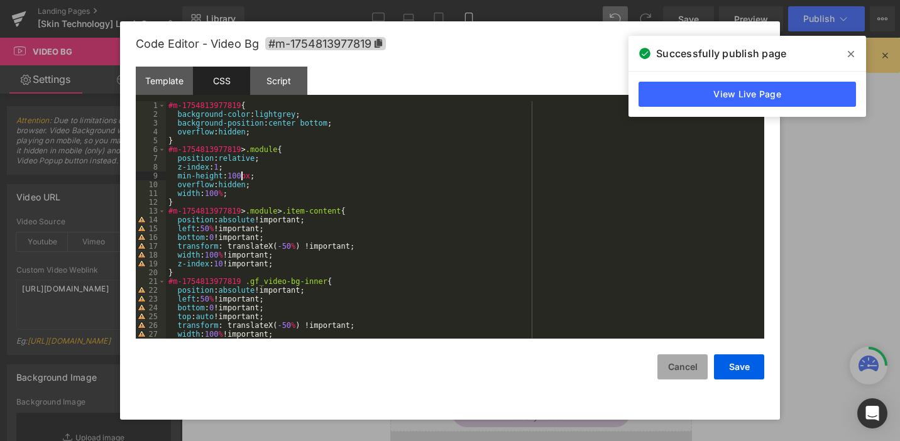
click at [675, 367] on button "Cancel" at bounding box center [682, 366] width 50 height 25
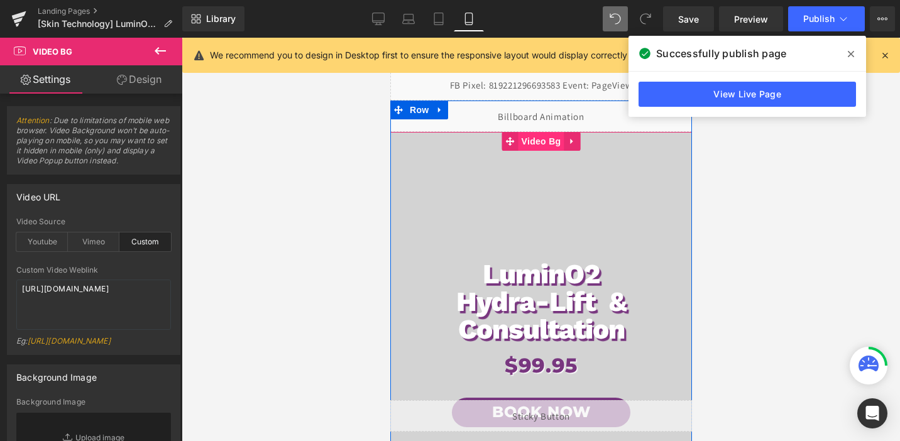
click at [545, 138] on span "Video Bg" at bounding box center [541, 141] width 46 height 19
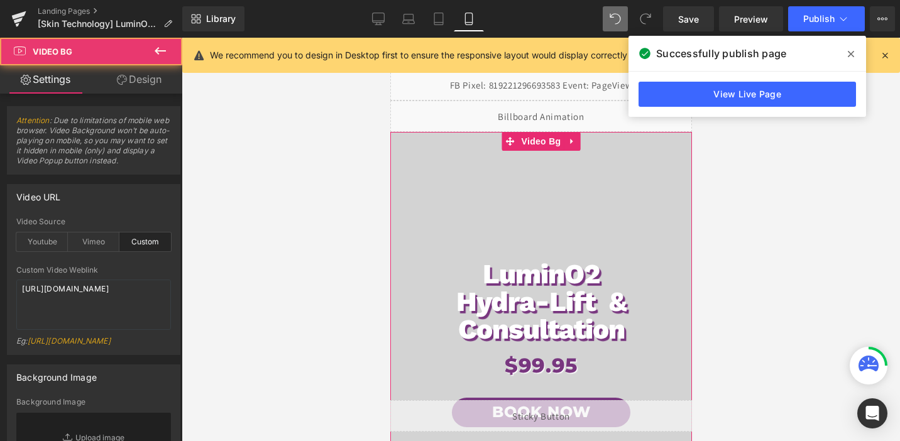
click at [151, 73] on link "Design" at bounding box center [139, 79] width 91 height 28
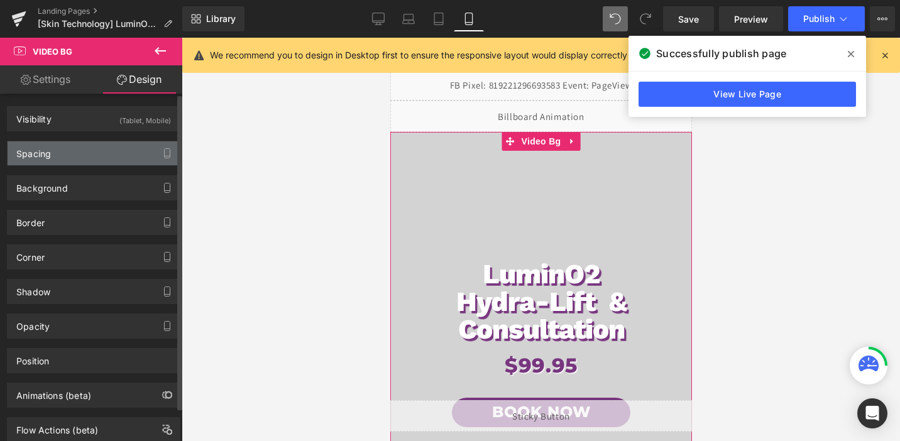
click at [72, 148] on div "Spacing" at bounding box center [94, 153] width 172 height 24
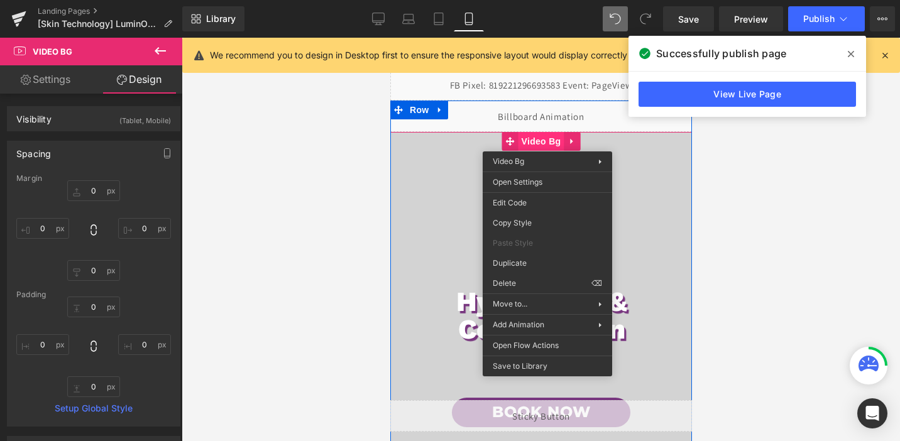
click at [547, 142] on span "Video Bg" at bounding box center [541, 141] width 46 height 19
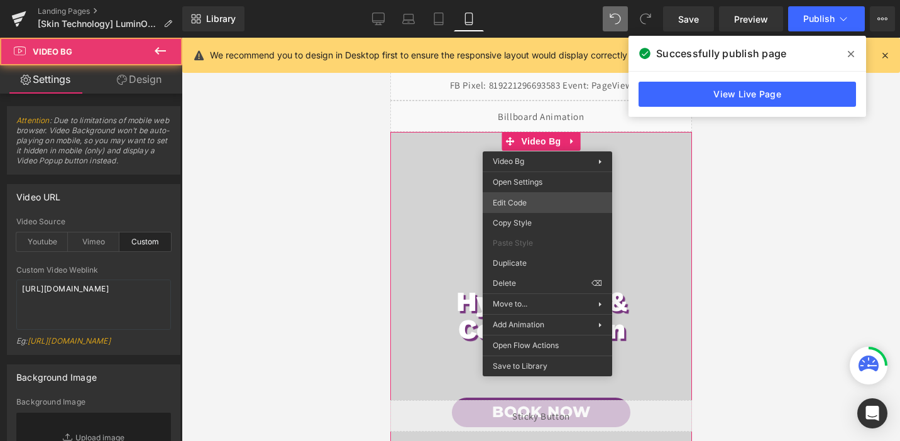
click at [530, 0] on div "Video Bg You are previewing how the will restyle your page. You can not edit El…" at bounding box center [450, 0] width 900 height 0
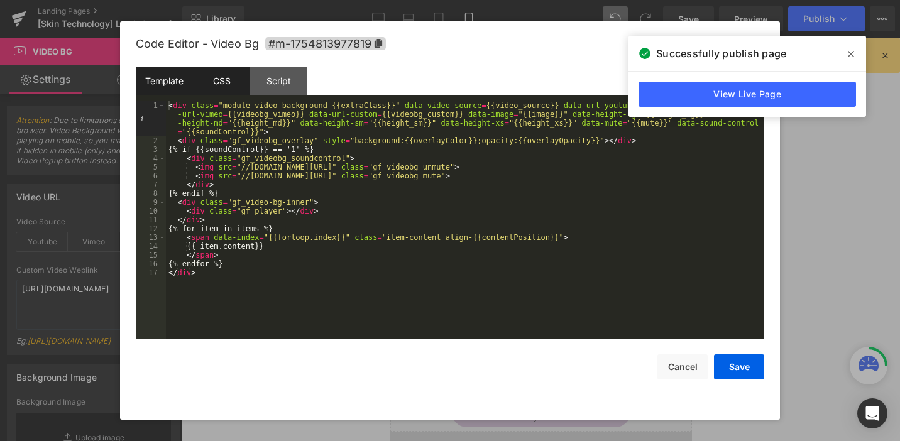
click at [241, 89] on div "CSS" at bounding box center [221, 81] width 57 height 28
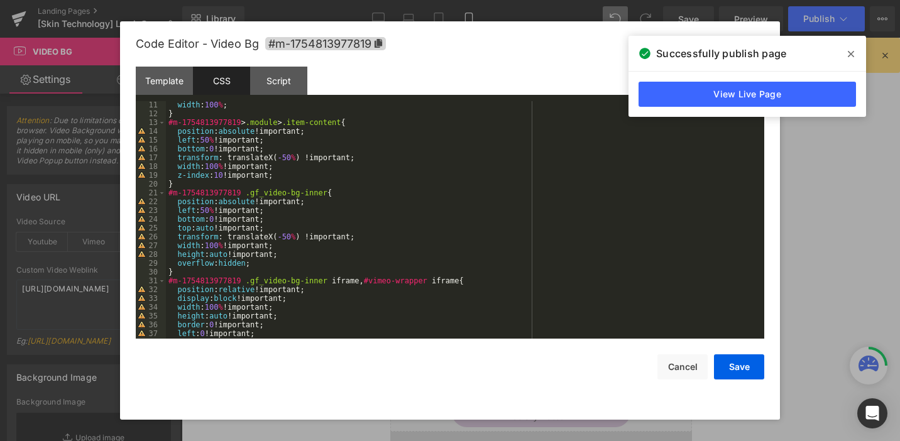
scroll to position [89, 0]
drag, startPoint x: 236, startPoint y: 251, endPoint x: 215, endPoint y: 257, distance: 21.5
click at [215, 257] on div "width : 100 % ; } #m-1754813977819 > .module > .item-content { position : absol…" at bounding box center [462, 228] width 593 height 255
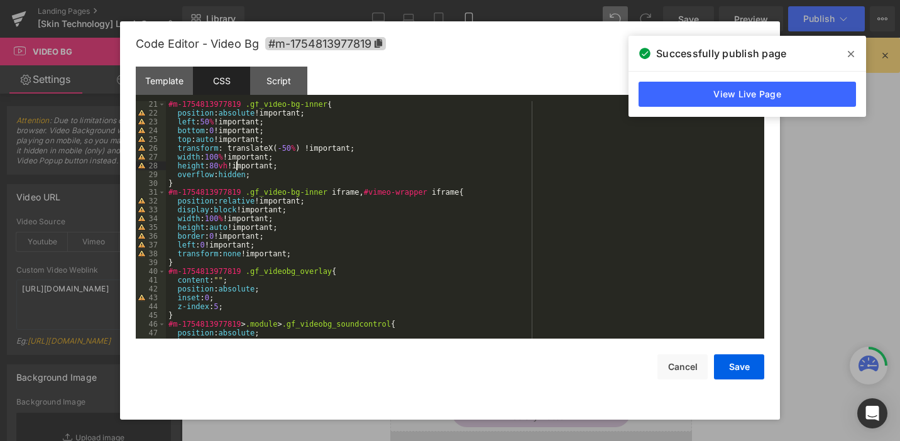
scroll to position [177, 0]
drag, startPoint x: 230, startPoint y: 227, endPoint x: 213, endPoint y: 229, distance: 17.1
click at [213, 229] on div "#m-1754813977819 .gf_video-bg-inner { position : absolute !important; left : 50…" at bounding box center [462, 227] width 593 height 255
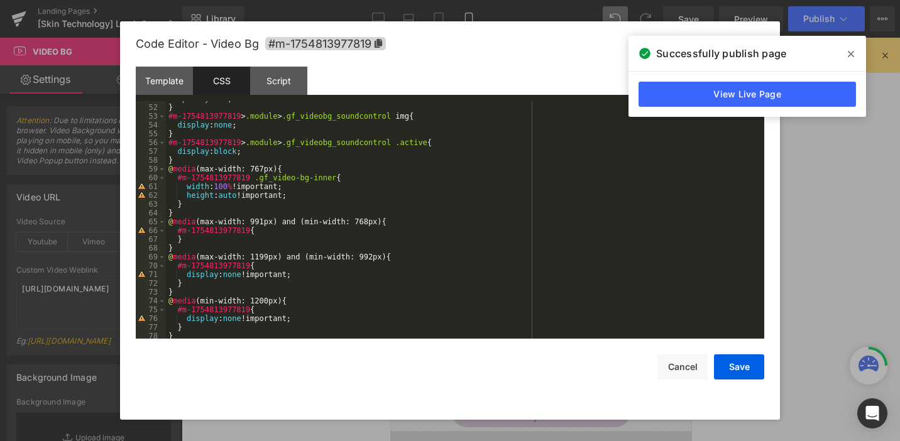
scroll to position [457, 0]
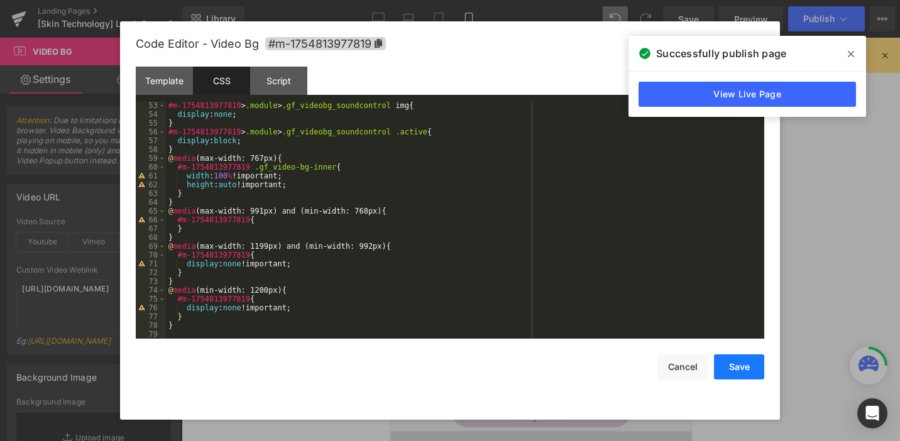
click at [737, 374] on button "Save" at bounding box center [739, 366] width 50 height 25
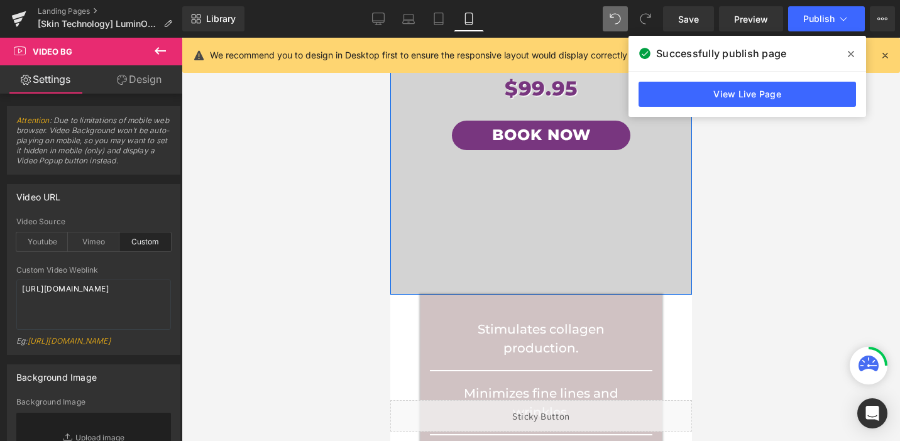
scroll to position [273, 0]
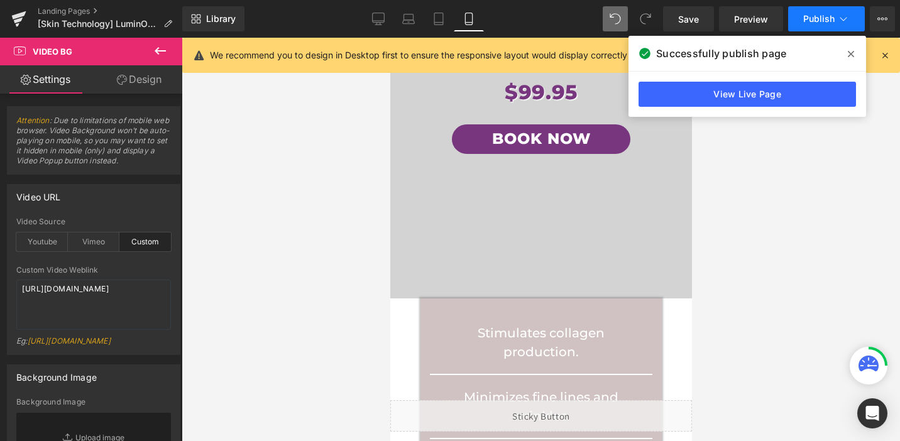
click at [805, 14] on span "Publish" at bounding box center [818, 19] width 31 height 10
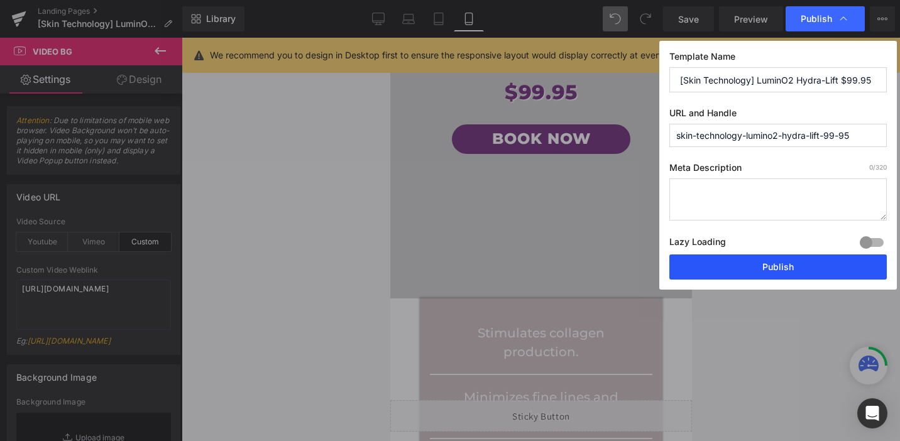
click at [780, 266] on button "Publish" at bounding box center [777, 266] width 217 height 25
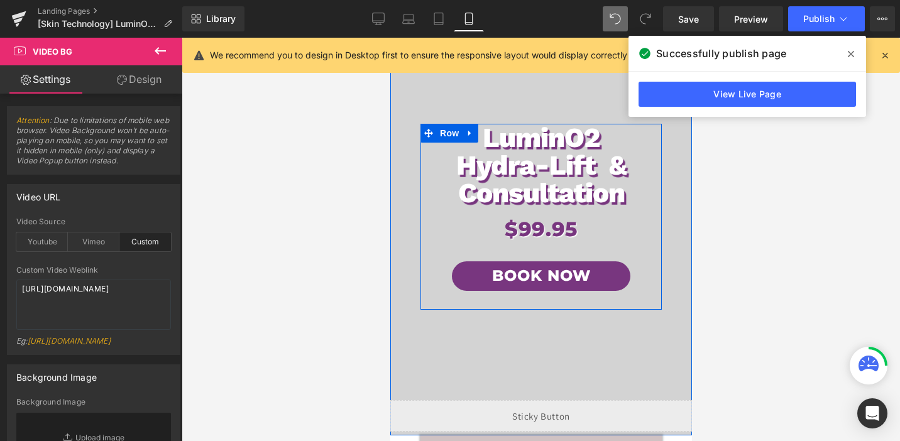
scroll to position [0, 0]
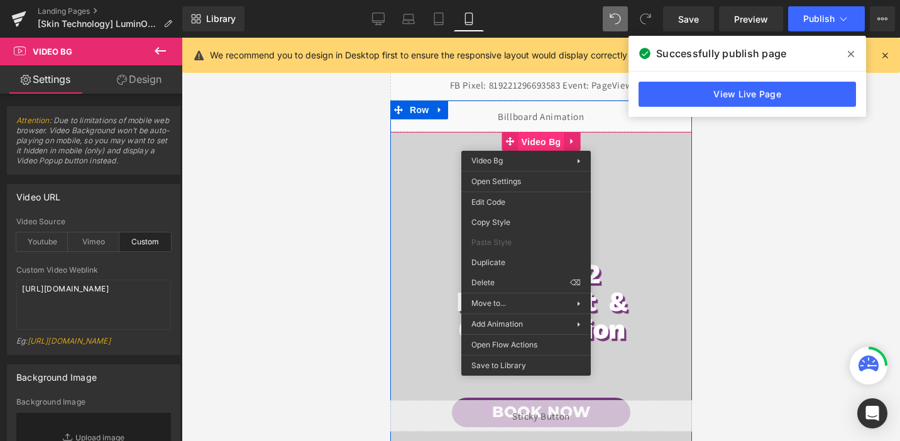
click at [525, 141] on span "Video Bg" at bounding box center [541, 142] width 46 height 19
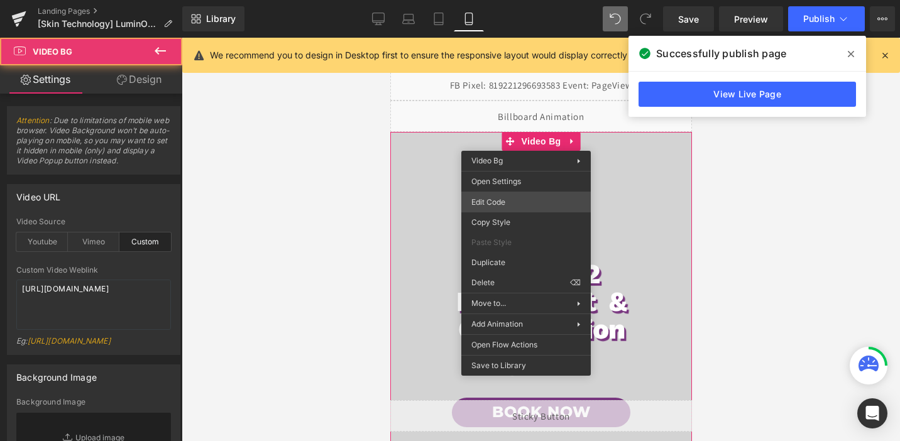
click at [506, 0] on div "Video Bg You are previewing how the will restyle your page. You can not edit El…" at bounding box center [450, 0] width 900 height 0
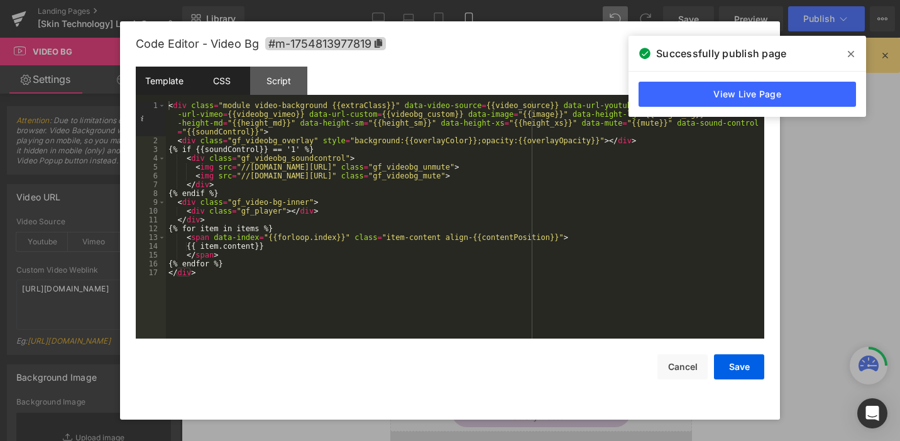
click at [232, 76] on div "CSS" at bounding box center [221, 81] width 57 height 28
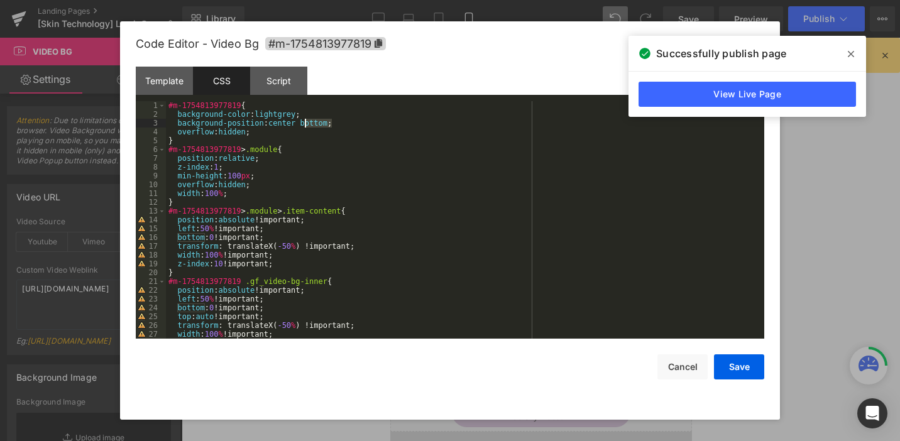
drag, startPoint x: 330, startPoint y: 122, endPoint x: 307, endPoint y: 124, distance: 23.3
click at [307, 124] on div "#m-1754813977819 { background-color : lightgrey ; background-position : center …" at bounding box center [462, 228] width 593 height 255
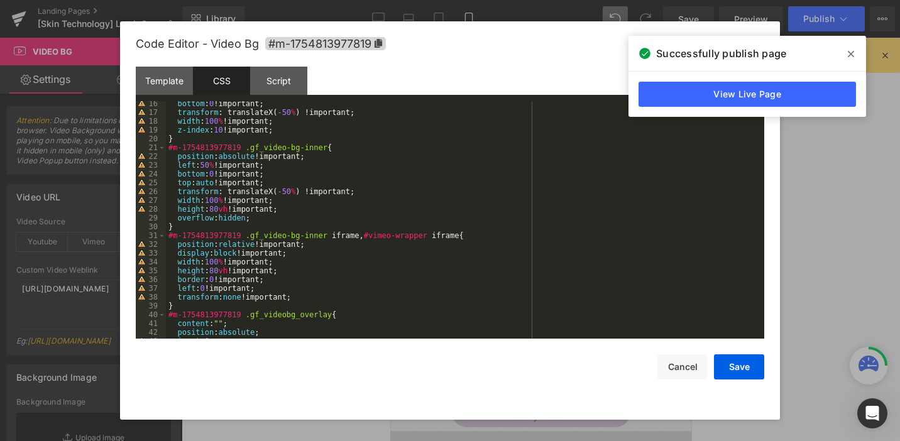
scroll to position [136, 0]
click at [218, 270] on div "bottom : 0 !important; transform : translateX( -50 % ) !important; width : 100 …" at bounding box center [462, 224] width 593 height 255
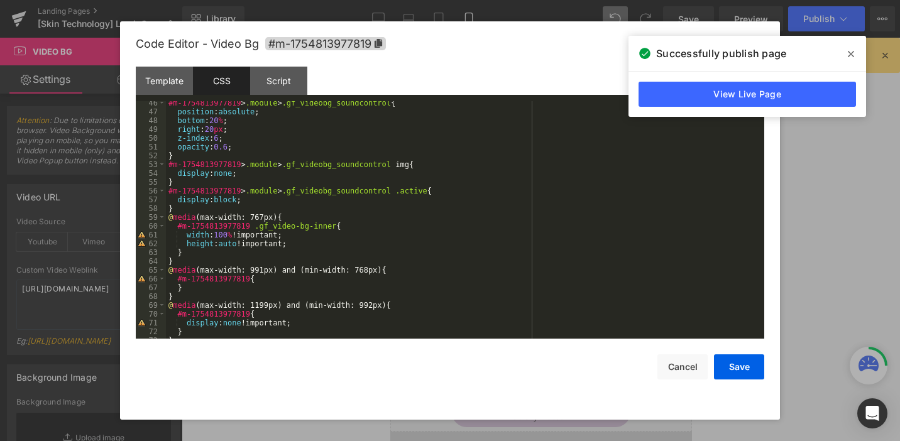
scroll to position [417, 0]
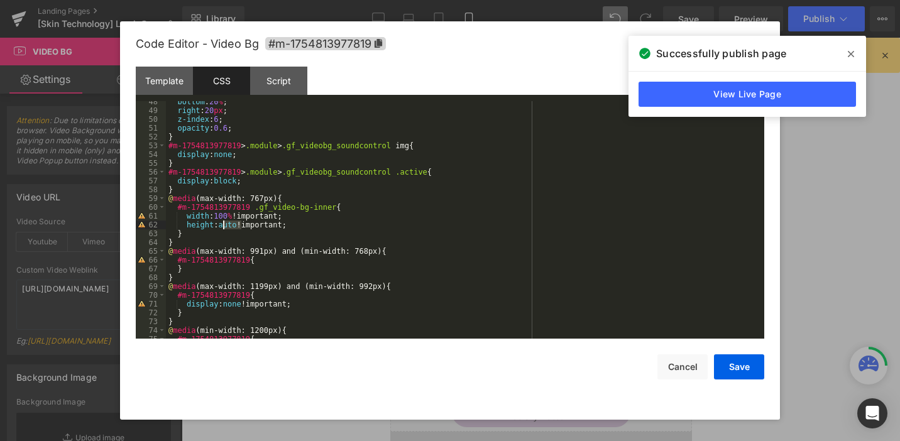
drag, startPoint x: 241, startPoint y: 226, endPoint x: 225, endPoint y: 226, distance: 16.3
click at [225, 226] on div "bottom : 20 % ; right : 20 px ; z-index : 6 ; opacity : 0.6 ; } #m-175481397781…" at bounding box center [462, 224] width 593 height 255
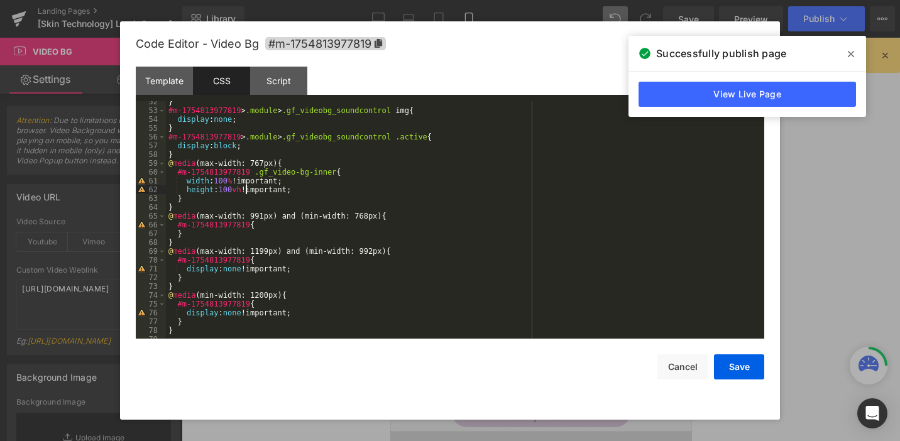
scroll to position [457, 0]
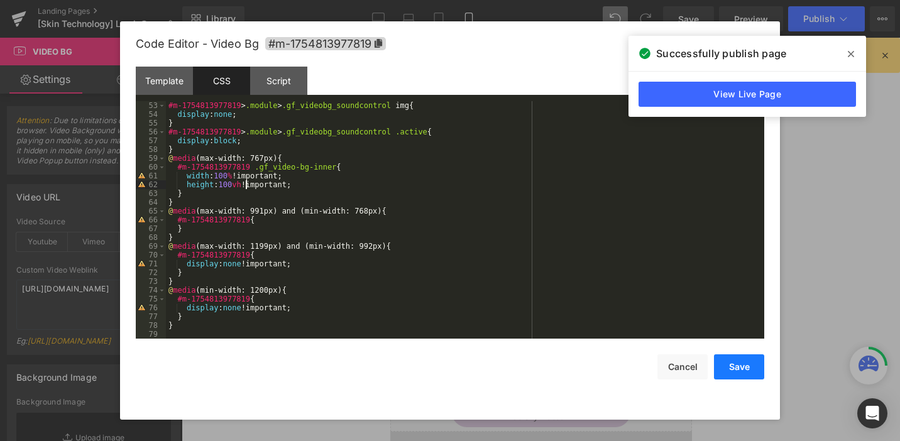
click at [732, 364] on button "Save" at bounding box center [739, 366] width 50 height 25
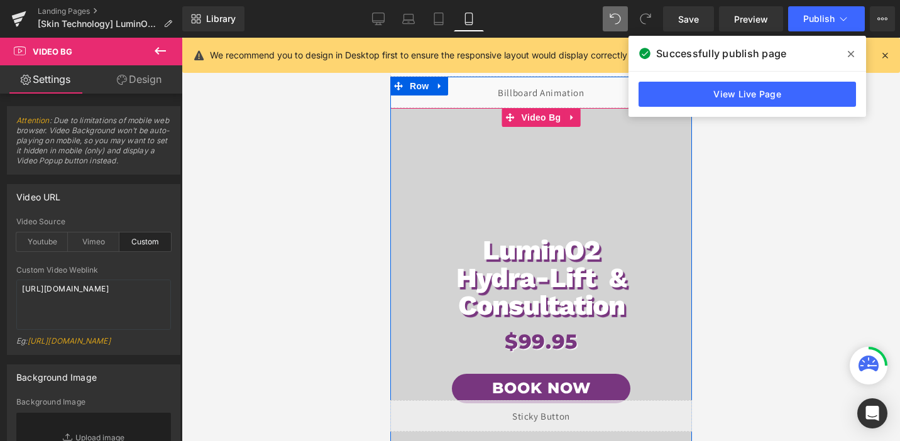
scroll to position [25, 0]
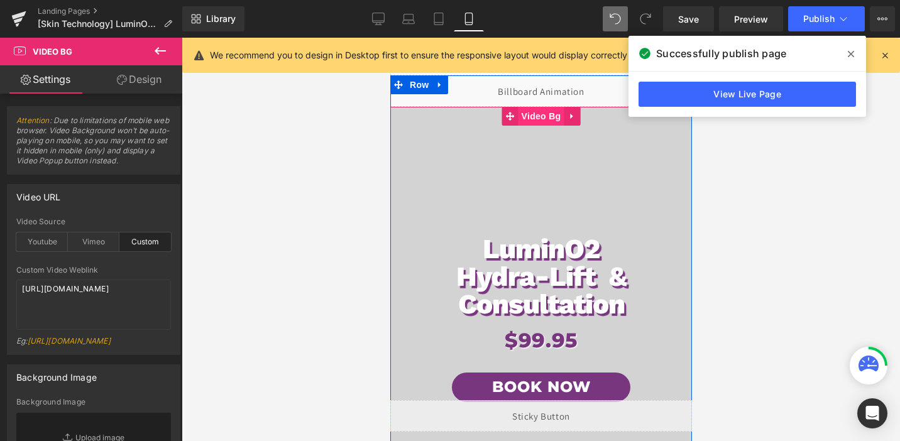
click at [544, 125] on span "Video Bg" at bounding box center [541, 116] width 46 height 19
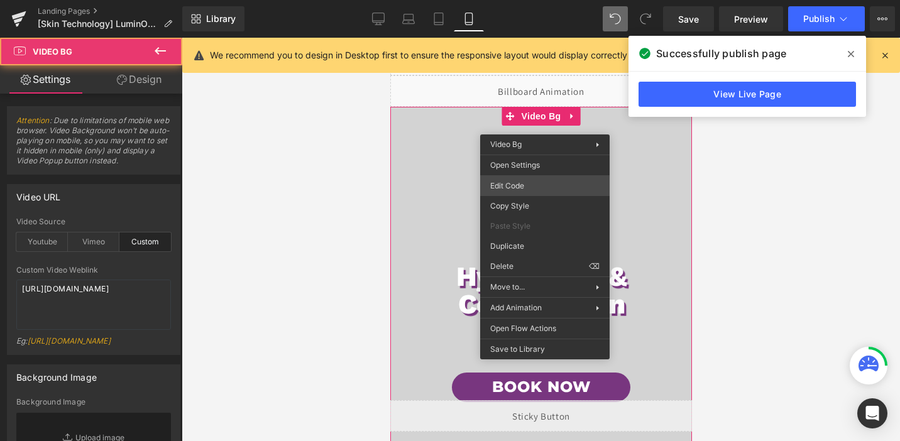
click at [499, 0] on div "Video Bg You are previewing how the will restyle your page. You can not edit El…" at bounding box center [450, 0] width 900 height 0
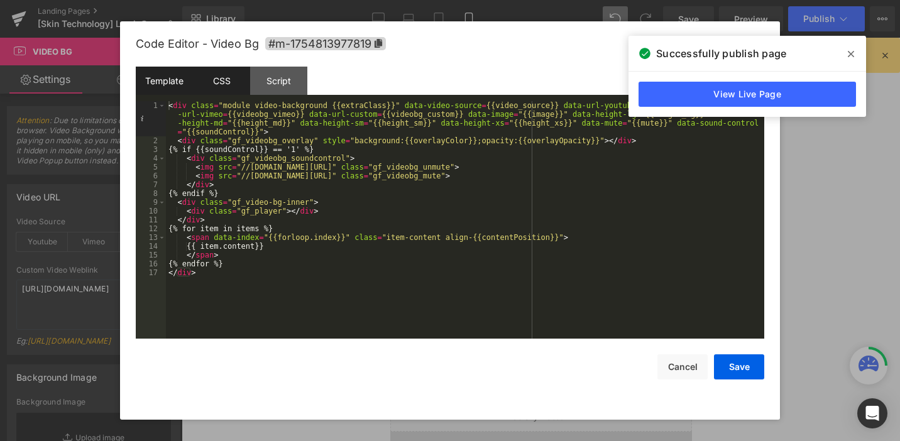
click at [222, 77] on div "CSS" at bounding box center [221, 81] width 57 height 28
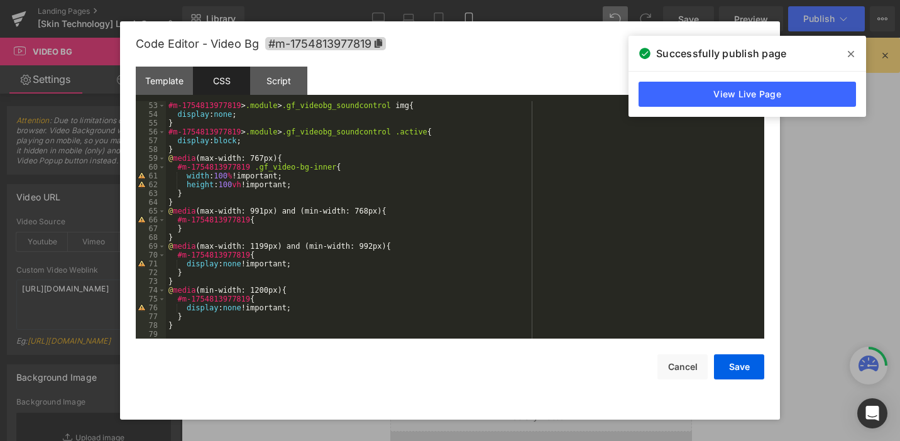
scroll to position [457, 0]
click at [235, 185] on div "#m-1754813977819 > .module > .gf_videobg_soundcontrol img { display : none ; } …" at bounding box center [462, 228] width 593 height 255
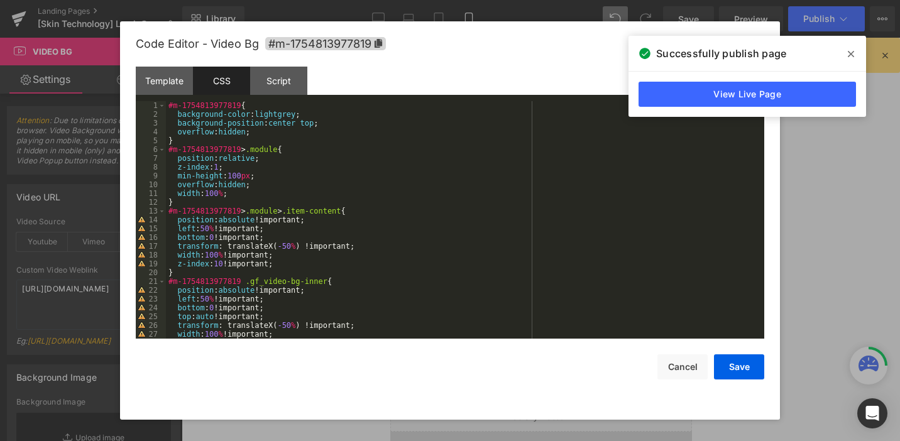
scroll to position [0, 0]
click at [736, 369] on button "Save" at bounding box center [739, 366] width 50 height 25
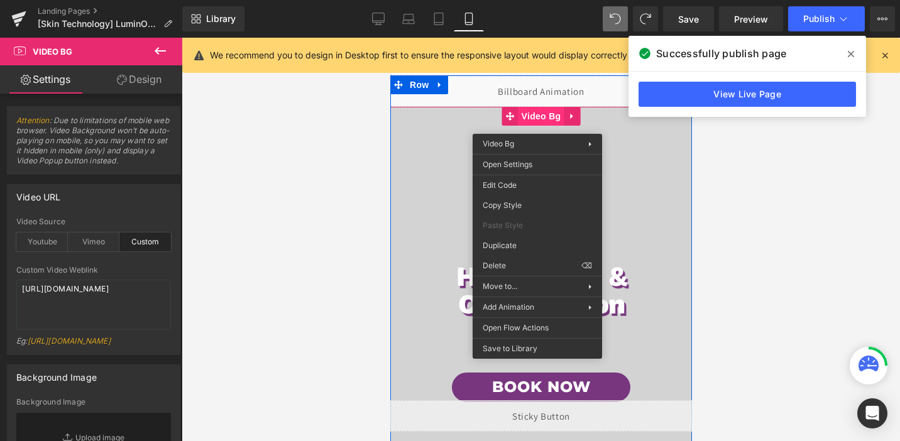
click at [536, 124] on span "Video Bg" at bounding box center [541, 116] width 46 height 19
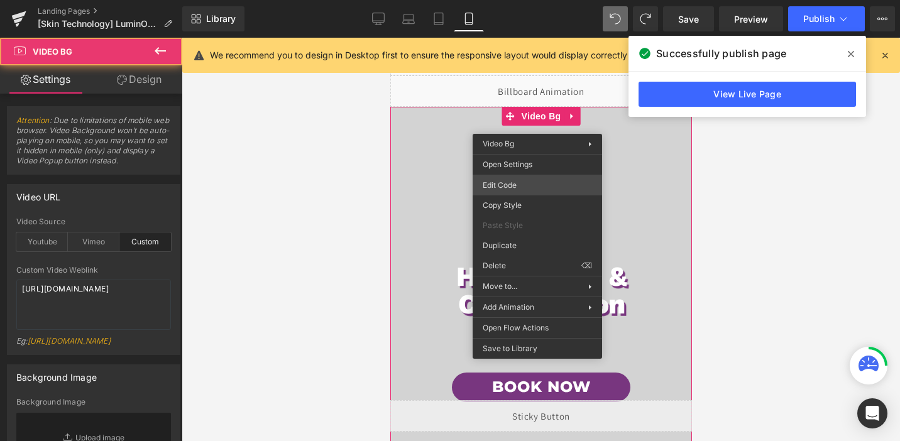
click at [519, 0] on div "Video Bg You are previewing how the will restyle your page. You can not edit El…" at bounding box center [450, 0] width 900 height 0
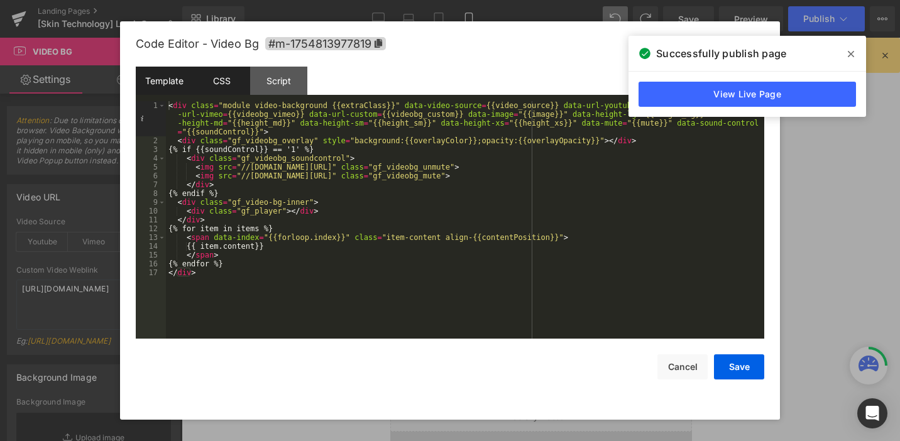
click at [218, 85] on div "CSS" at bounding box center [221, 81] width 57 height 28
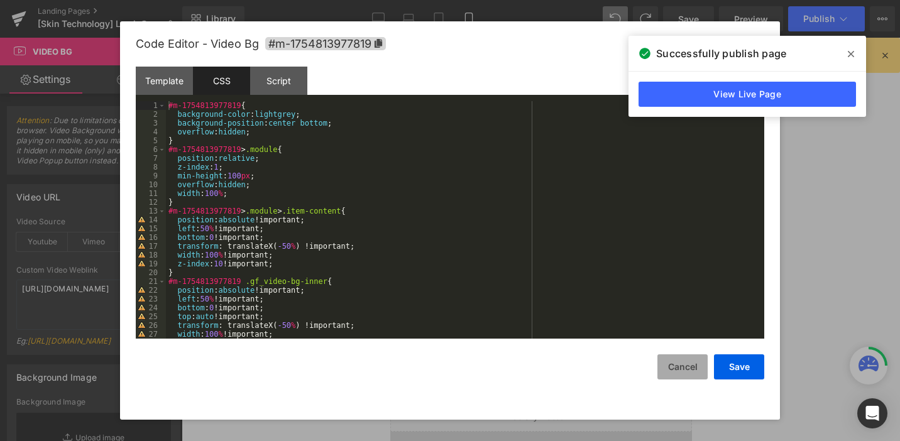
click at [686, 361] on button "Cancel" at bounding box center [682, 366] width 50 height 25
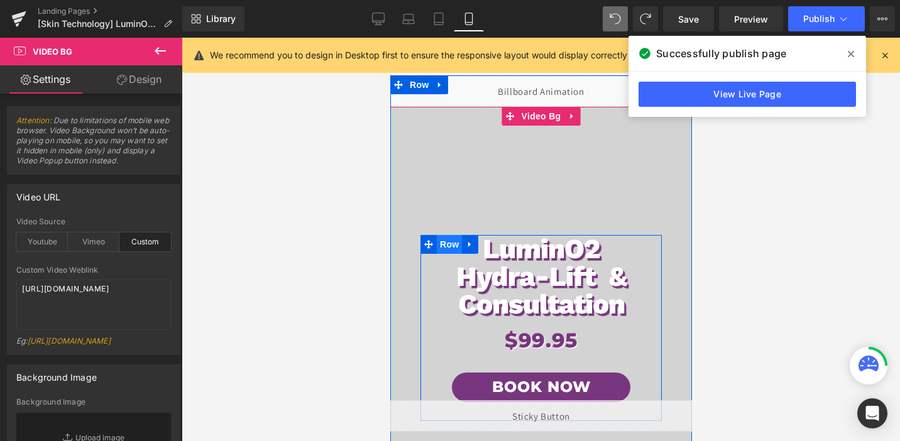
click at [449, 240] on span "Row" at bounding box center [448, 244] width 25 height 19
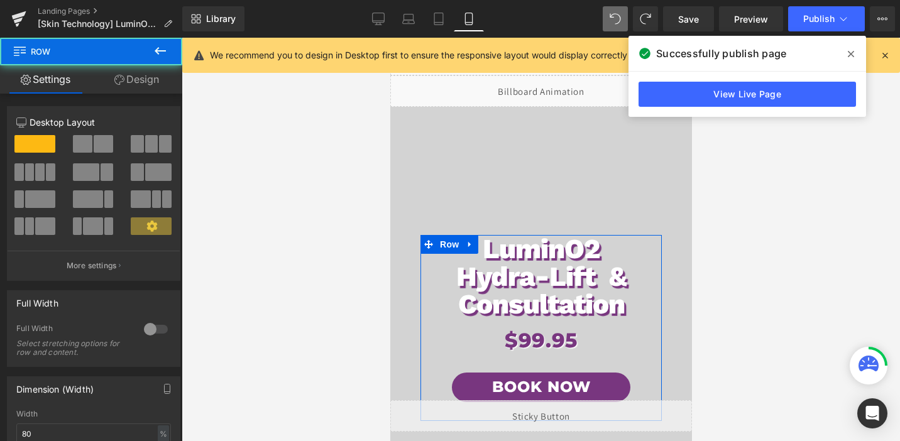
click at [132, 78] on link "Design" at bounding box center [136, 79] width 91 height 28
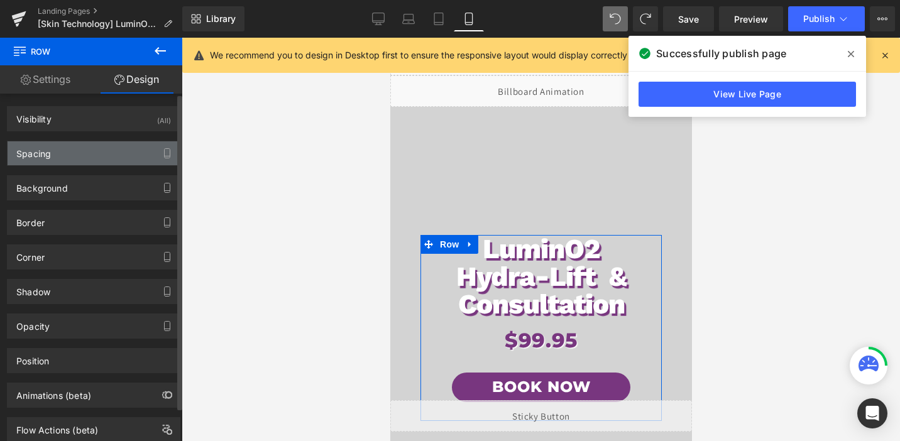
click at [93, 145] on div "Spacing" at bounding box center [94, 153] width 172 height 24
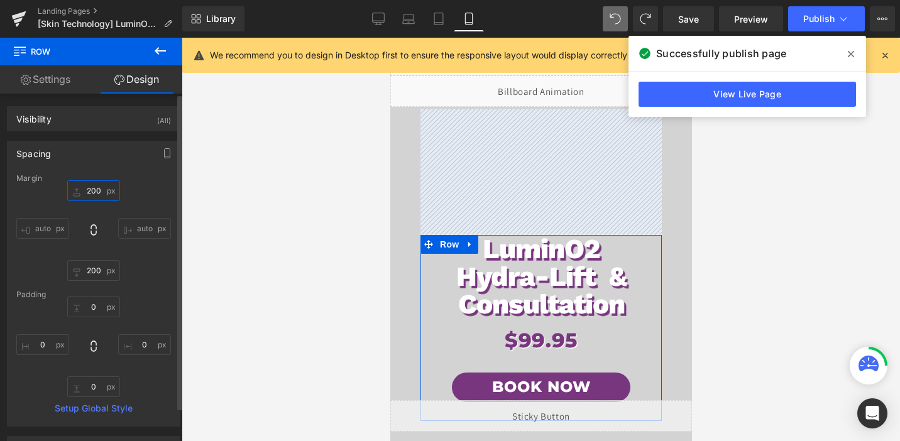
click at [91, 192] on input "200" at bounding box center [93, 190] width 53 height 21
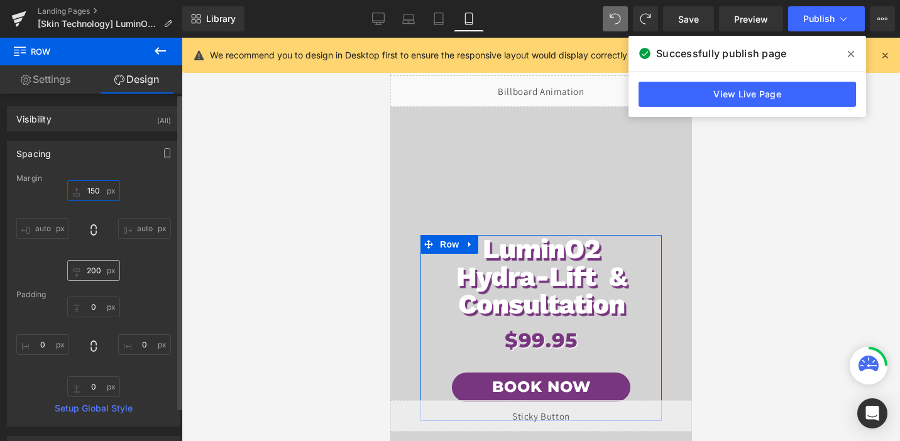
type input "150"
click at [90, 278] on input "200" at bounding box center [93, 270] width 53 height 21
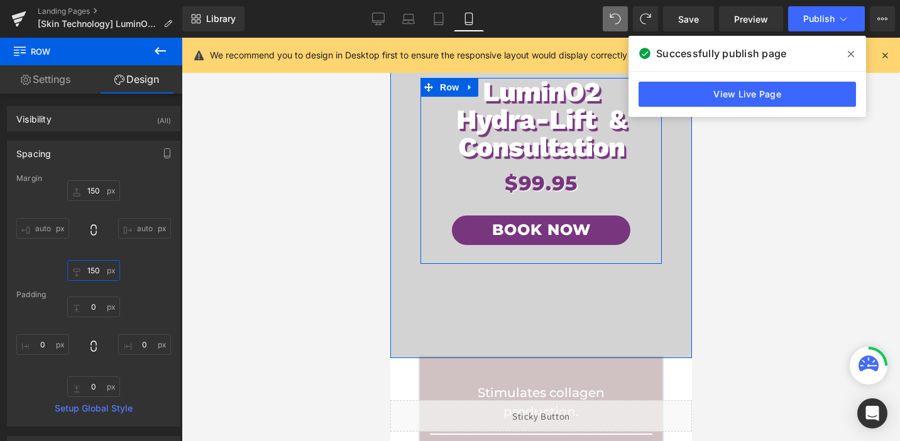
scroll to position [217, 0]
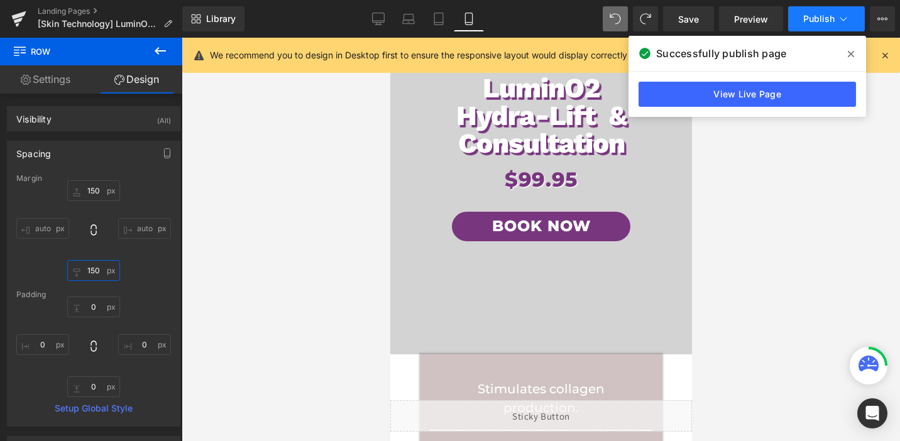
type input "150"
click at [830, 11] on button "Publish" at bounding box center [826, 18] width 77 height 25
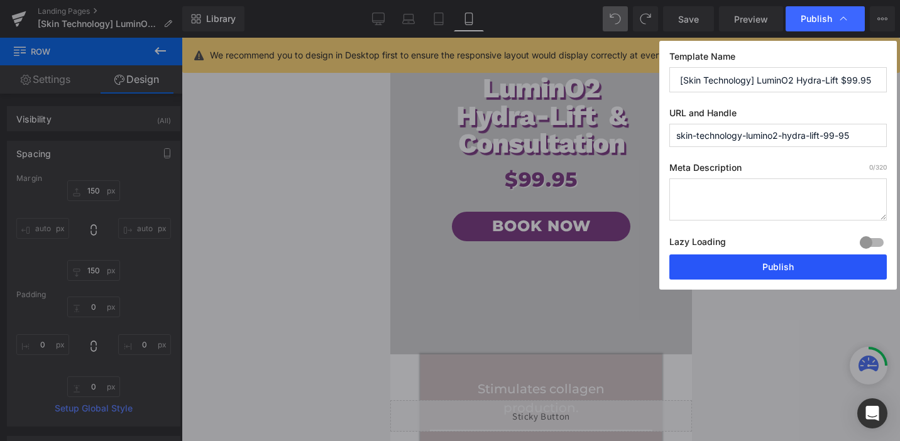
click at [754, 260] on button "Publish" at bounding box center [777, 266] width 217 height 25
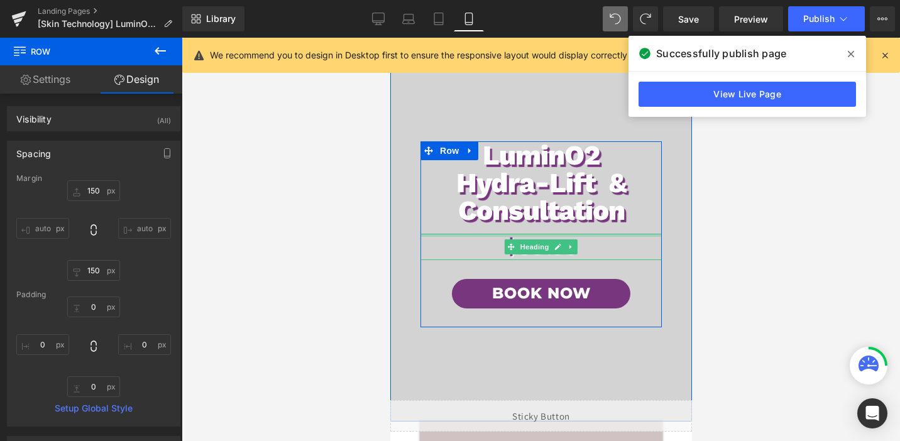
scroll to position [148, 0]
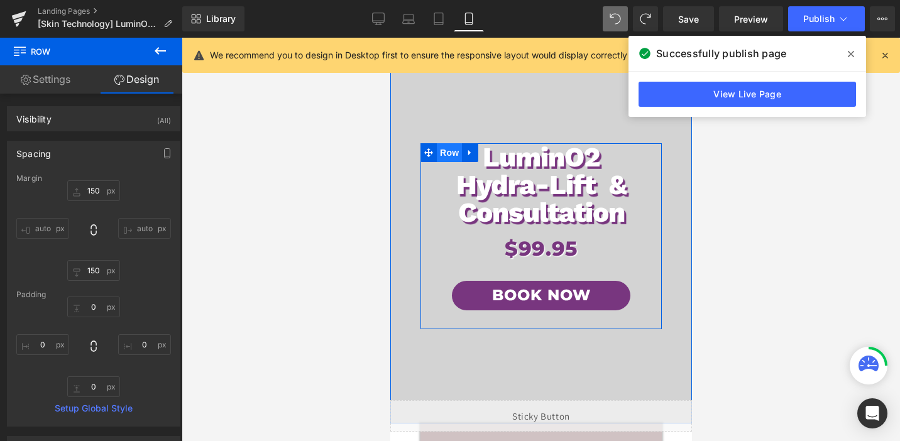
click at [452, 154] on span "Row" at bounding box center [448, 152] width 25 height 19
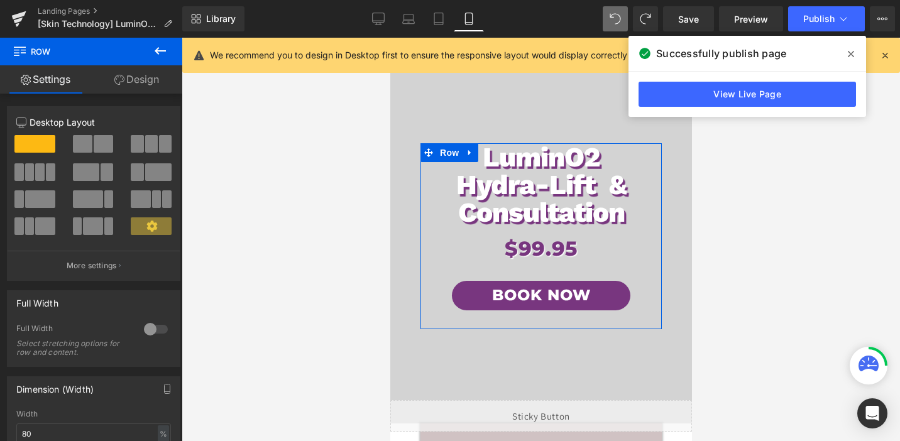
click at [119, 83] on icon at bounding box center [119, 80] width 10 height 10
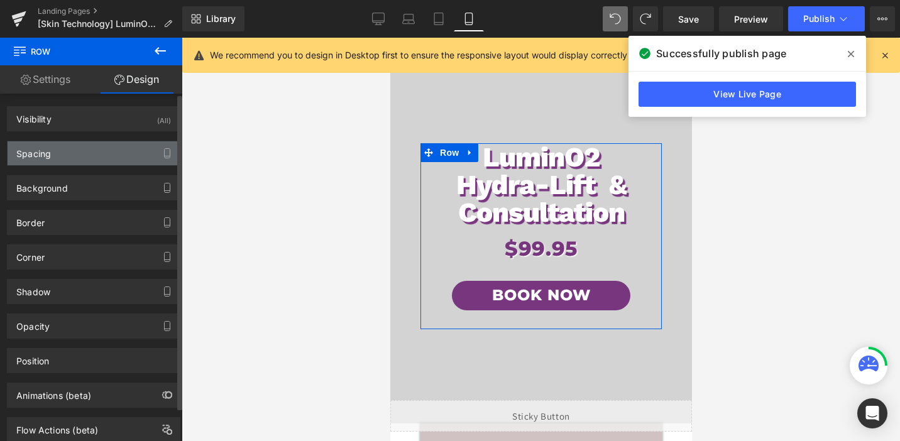
click at [106, 144] on div "Spacing" at bounding box center [94, 153] width 172 height 24
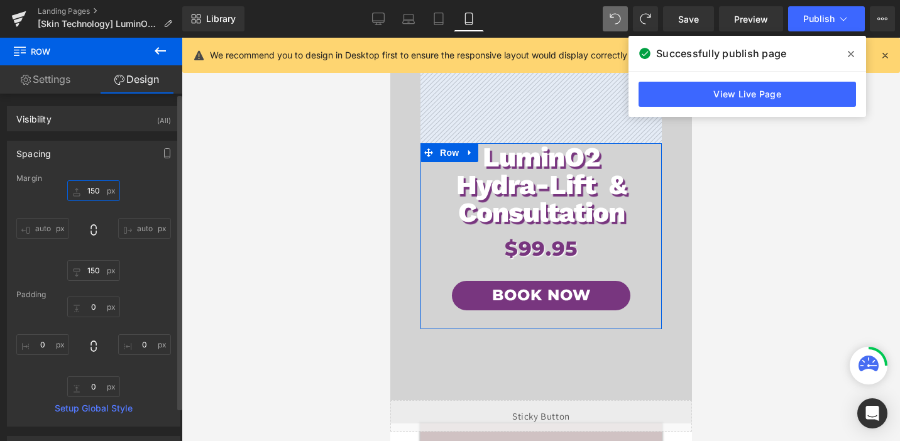
click at [97, 193] on input "150" at bounding box center [93, 190] width 53 height 21
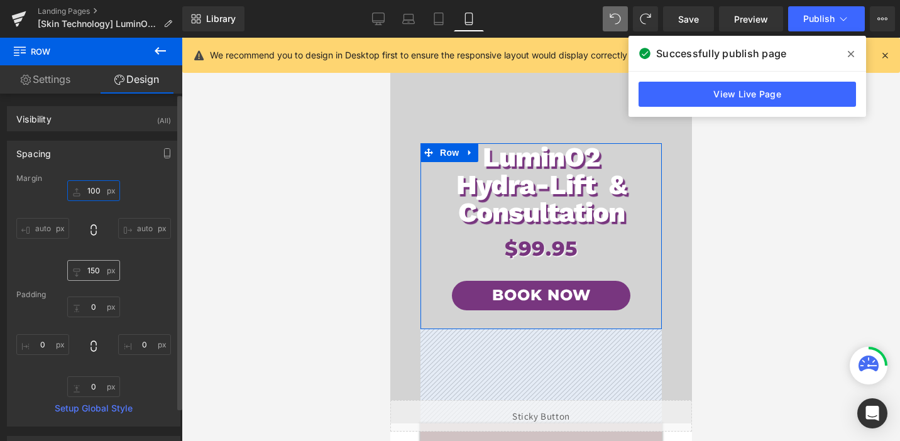
type input "100"
click at [93, 271] on input "150" at bounding box center [93, 270] width 53 height 21
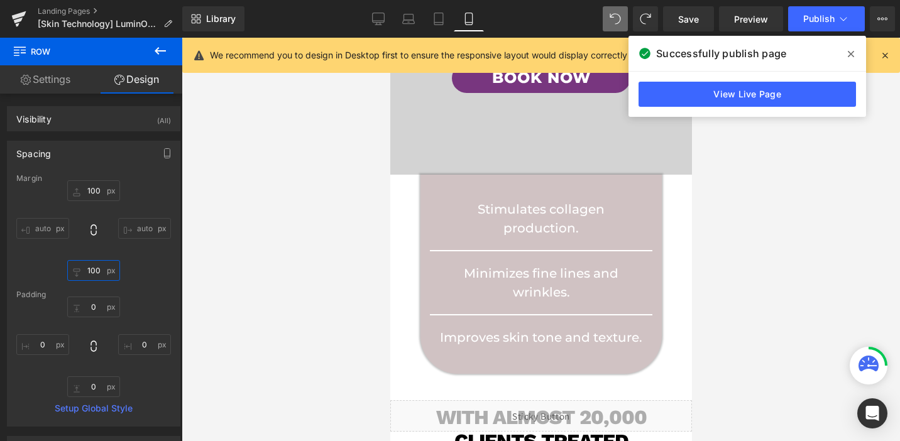
scroll to position [386, 0]
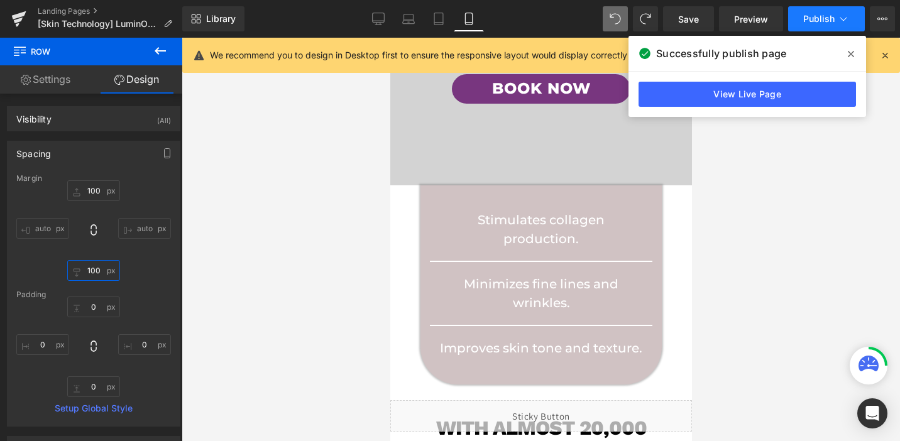
type input "100"
click at [827, 20] on span "Publish" at bounding box center [818, 19] width 31 height 10
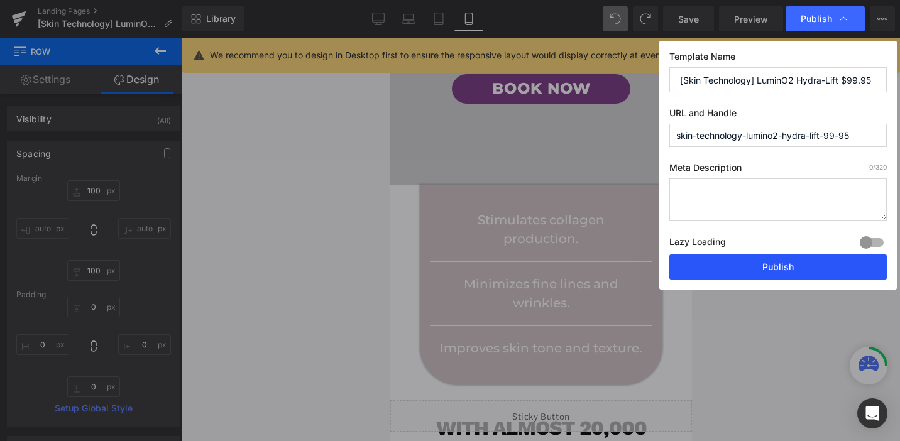
click at [778, 268] on button "Publish" at bounding box center [777, 266] width 217 height 25
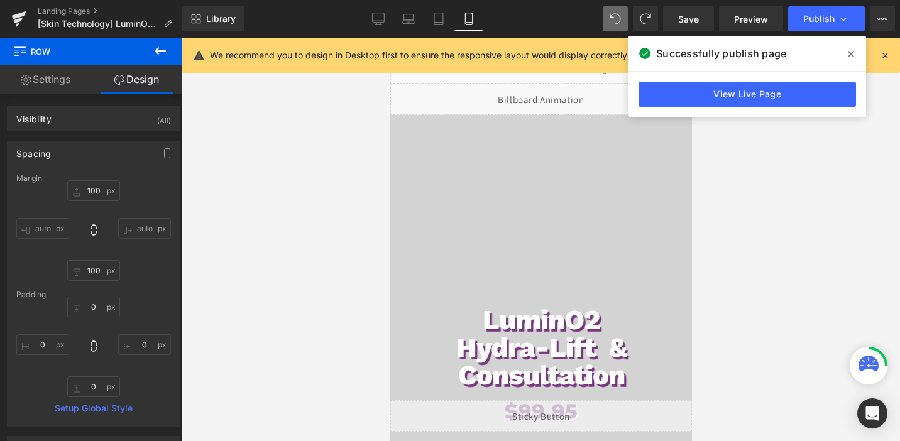
scroll to position [0, 0]
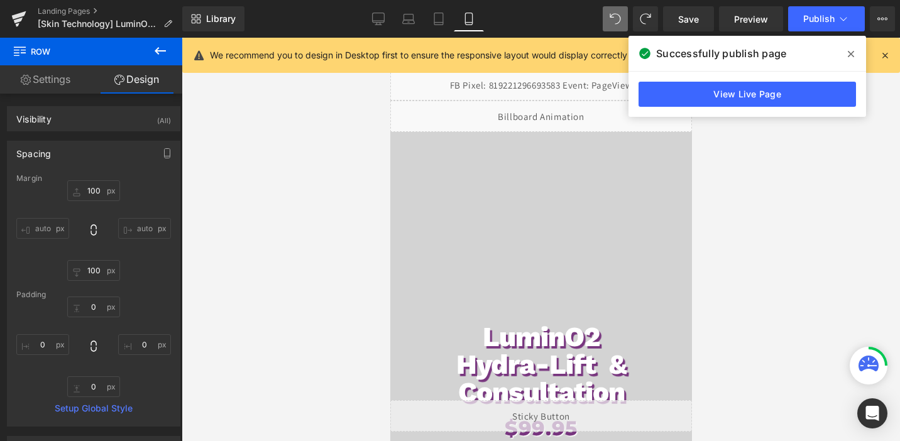
click at [536, 150] on div "LuminO2 Hydra-Lift & Consultation Heading $99.95 Heading Book Now Button Row Vi…" at bounding box center [540, 352] width 302 height 440
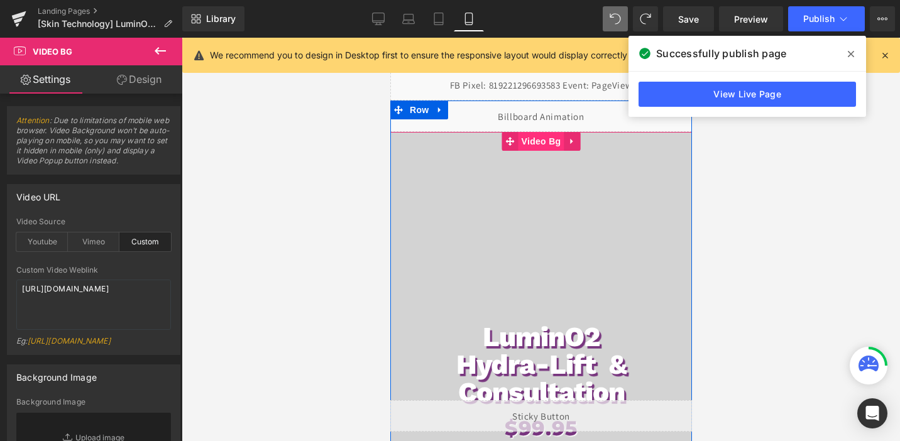
click at [539, 144] on span "Video Bg" at bounding box center [541, 141] width 46 height 19
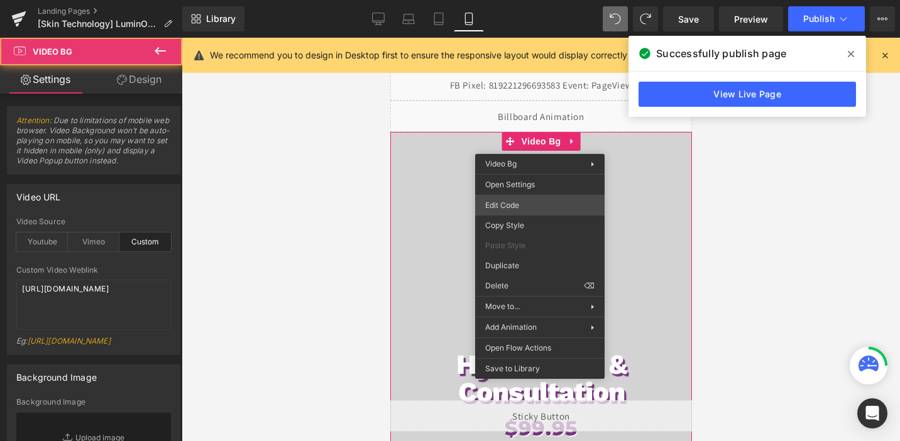
click at [526, 0] on div "Video Bg You are previewing how the will restyle your page. You can not edit El…" at bounding box center [450, 0] width 900 height 0
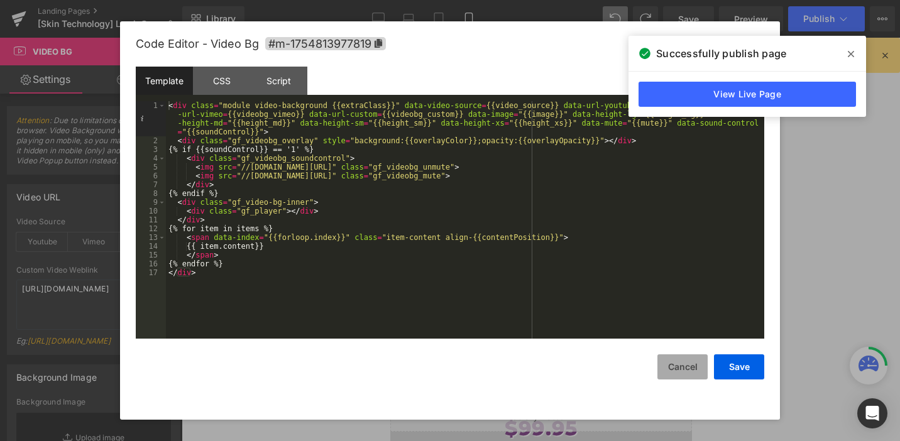
click at [690, 359] on button "Cancel" at bounding box center [682, 366] width 50 height 25
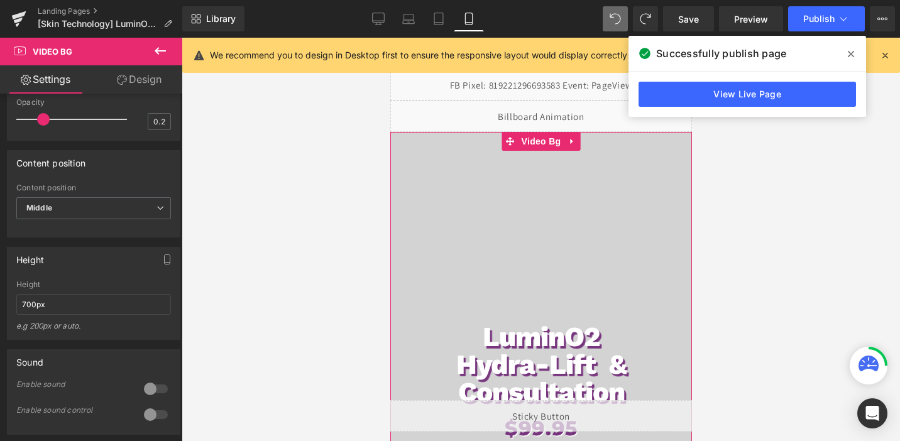
scroll to position [619, 0]
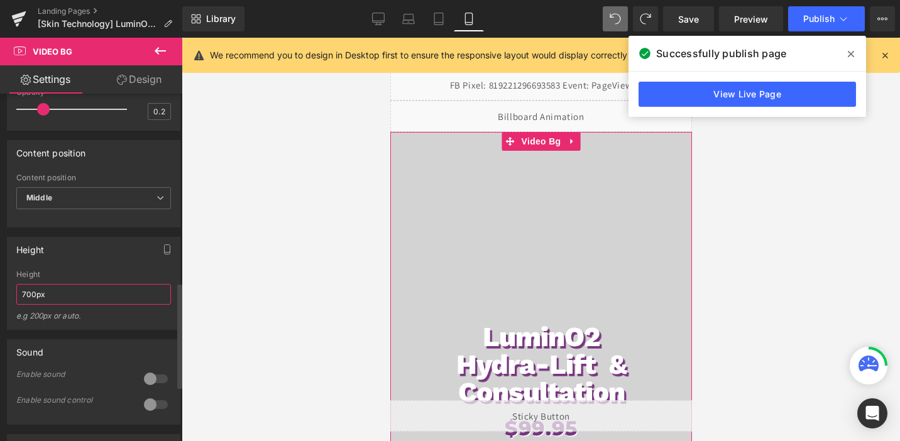
click at [64, 305] on input "700px" at bounding box center [93, 294] width 155 height 21
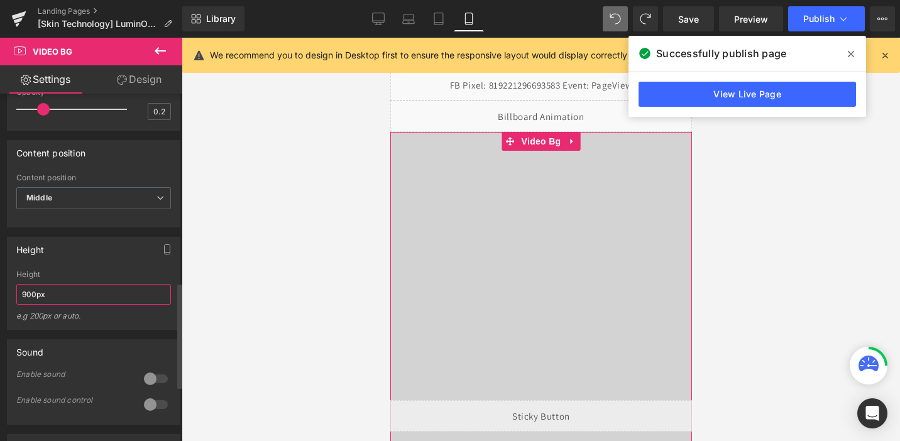
click at [27, 305] on input "900px" at bounding box center [93, 294] width 155 height 21
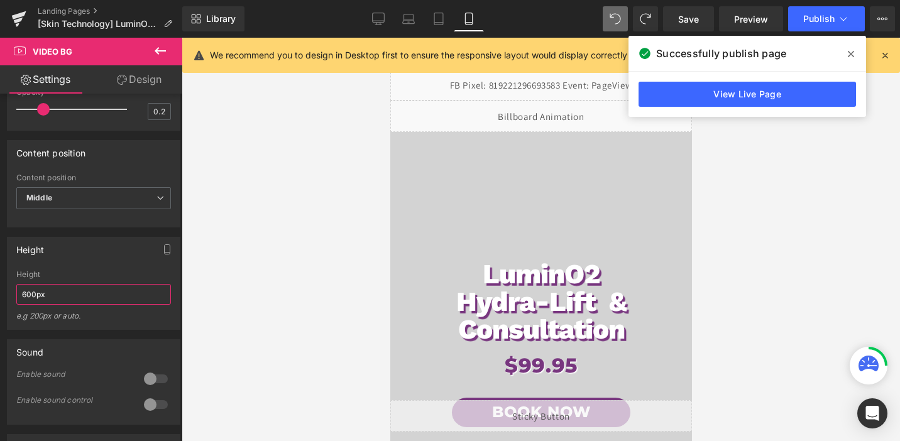
type input "600px"
click at [730, 306] on div at bounding box center [541, 239] width 718 height 403
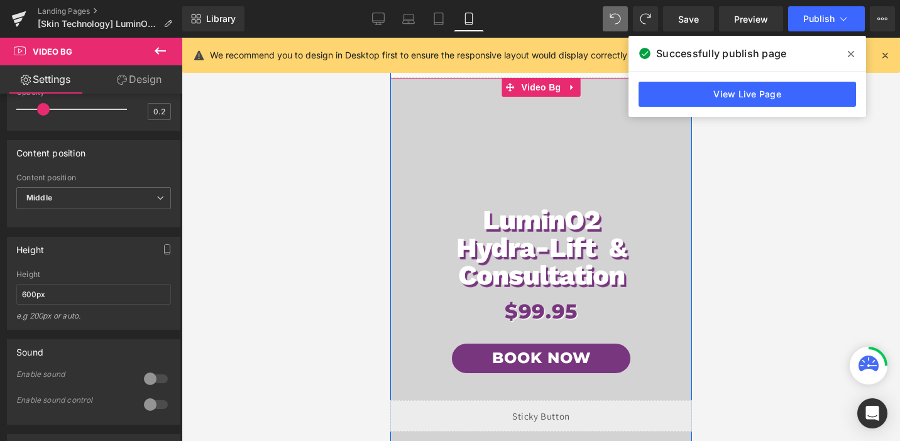
scroll to position [18, 0]
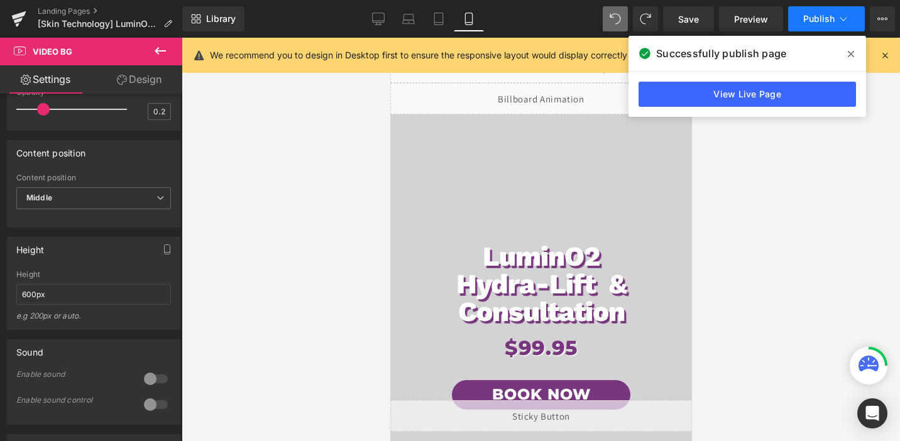
click at [817, 23] on span "Publish" at bounding box center [818, 19] width 31 height 10
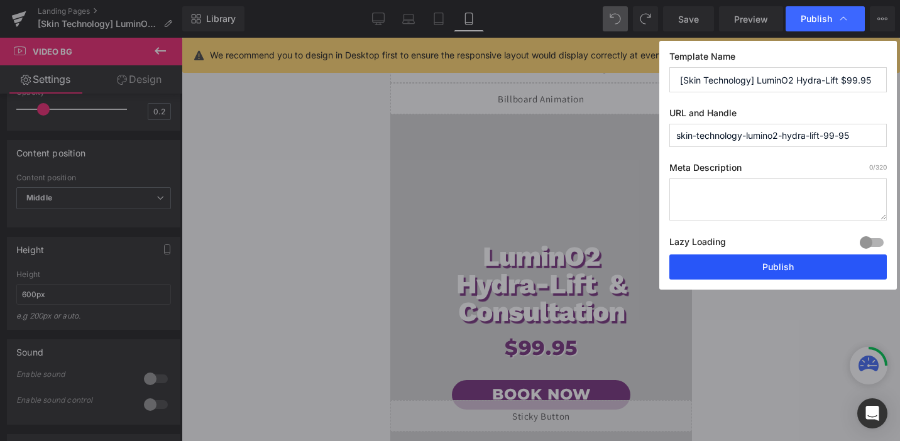
click at [784, 275] on button "Publish" at bounding box center [777, 266] width 217 height 25
